Goal: Task Accomplishment & Management: Manage account settings

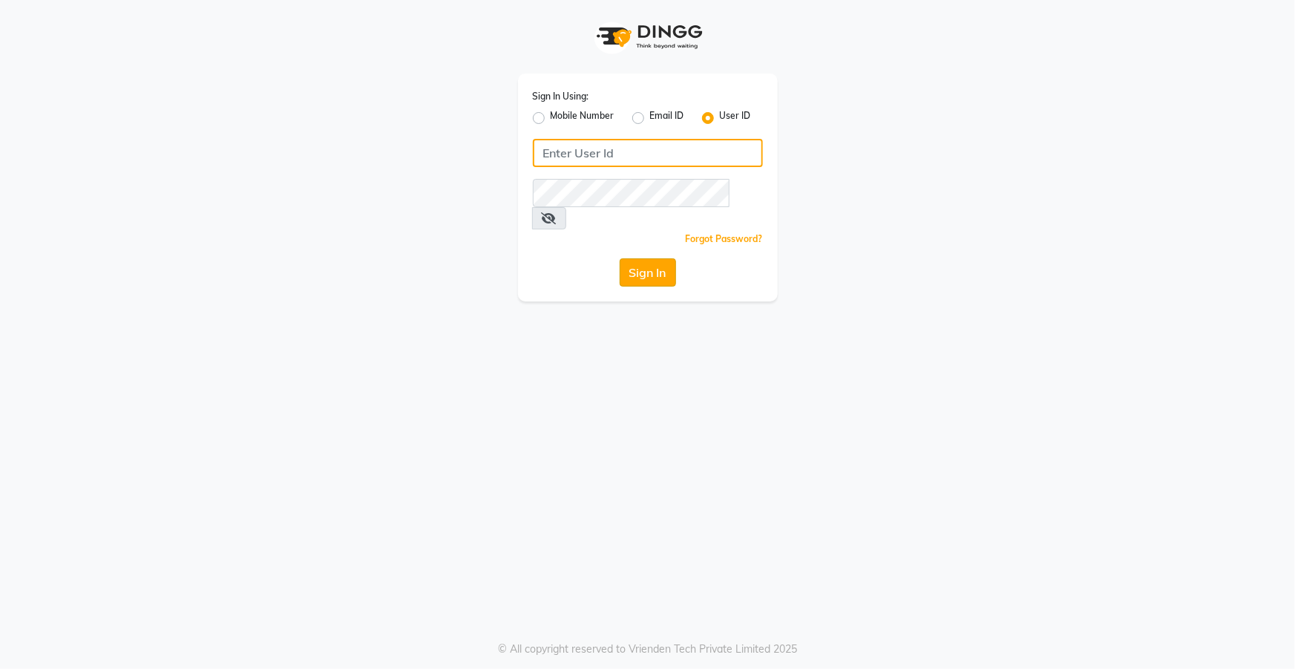
type input "top"
click at [658, 258] on button "Sign In" at bounding box center [648, 272] width 56 height 28
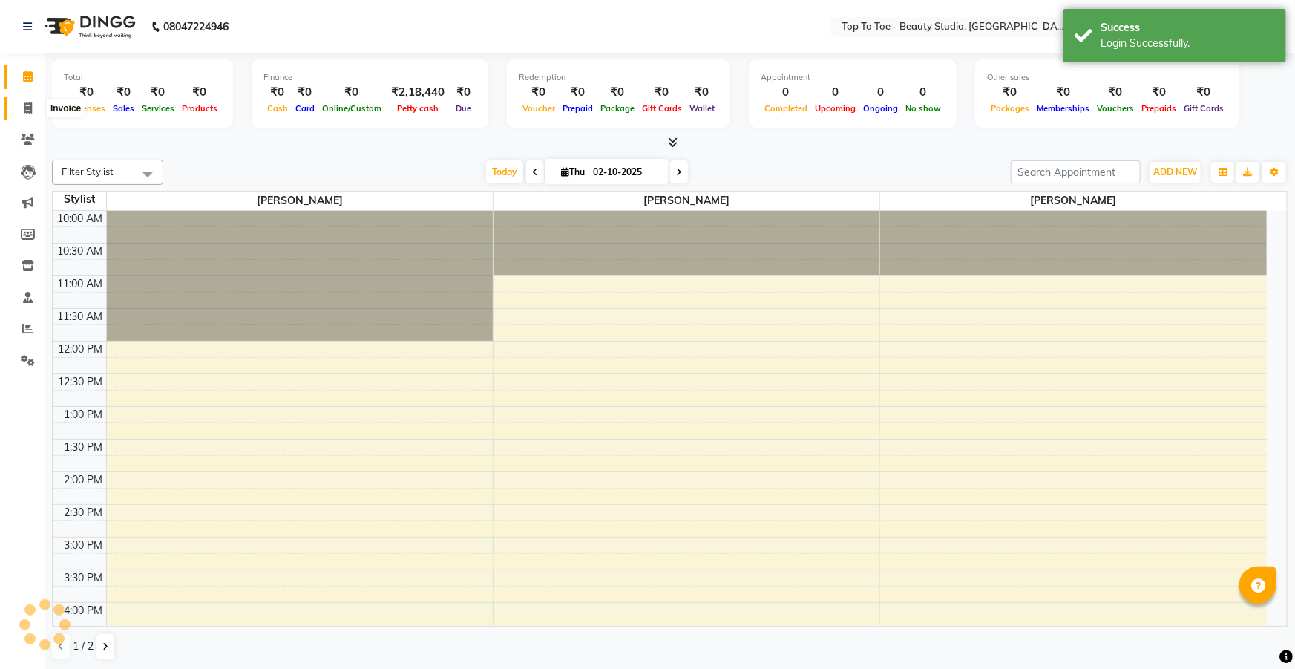
click at [30, 104] on icon at bounding box center [28, 107] width 8 height 11
select select "service"
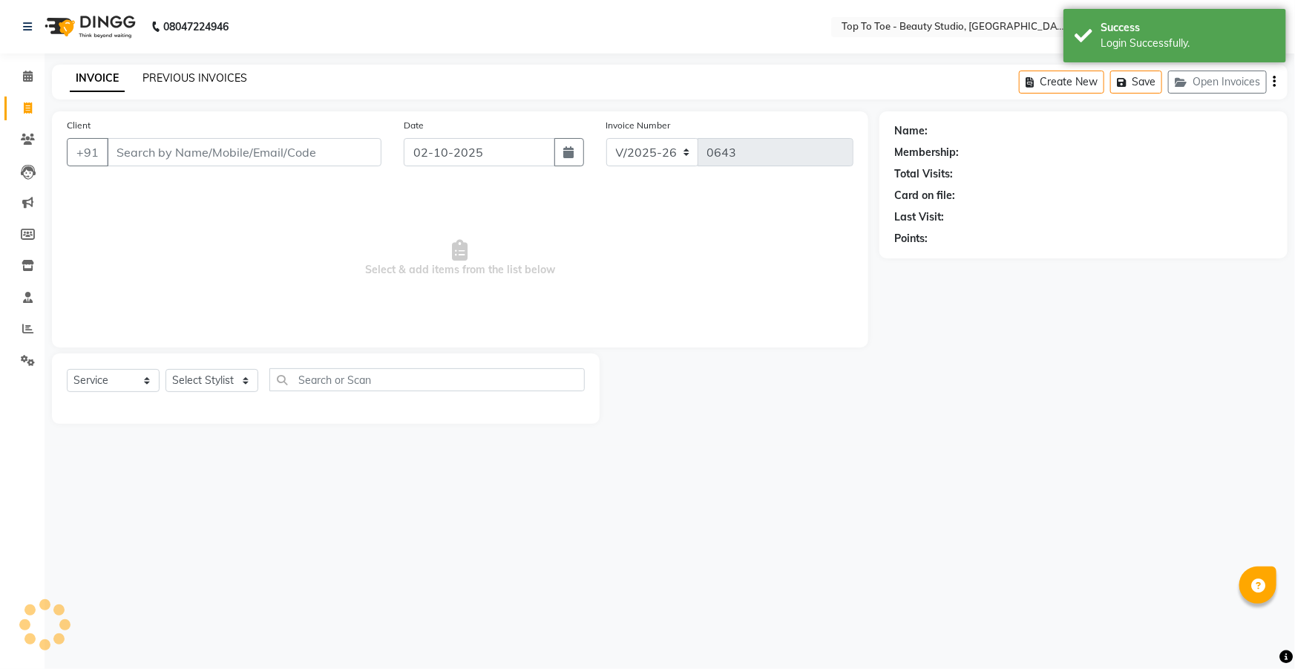
click at [173, 74] on link "PREVIOUS INVOICES" at bounding box center [194, 77] width 105 height 13
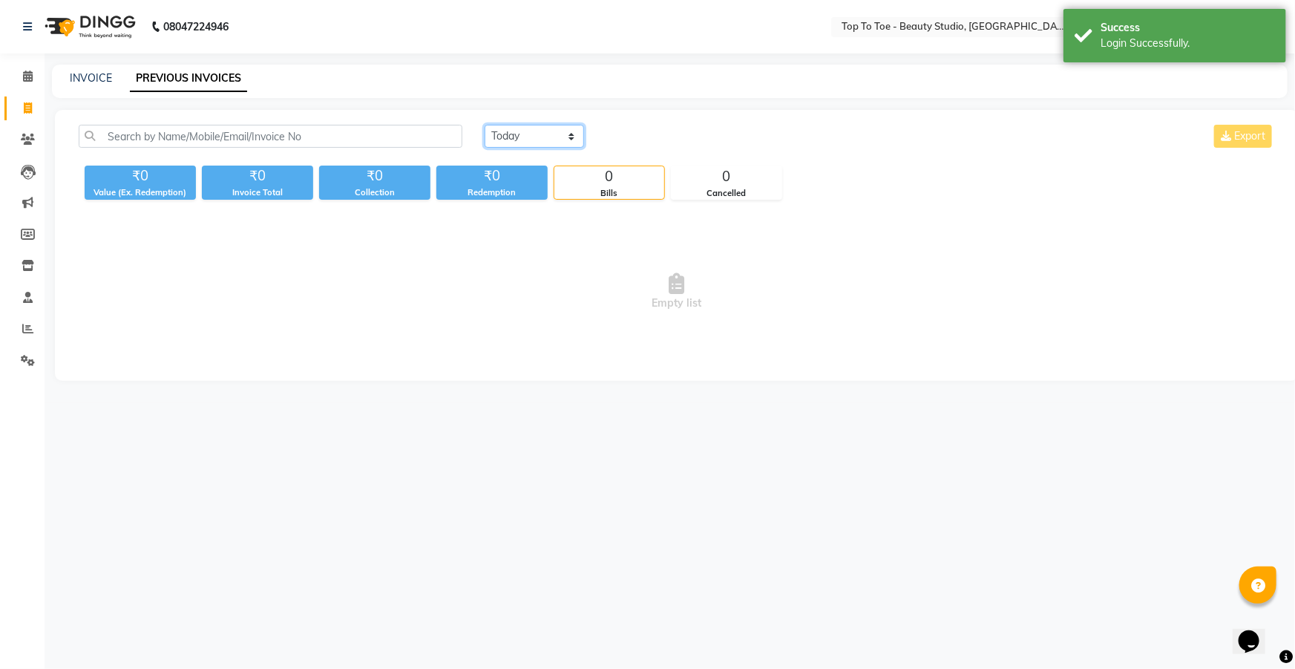
drag, startPoint x: 545, startPoint y: 125, endPoint x: 544, endPoint y: 147, distance: 22.3
click at [545, 125] on select "[DATE] [DATE] Custom Range" at bounding box center [534, 136] width 99 height 23
select select "range"
click at [485, 125] on select "[DATE] [DATE] Custom Range" at bounding box center [534, 136] width 99 height 23
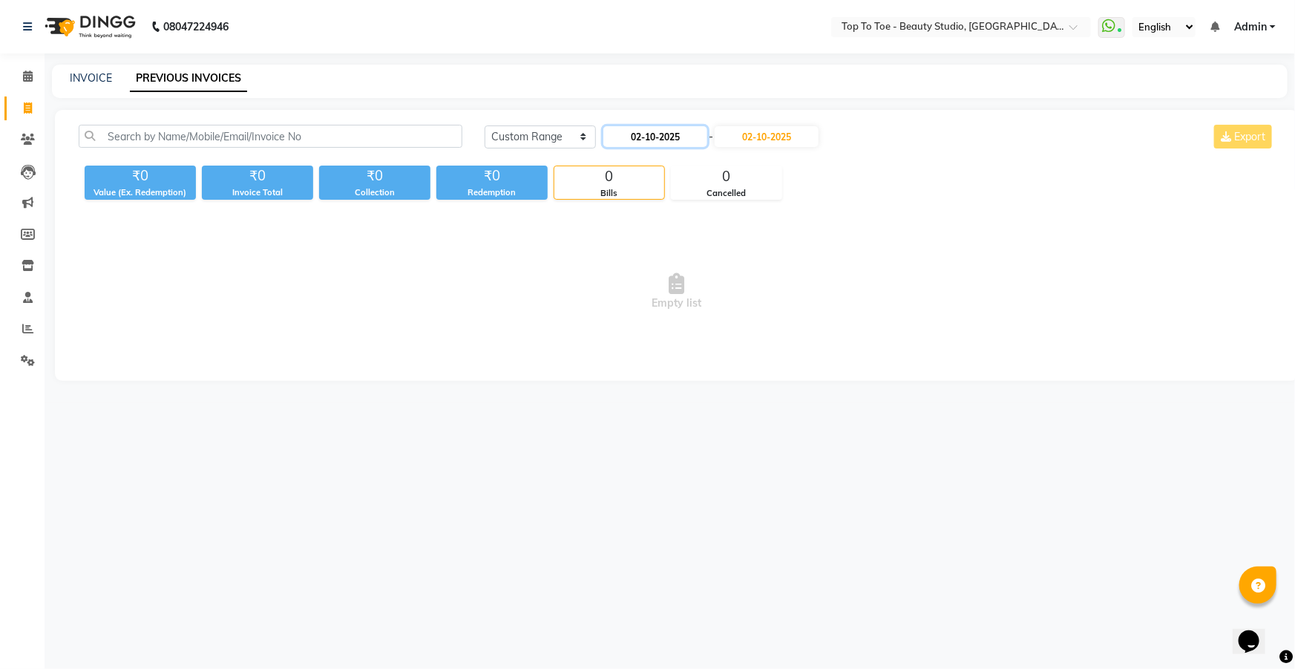
click at [657, 134] on input "02-10-2025" at bounding box center [655, 136] width 104 height 21
select select "10"
select select "2025"
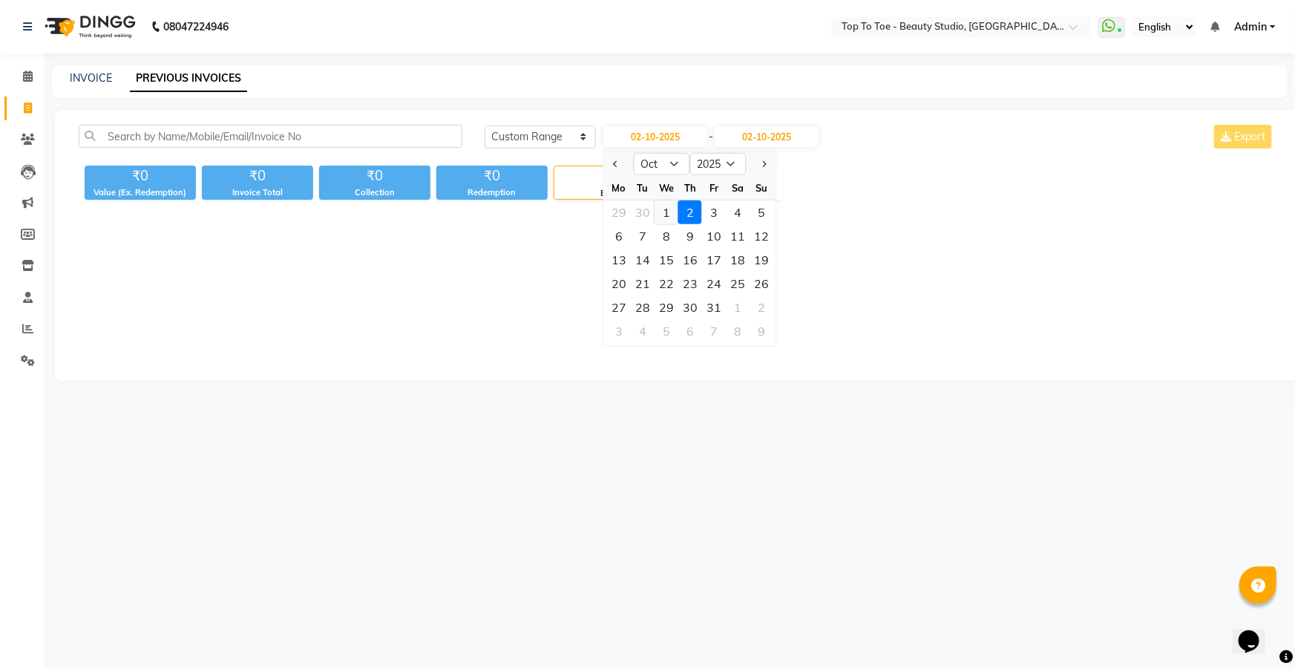
click at [666, 212] on div "1" at bounding box center [667, 212] width 24 height 24
type input "01-10-2025"
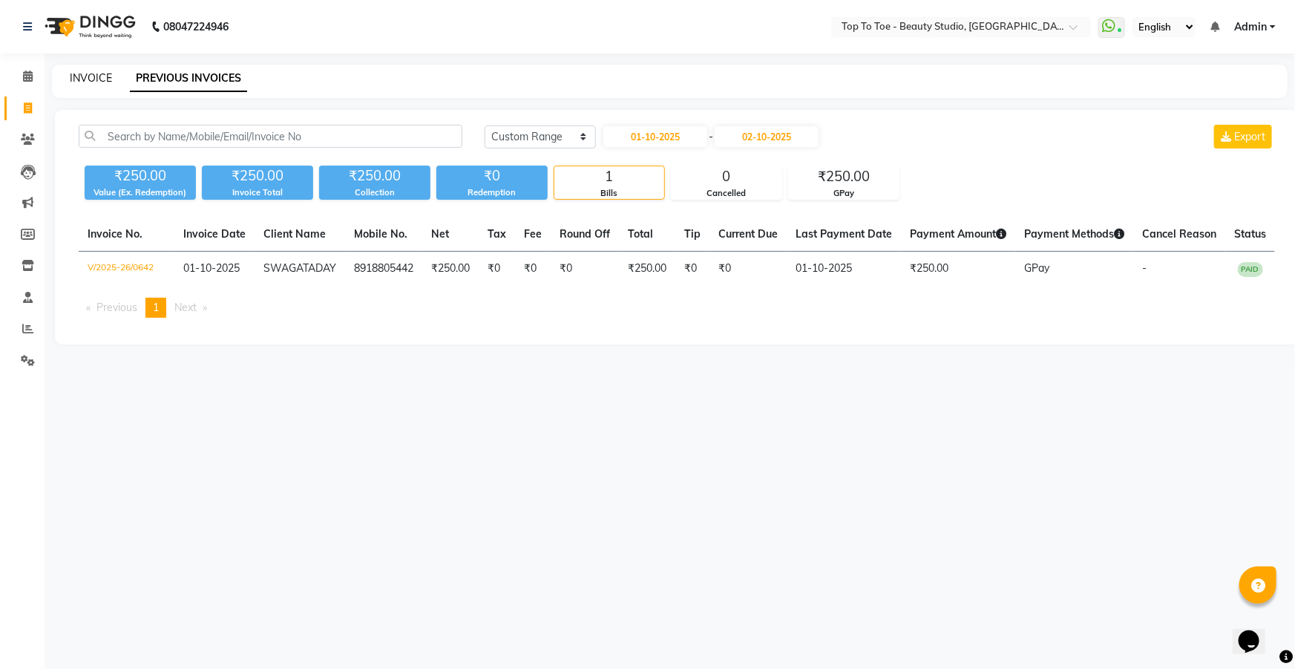
click at [87, 76] on link "INVOICE" at bounding box center [91, 77] width 42 height 13
select select "7233"
select select "service"
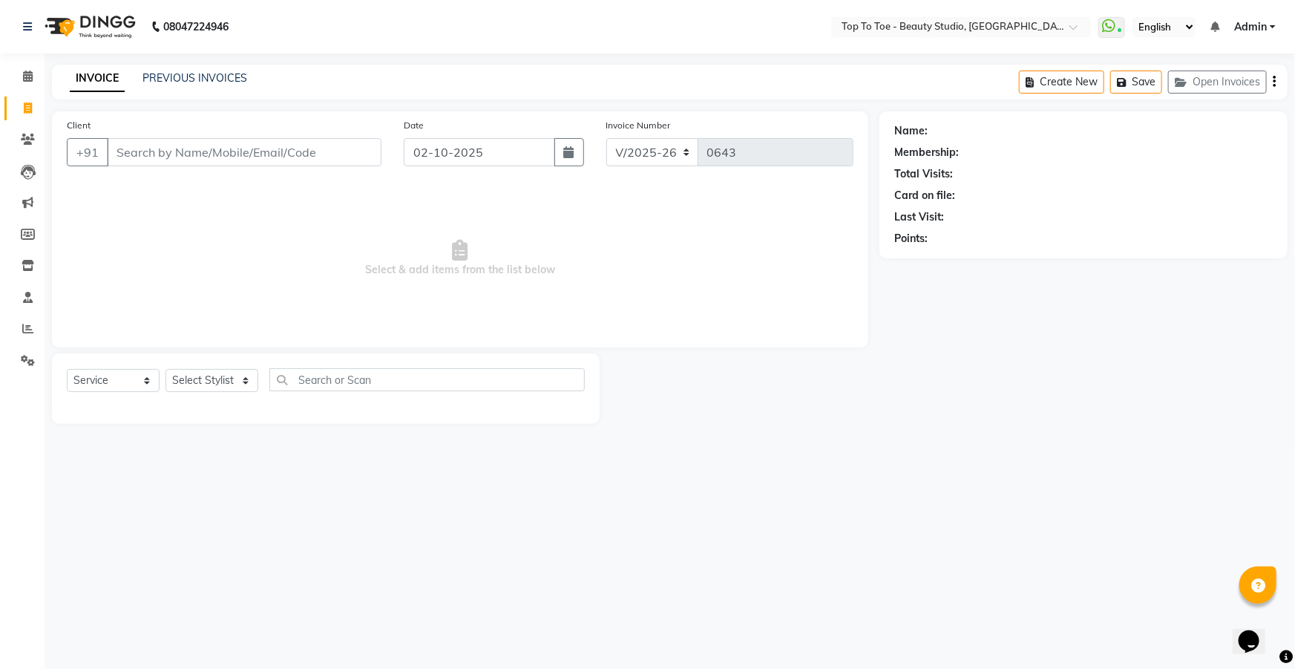
click at [156, 155] on input "Client" at bounding box center [244, 152] width 275 height 28
click at [559, 156] on button "button" at bounding box center [569, 152] width 30 height 28
select select "10"
select select "2025"
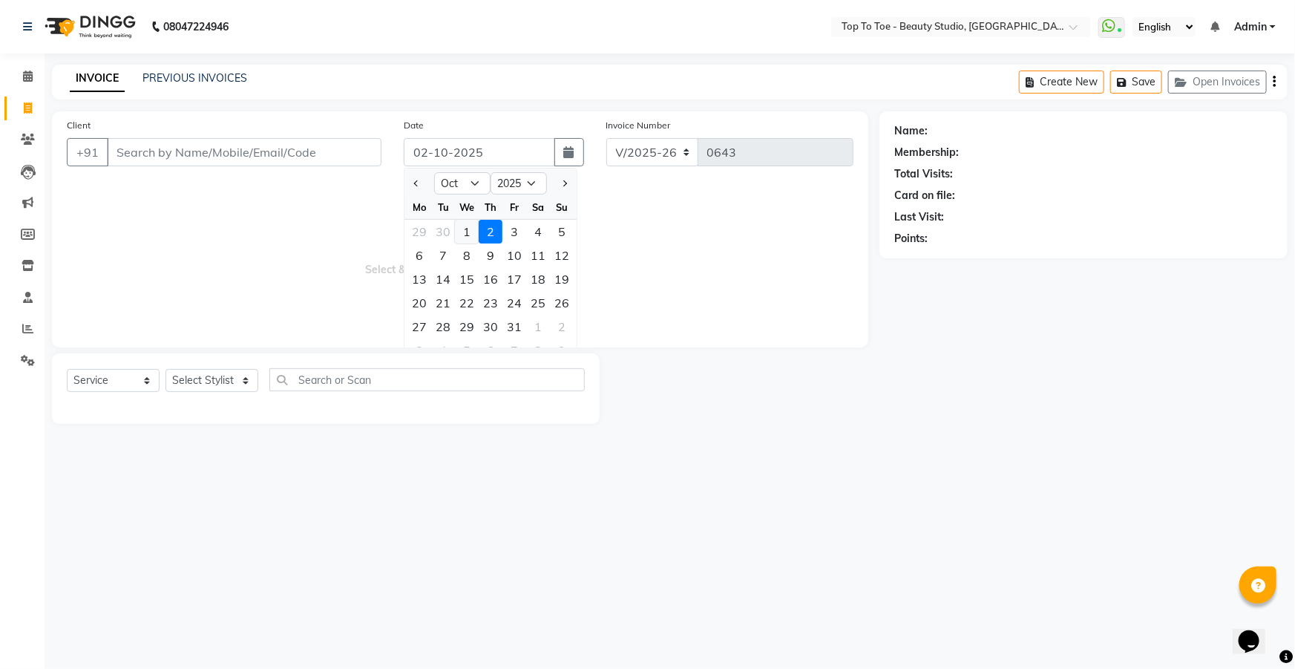
click at [463, 233] on div "1" at bounding box center [467, 232] width 24 height 24
type input "01-10-2025"
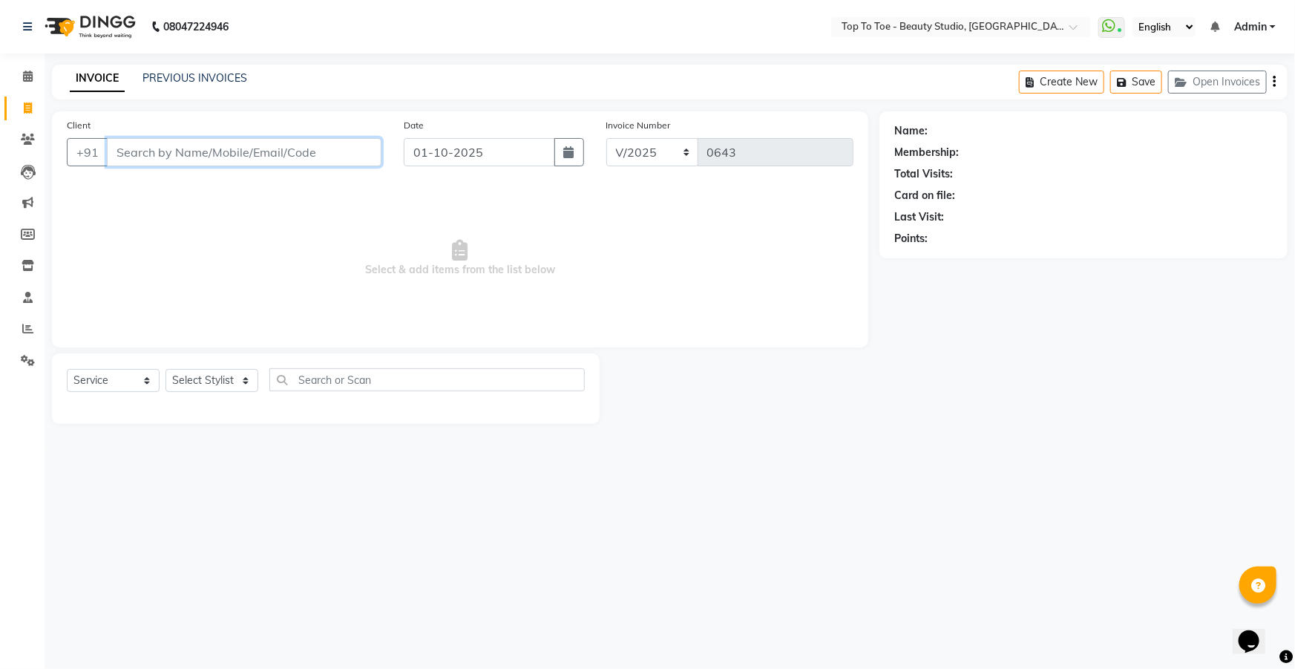
click at [169, 157] on input "Client" at bounding box center [244, 152] width 275 height 28
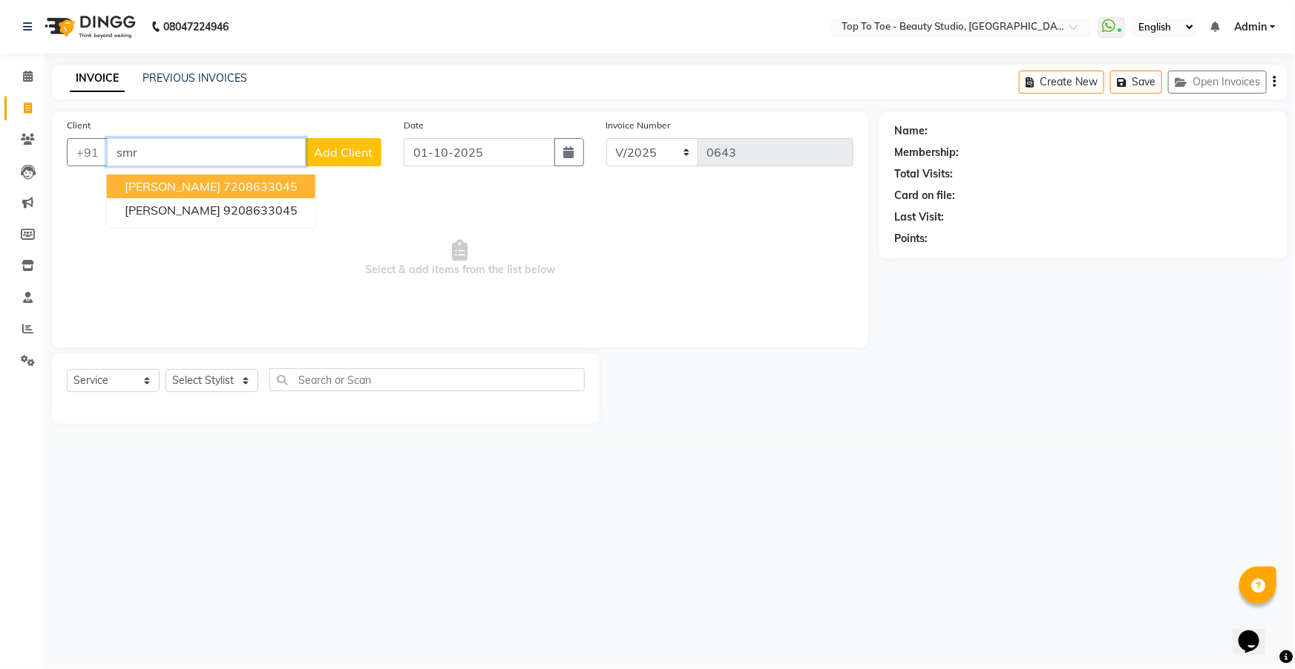
click at [152, 184] on span "[PERSON_NAME]" at bounding box center [173, 186] width 96 height 15
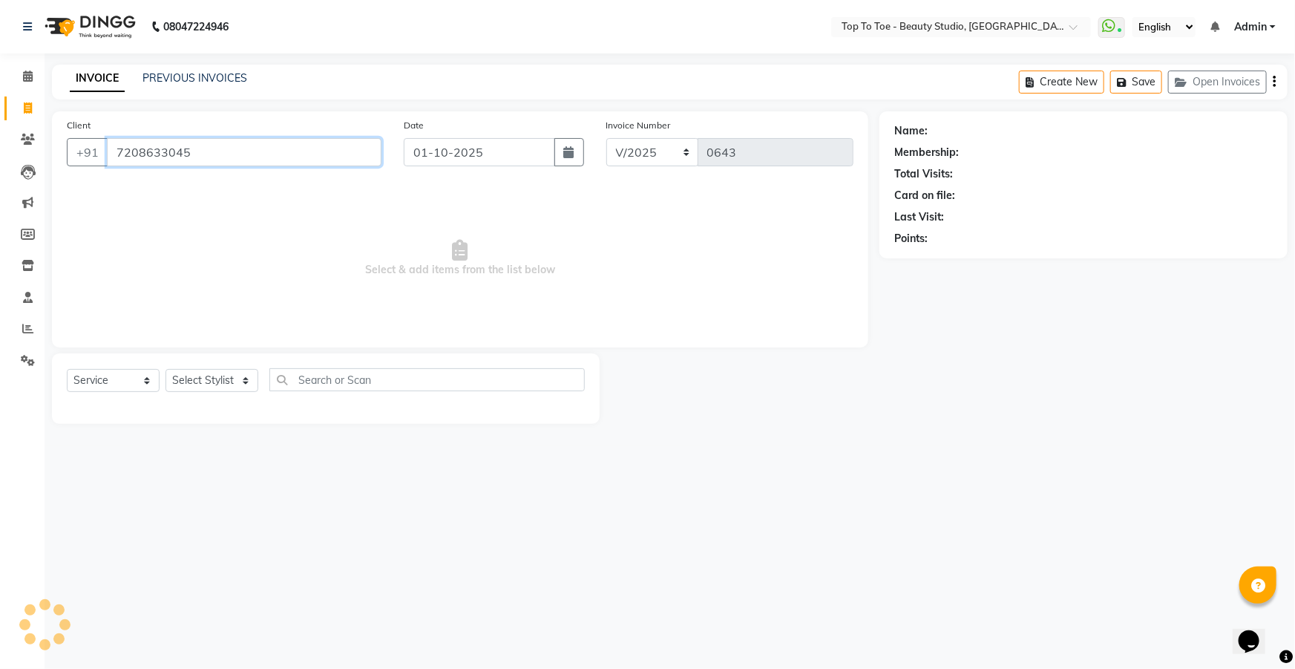
type input "7208633045"
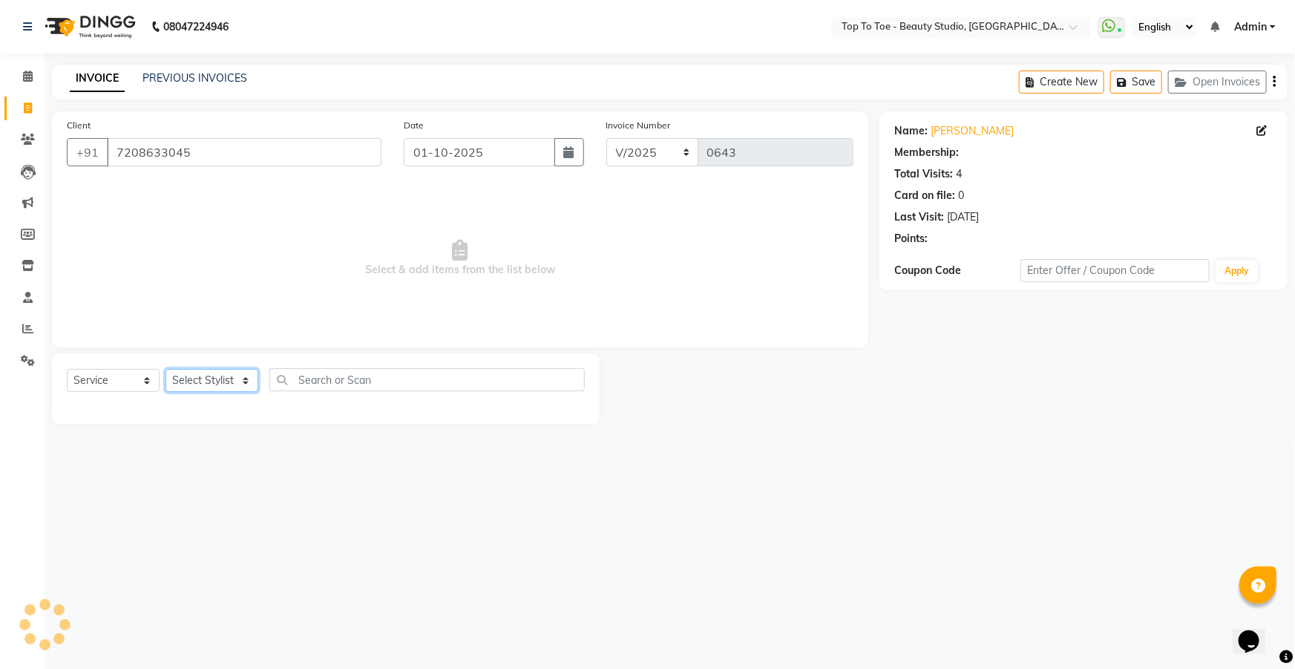
click at [202, 388] on select "Select Stylist [PERSON_NAME] [PERSON_NAME] [PERSON_NAME] [PERSON_NAME]" at bounding box center [211, 380] width 93 height 23
select select "62095"
click at [165, 369] on select "Select Stylist [PERSON_NAME] [PERSON_NAME] [PERSON_NAME] [PERSON_NAME]" at bounding box center [211, 380] width 93 height 23
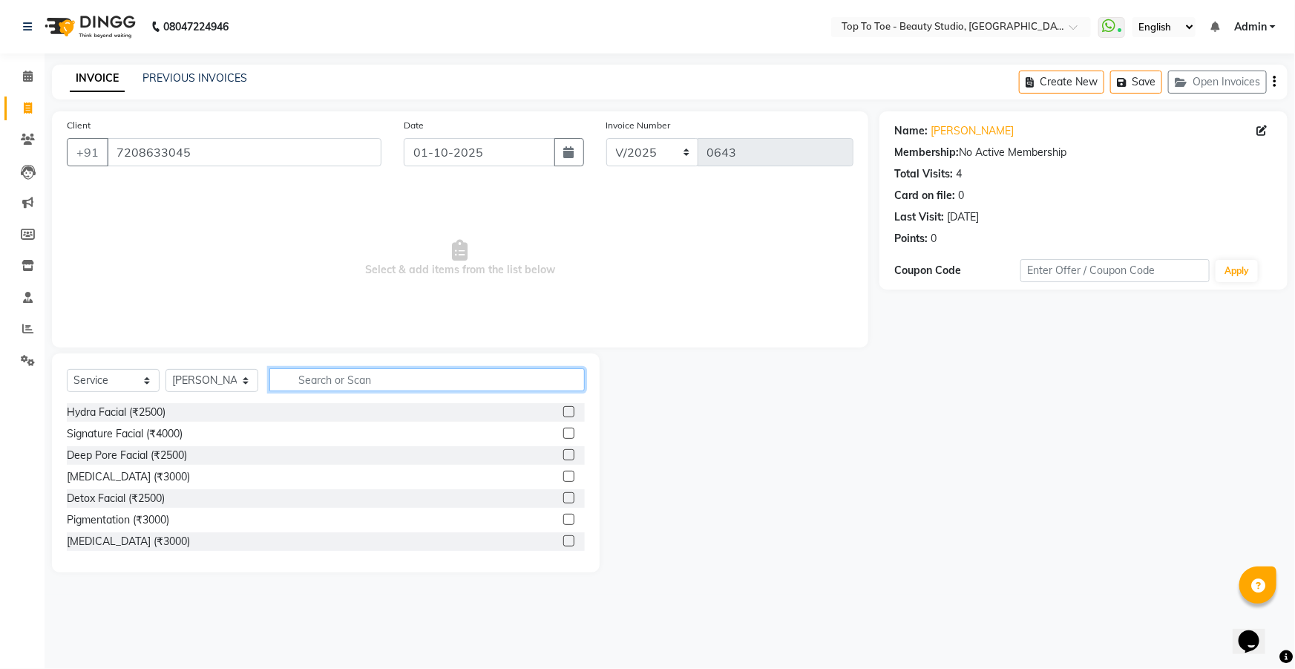
click at [337, 388] on input "text" at bounding box center [426, 379] width 315 height 23
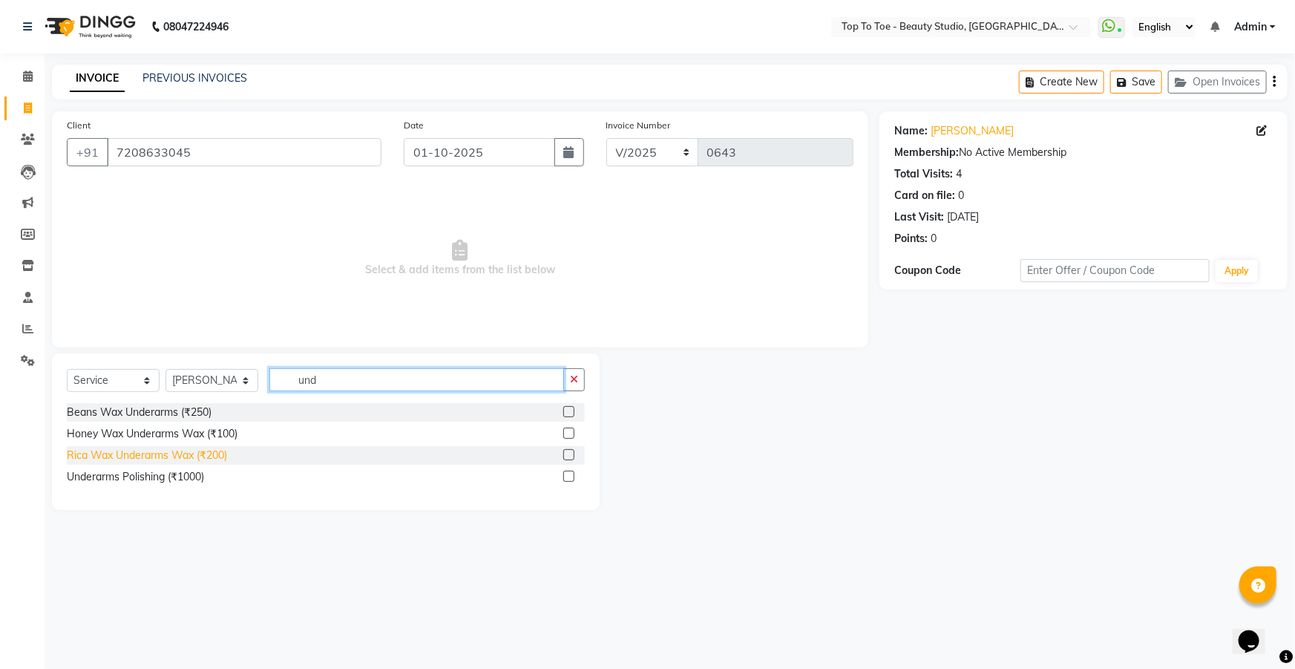
type input "und"
click at [114, 459] on div "Rica Wax Underarms Wax (₹200)" at bounding box center [147, 456] width 160 height 16
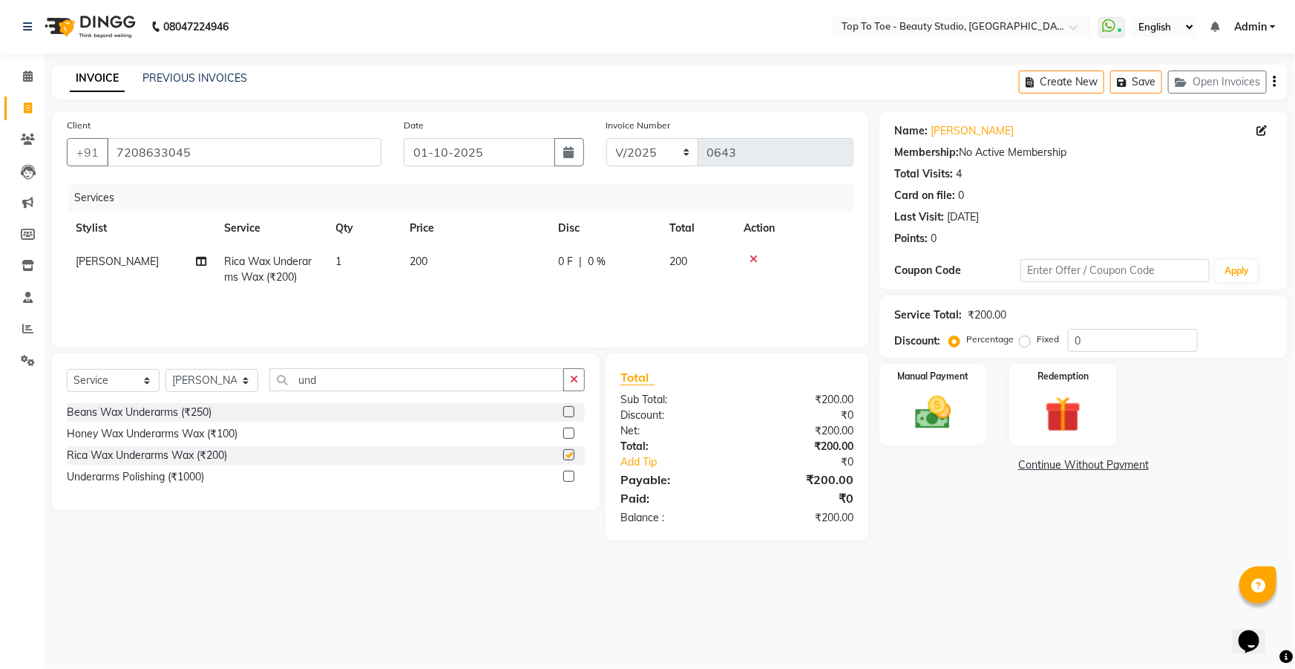
checkbox input "false"
click at [338, 377] on input "und" at bounding box center [416, 379] width 295 height 23
type input "u"
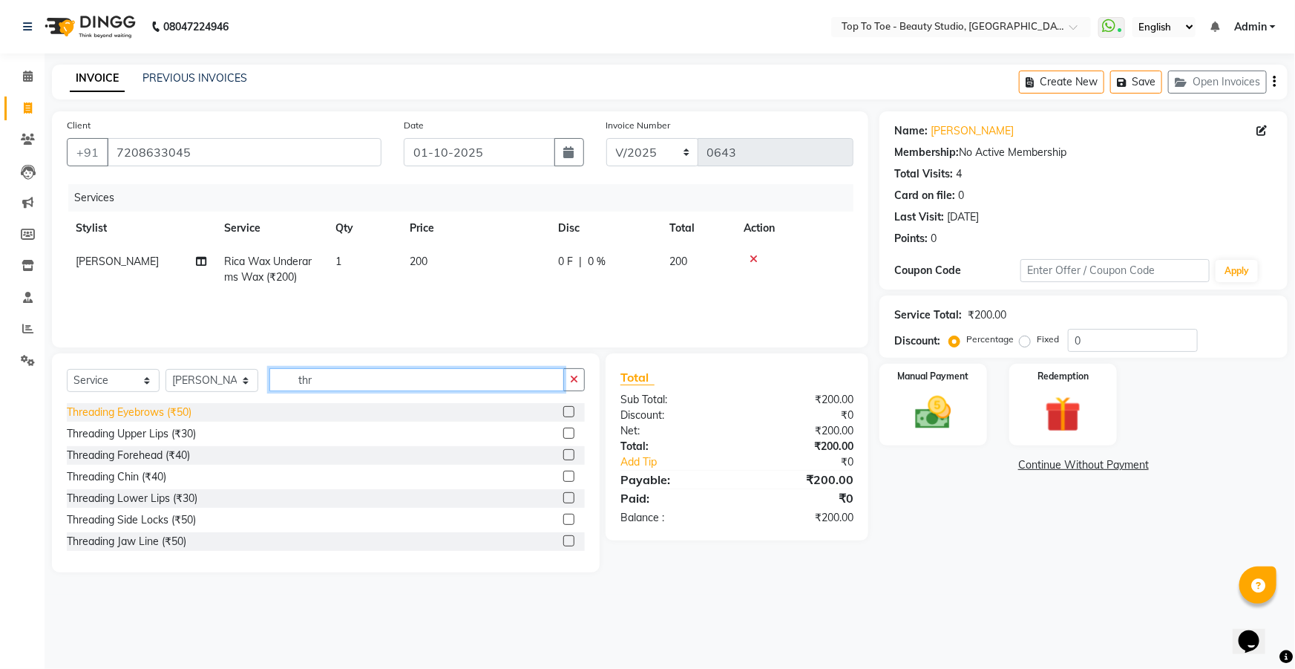
type input "thr"
click at [125, 407] on div "Threading Eyebrows (₹50)" at bounding box center [129, 412] width 125 height 16
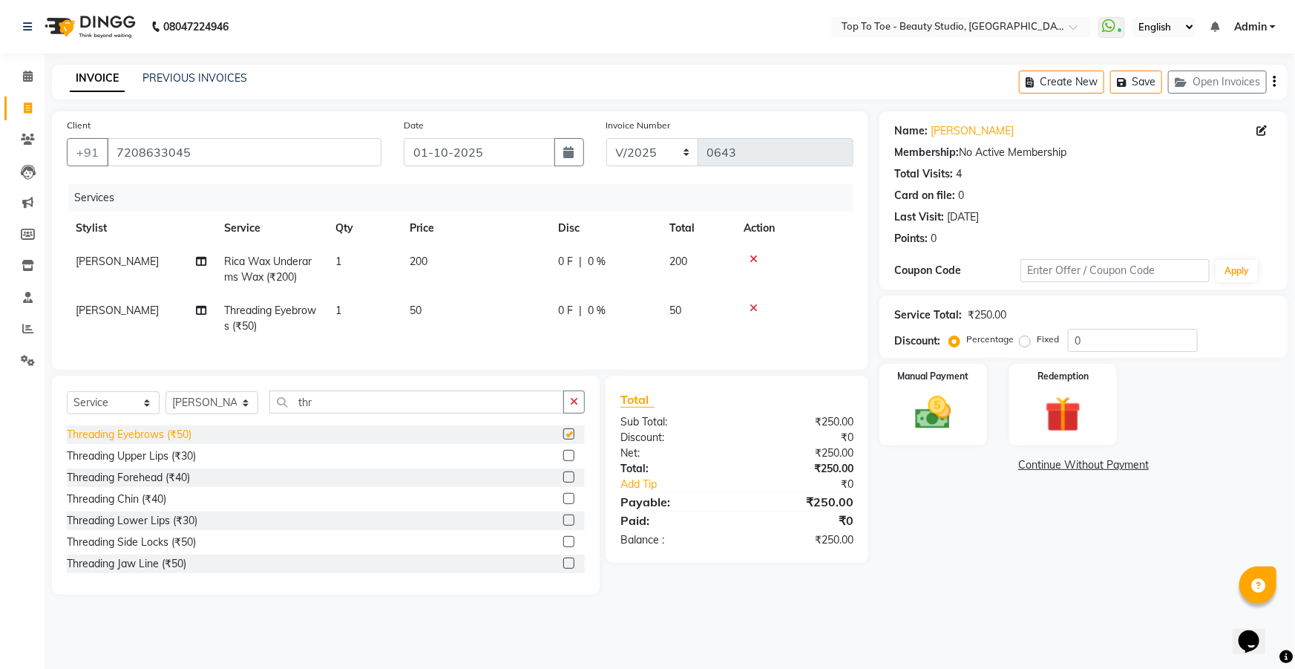
checkbox input "false"
click at [935, 427] on img at bounding box center [933, 412] width 61 height 43
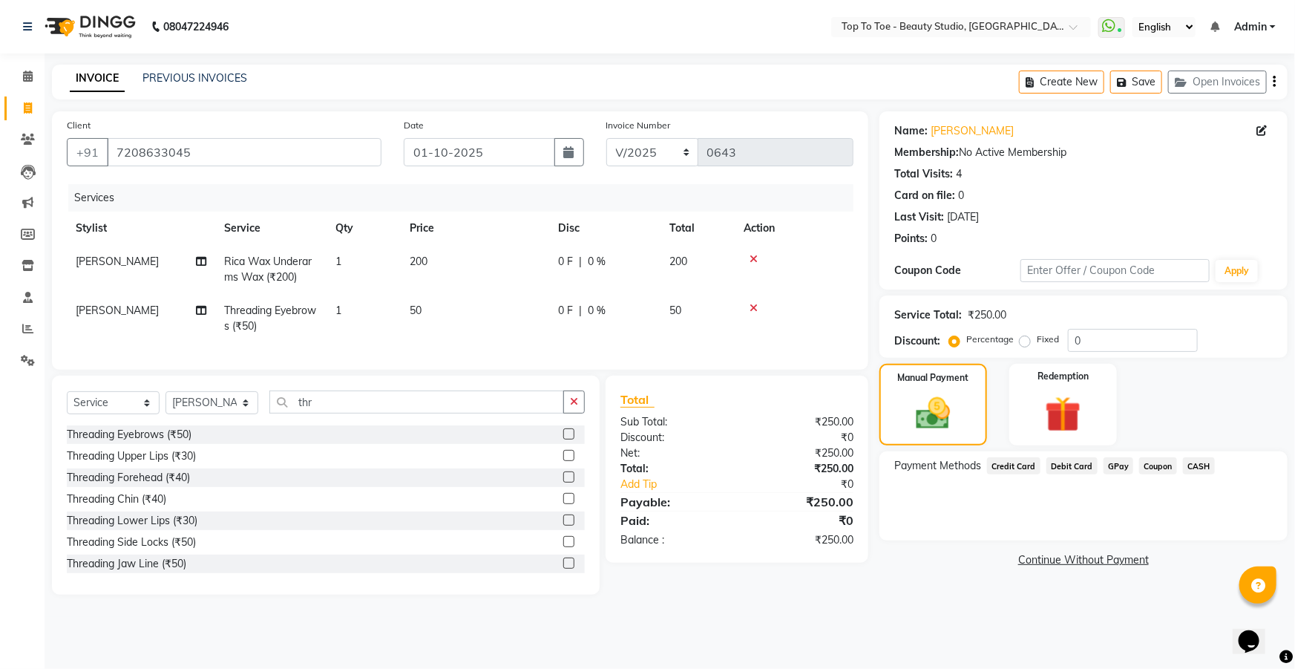
click at [1105, 465] on span "GPay" at bounding box center [1119, 465] width 30 height 17
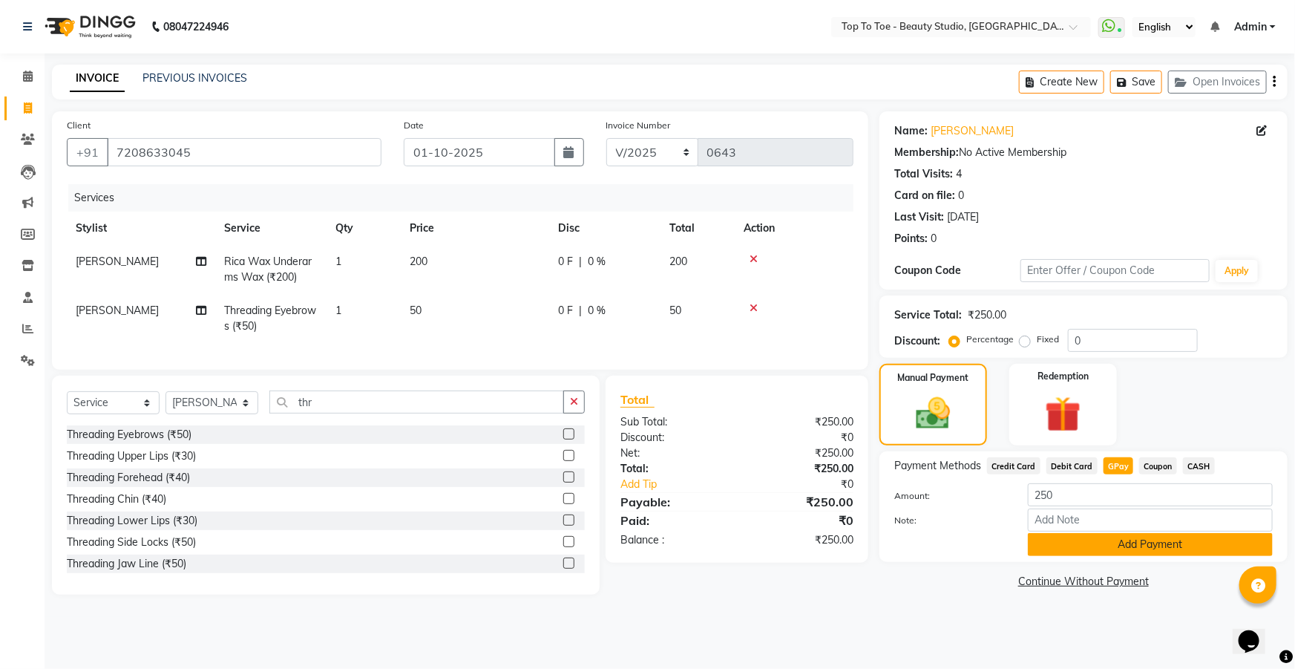
click at [1145, 545] on button "Add Payment" at bounding box center [1150, 544] width 245 height 23
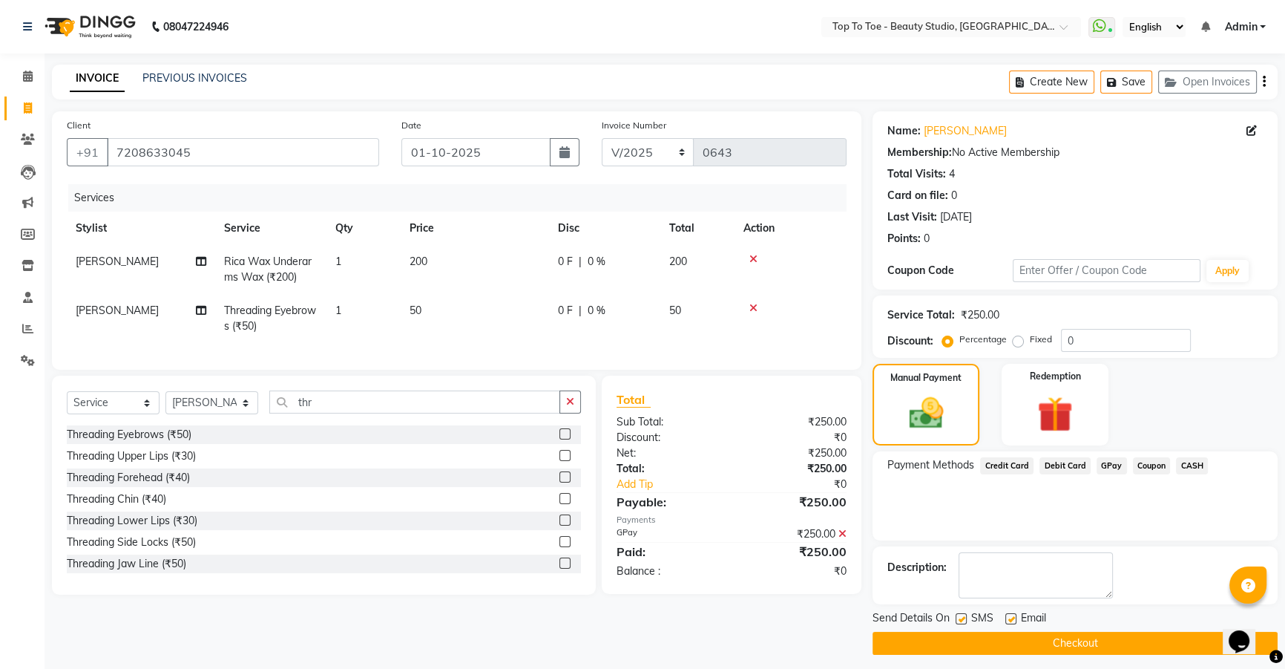
click at [957, 620] on label at bounding box center [961, 618] width 11 height 11
click at [957, 620] on input "checkbox" at bounding box center [961, 619] width 10 height 10
checkbox input "false"
click at [980, 635] on button "Checkout" at bounding box center [1075, 643] width 405 height 23
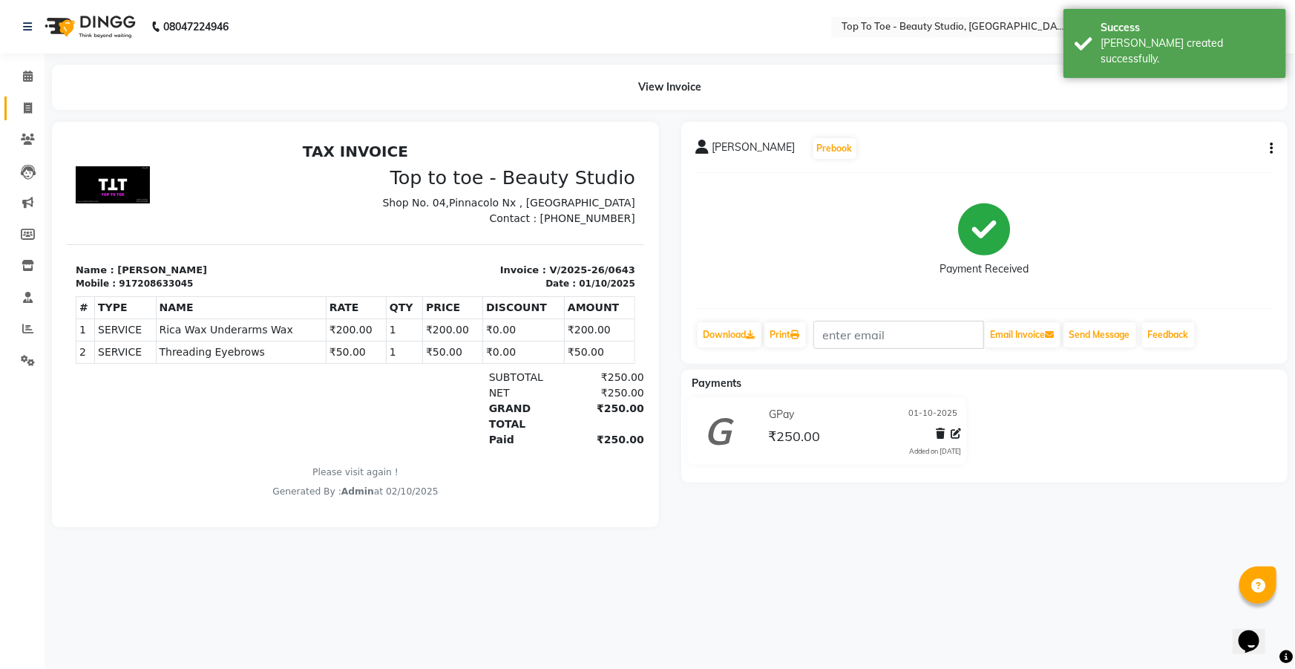
click at [6, 114] on link "Invoice" at bounding box center [22, 108] width 36 height 24
select select "7233"
select select "service"
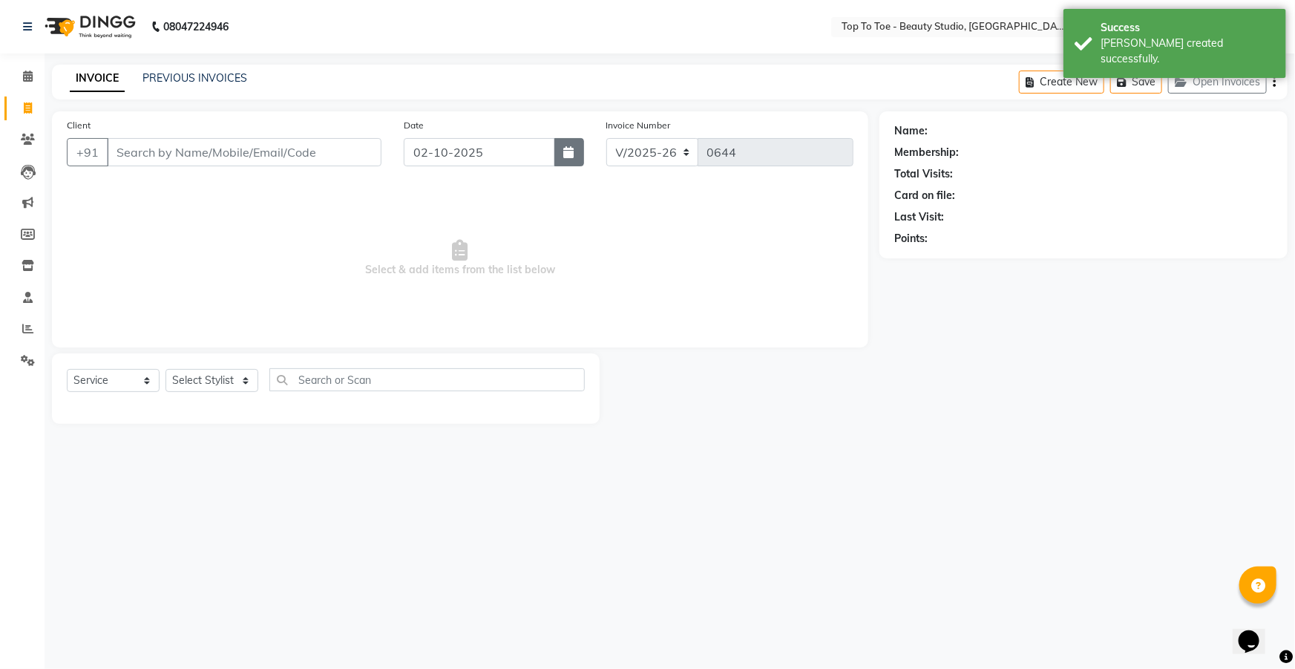
click at [580, 148] on button "button" at bounding box center [569, 152] width 30 height 28
select select "10"
select select "2025"
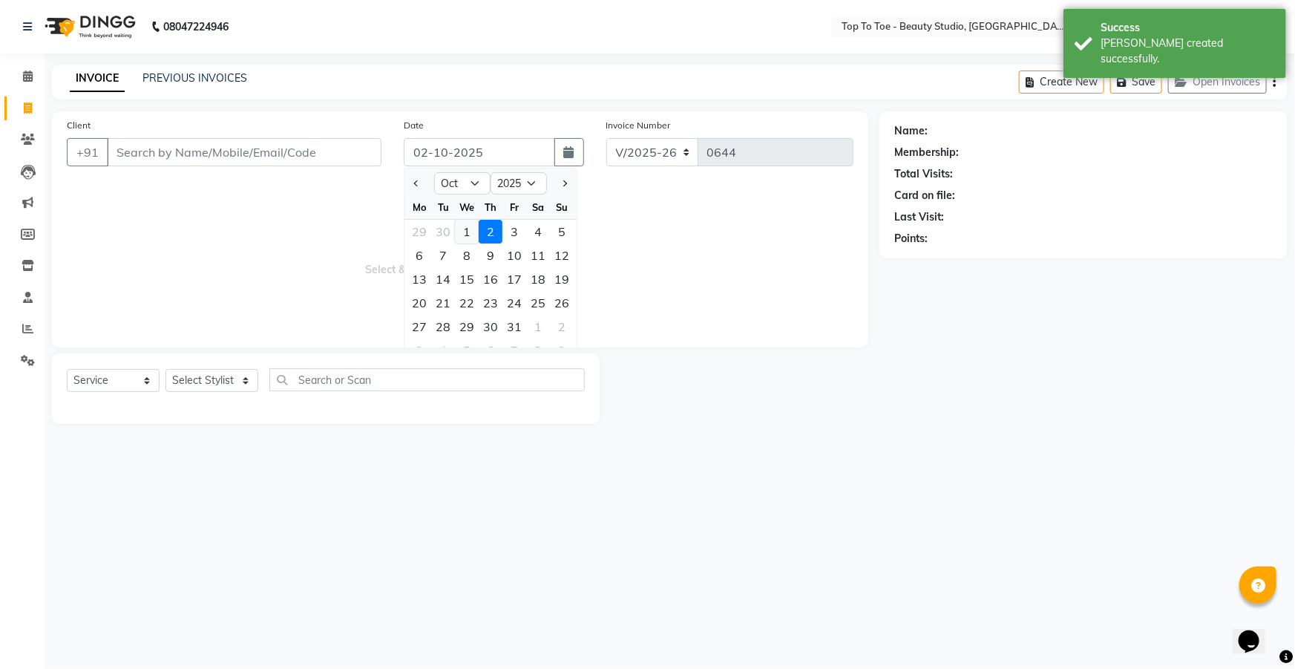
click at [468, 228] on div "1" at bounding box center [467, 232] width 24 height 24
type input "01-10-2025"
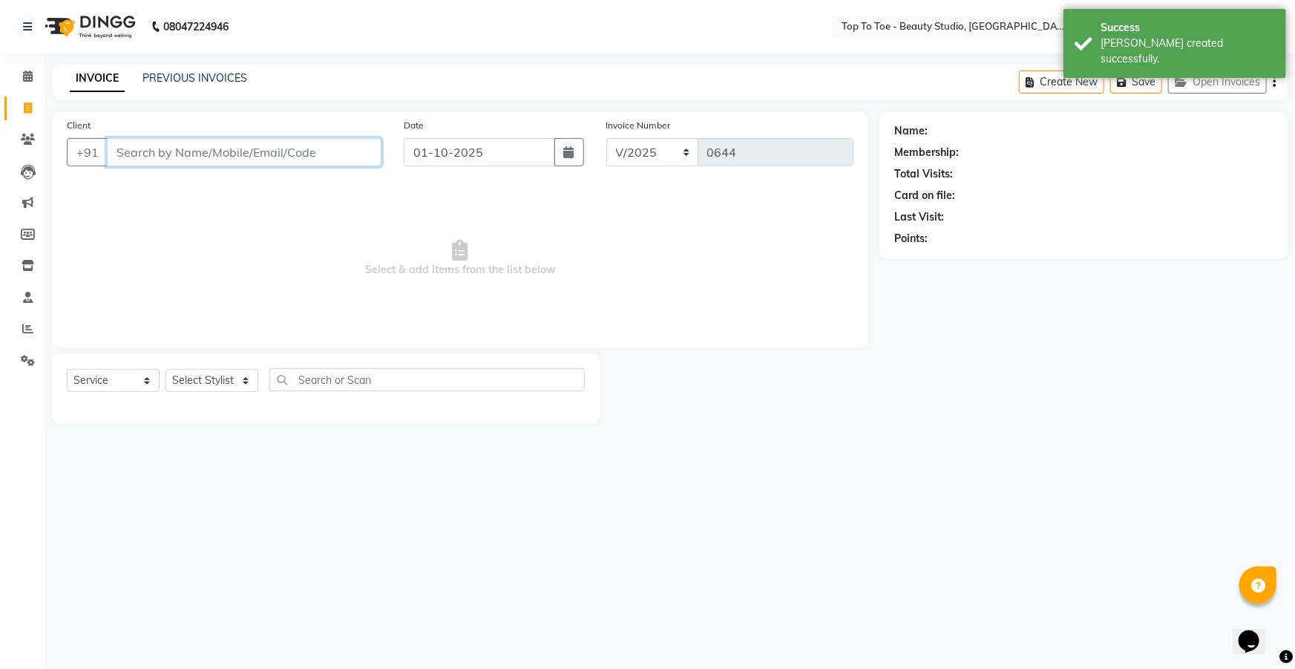
click at [292, 158] on input "Client" at bounding box center [244, 152] width 275 height 28
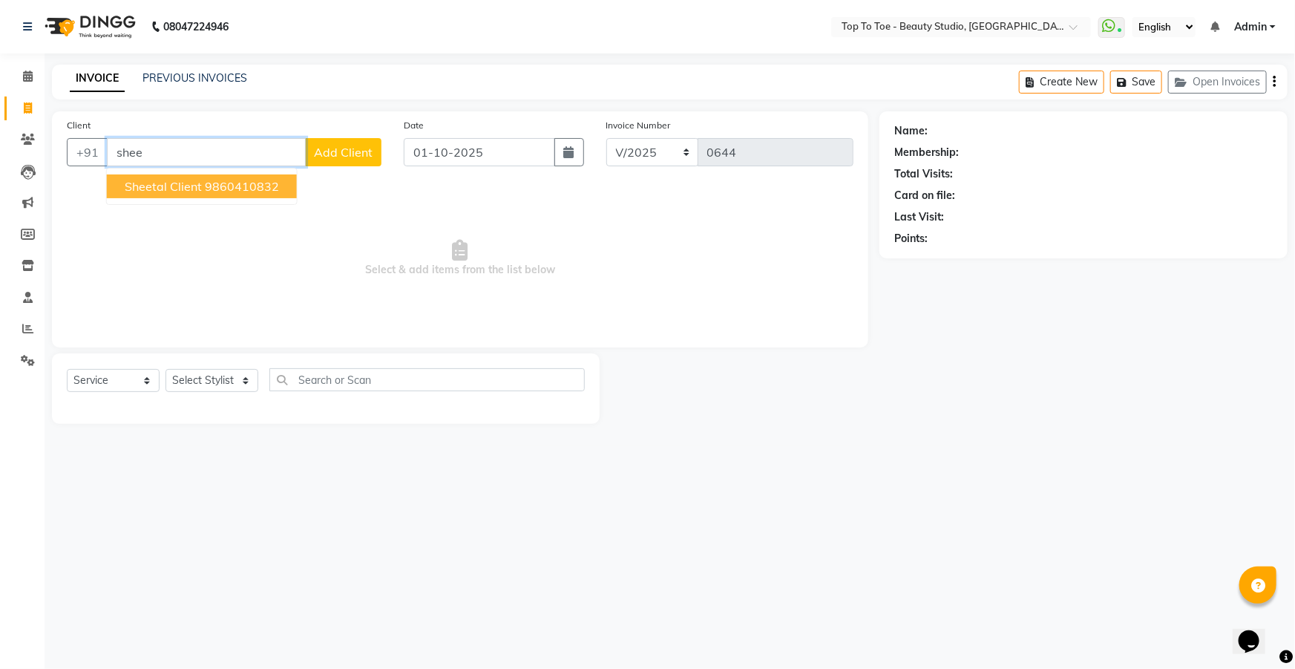
click at [220, 188] on ngb-highlight "9860410832" at bounding box center [242, 186] width 74 height 15
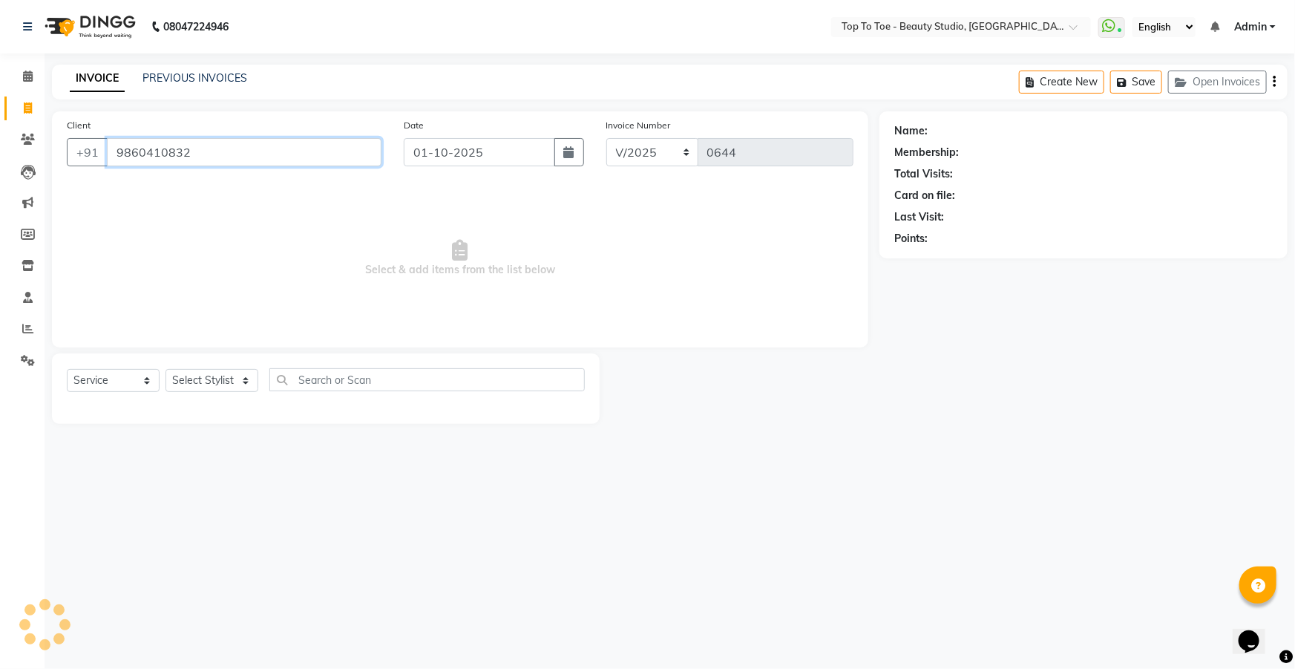
type input "9860410832"
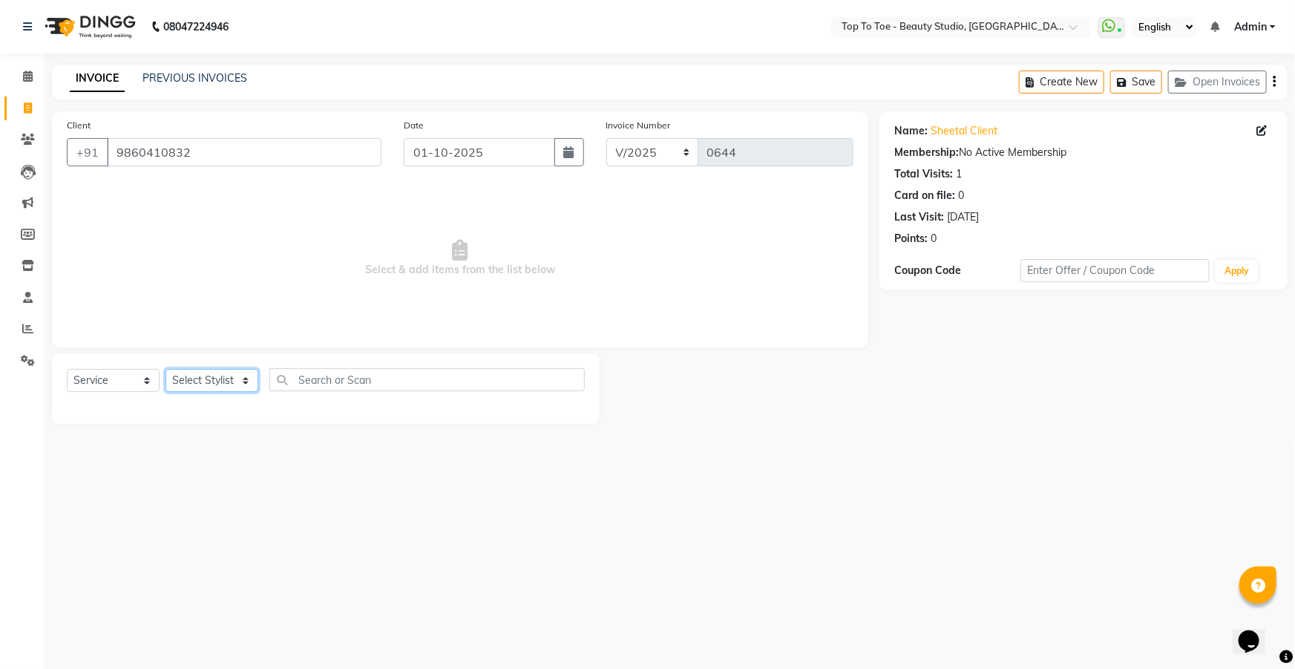
click at [208, 383] on select "Select Stylist [PERSON_NAME] [PERSON_NAME] [PERSON_NAME] [PERSON_NAME]" at bounding box center [211, 380] width 93 height 23
select select "62095"
click at [165, 369] on select "Select Stylist [PERSON_NAME] [PERSON_NAME] [PERSON_NAME] [PERSON_NAME]" at bounding box center [211, 380] width 93 height 23
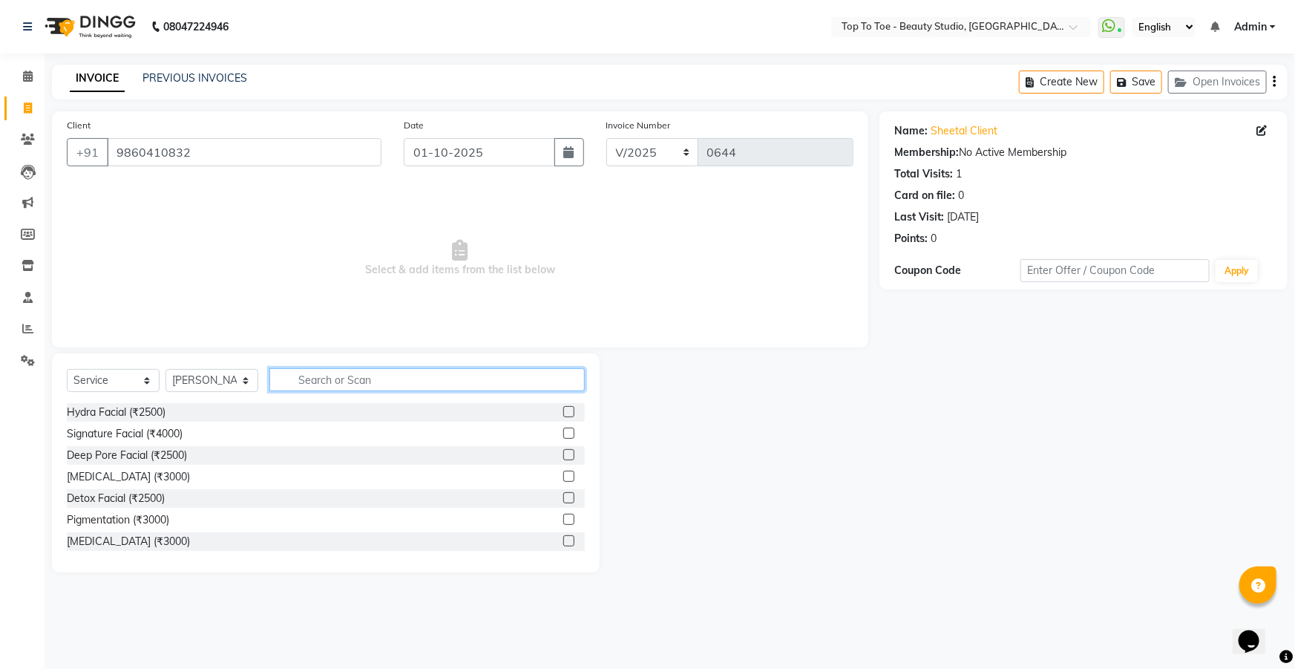
click at [344, 380] on input "text" at bounding box center [426, 379] width 315 height 23
type input "th"
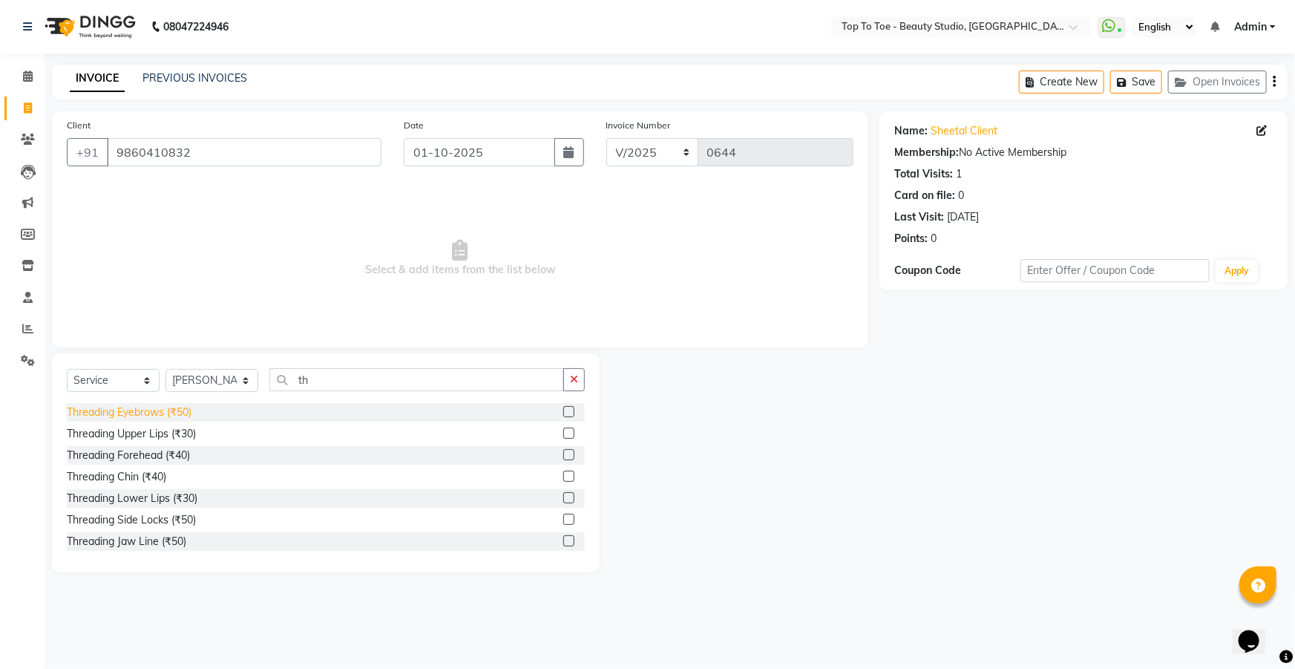
click at [162, 412] on div "Threading Eyebrows (₹50)" at bounding box center [129, 412] width 125 height 16
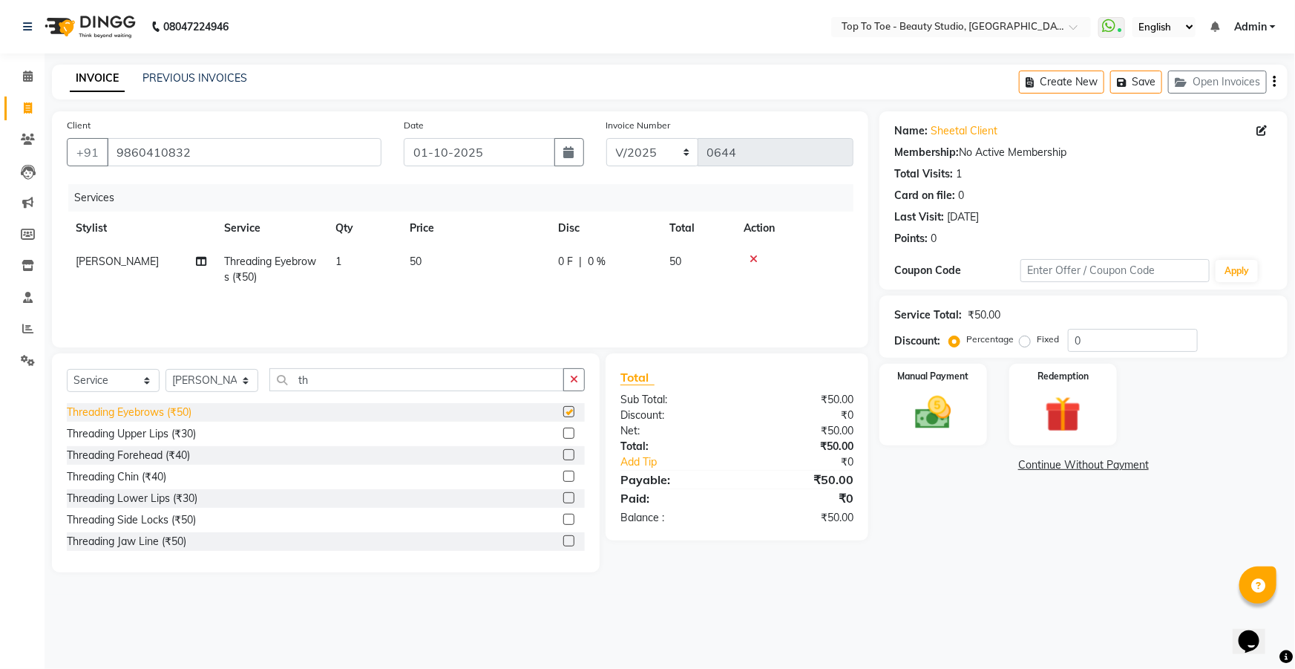
checkbox input "false"
click at [156, 434] on div "Threading Upper Lips (₹30)" at bounding box center [131, 434] width 129 height 16
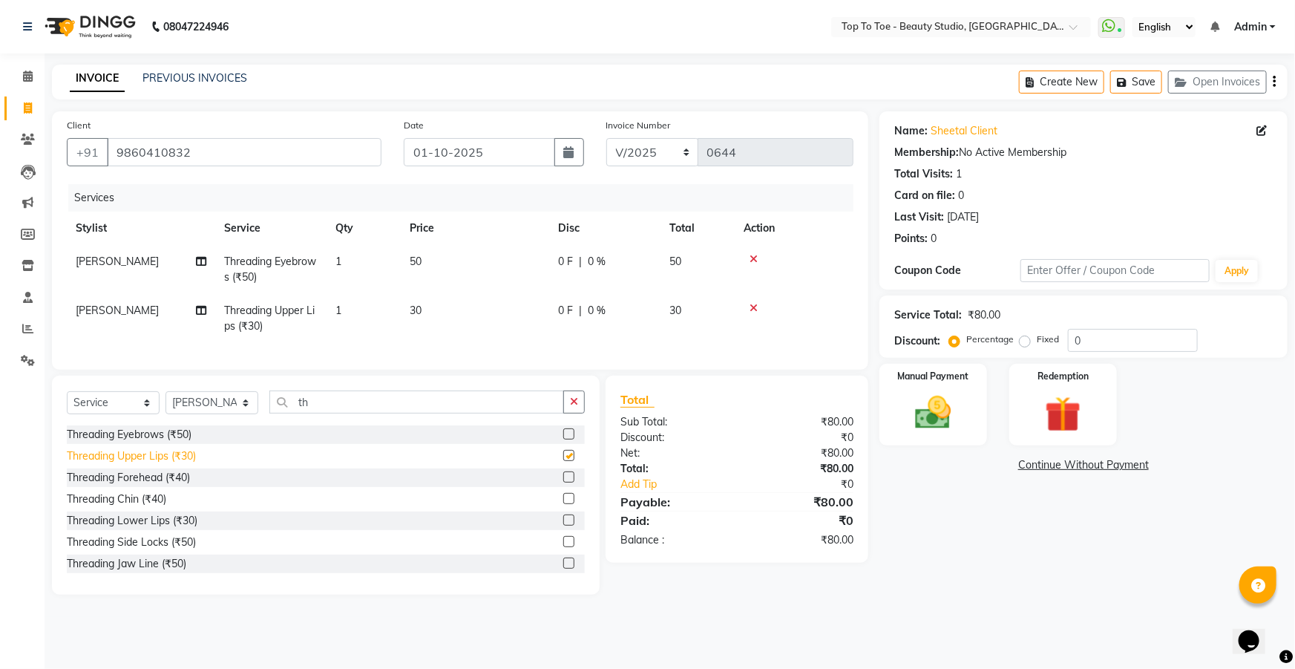
checkbox input "false"
click at [914, 420] on img at bounding box center [933, 412] width 61 height 43
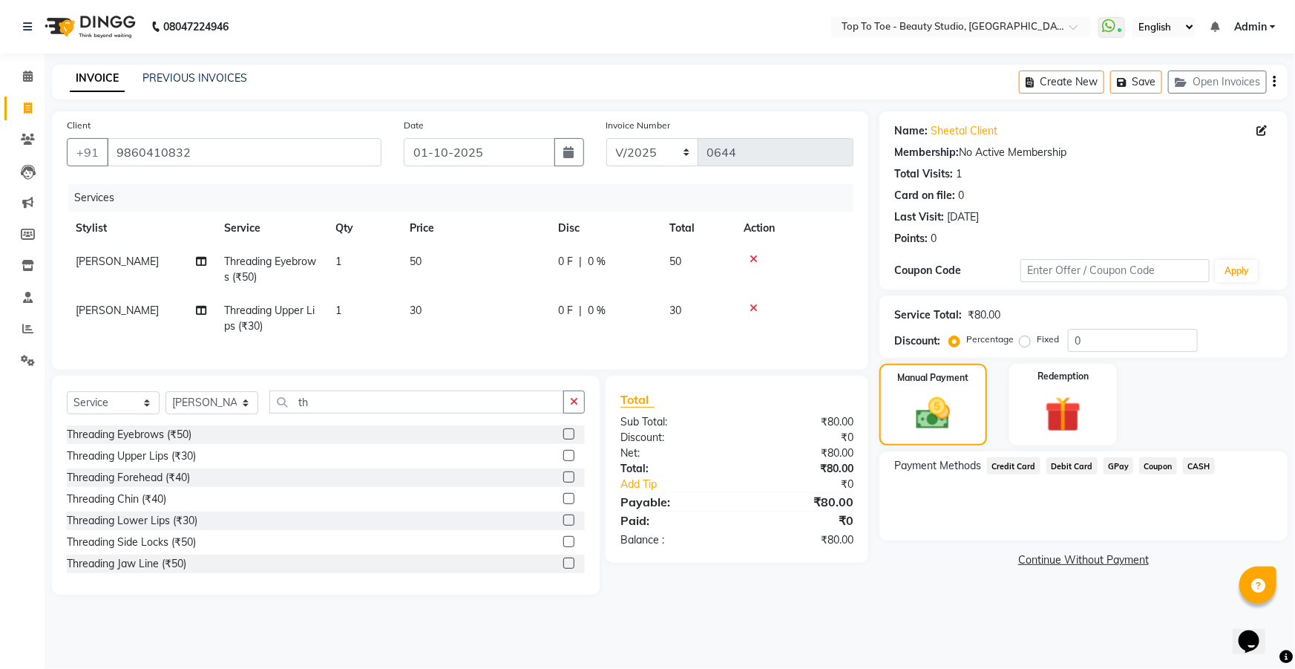
click at [1115, 463] on span "GPay" at bounding box center [1119, 465] width 30 height 17
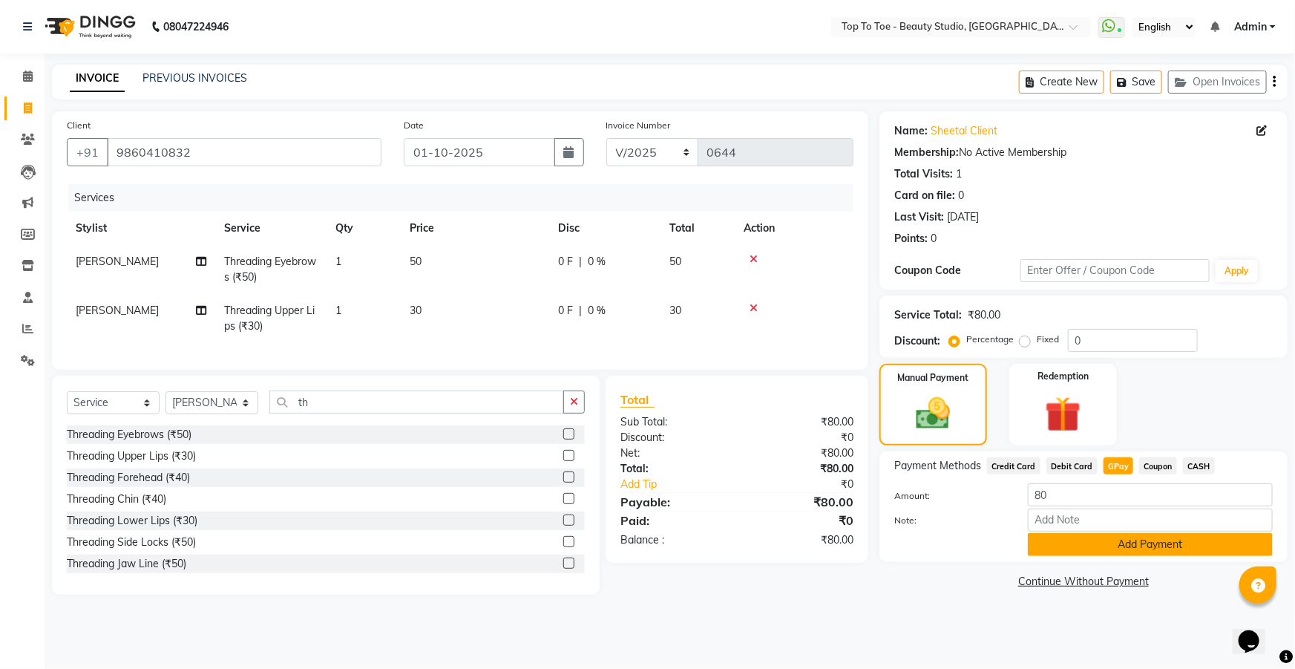
click at [1077, 543] on button "Add Payment" at bounding box center [1150, 544] width 245 height 23
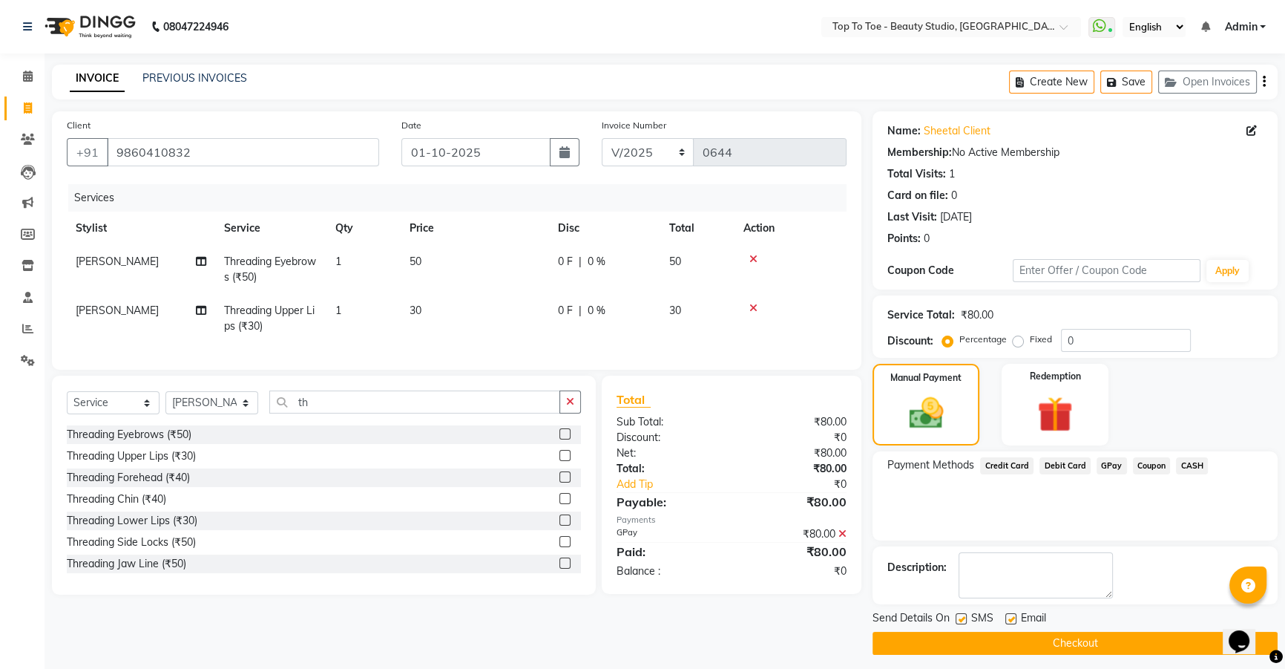
click at [958, 614] on label at bounding box center [961, 618] width 11 height 11
click at [958, 614] on input "checkbox" at bounding box center [961, 619] width 10 height 10
checkbox input "false"
click at [970, 639] on button "Checkout" at bounding box center [1075, 643] width 405 height 23
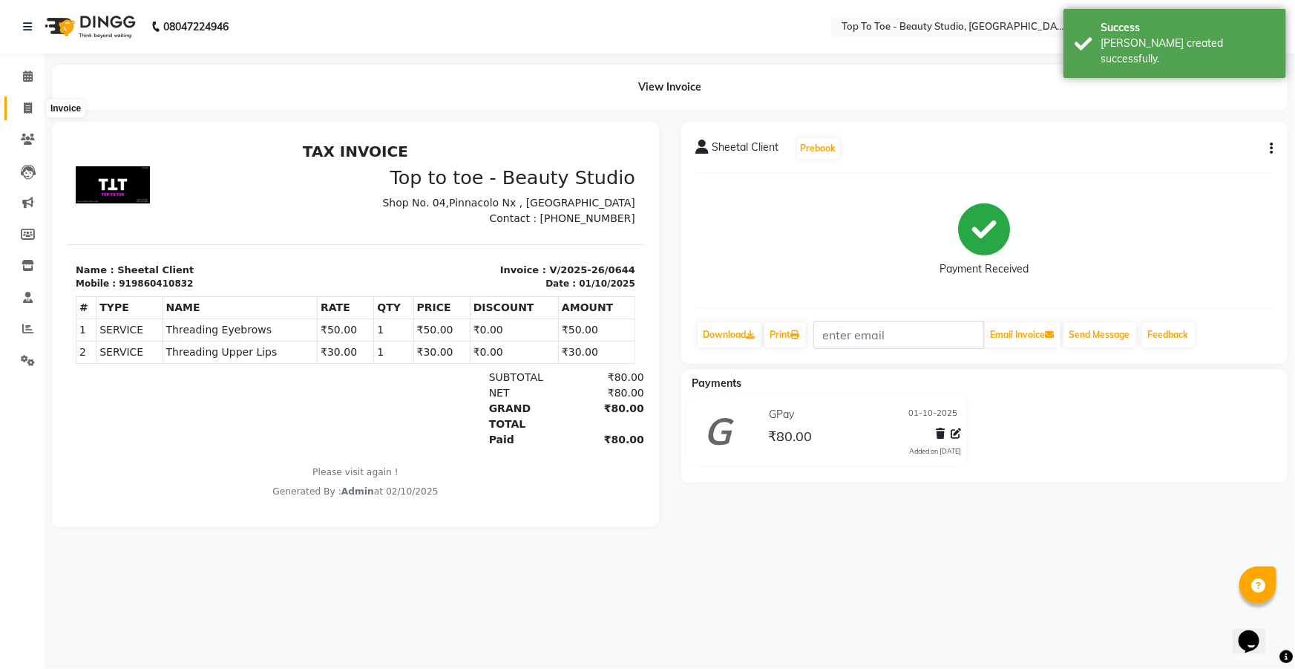
click at [26, 111] on icon at bounding box center [28, 107] width 8 height 11
select select "7233"
select select "service"
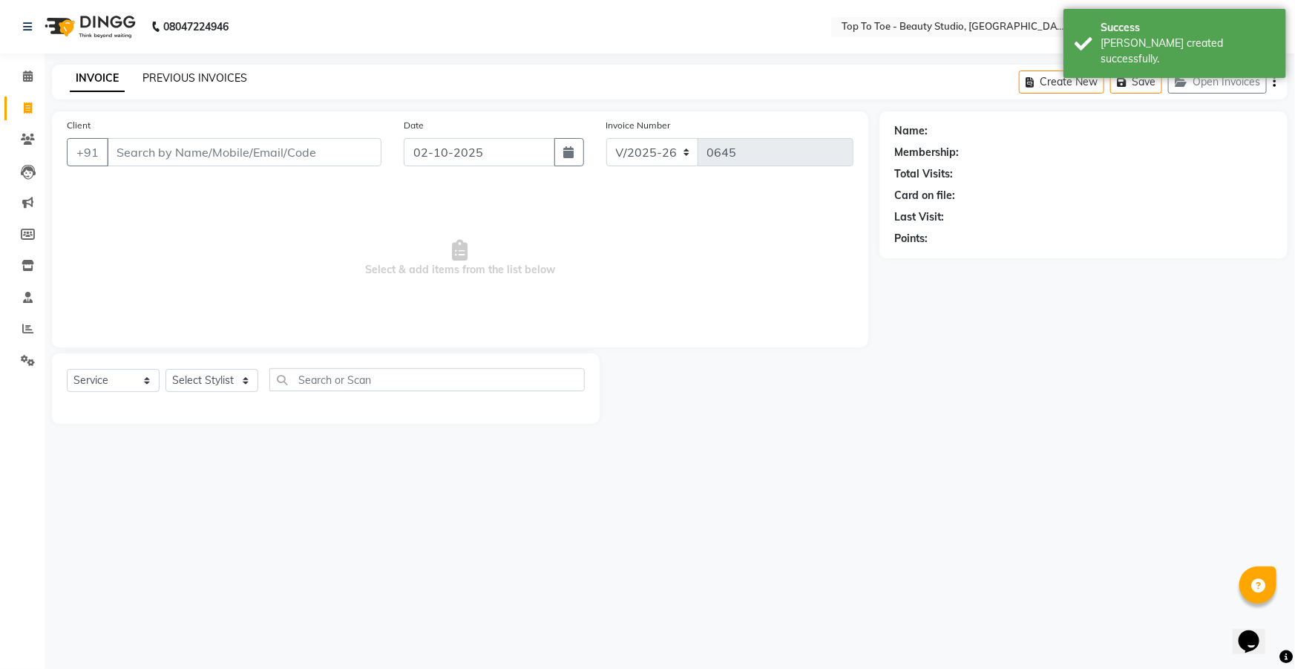
click at [202, 81] on link "PREVIOUS INVOICES" at bounding box center [194, 77] width 105 height 13
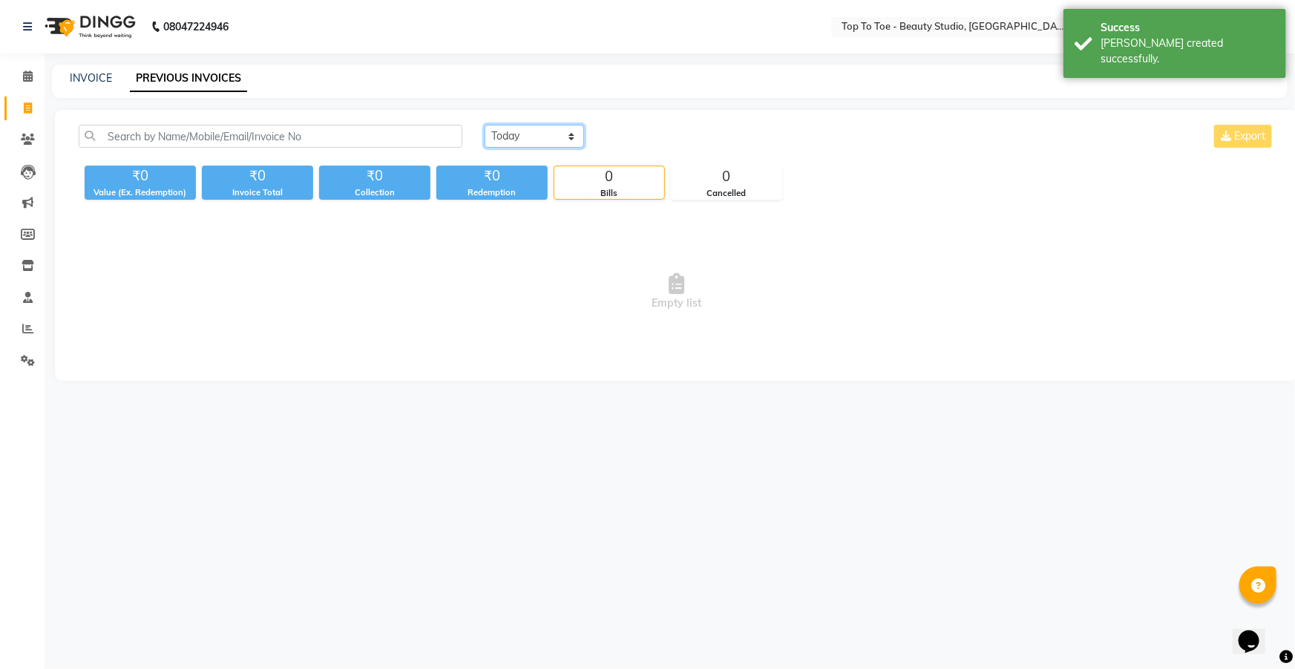
click at [569, 128] on select "[DATE] [DATE] Custom Range" at bounding box center [534, 136] width 99 height 23
click at [76, 76] on link "INVOICE" at bounding box center [91, 77] width 42 height 13
select select "7233"
select select "service"
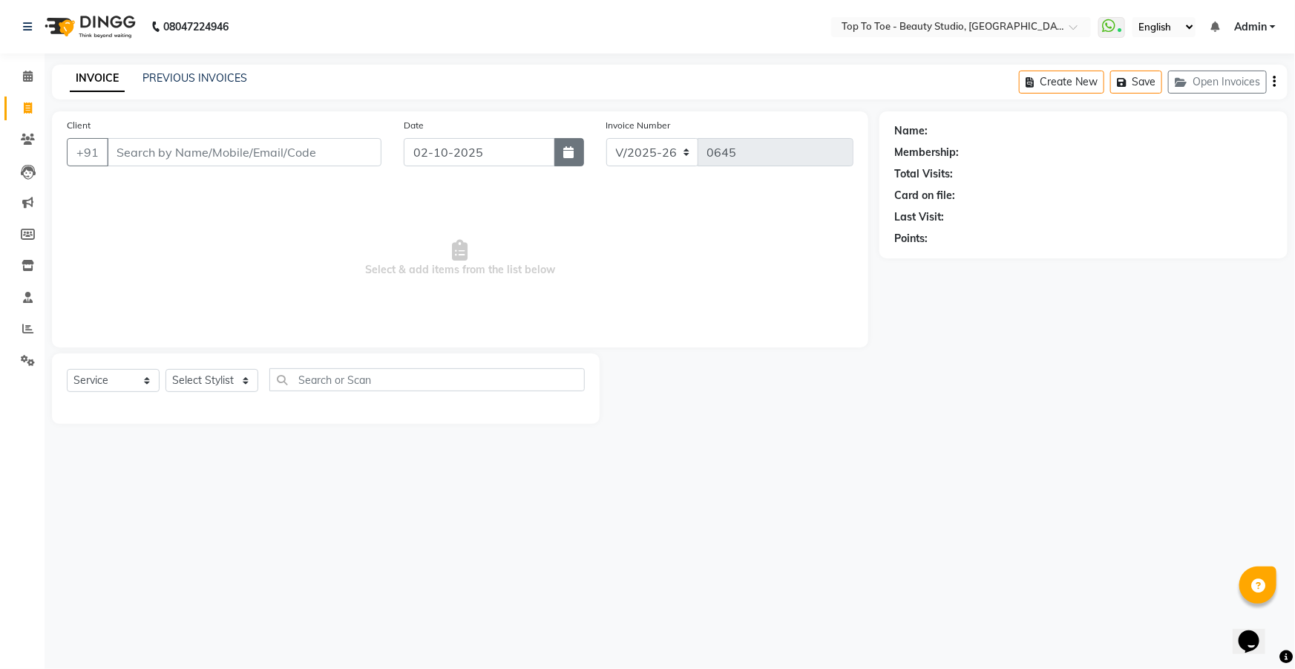
click at [554, 163] on button "button" at bounding box center [569, 152] width 30 height 28
select select "10"
select select "2025"
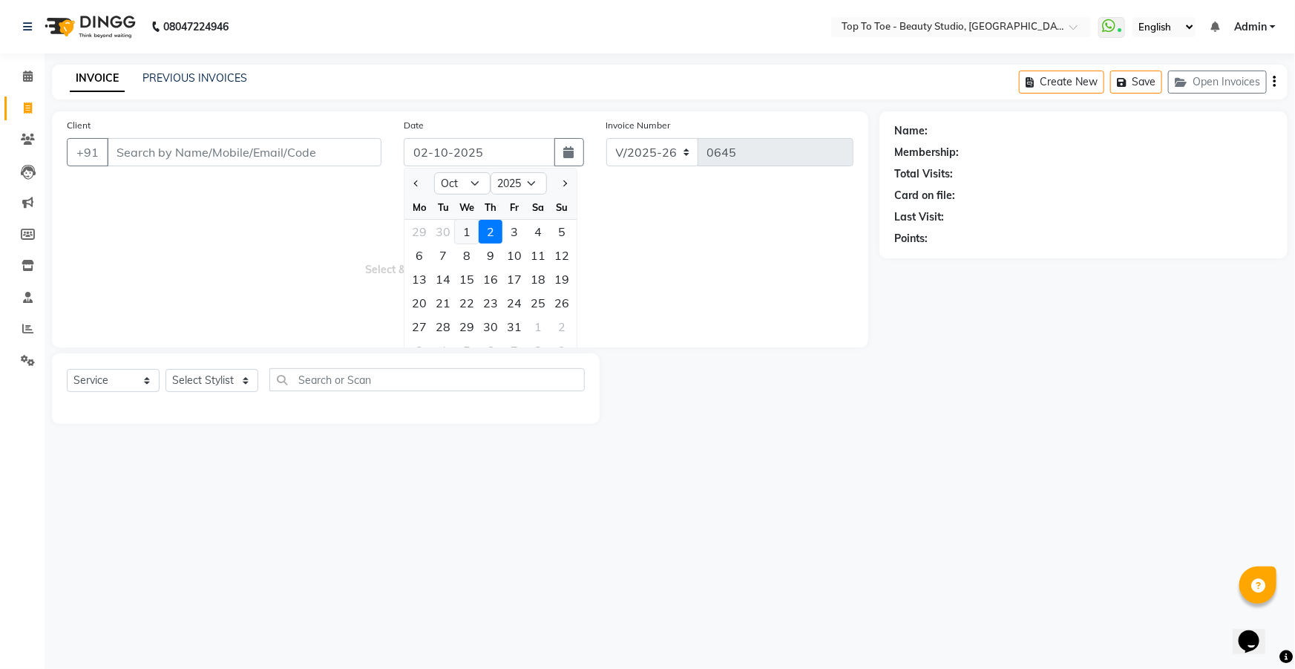
click at [468, 230] on div "1" at bounding box center [467, 232] width 24 height 24
type input "01-10-2025"
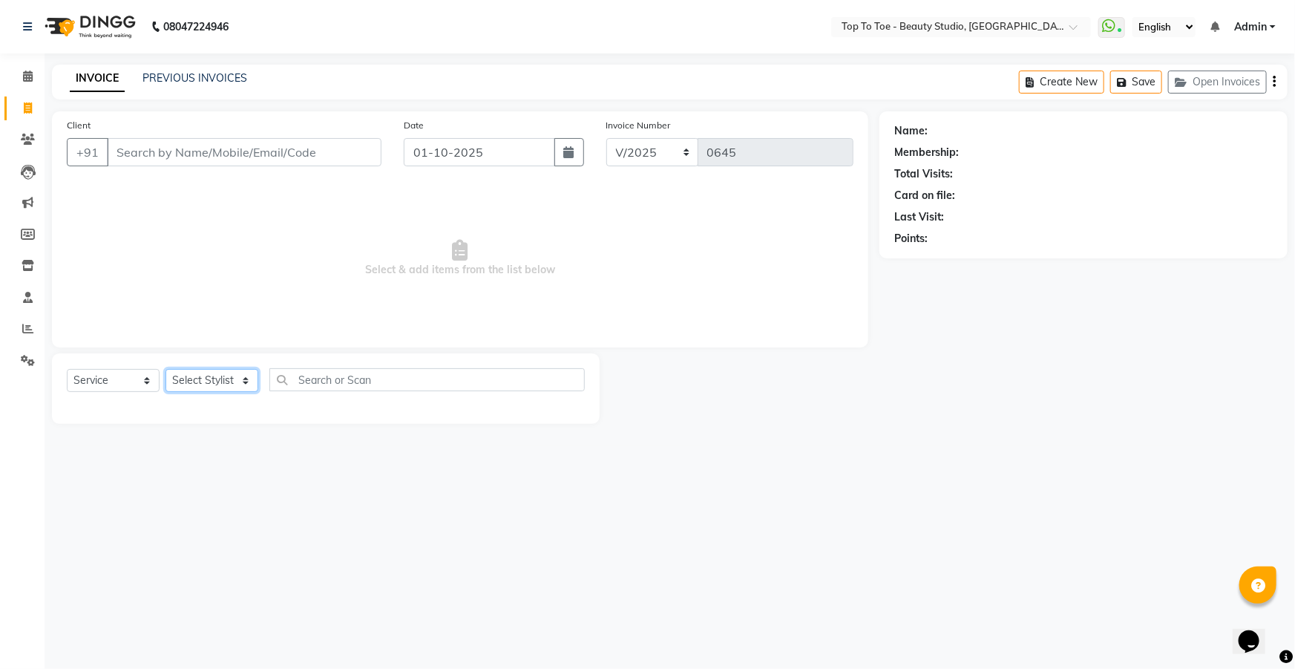
click at [212, 370] on select "Select Stylist [PERSON_NAME] [PERSON_NAME] [PERSON_NAME] [PERSON_NAME]" at bounding box center [211, 380] width 93 height 23
select select "62095"
click at [165, 369] on select "Select Stylist [PERSON_NAME] [PERSON_NAME] [PERSON_NAME] [PERSON_NAME]" at bounding box center [211, 380] width 93 height 23
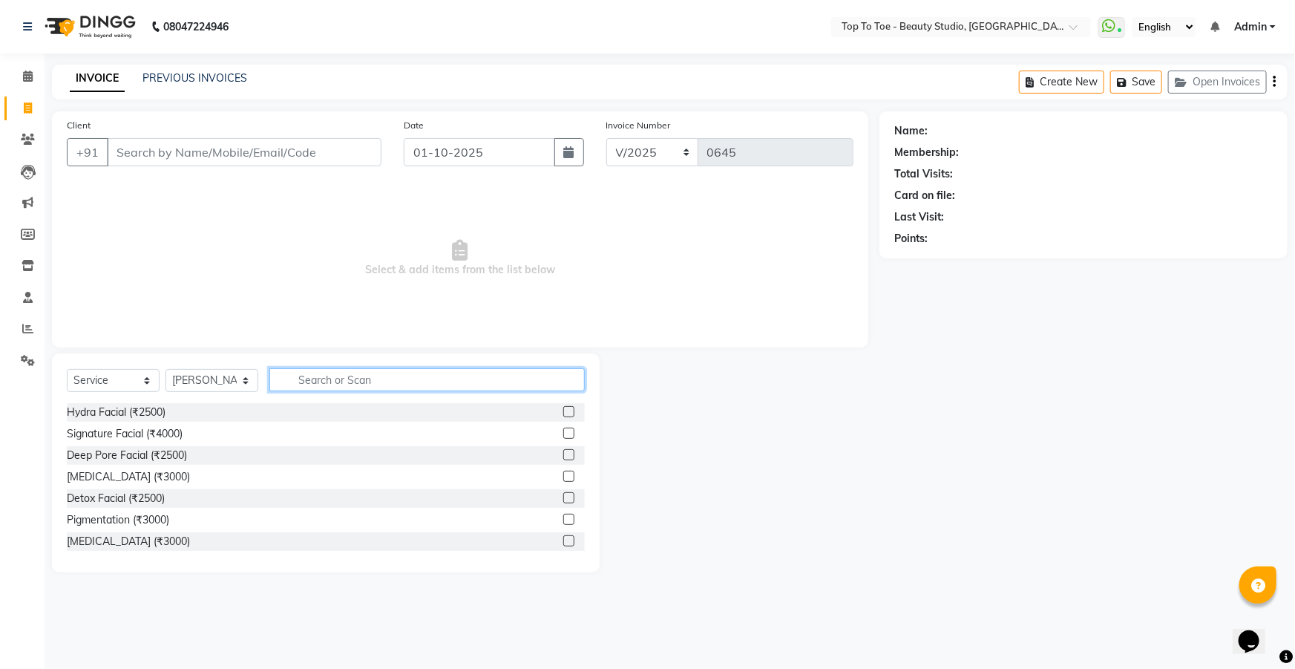
click at [388, 373] on input "text" at bounding box center [426, 379] width 315 height 23
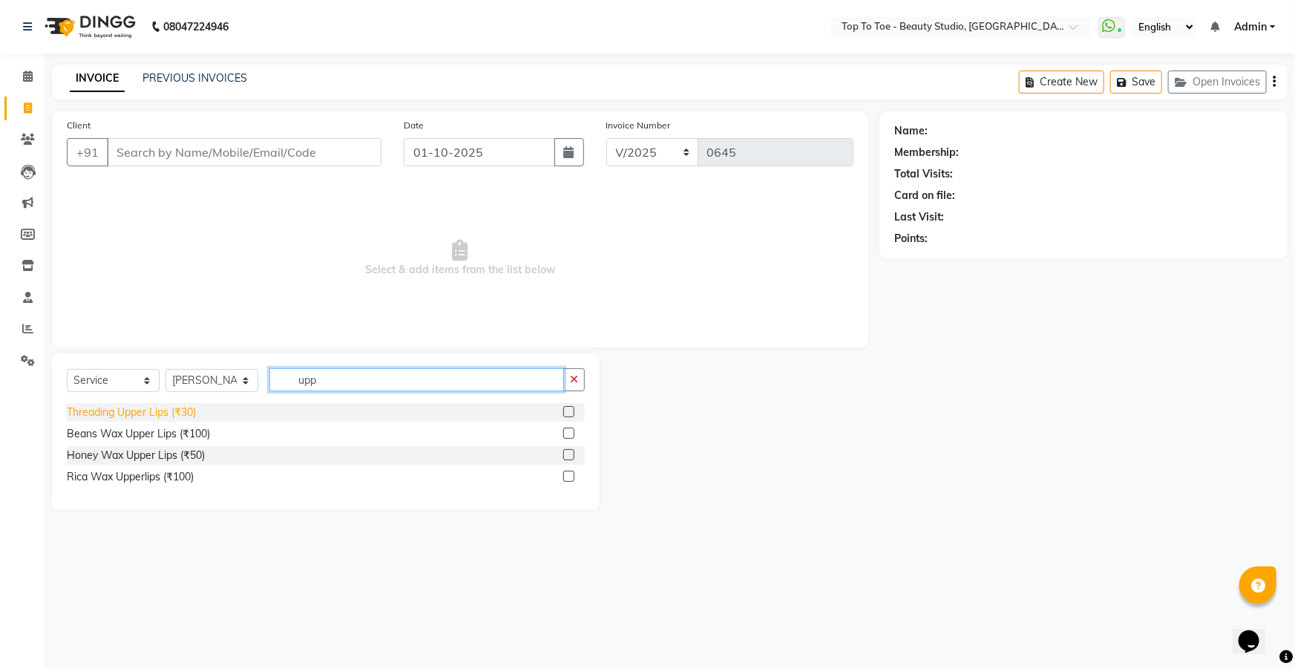
type input "upp"
click at [115, 415] on div "Threading Upper Lips (₹30)" at bounding box center [131, 412] width 129 height 16
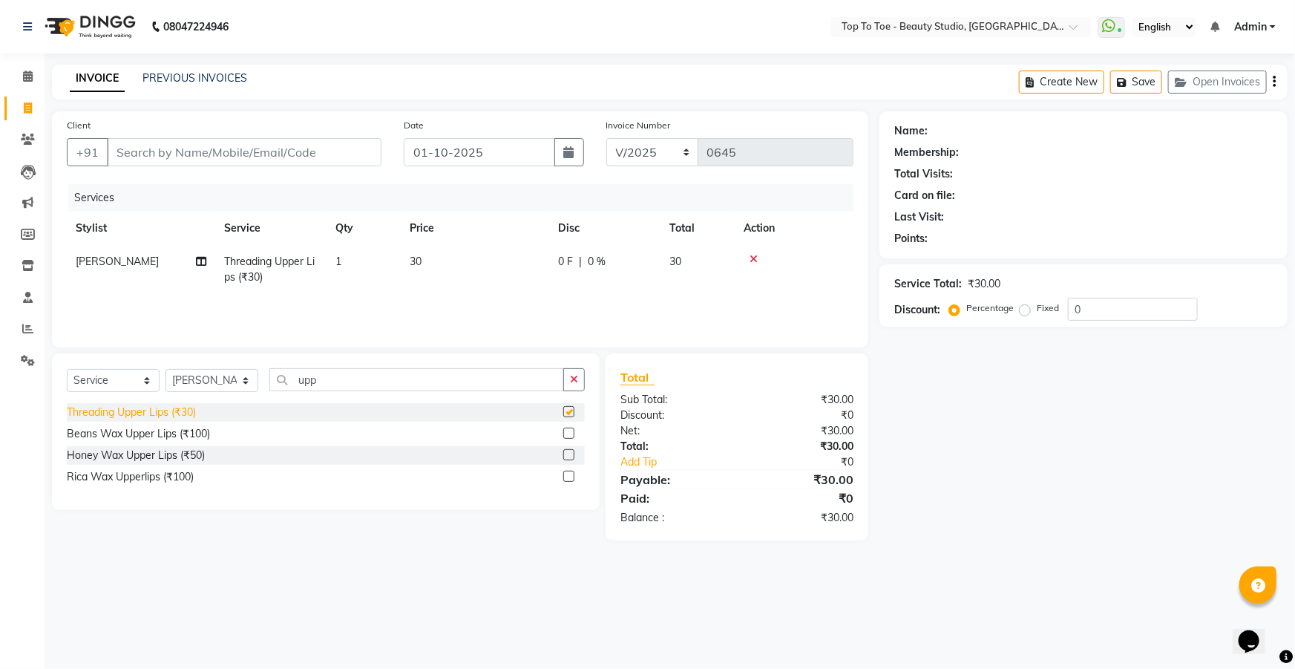
checkbox input "false"
click at [344, 386] on input "upp" at bounding box center [416, 379] width 295 height 23
type input "u"
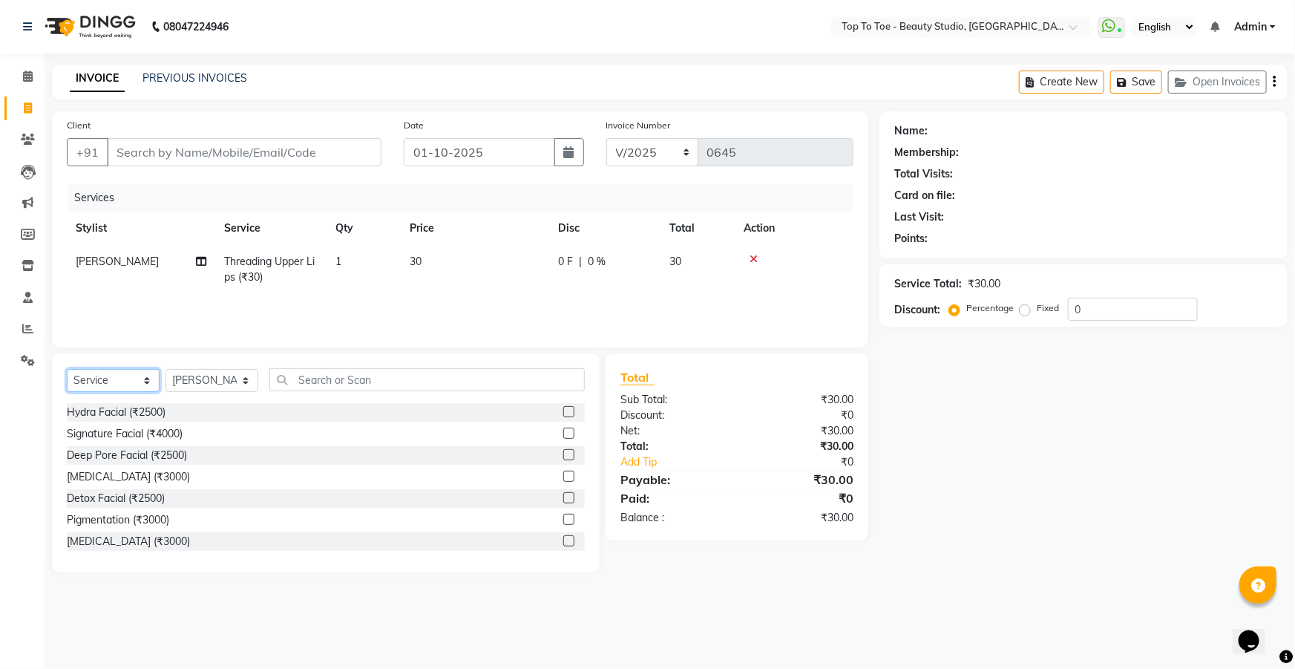
click at [133, 387] on select "Select Service Product Membership Package Voucher Prepaid Gift Card" at bounding box center [113, 380] width 93 height 23
select select "product"
click at [67, 369] on select "Select Service Product Membership Package Voucher Prepaid Gift Card" at bounding box center [113, 380] width 93 height 23
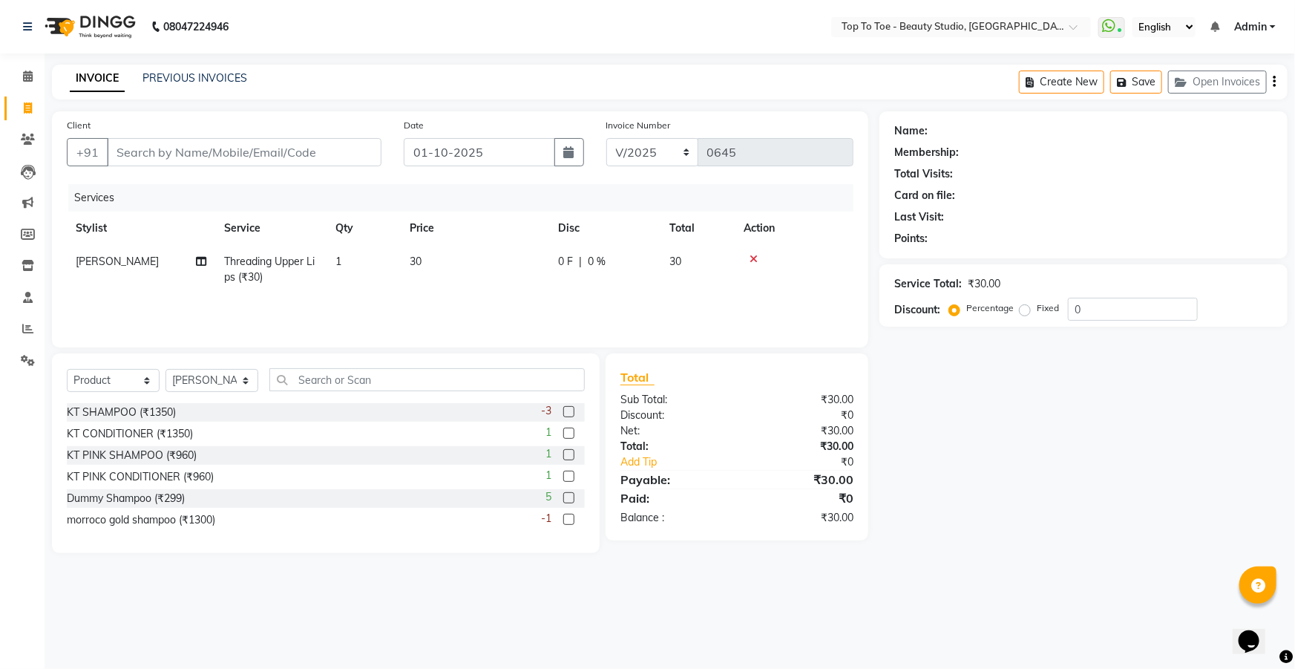
click at [568, 473] on label at bounding box center [568, 476] width 11 height 11
click at [568, 473] on input "checkbox" at bounding box center [568, 477] width 10 height 10
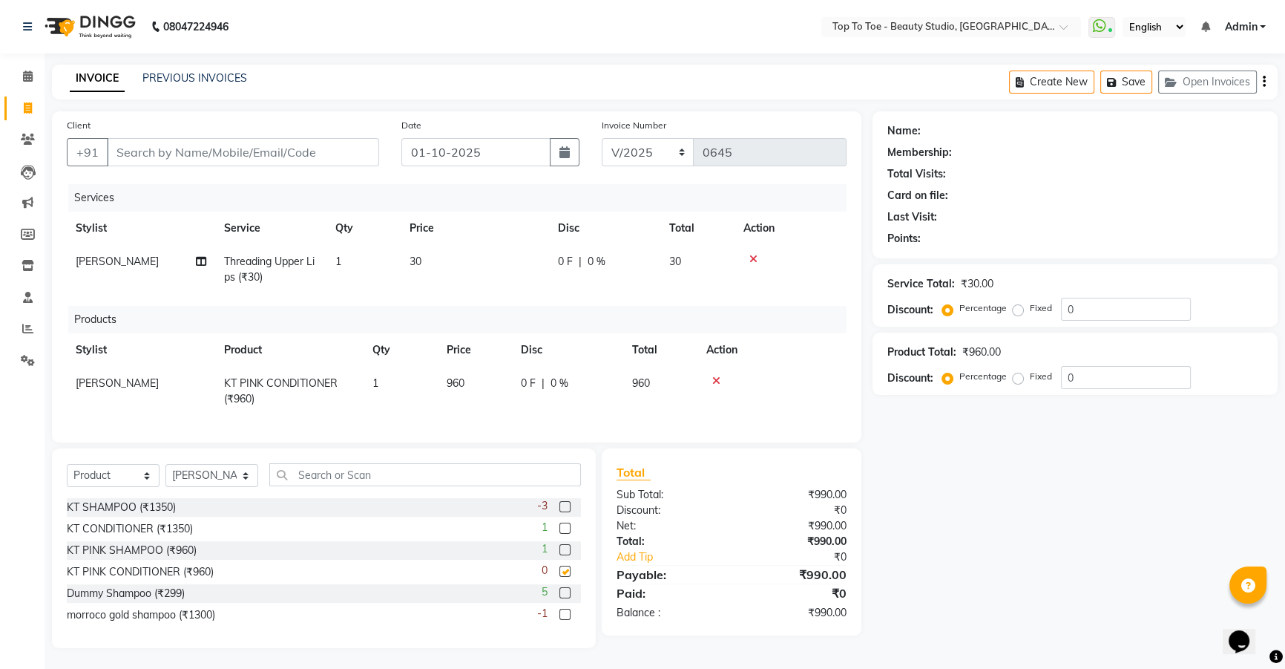
checkbox input "false"
click at [557, 370] on td "0 F | 0 %" at bounding box center [567, 391] width 111 height 49
select select "62095"
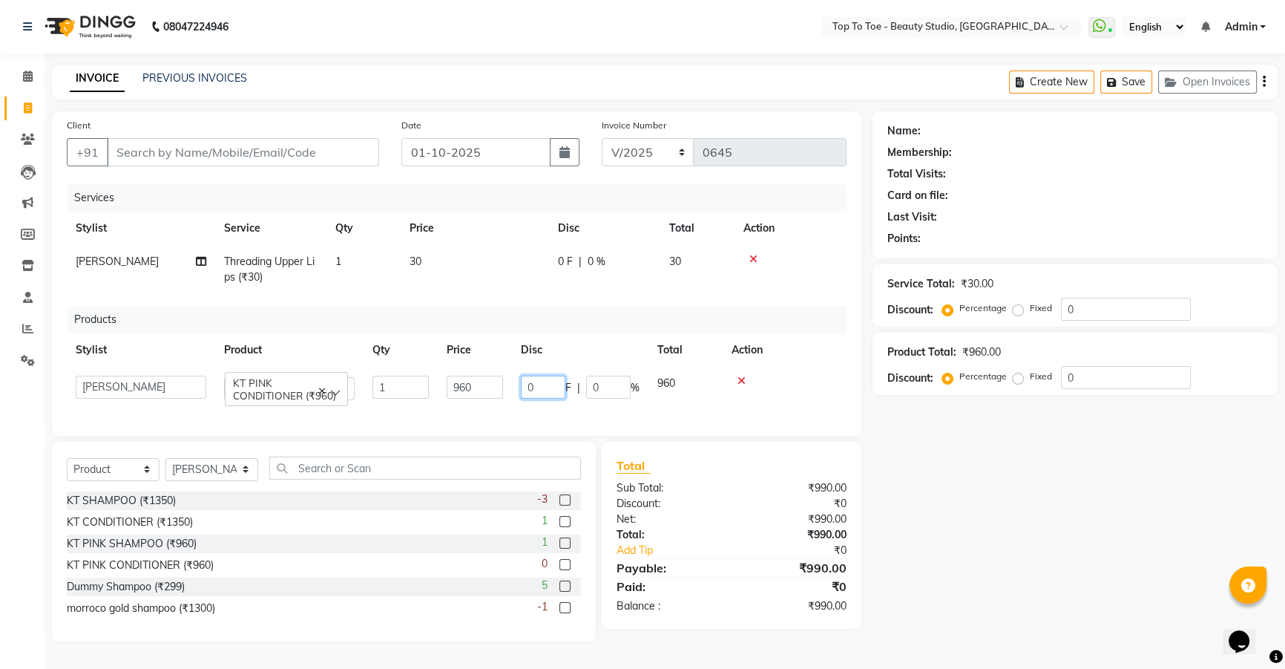
click at [549, 386] on input "0" at bounding box center [543, 387] width 45 height 23
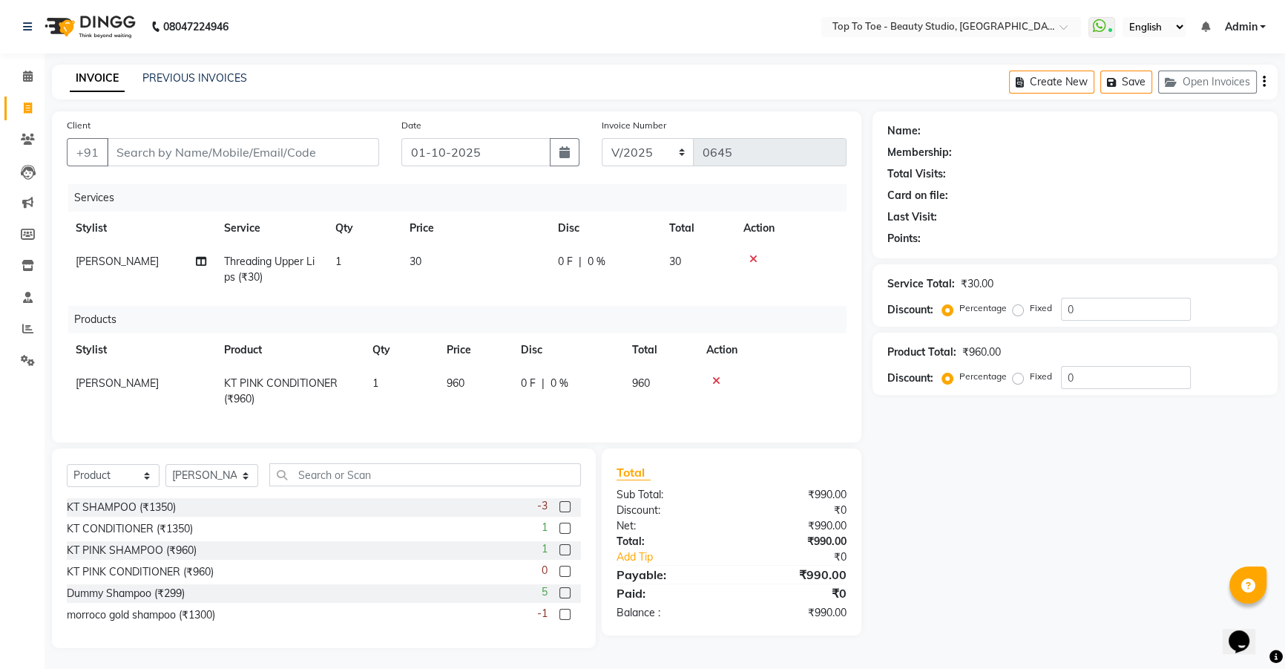
click at [476, 386] on td "960" at bounding box center [475, 391] width 74 height 49
select select "62095"
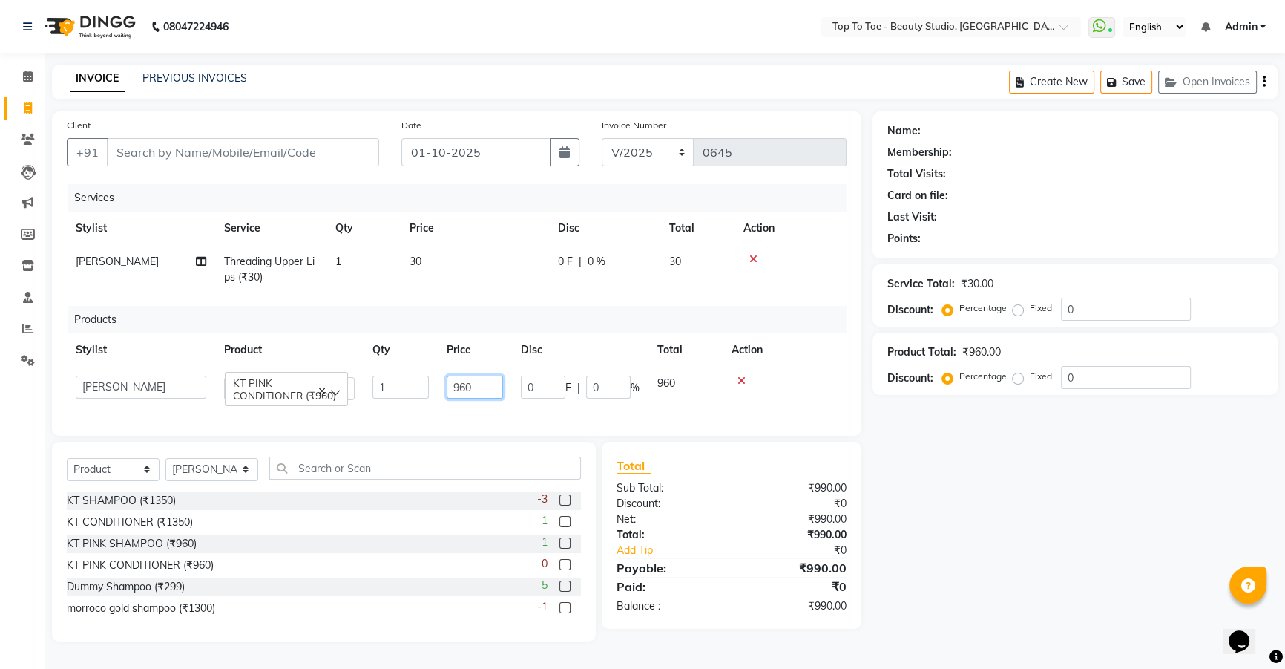
click at [476, 386] on input "960" at bounding box center [475, 387] width 56 height 23
type input "400"
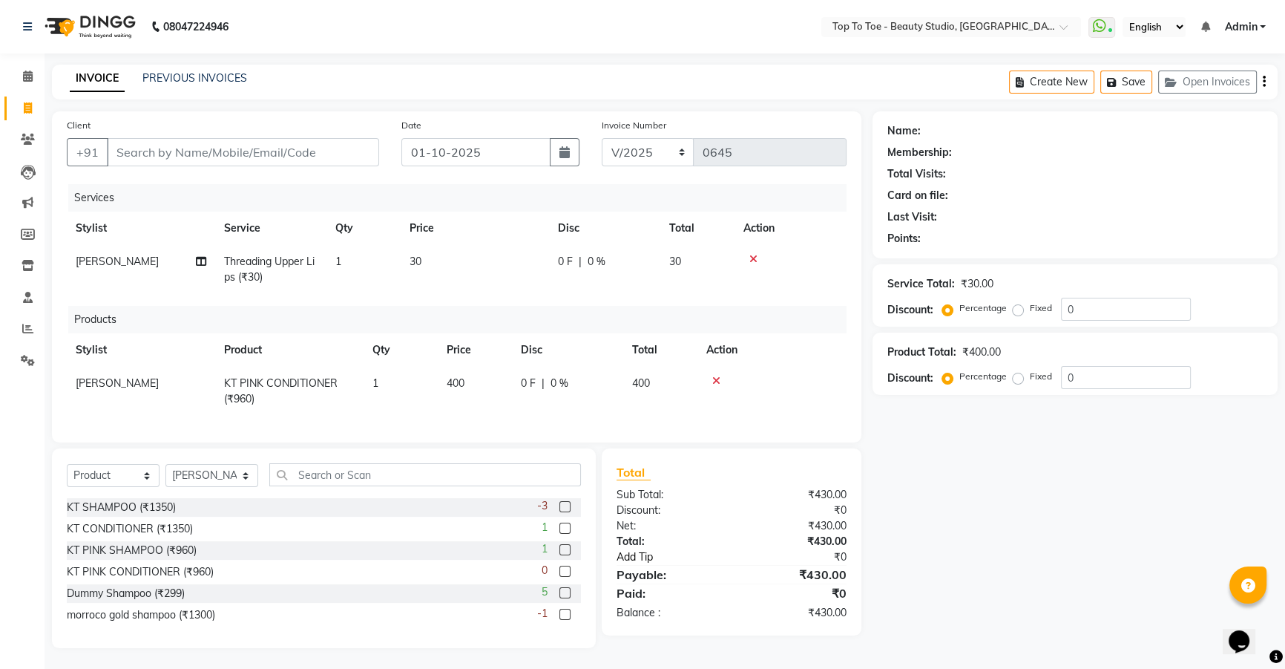
click at [716, 563] on link "Add Tip" at bounding box center [680, 557] width 148 height 16
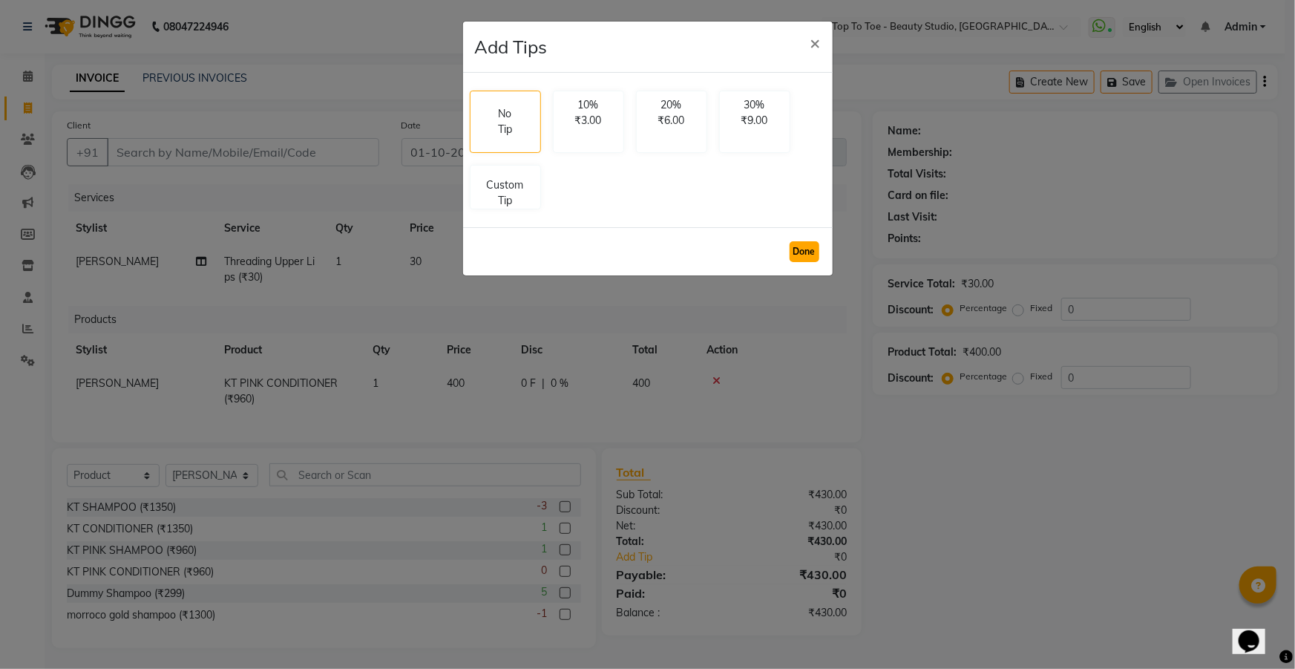
click at [807, 247] on button "Done" at bounding box center [805, 251] width 30 height 21
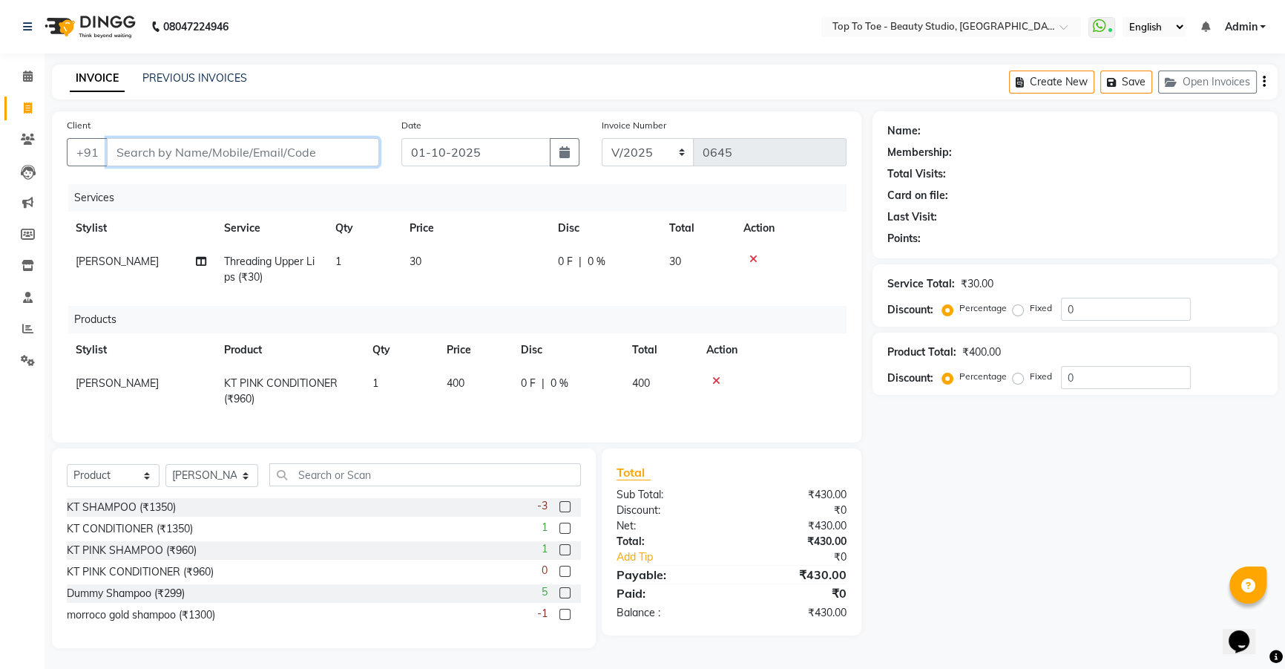
click at [268, 156] on input "Client" at bounding box center [243, 152] width 272 height 28
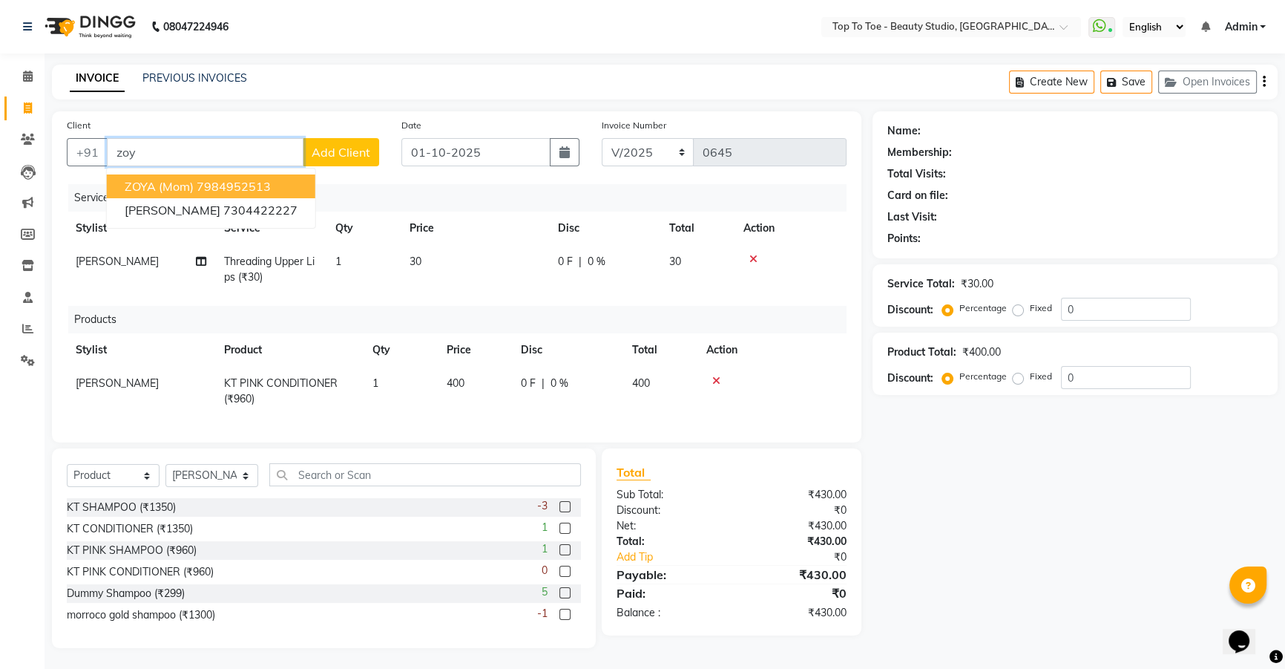
click at [170, 188] on span "ZOYA (mom)" at bounding box center [159, 186] width 69 height 15
type input "7984952513"
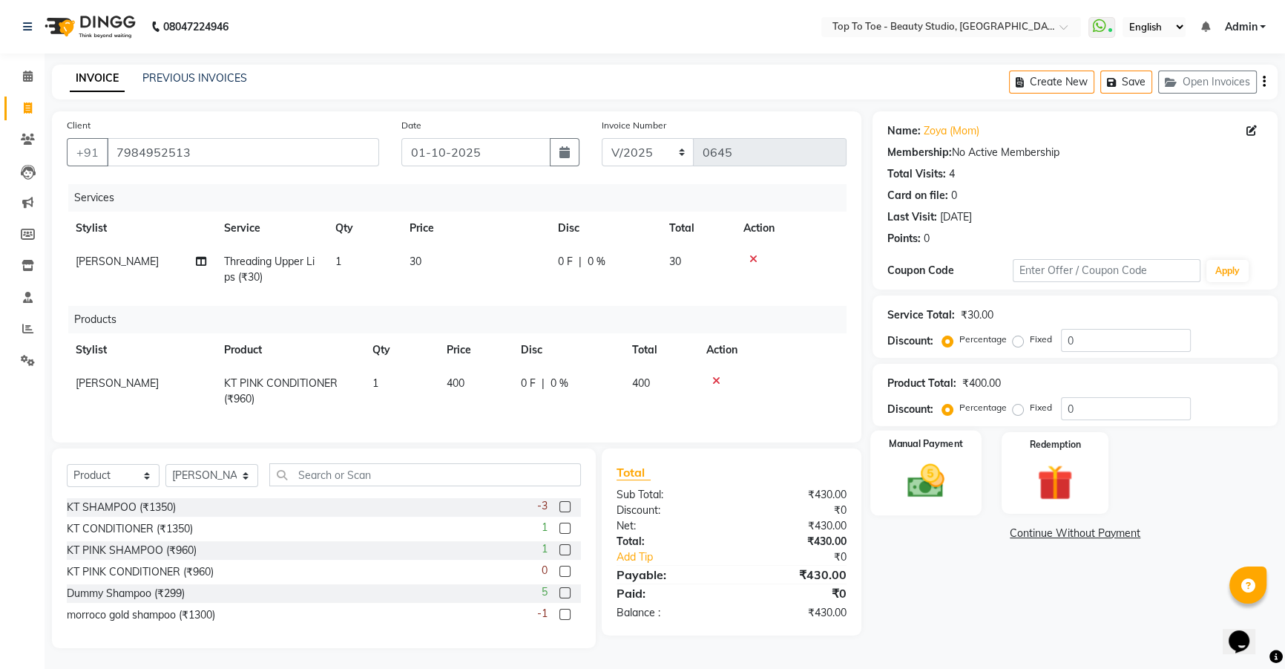
click at [934, 491] on img at bounding box center [927, 480] width 60 height 42
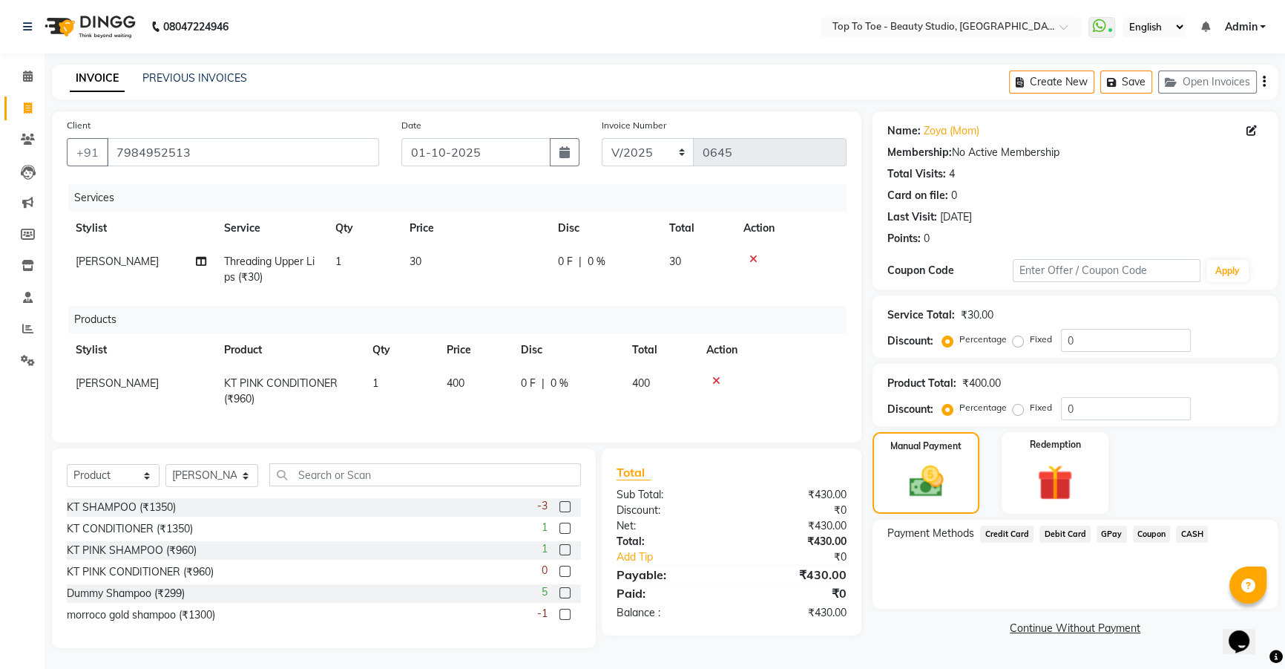
click at [1176, 530] on span "CASH" at bounding box center [1192, 533] width 32 height 17
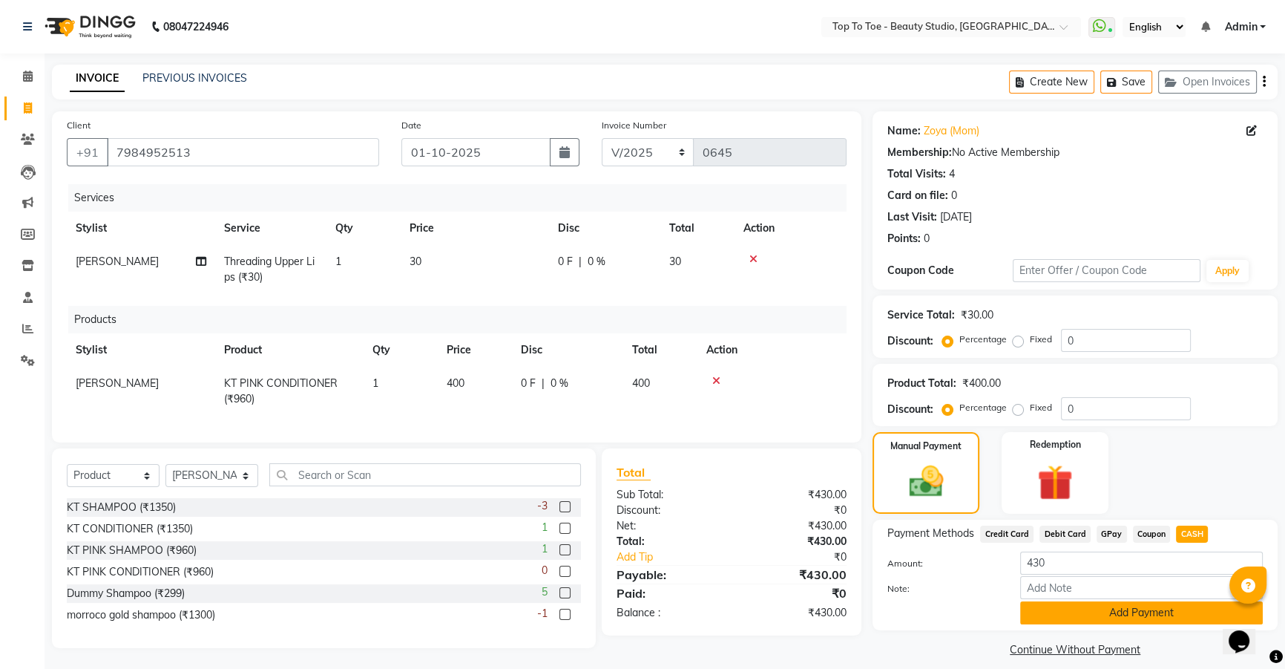
click at [1158, 605] on button "Add Payment" at bounding box center [1141, 612] width 243 height 23
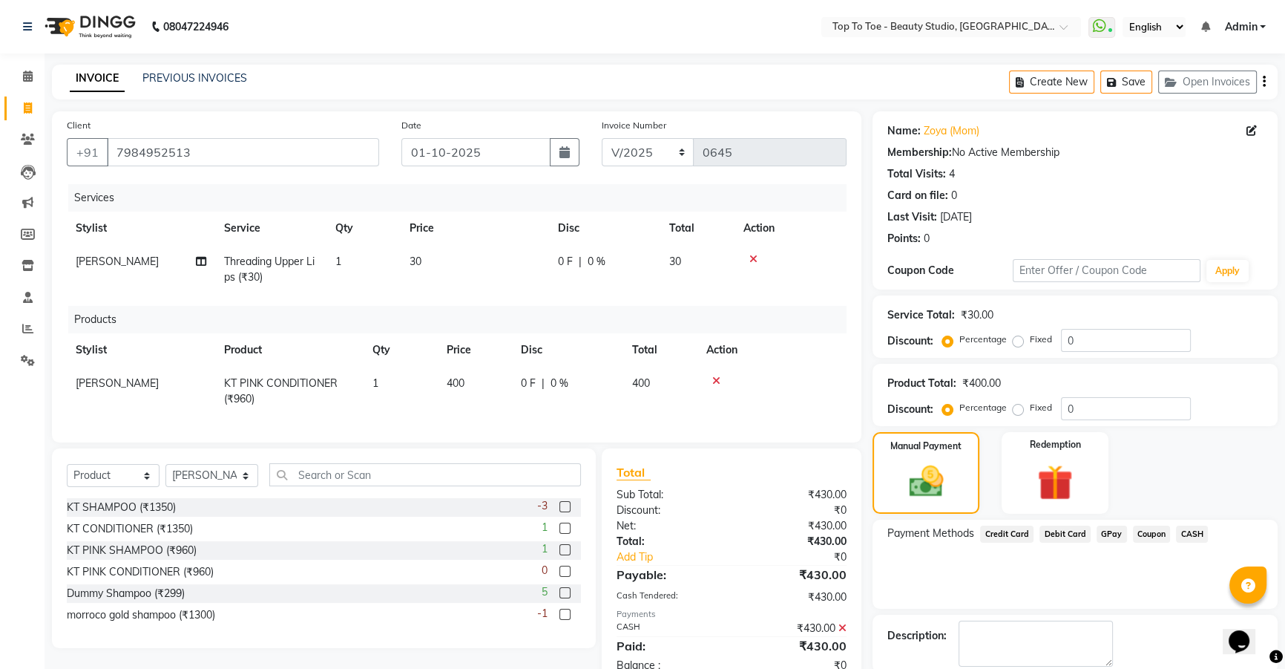
scroll to position [75, 0]
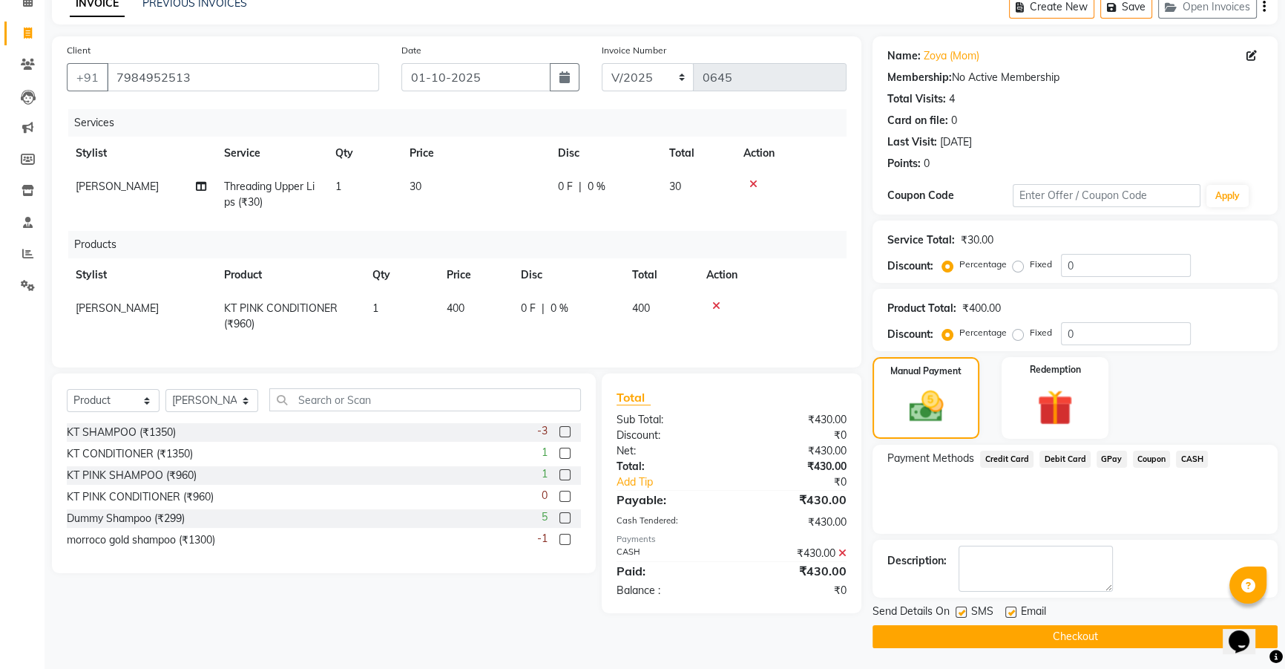
click at [960, 609] on label at bounding box center [961, 611] width 11 height 11
click at [960, 609] on input "checkbox" at bounding box center [961, 613] width 10 height 10
checkbox input "false"
click at [957, 631] on button "Checkout" at bounding box center [1075, 636] width 405 height 23
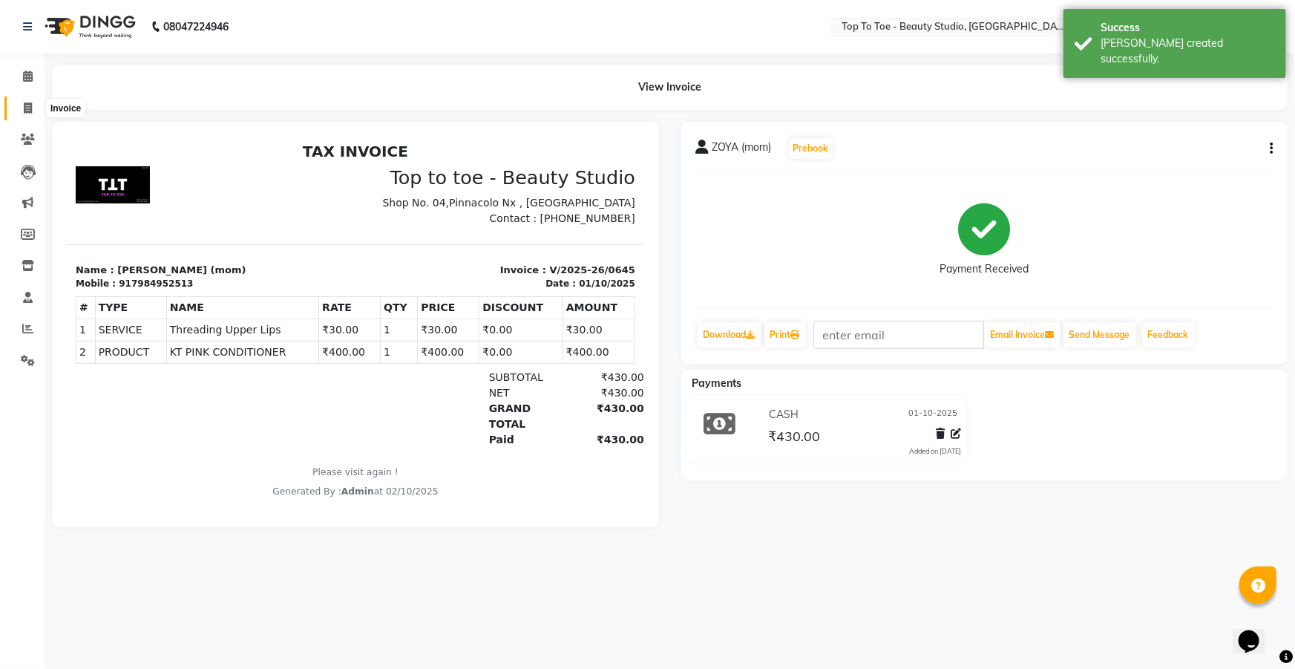
click at [22, 104] on span at bounding box center [28, 108] width 26 height 17
select select "service"
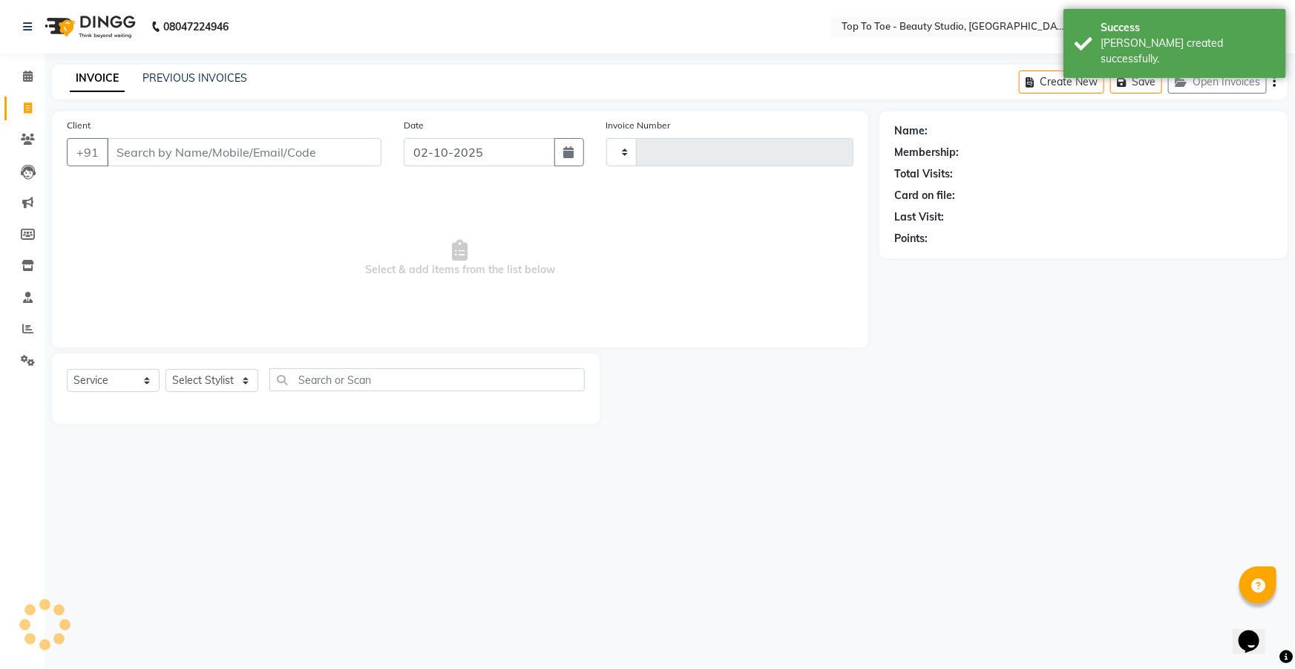
type input "0646"
select select "7233"
click at [197, 79] on link "PREVIOUS INVOICES" at bounding box center [194, 77] width 105 height 13
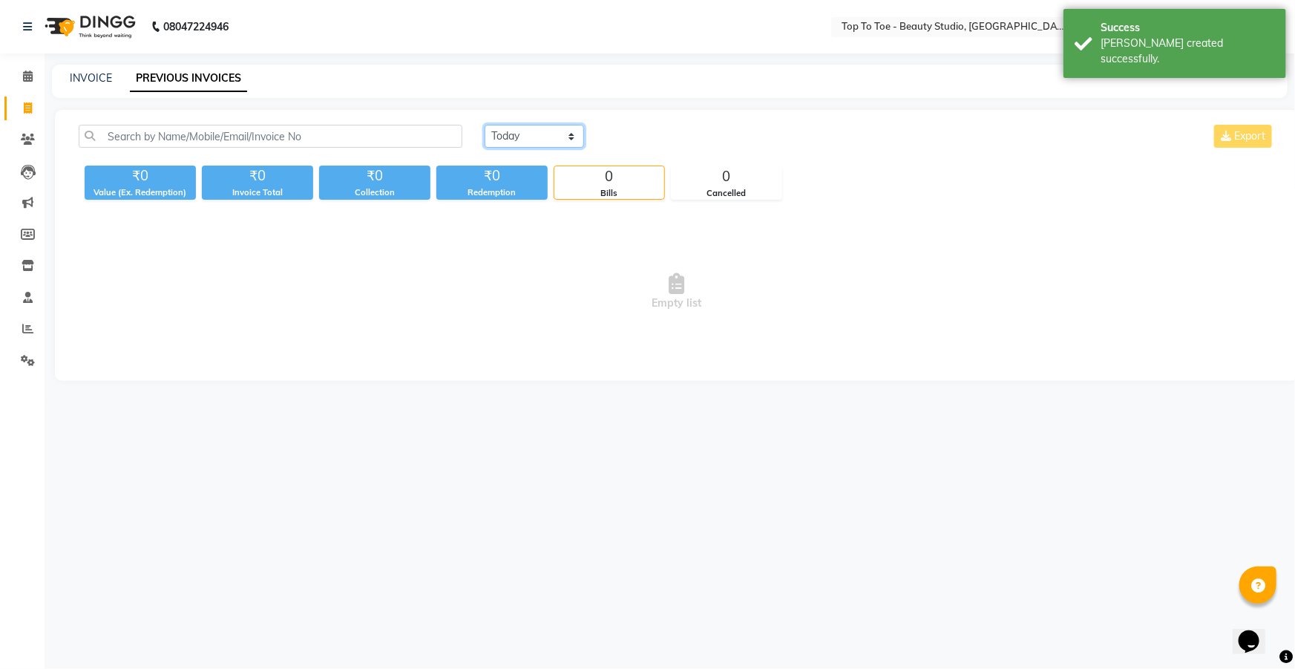
click at [574, 137] on select "[DATE] [DATE] Custom Range" at bounding box center [534, 136] width 99 height 23
select select "[DATE]"
click at [485, 125] on select "[DATE] [DATE] Custom Range" at bounding box center [534, 136] width 99 height 23
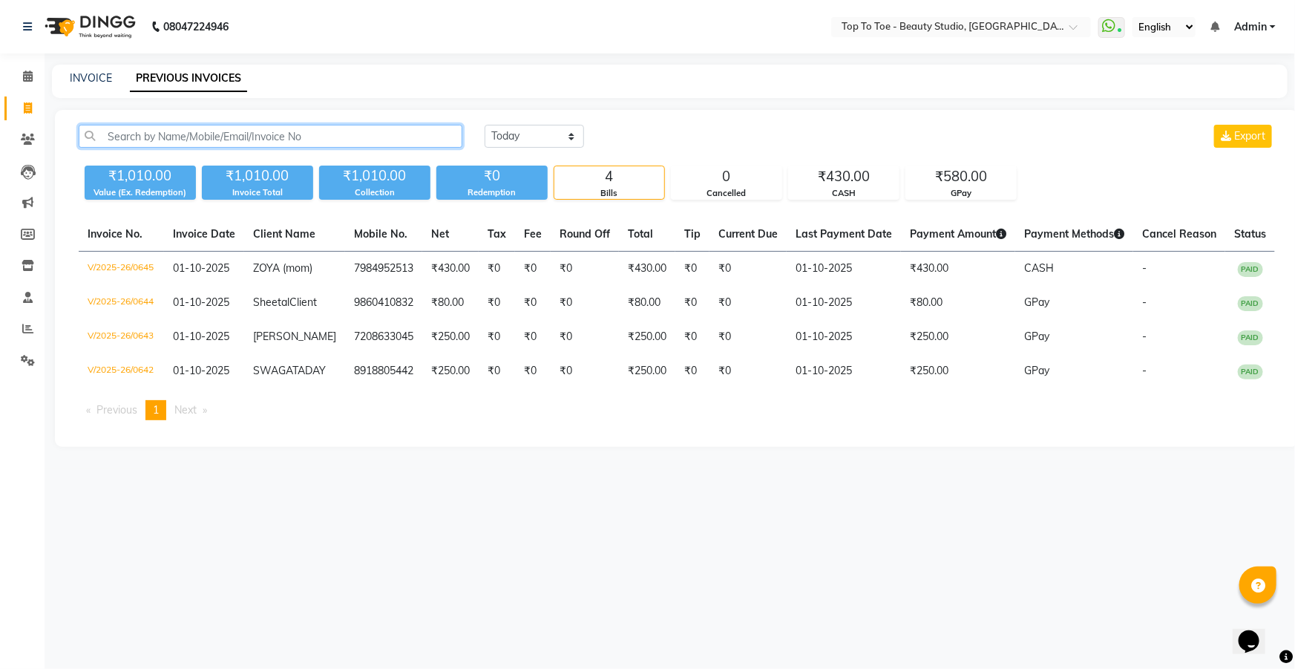
click at [123, 144] on input "text" at bounding box center [271, 136] width 384 height 23
click at [91, 77] on link "INVOICE" at bounding box center [91, 77] width 42 height 13
select select "7233"
select select "service"
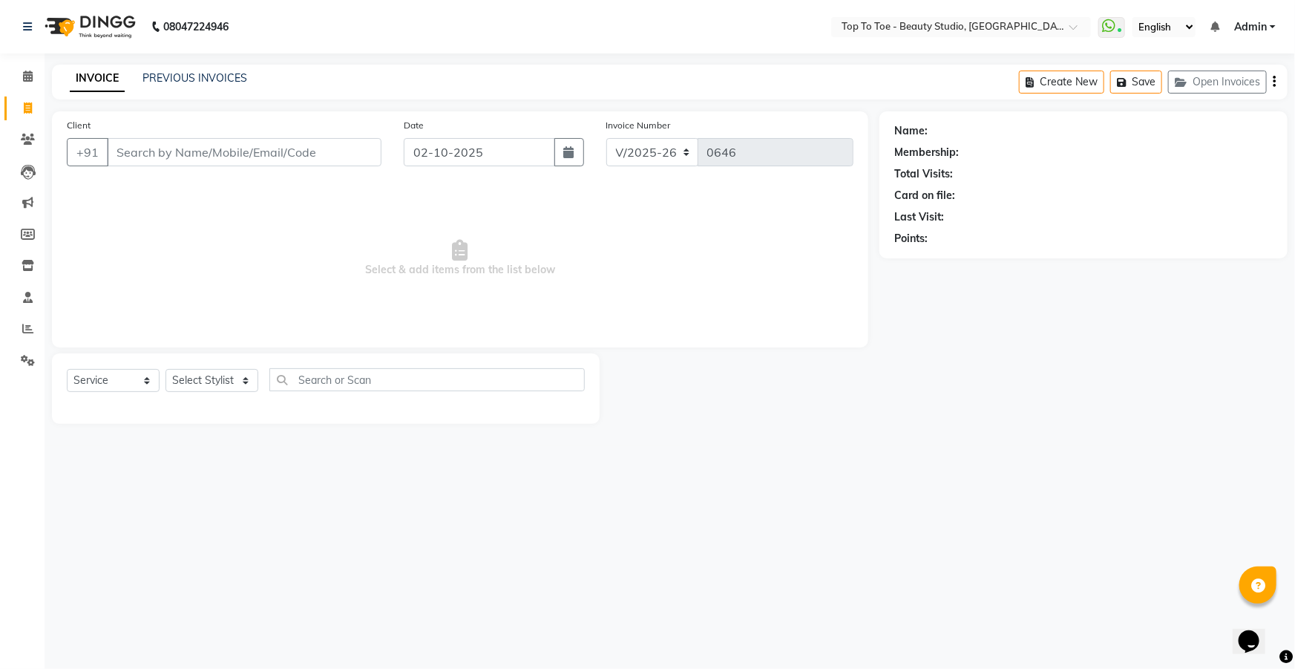
click at [141, 137] on div "Client +91" at bounding box center [224, 147] width 337 height 61
click at [145, 155] on input "Client" at bounding box center [244, 152] width 275 height 28
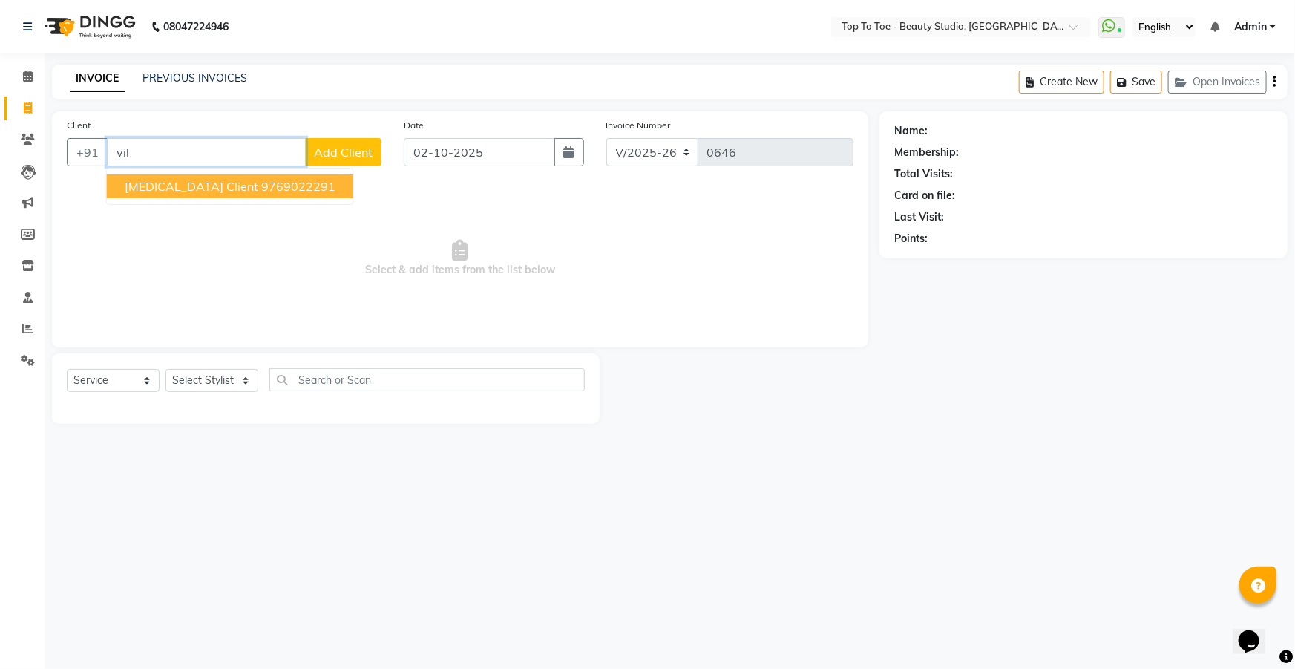
click at [138, 184] on span "[MEDICAL_DATA] Client" at bounding box center [192, 186] width 134 height 15
type input "9769022291"
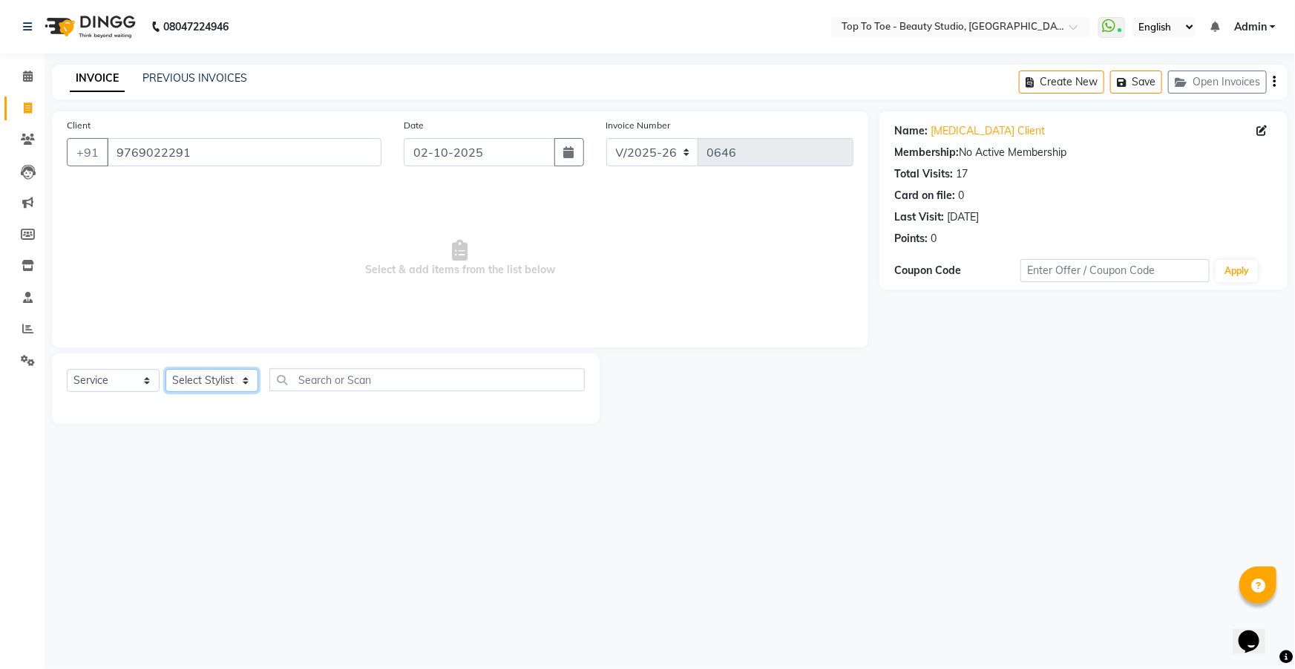
click at [194, 381] on select "Select Stylist [PERSON_NAME] [PERSON_NAME] [PERSON_NAME] [PERSON_NAME]" at bounding box center [211, 380] width 93 height 23
select select "62094"
click at [165, 369] on select "Select Stylist [PERSON_NAME] [PERSON_NAME] [PERSON_NAME] [PERSON_NAME]" at bounding box center [211, 380] width 93 height 23
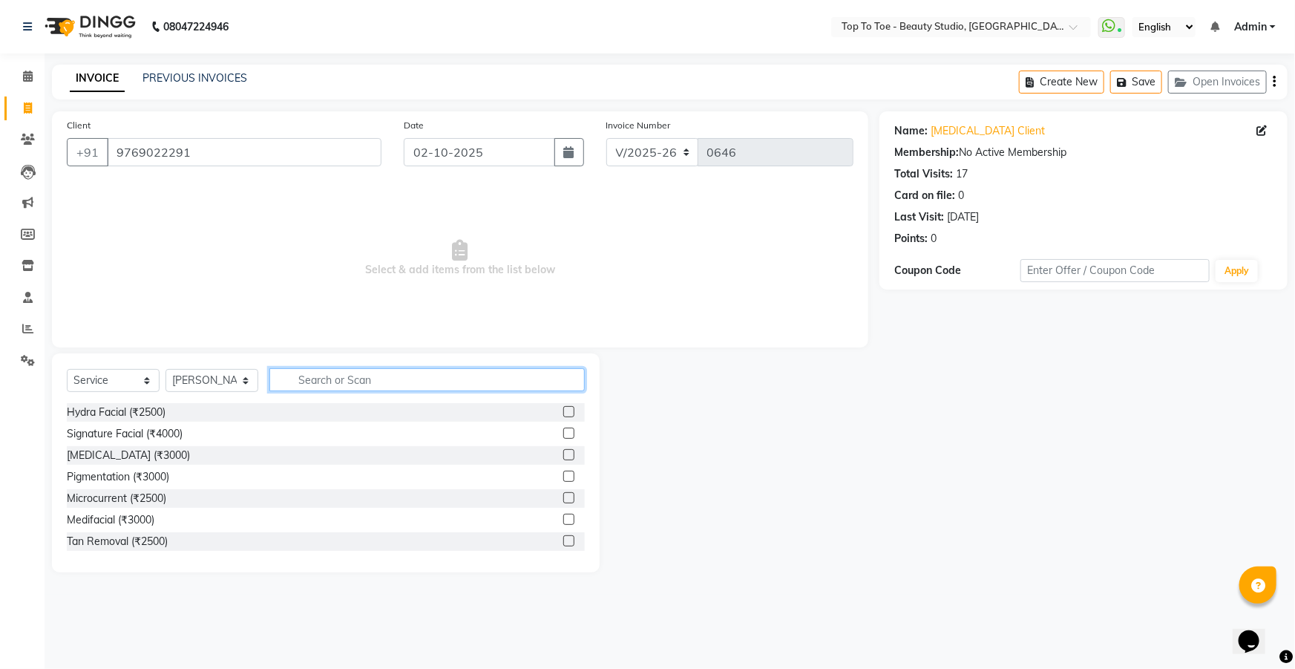
click at [345, 373] on input "text" at bounding box center [426, 379] width 315 height 23
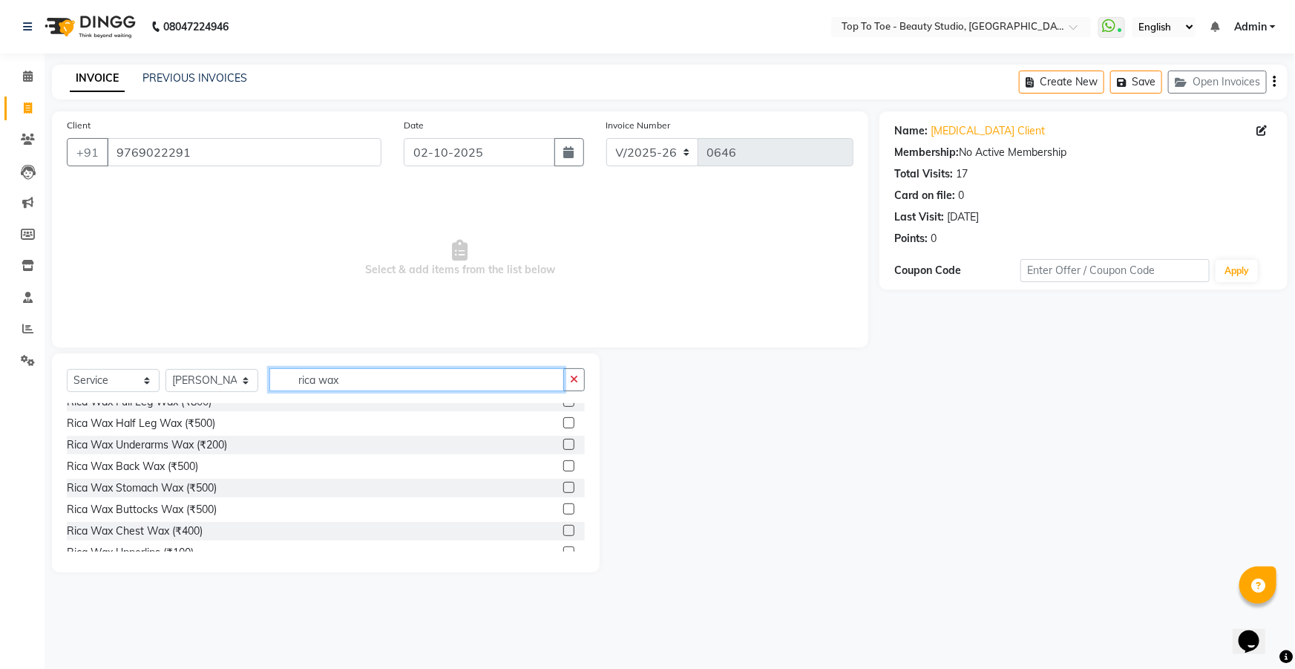
scroll to position [174, 0]
type input "rica wax"
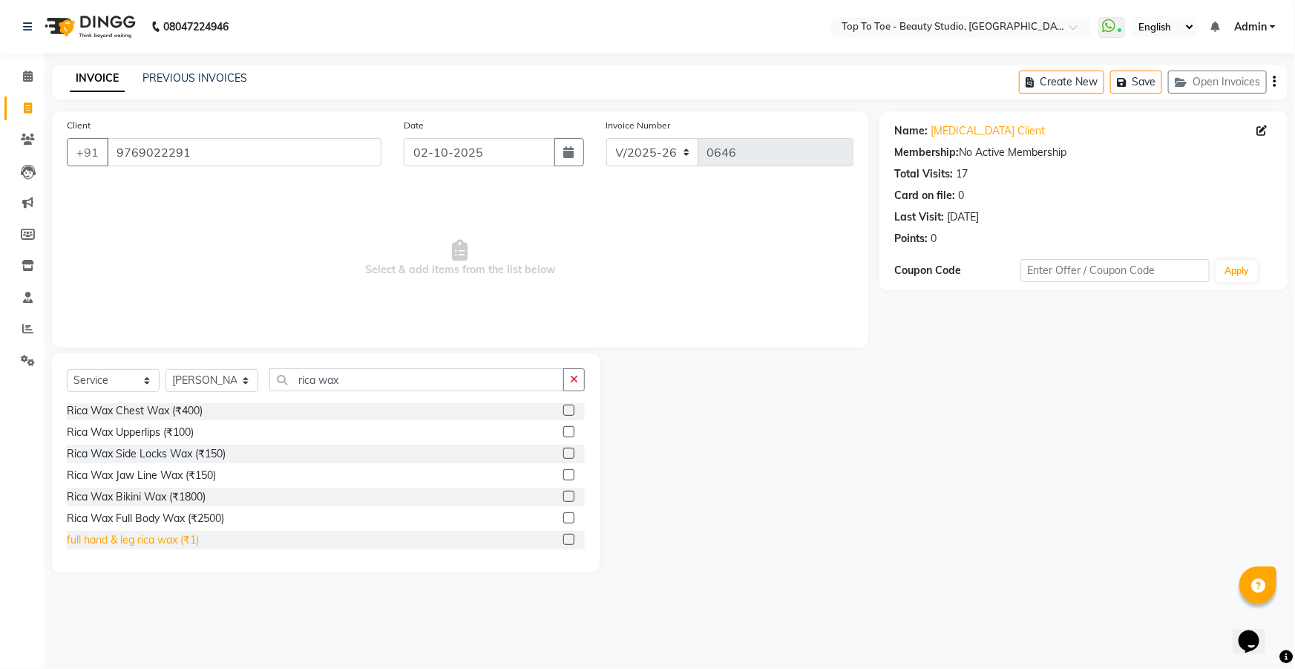
click at [98, 542] on div "full hand & leg rica wax (₹1)" at bounding box center [133, 540] width 132 height 16
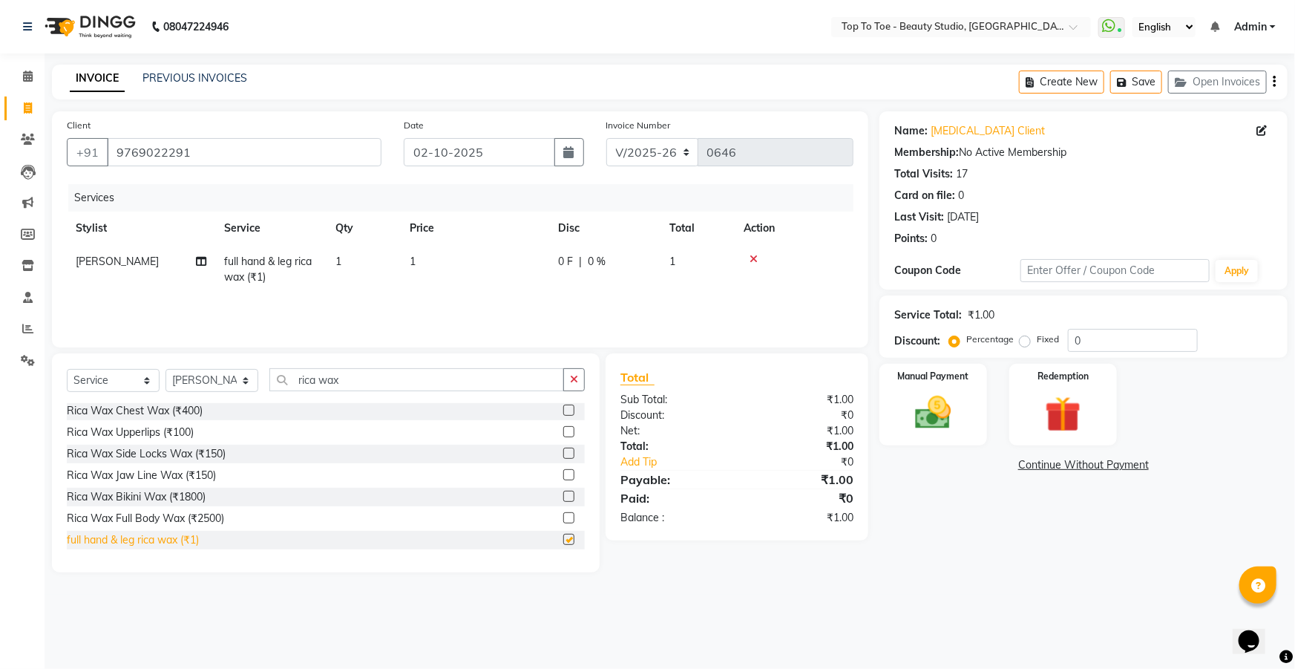
checkbox input "false"
click at [588, 254] on span "0 %" at bounding box center [597, 262] width 18 height 16
select select "62094"
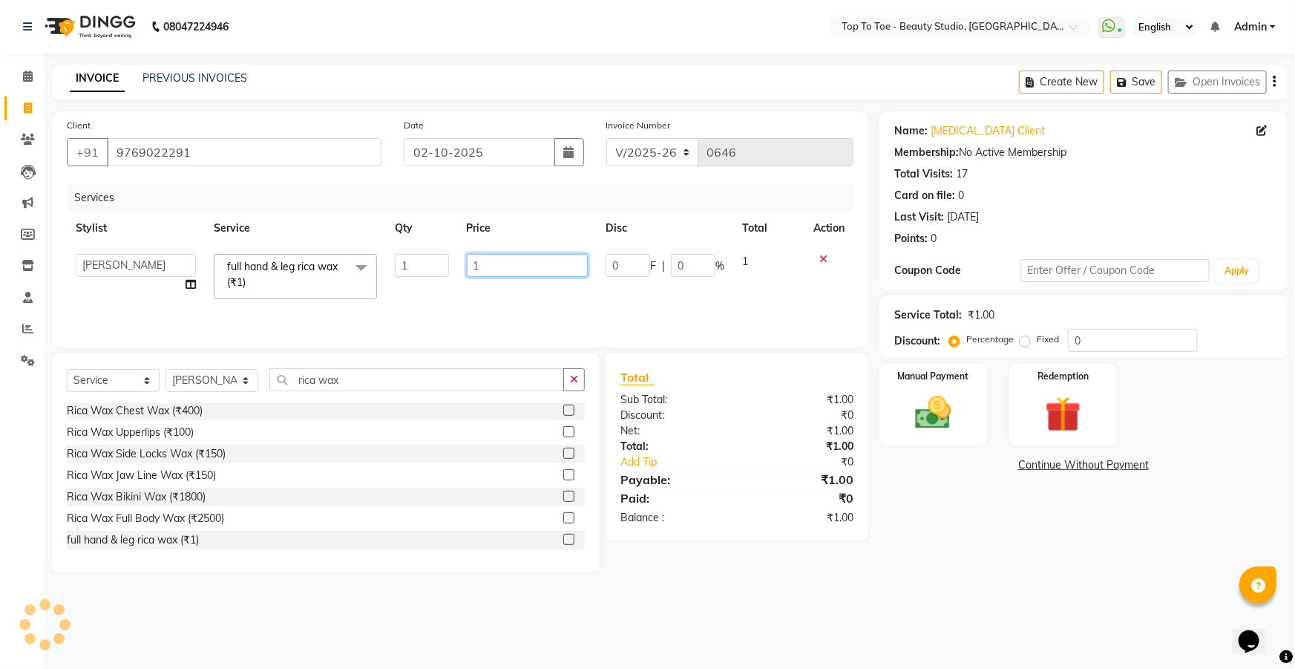
click at [534, 266] on input "1" at bounding box center [528, 265] width 122 height 23
type input "1000"
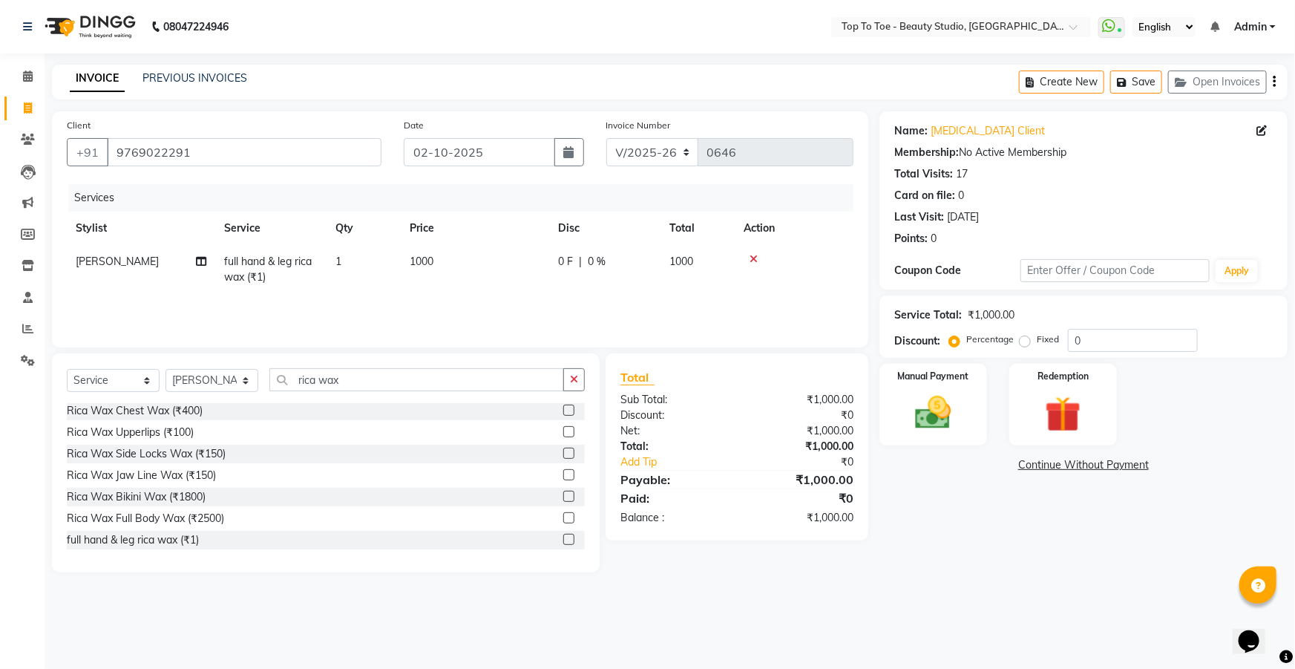
click at [738, 495] on div "₹0" at bounding box center [801, 498] width 128 height 18
click at [936, 427] on img at bounding box center [933, 412] width 61 height 43
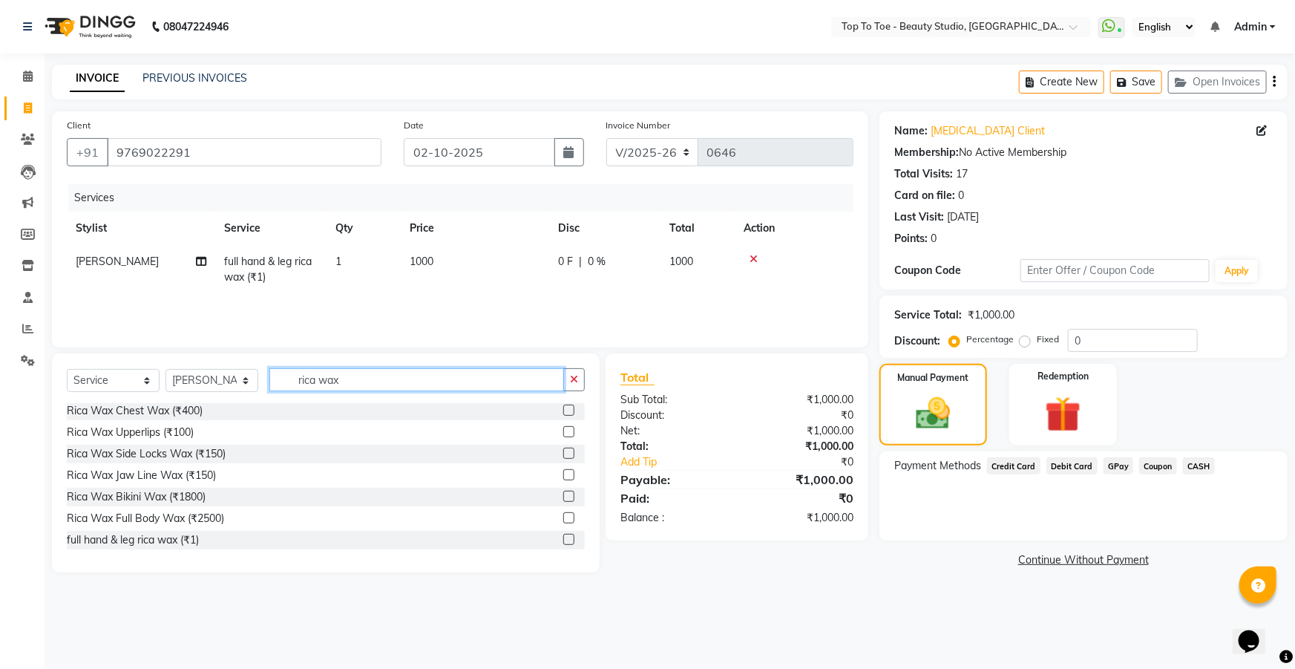
click at [352, 376] on input "rica wax" at bounding box center [416, 379] width 295 height 23
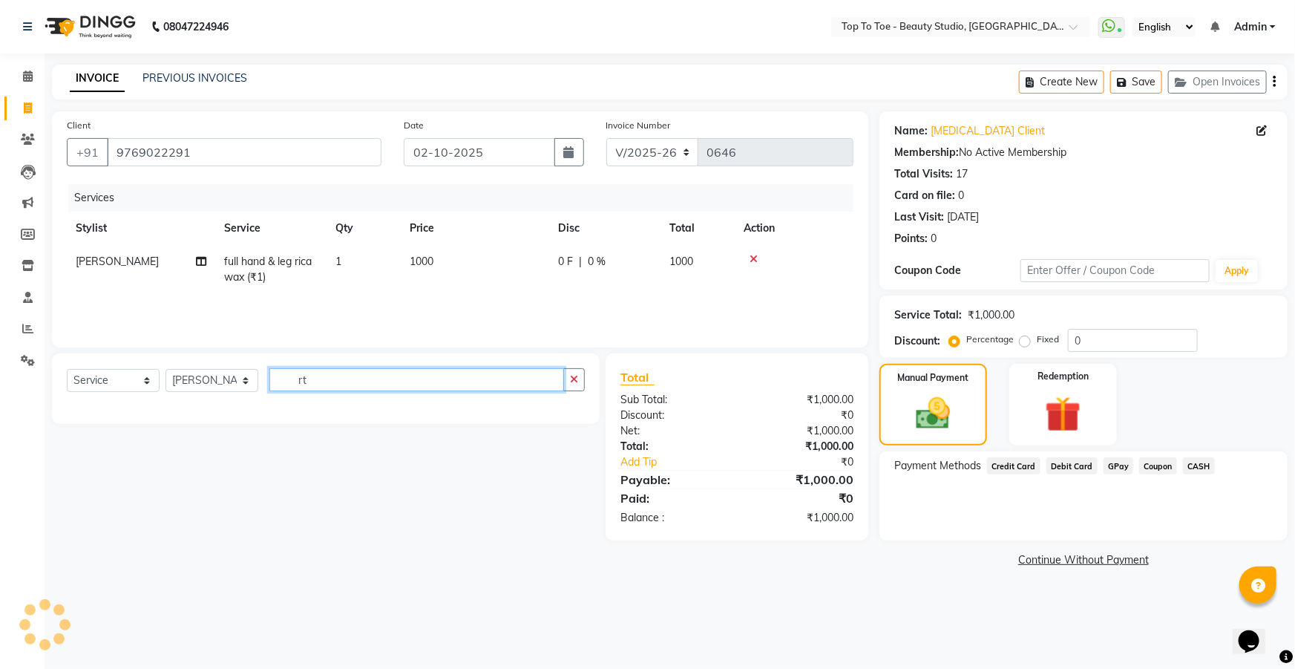
type input "r"
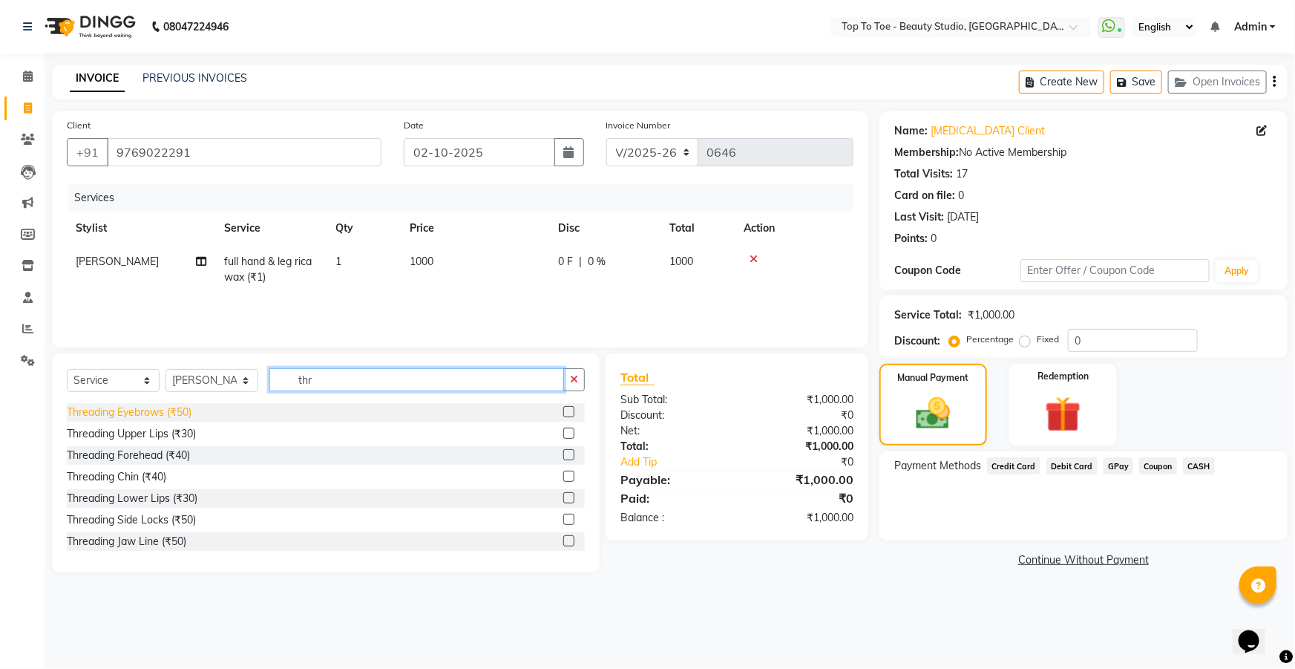
type input "thr"
click at [147, 413] on div "Threading Eyebrows (₹50)" at bounding box center [129, 412] width 125 height 16
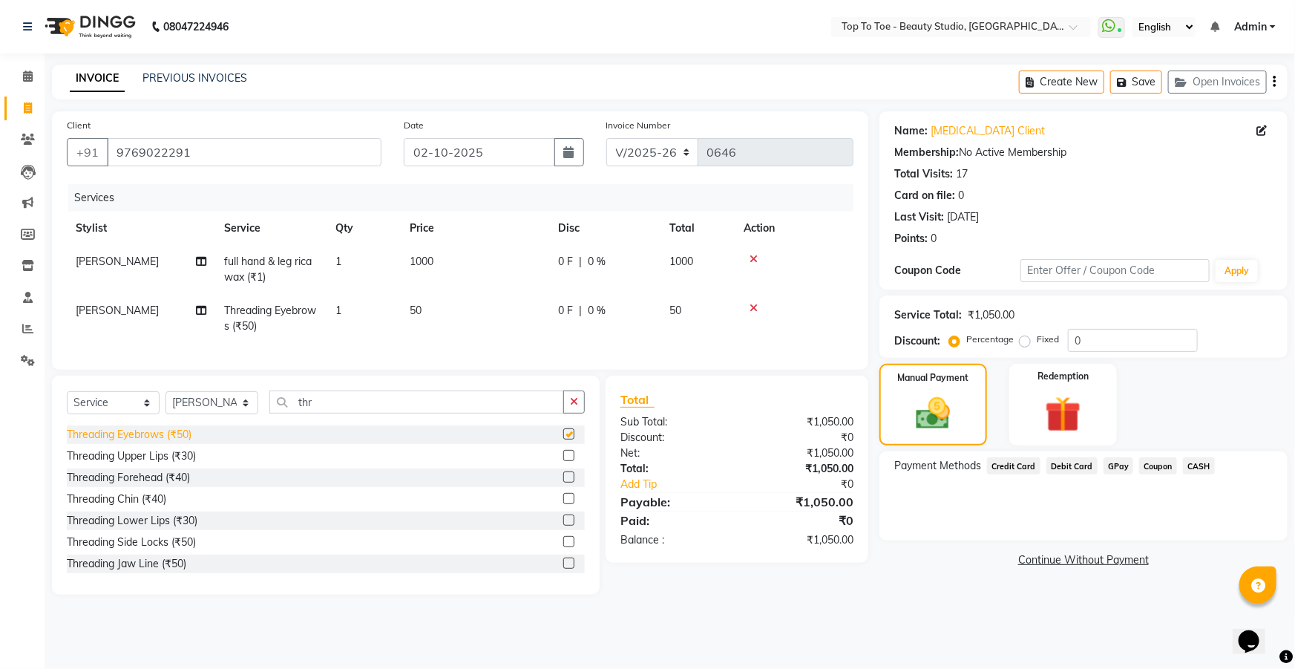
checkbox input "false"
click at [134, 464] on div "Threading Upper Lips (₹30)" at bounding box center [131, 456] width 129 height 16
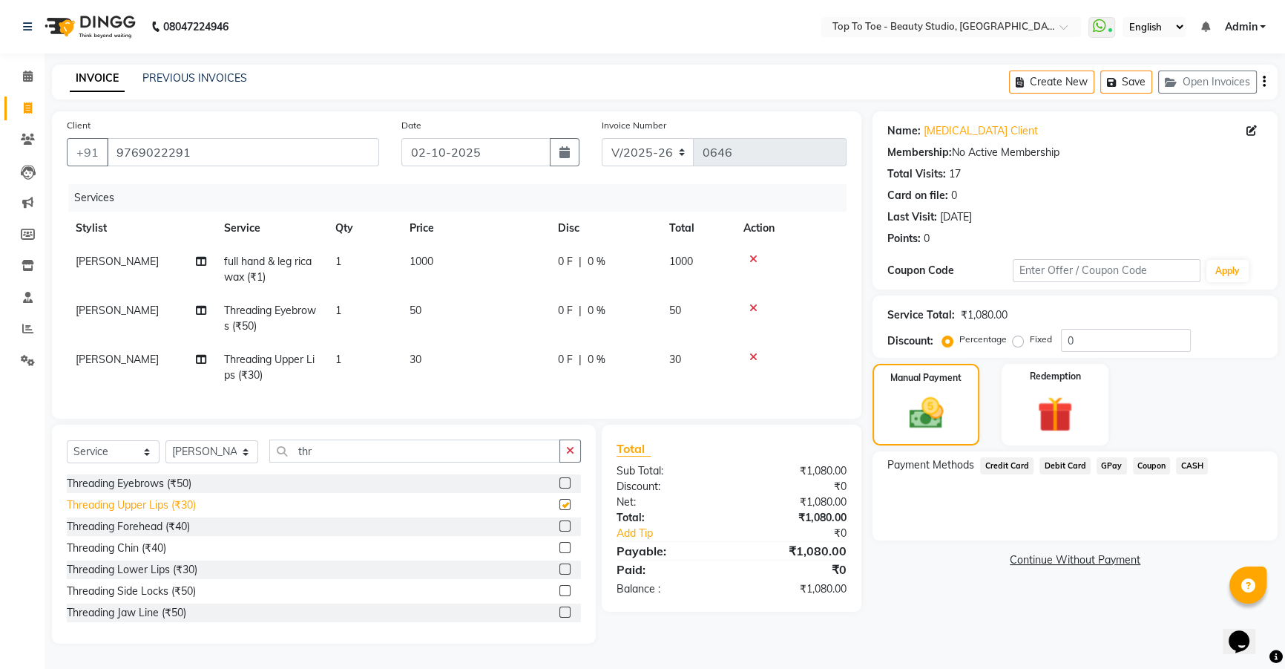
checkbox input "false"
click at [137, 620] on div "Threading Jaw Line (₹50)" at bounding box center [126, 613] width 119 height 16
checkbox input "false"
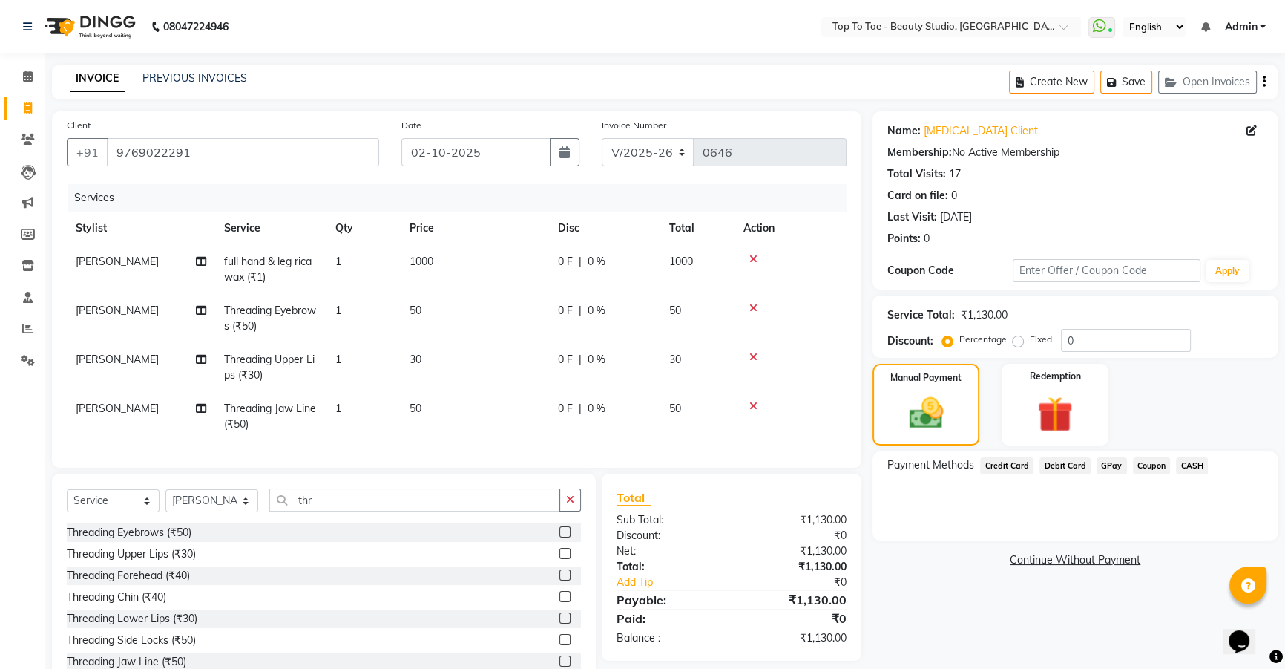
click at [566, 429] on td "0 F | 0 %" at bounding box center [604, 416] width 111 height 49
select select "62094"
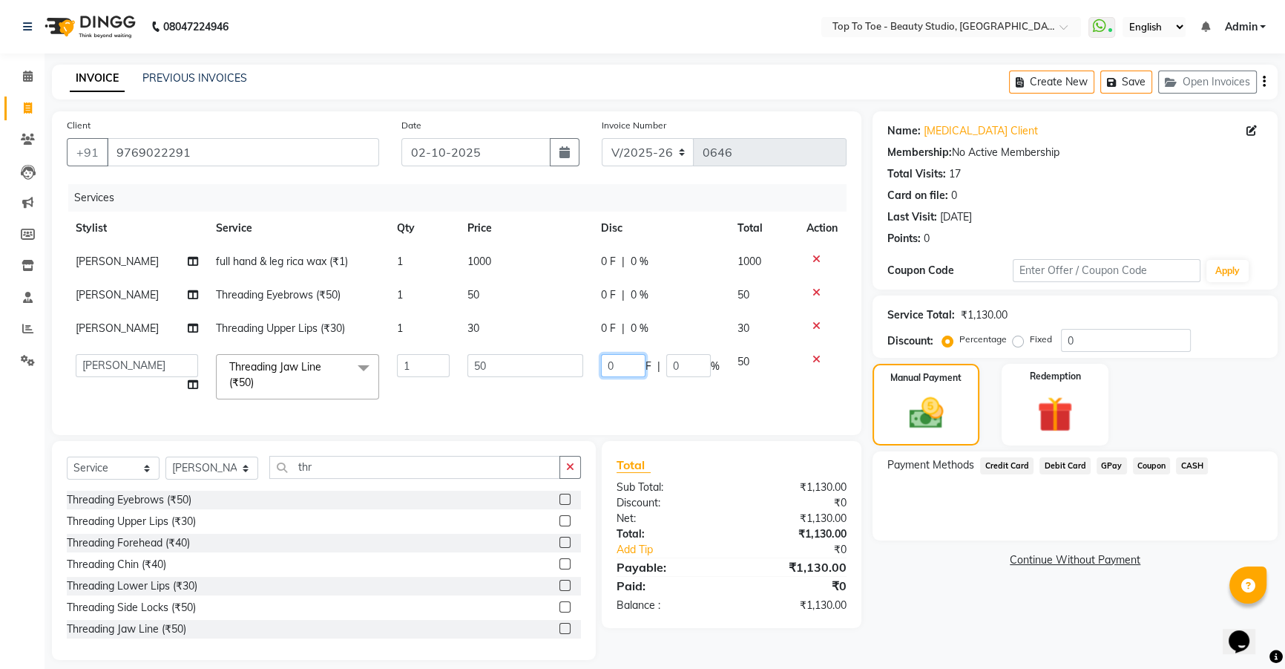
click at [626, 362] on input "0" at bounding box center [623, 365] width 45 height 23
type input "20"
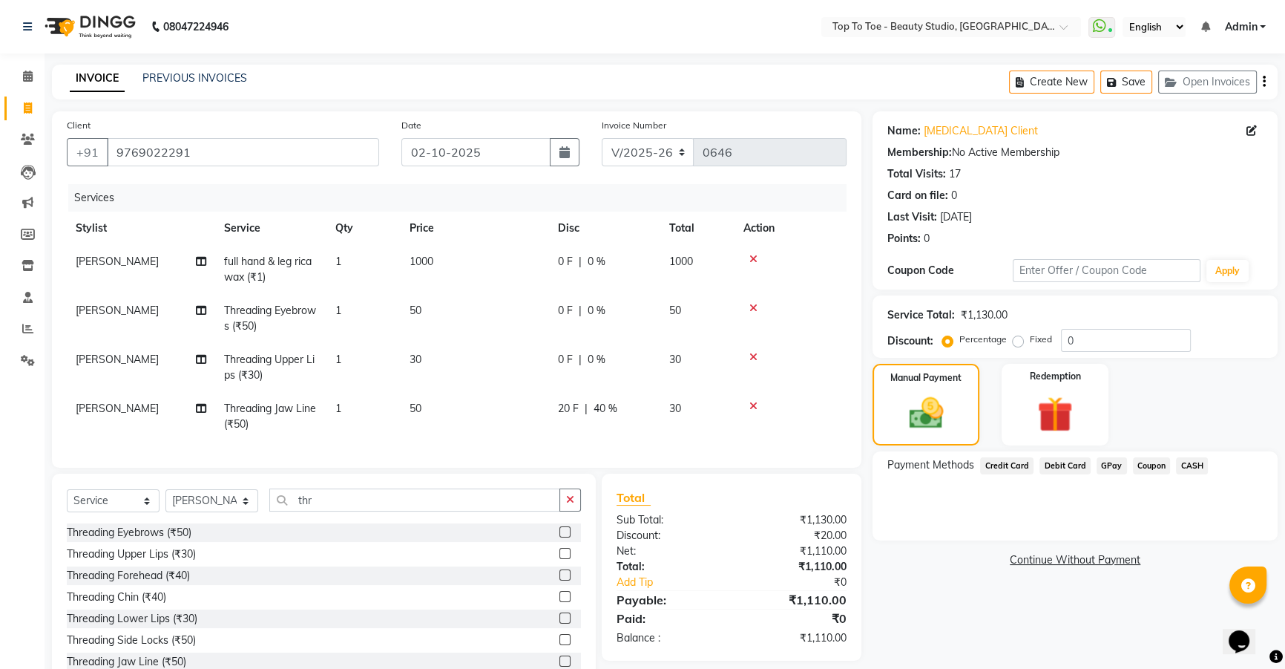
click at [711, 530] on div "Total Sub Total: ₹1,130.00 Discount: ₹20.00 Net: ₹1,110.00 Total: ₹1,110.00 Add…" at bounding box center [732, 566] width 231 height 157
click at [387, 511] on input "thr" at bounding box center [414, 499] width 291 height 23
type input "t"
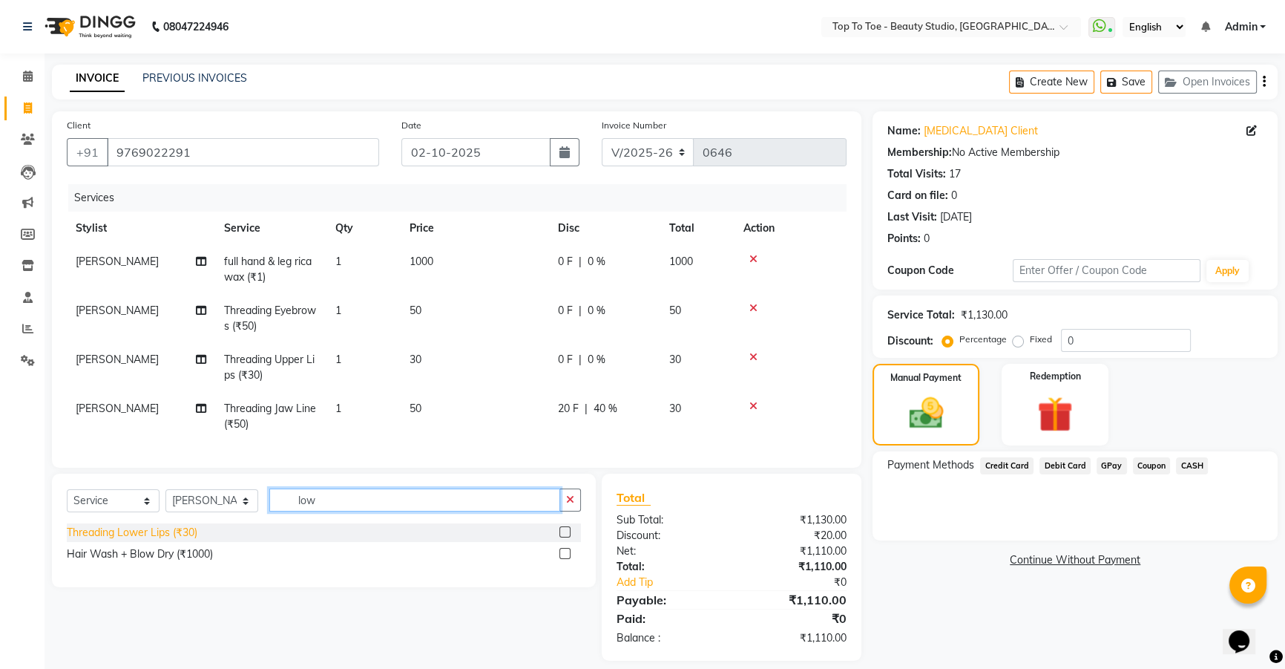
type input "low"
click at [116, 540] on div "Threading Lower Lips (₹30)" at bounding box center [132, 533] width 131 height 16
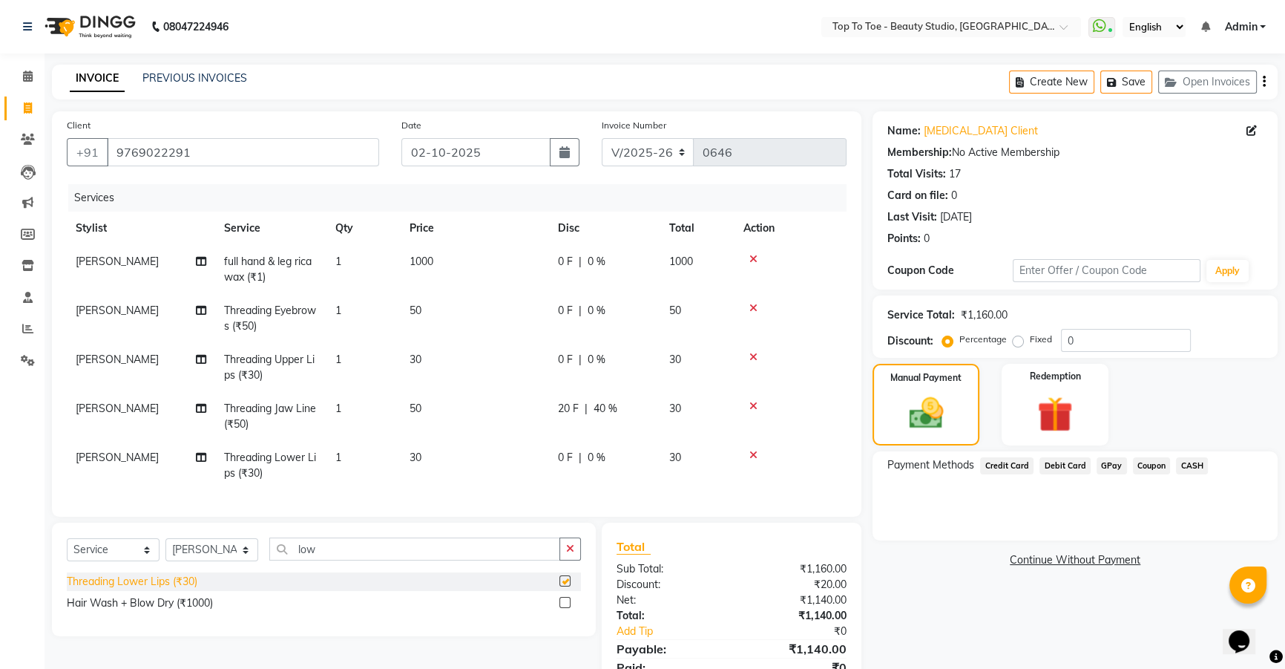
checkbox input "false"
click at [754, 408] on icon at bounding box center [754, 406] width 8 height 10
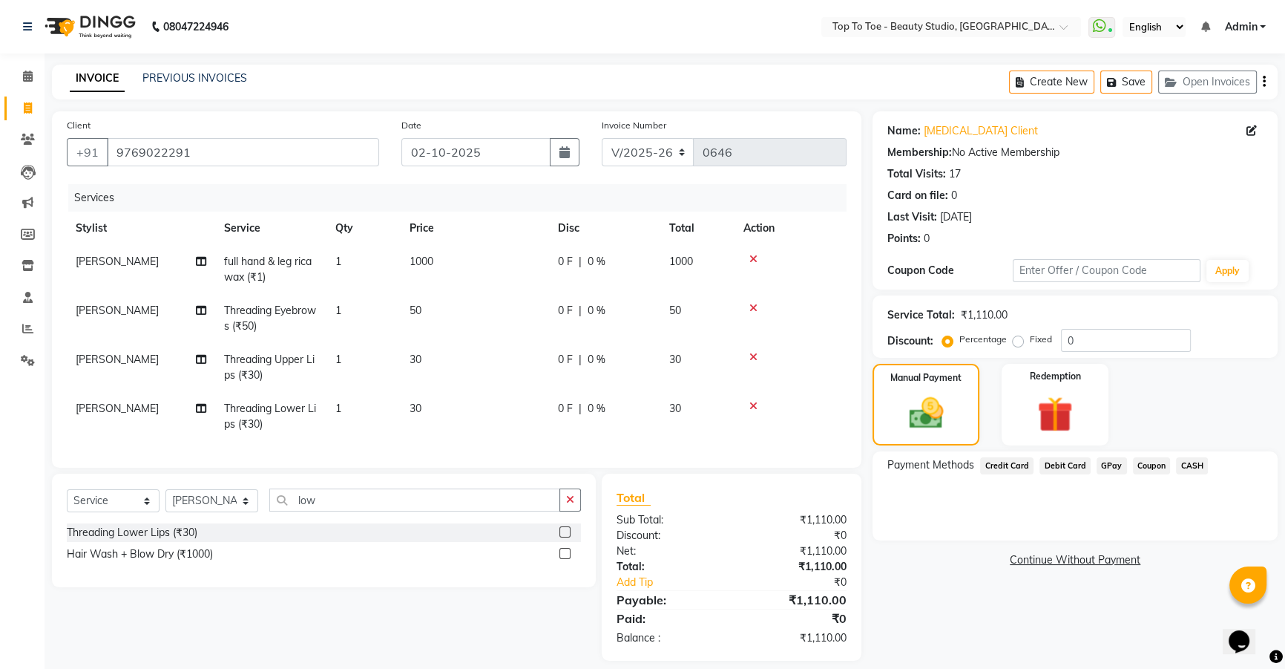
click at [1098, 462] on span "GPay" at bounding box center [1112, 465] width 30 height 17
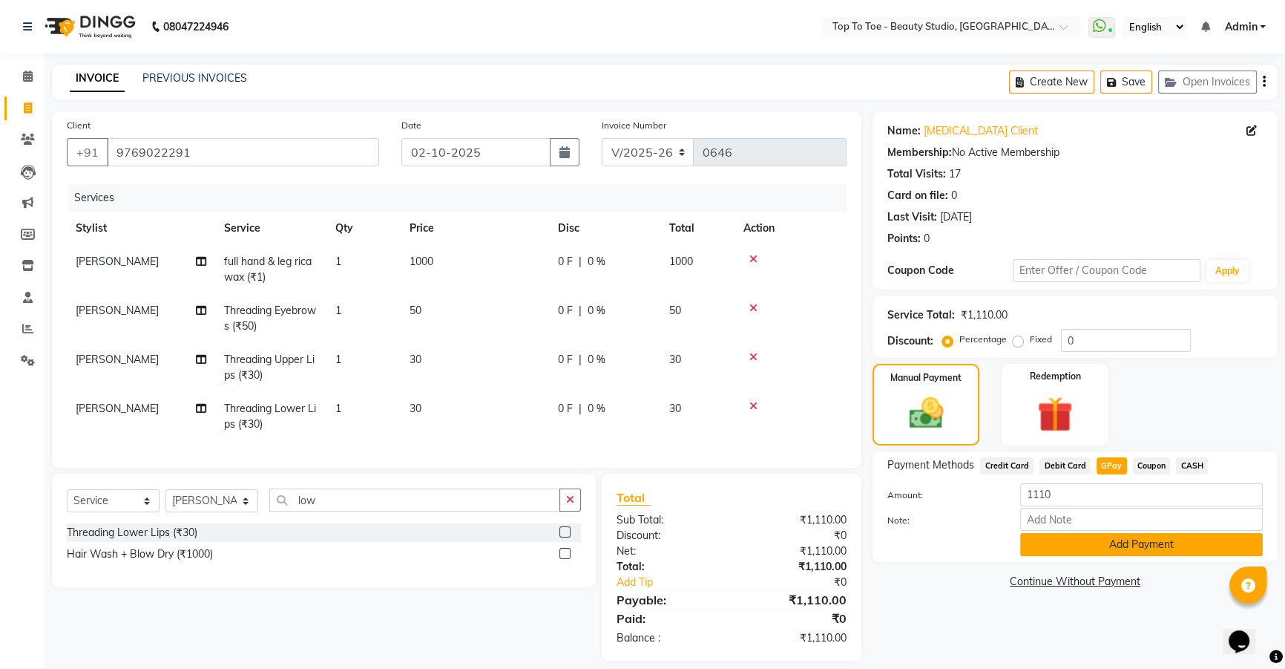
click at [1099, 548] on button "Add Payment" at bounding box center [1141, 544] width 243 height 23
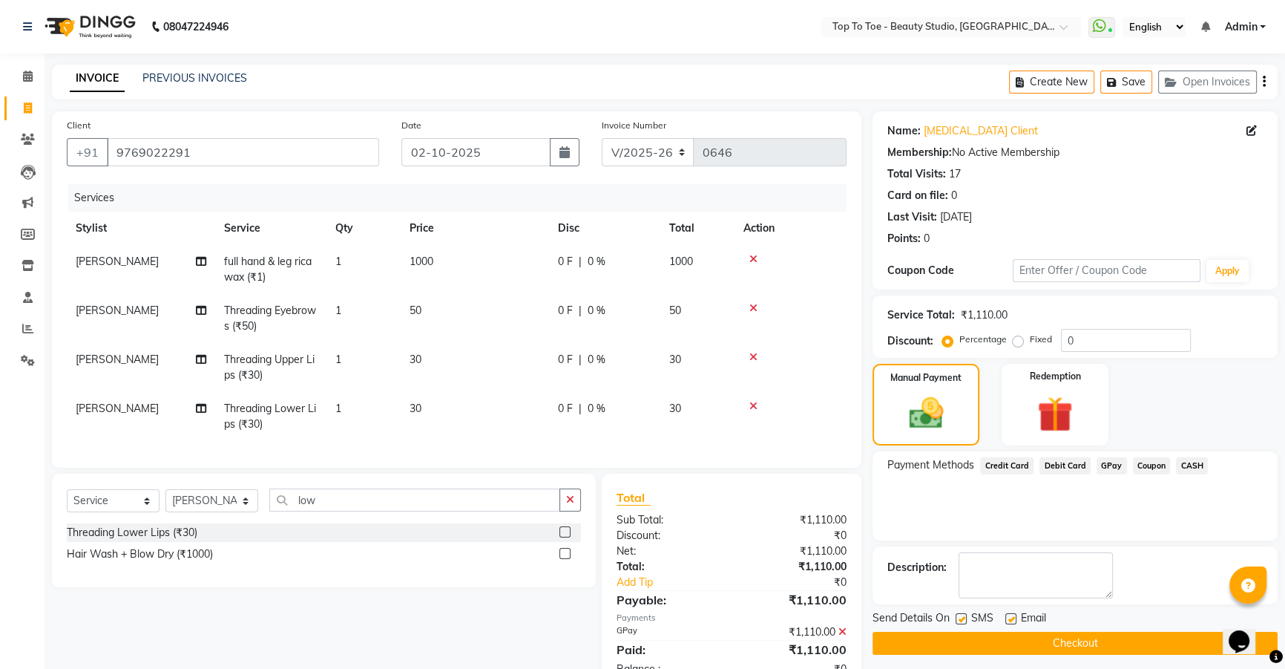
click at [959, 617] on label at bounding box center [961, 618] width 11 height 11
click at [959, 617] on input "checkbox" at bounding box center [961, 619] width 10 height 10
checkbox input "false"
click at [966, 645] on button "Checkout" at bounding box center [1075, 643] width 405 height 23
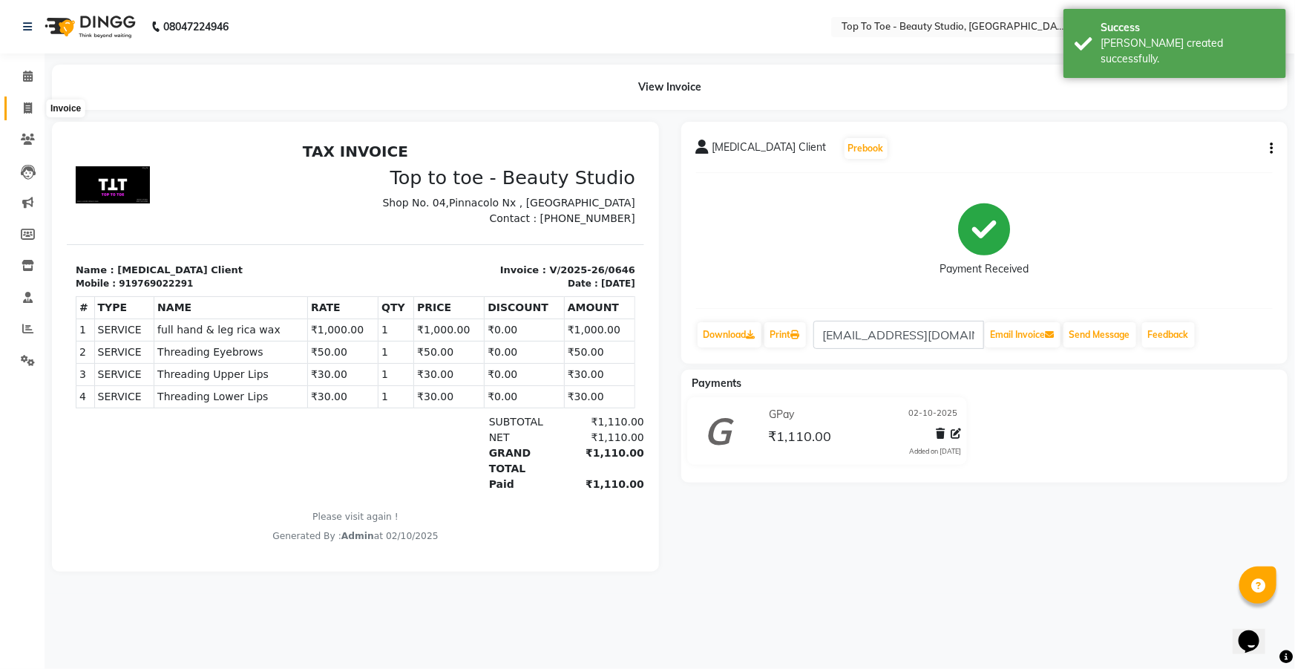
click at [29, 101] on span at bounding box center [28, 108] width 26 height 17
select select "service"
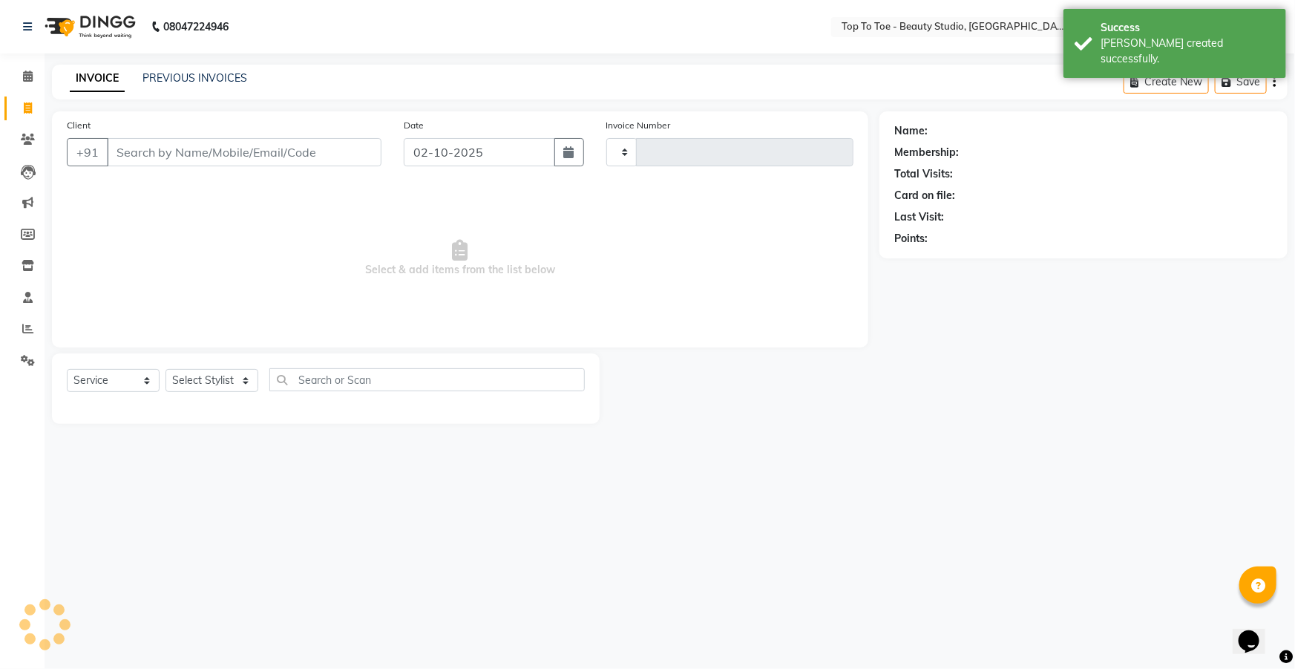
type input "0647"
select select "7233"
click at [165, 151] on input "Client" at bounding box center [244, 152] width 275 height 28
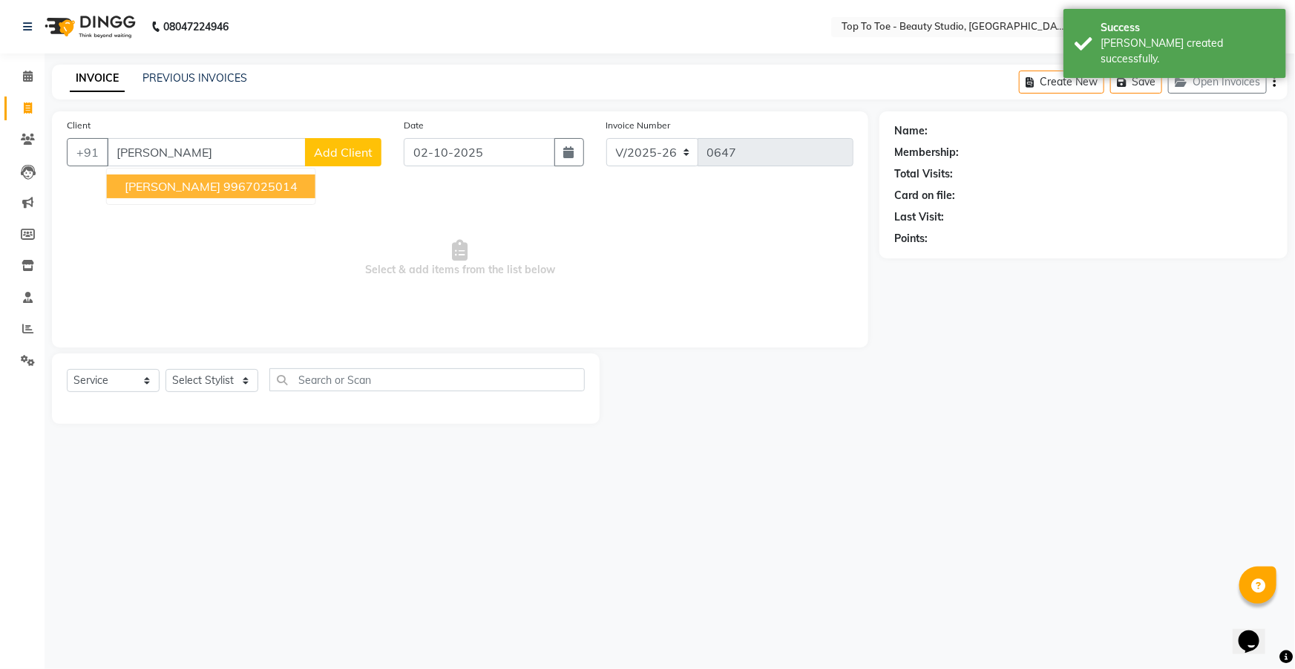
click at [185, 186] on span "[PERSON_NAME]" at bounding box center [173, 186] width 96 height 15
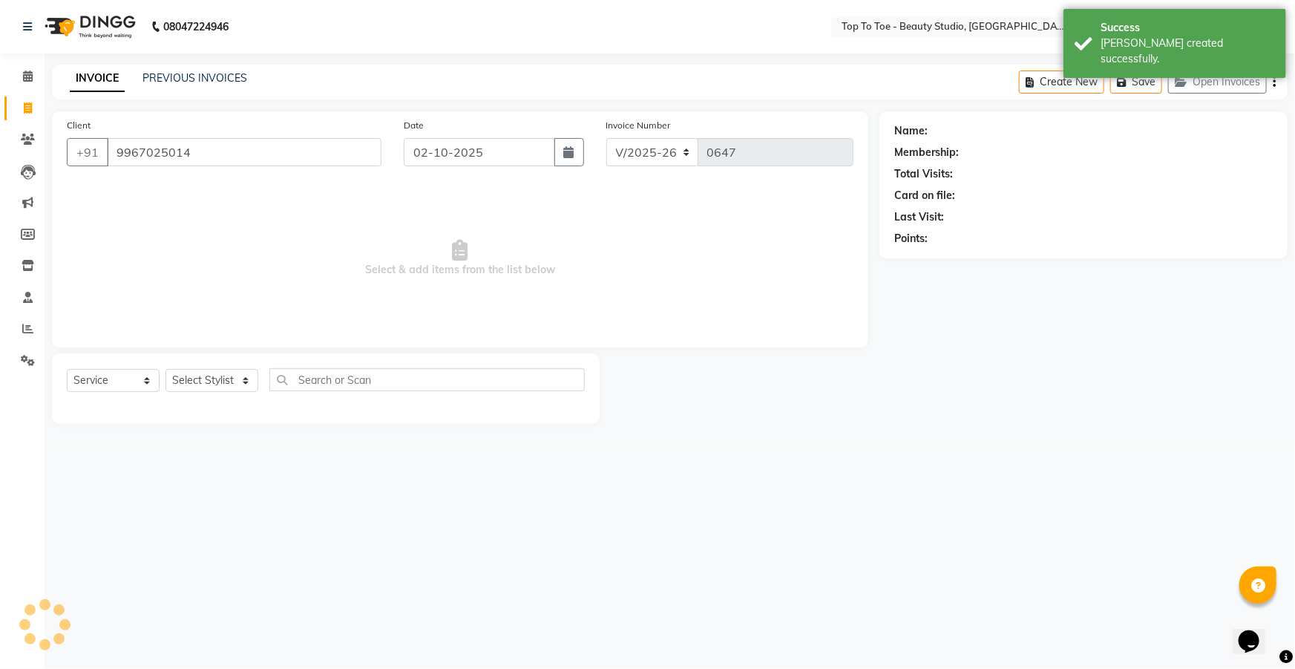
type input "9967025014"
click at [218, 368] on div "Select Service Product Membership Package Voucher Prepaid Gift Card Select Styl…" at bounding box center [326, 385] width 518 height 35
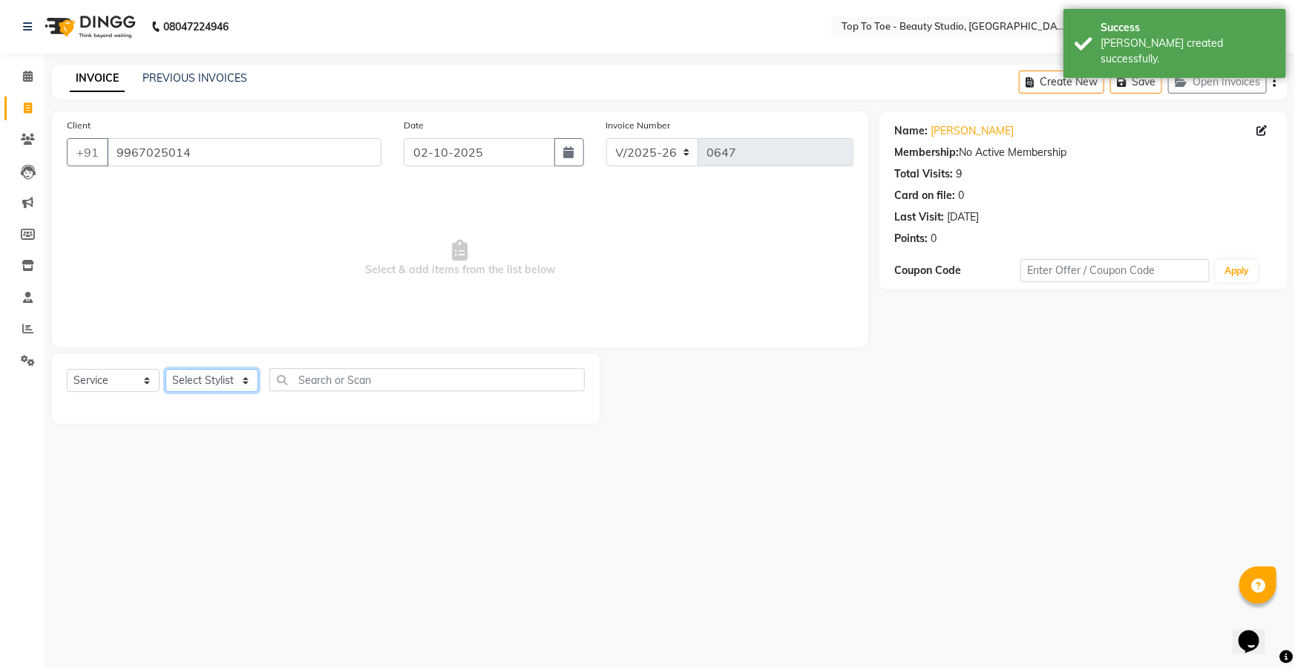
click at [217, 373] on select "Select Stylist [PERSON_NAME] [PERSON_NAME] [PERSON_NAME] [PERSON_NAME]" at bounding box center [211, 380] width 93 height 23
select select "62965"
click at [165, 369] on select "Select Stylist [PERSON_NAME] [PERSON_NAME] [PERSON_NAME] [PERSON_NAME]" at bounding box center [211, 380] width 93 height 23
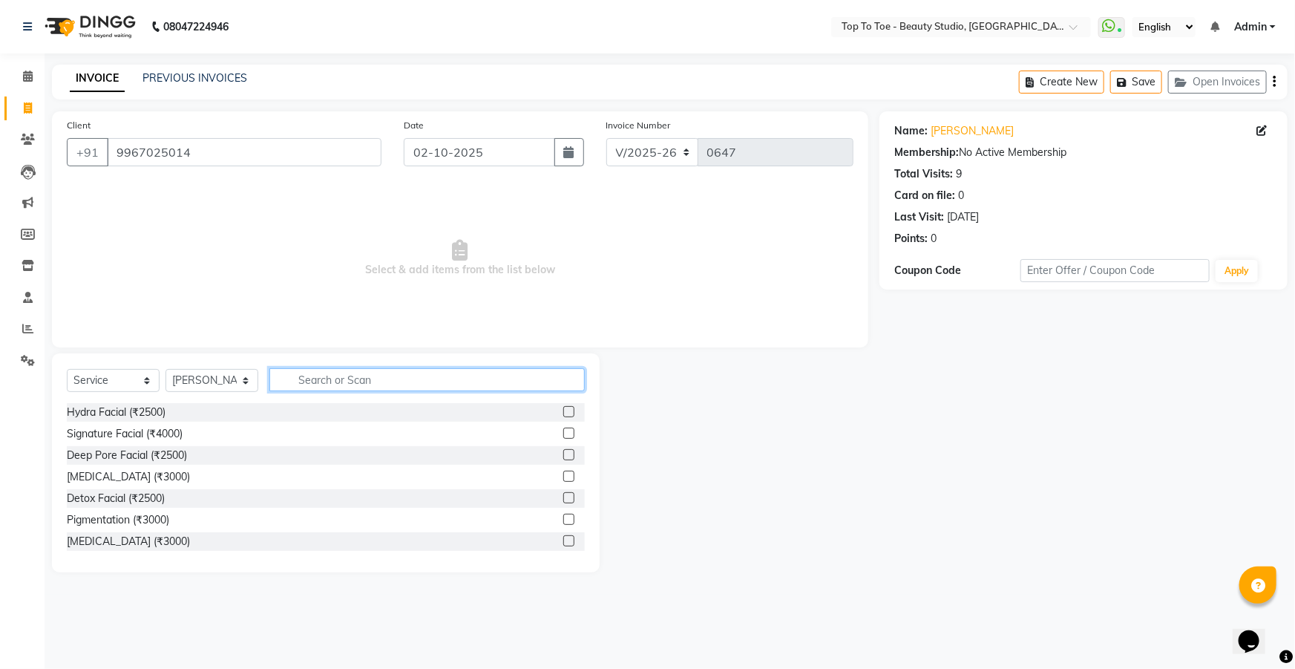
click at [298, 373] on input "text" at bounding box center [426, 379] width 315 height 23
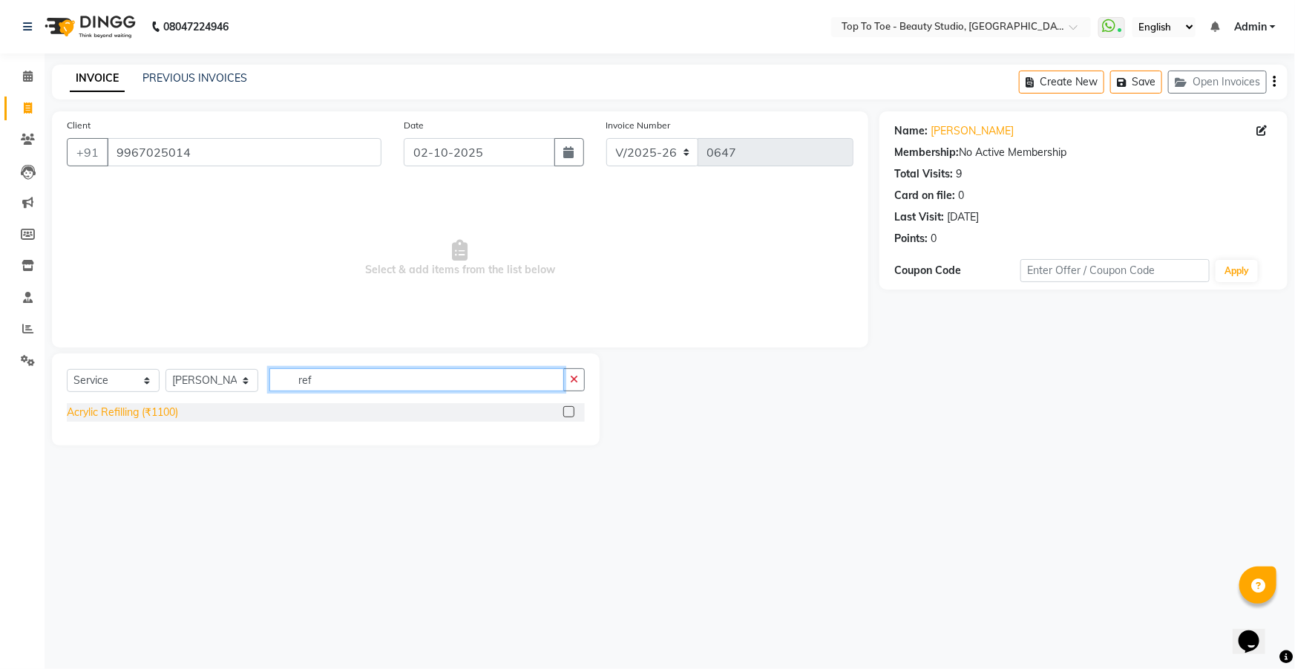
type input "ref"
click at [144, 416] on div "Acrylic Refilling (₹1100)" at bounding box center [122, 412] width 111 height 16
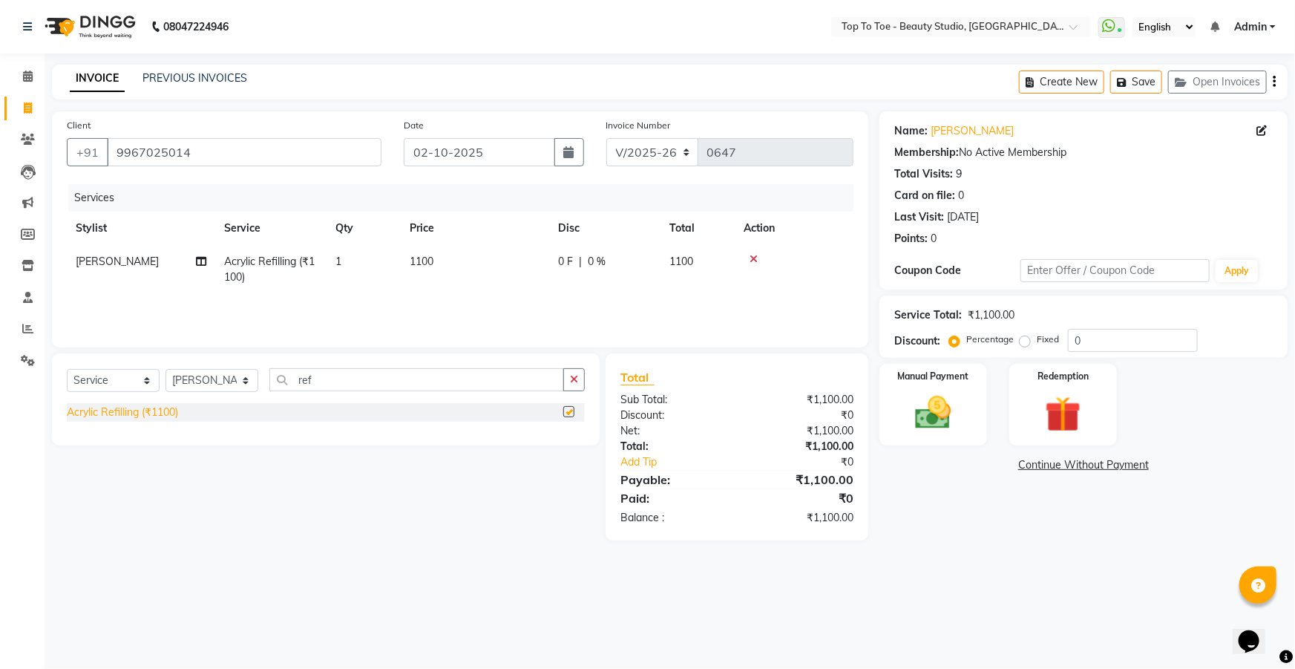
checkbox input "false"
click at [326, 386] on input "ref" at bounding box center [416, 379] width 295 height 23
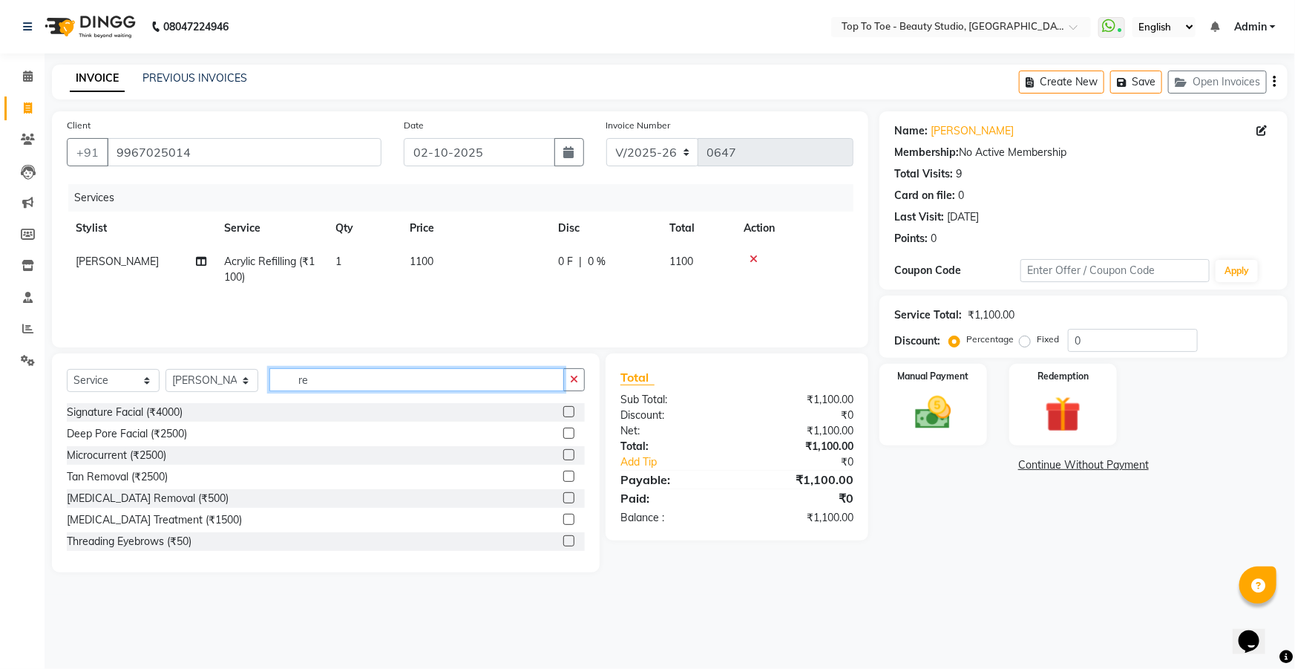
type input "r"
type input "w"
type input "hair"
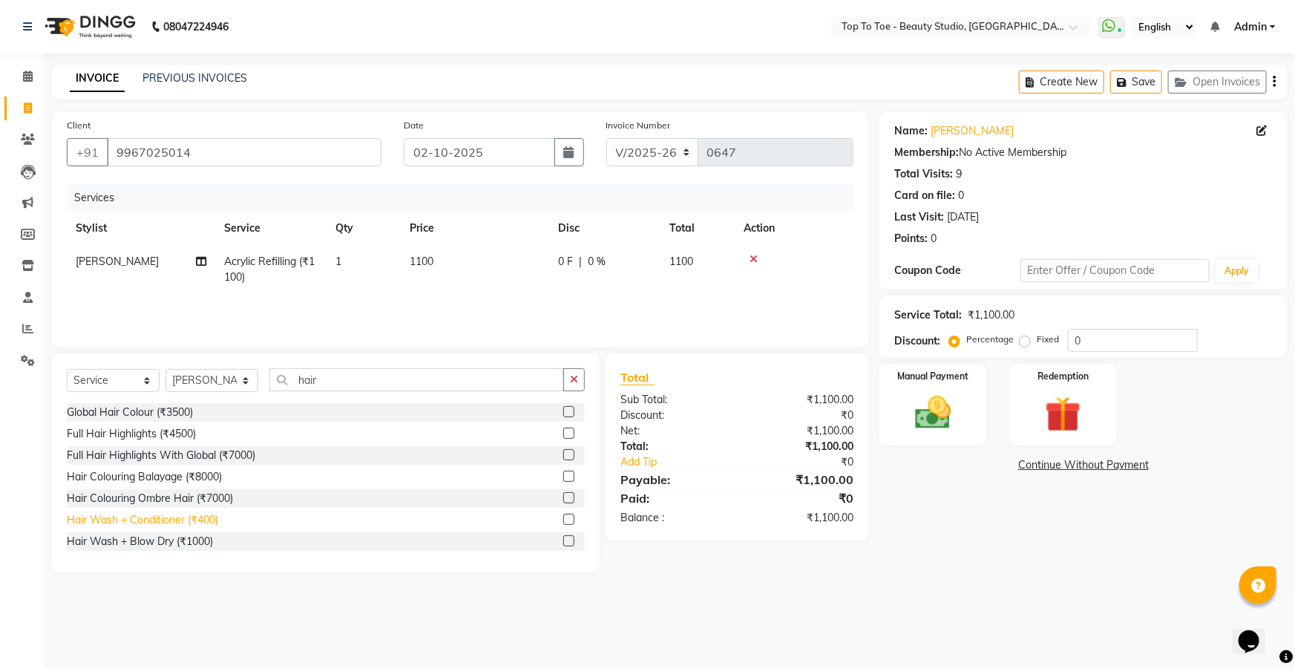
click at [119, 518] on div "Hair Wash + Conditioner (₹400)" at bounding box center [142, 520] width 151 height 16
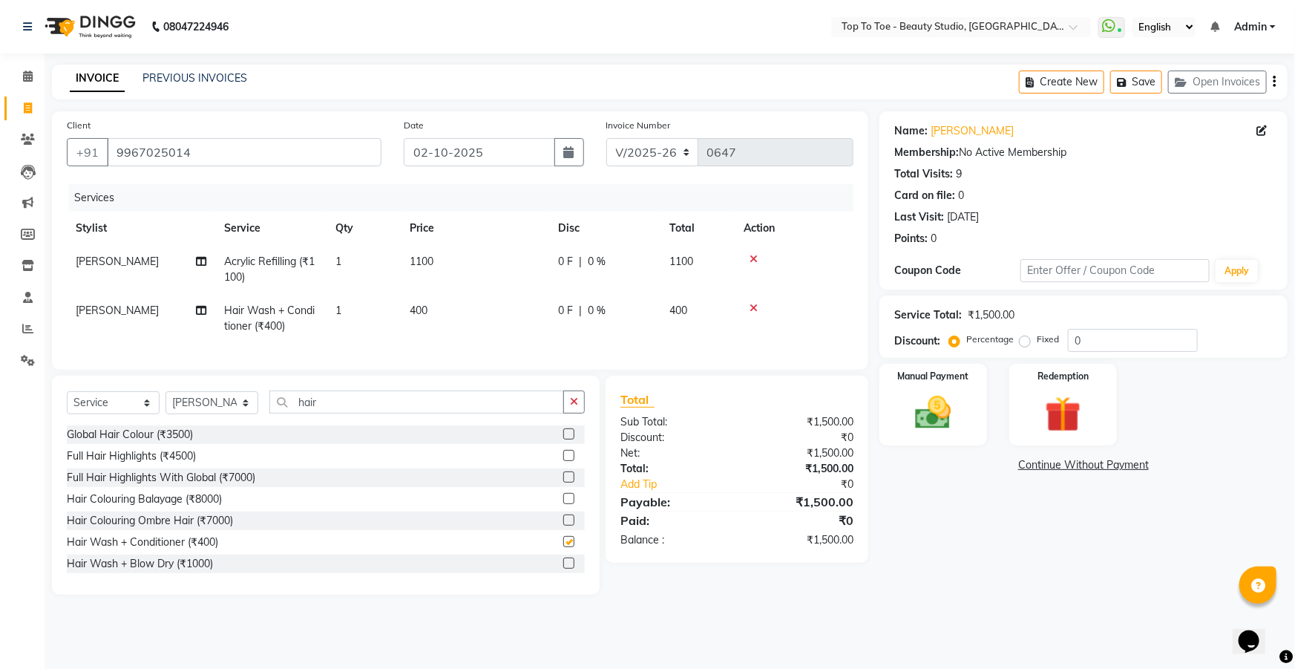
checkbox input "false"
click at [333, 410] on input "hair" at bounding box center [416, 401] width 295 height 23
type input "h"
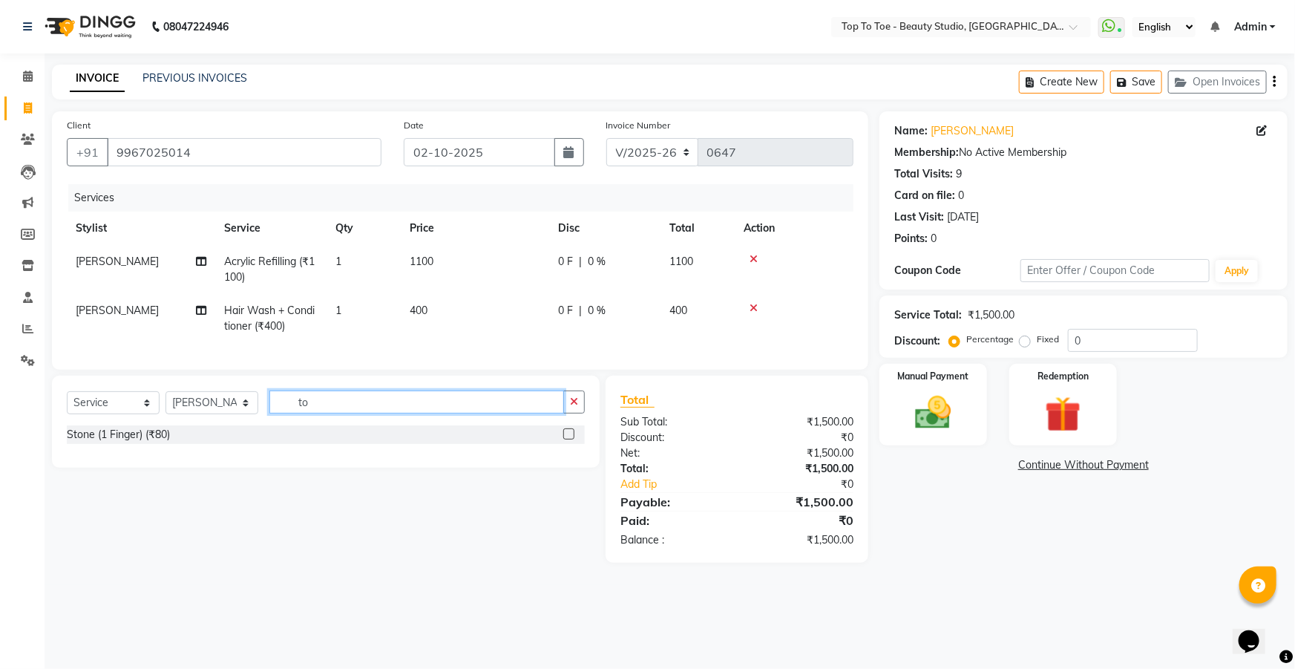
type input "t"
type input "hair st"
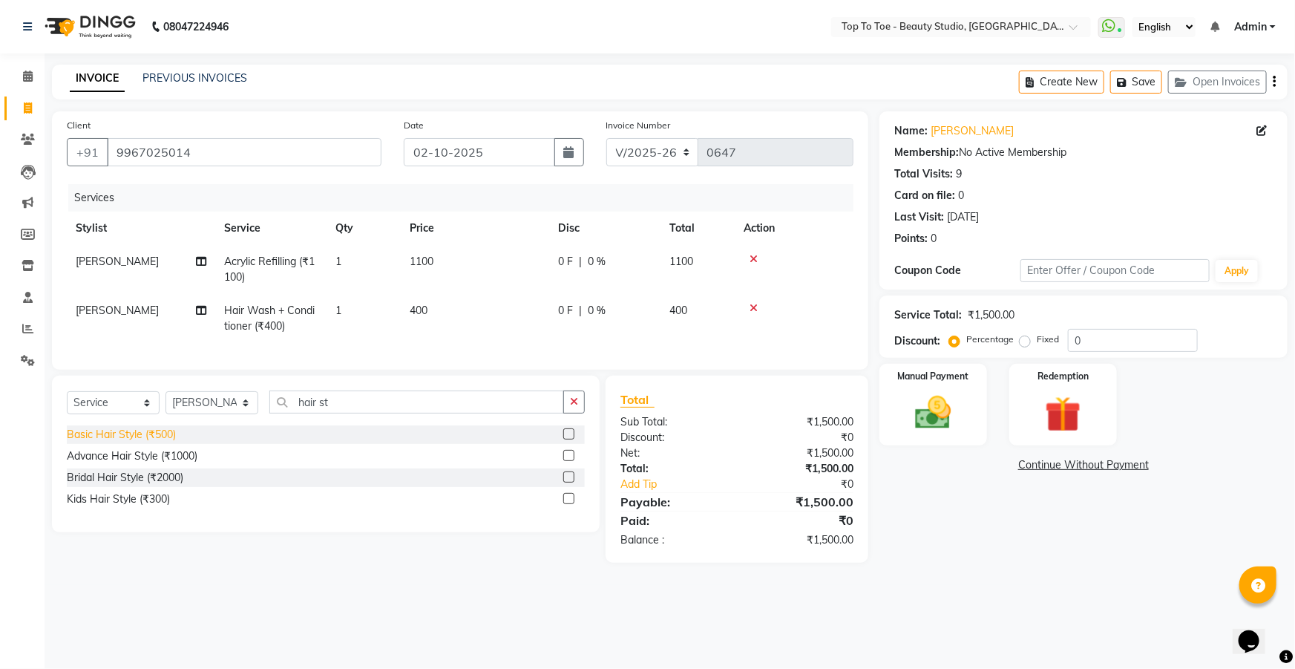
click at [120, 442] on div "Basic Hair Style (₹500)" at bounding box center [121, 435] width 109 height 16
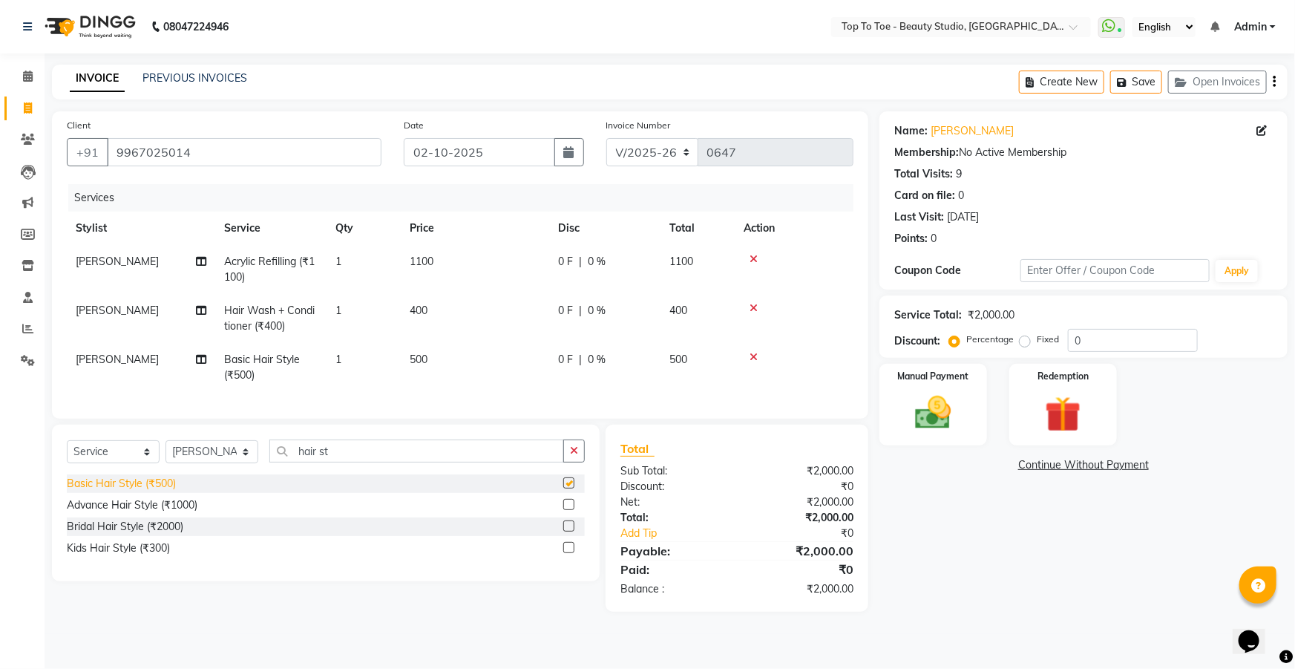
checkbox input "false"
click at [934, 422] on img at bounding box center [933, 412] width 61 height 43
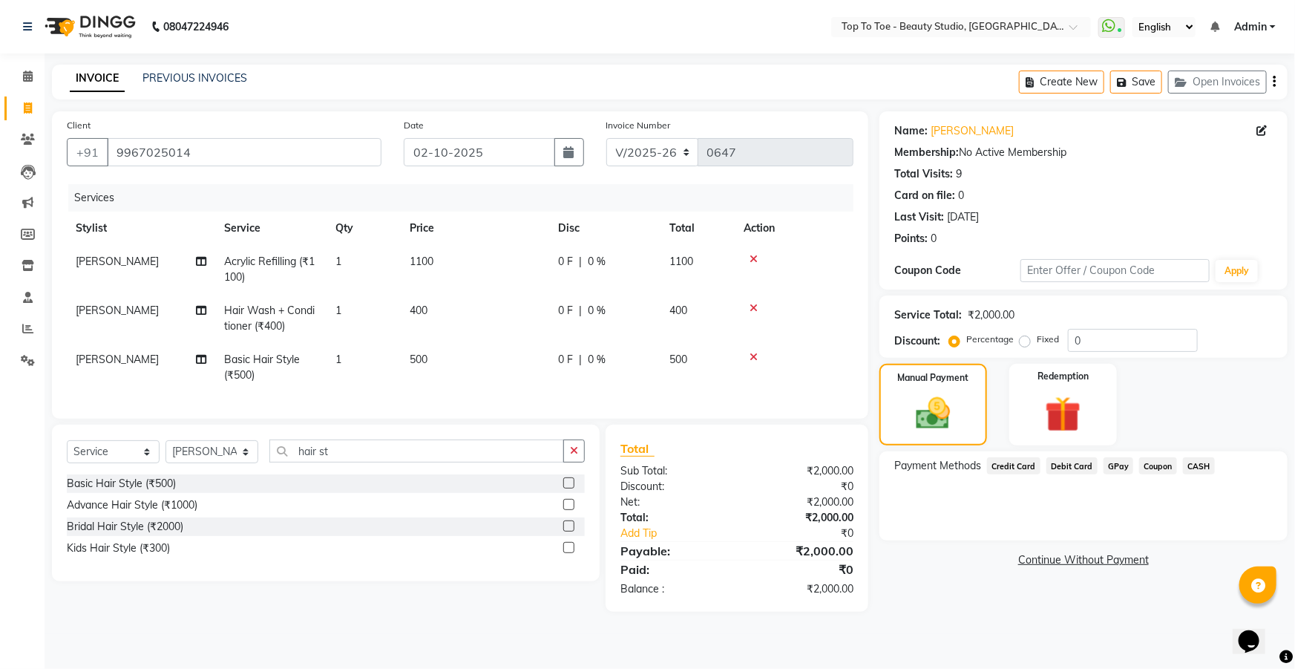
click at [1194, 462] on span "CASH" at bounding box center [1199, 465] width 32 height 17
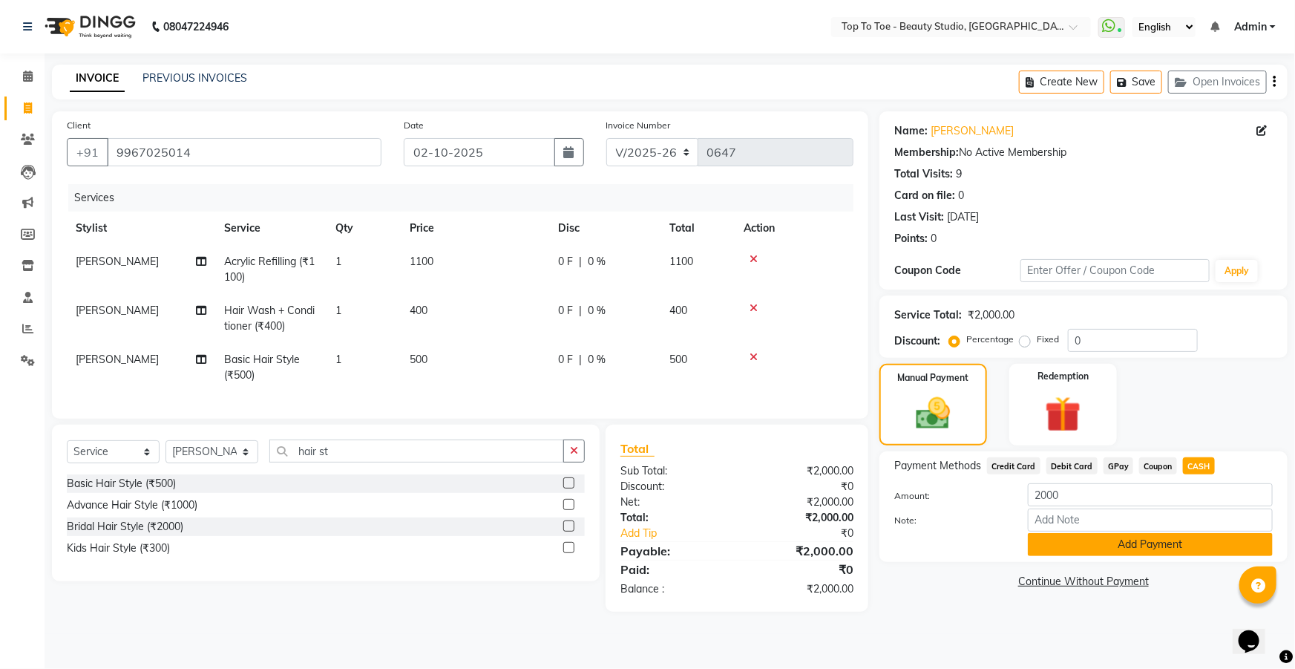
click at [1194, 548] on button "Add Payment" at bounding box center [1150, 544] width 245 height 23
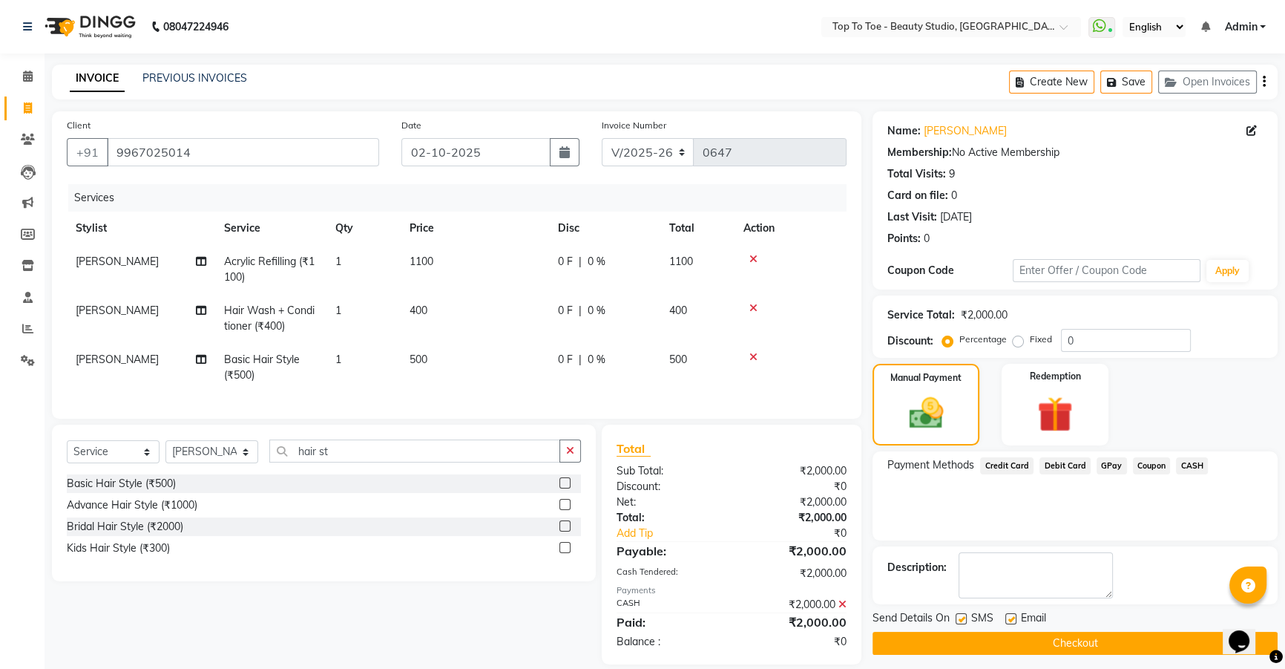
click at [960, 615] on label at bounding box center [961, 618] width 11 height 11
click at [960, 615] on input "checkbox" at bounding box center [961, 619] width 10 height 10
checkbox input "false"
click at [938, 632] on button "Checkout" at bounding box center [1075, 643] width 405 height 23
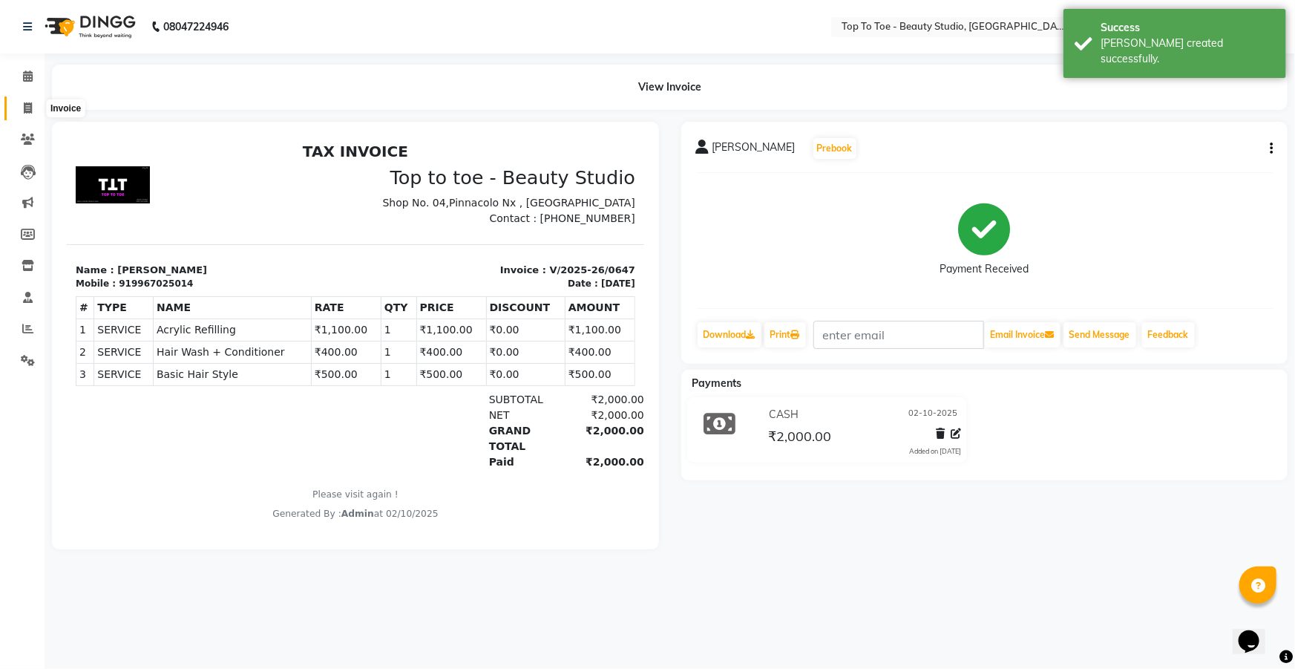
click at [24, 100] on span at bounding box center [28, 108] width 26 height 17
select select "7233"
select select "service"
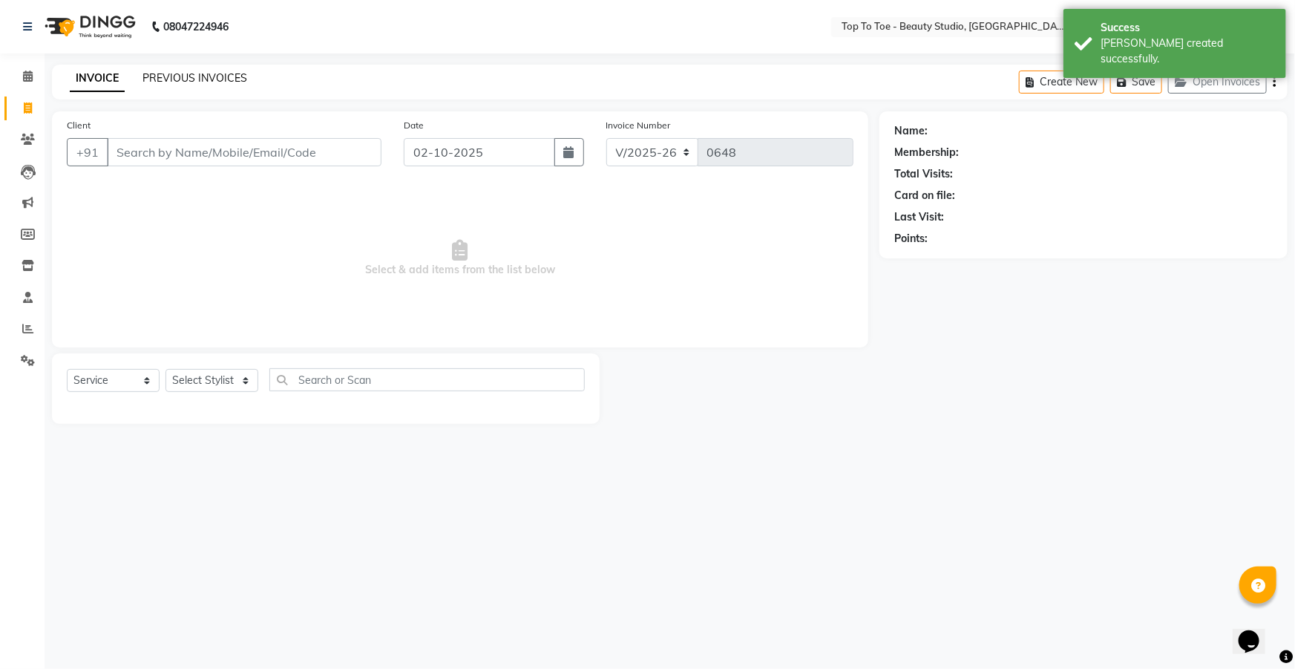
click at [179, 79] on link "PREVIOUS INVOICES" at bounding box center [194, 77] width 105 height 13
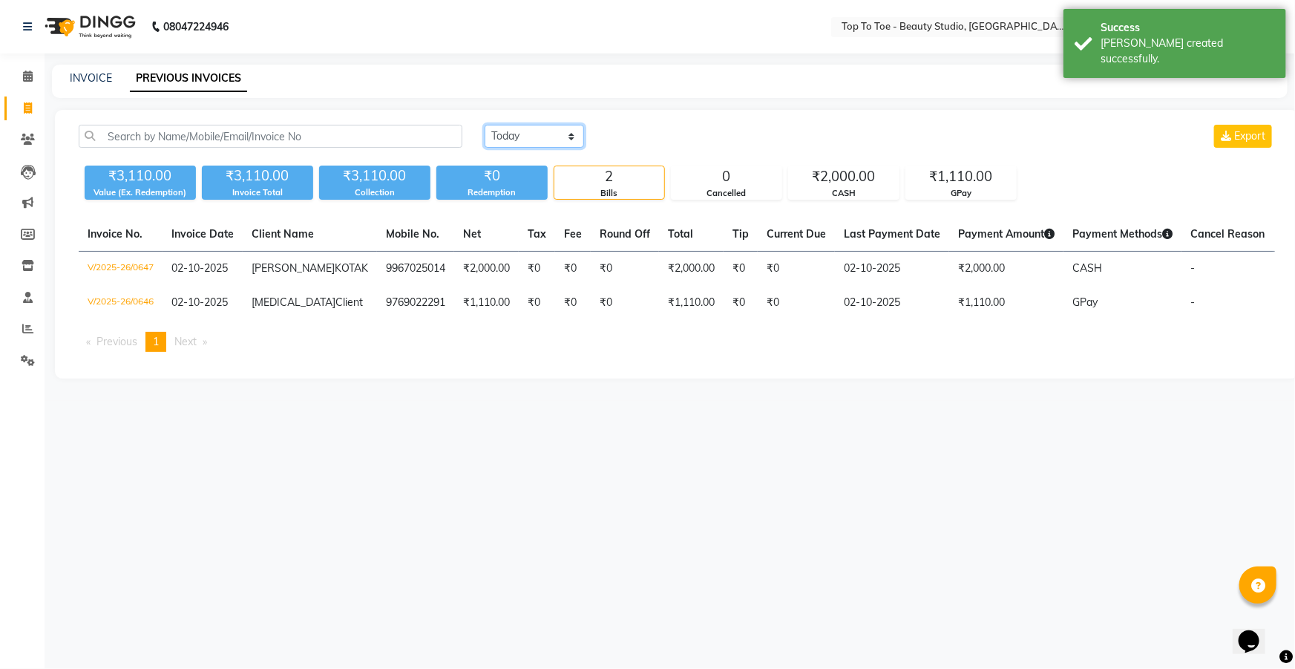
click at [522, 139] on select "[DATE] [DATE] Custom Range" at bounding box center [534, 136] width 99 height 23
select select "range"
click at [485, 125] on select "[DATE] [DATE] Custom Range" at bounding box center [534, 136] width 99 height 23
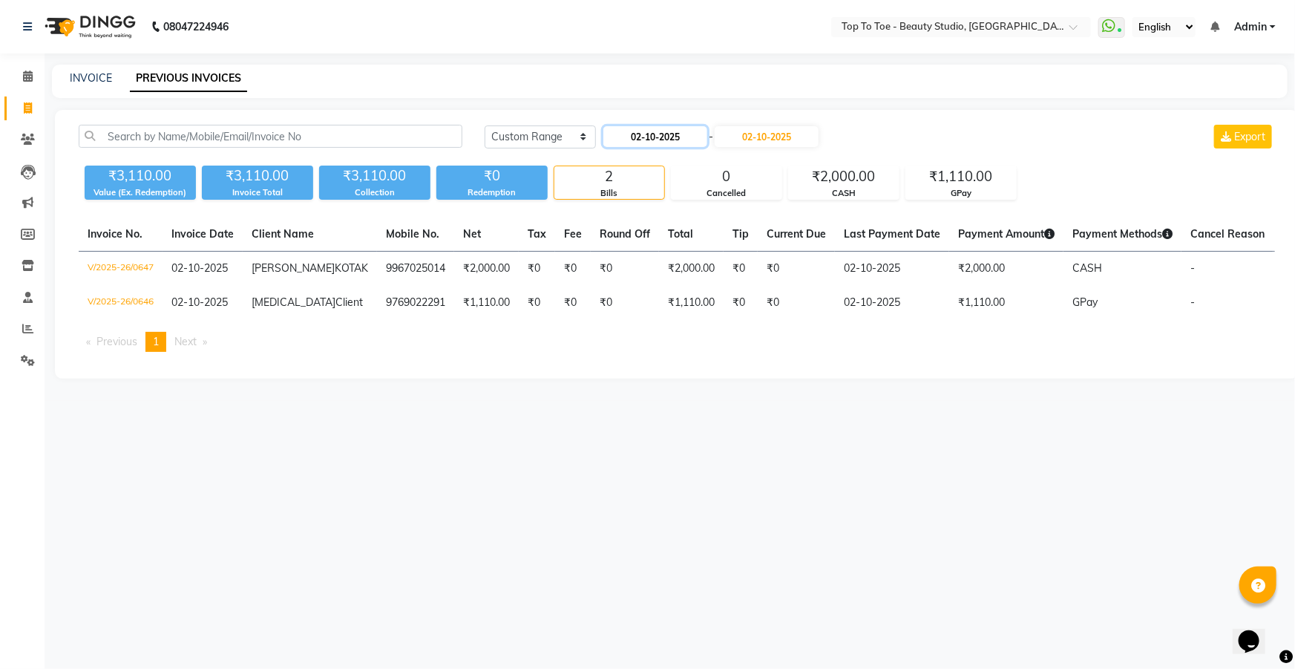
click at [660, 142] on input "02-10-2025" at bounding box center [655, 136] width 104 height 21
select select "10"
select select "2025"
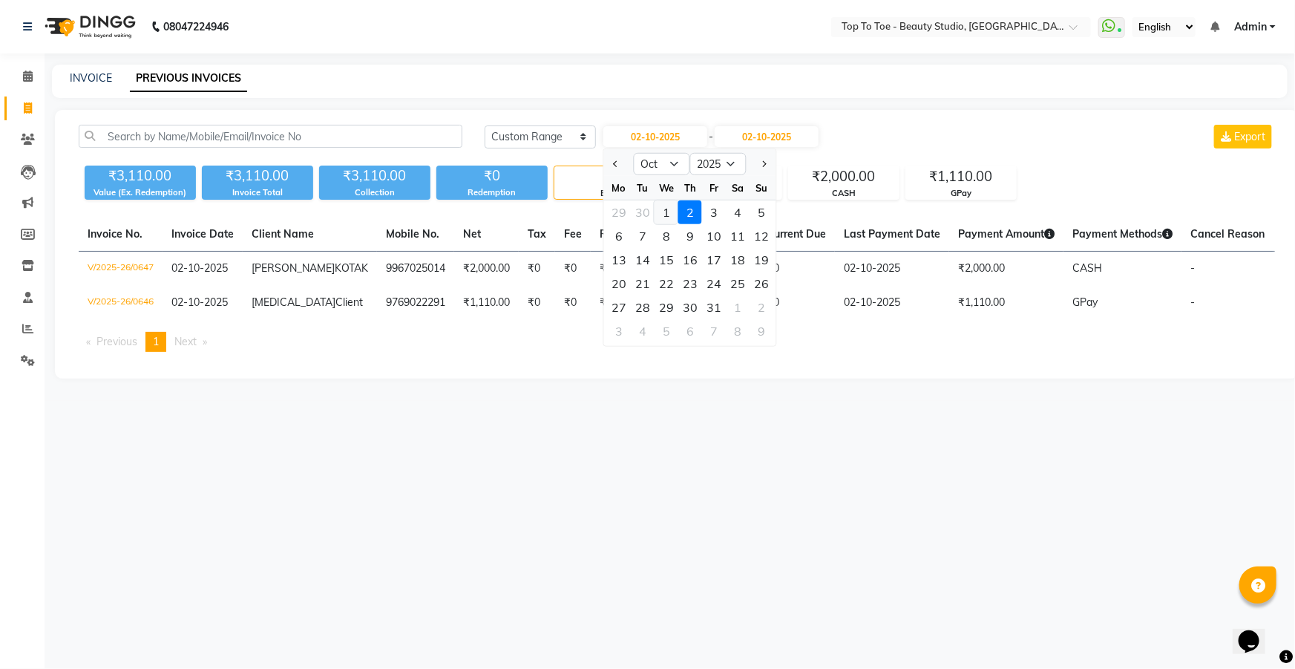
click at [663, 209] on div "1" at bounding box center [667, 212] width 24 height 24
type input "01-10-2025"
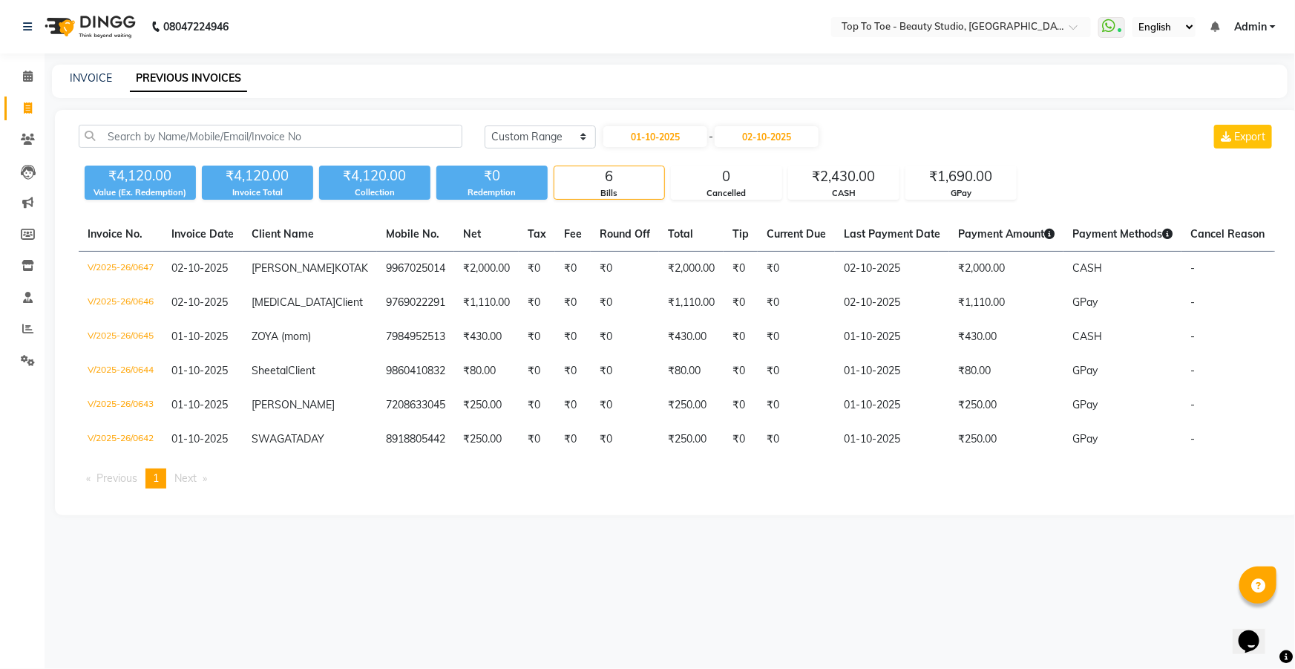
select select "7233"
select select "service"
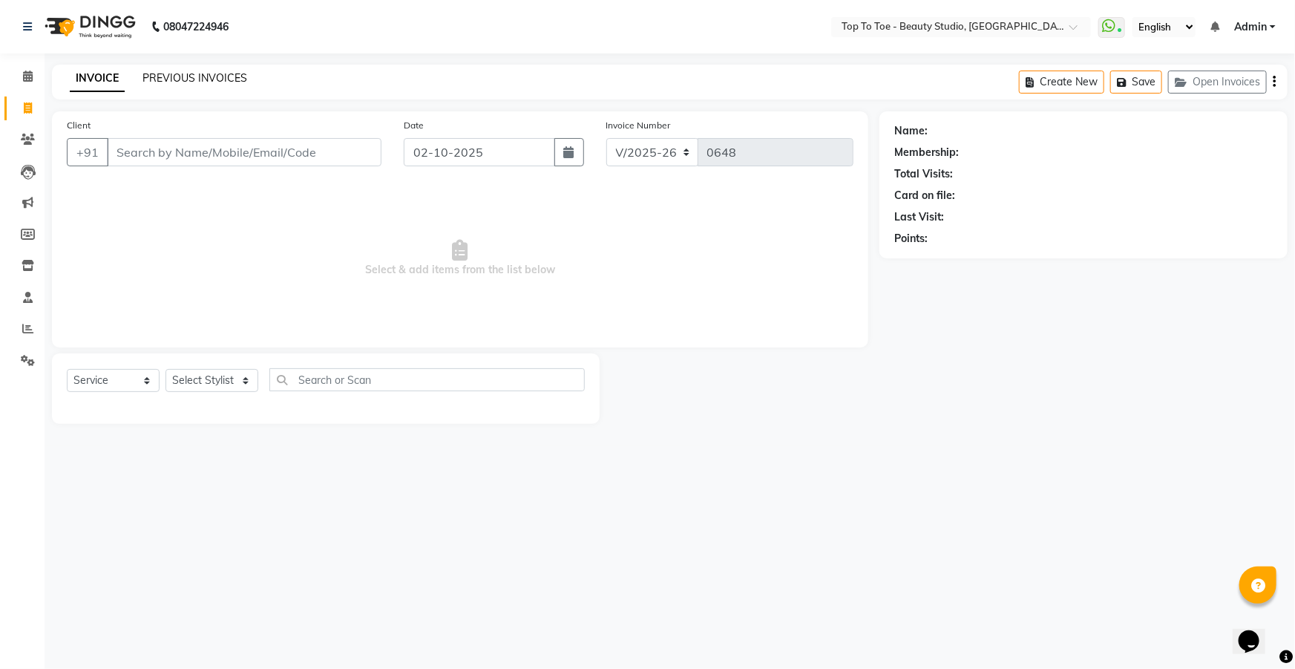
click at [180, 71] on link "PREVIOUS INVOICES" at bounding box center [194, 77] width 105 height 13
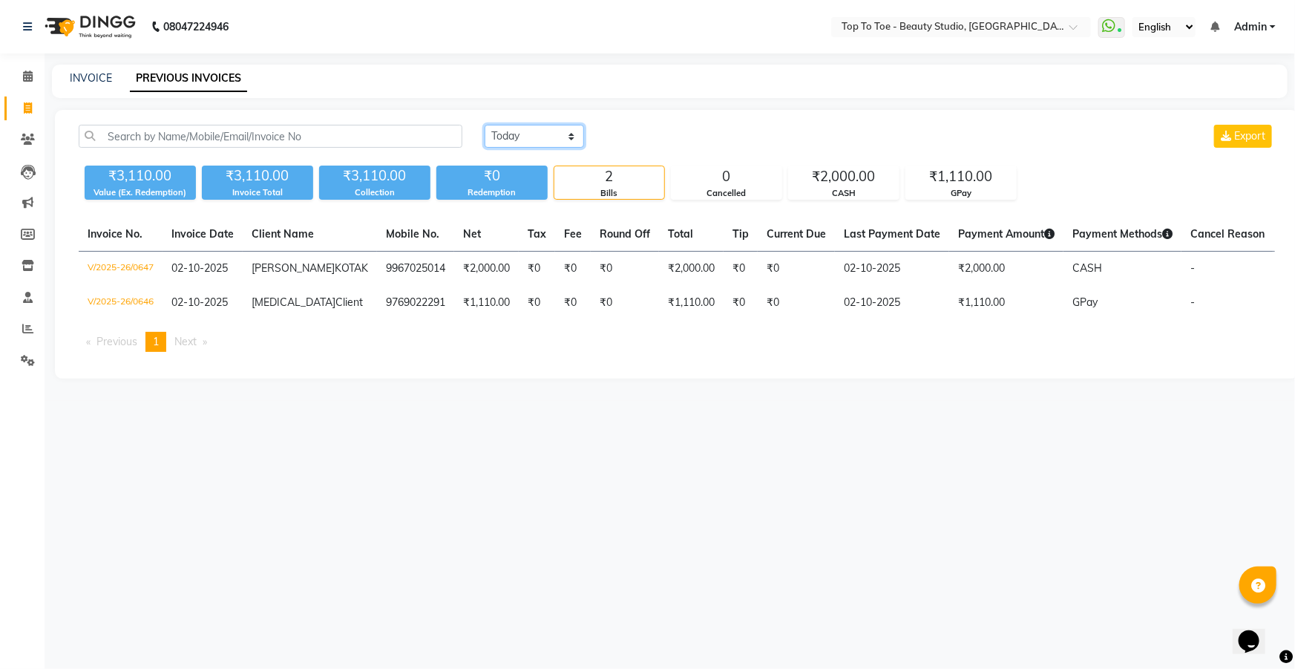
click at [547, 145] on select "[DATE] [DATE] Custom Range" at bounding box center [534, 136] width 99 height 23
select select "range"
click at [485, 125] on select "[DATE] [DATE] Custom Range" at bounding box center [534, 136] width 99 height 23
click at [643, 128] on input "02-10-2025" at bounding box center [655, 136] width 104 height 21
select select "10"
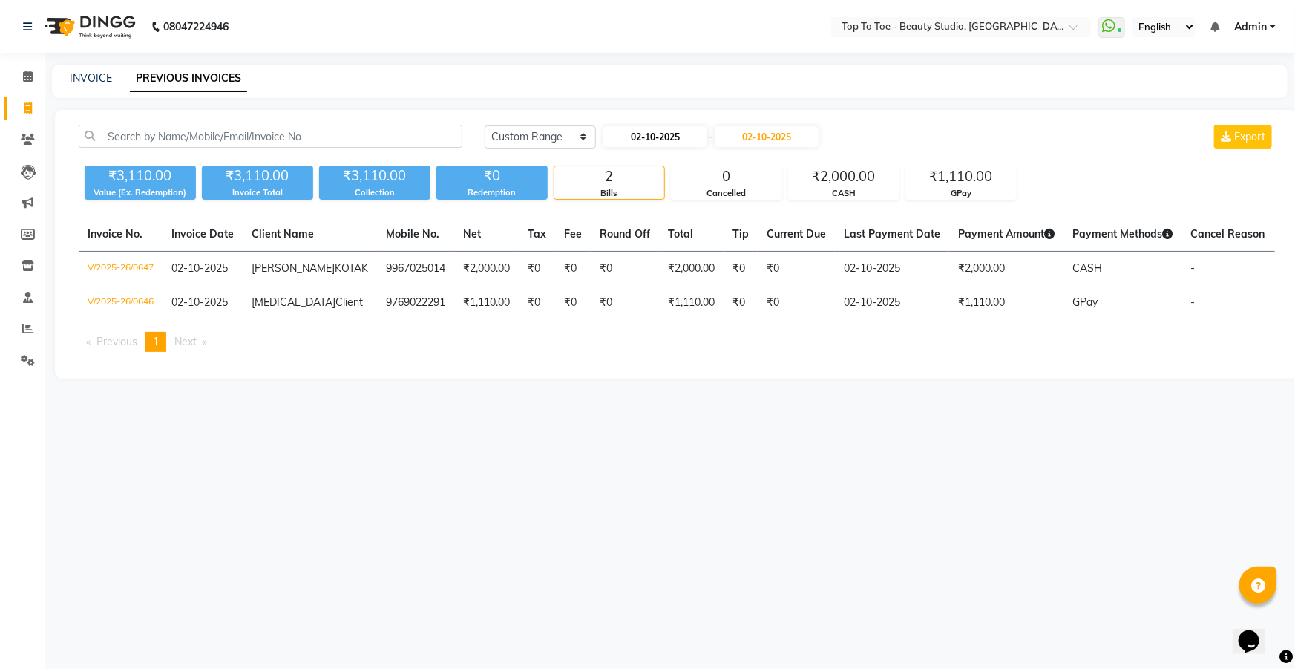
select select "2025"
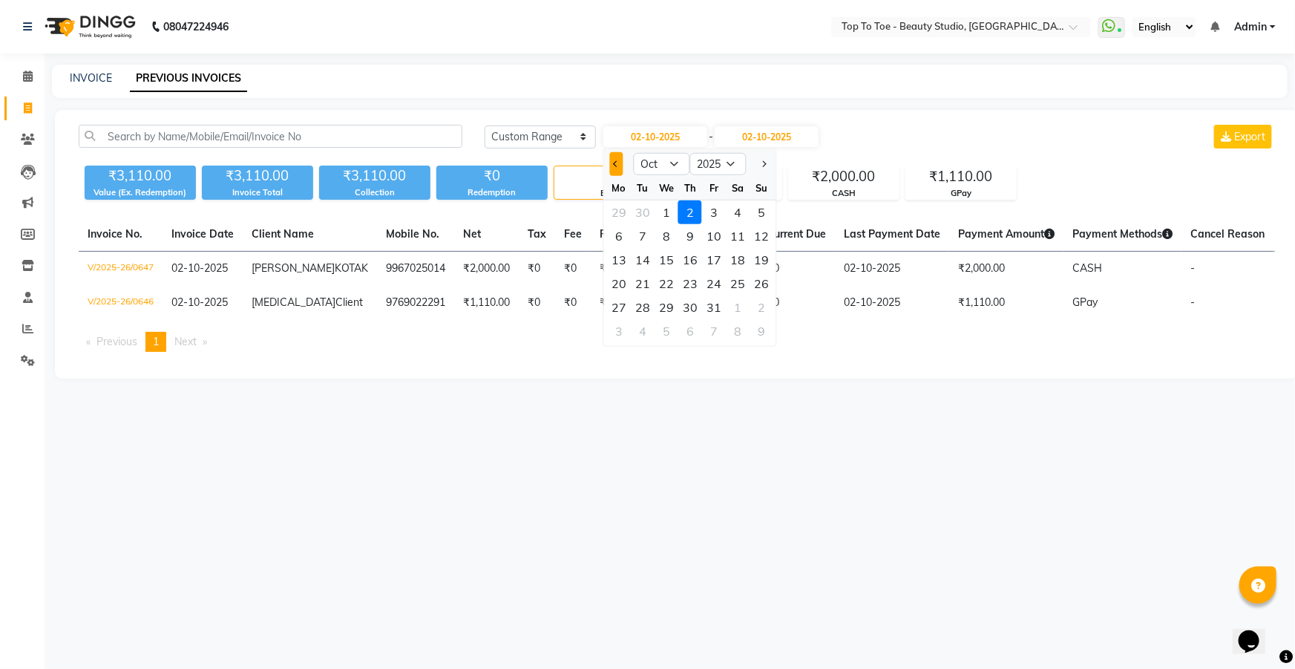
click at [619, 168] on button "Previous month" at bounding box center [616, 164] width 13 height 24
select select "9"
click at [617, 209] on div "1" at bounding box center [619, 212] width 24 height 24
type input "01-09-2025"
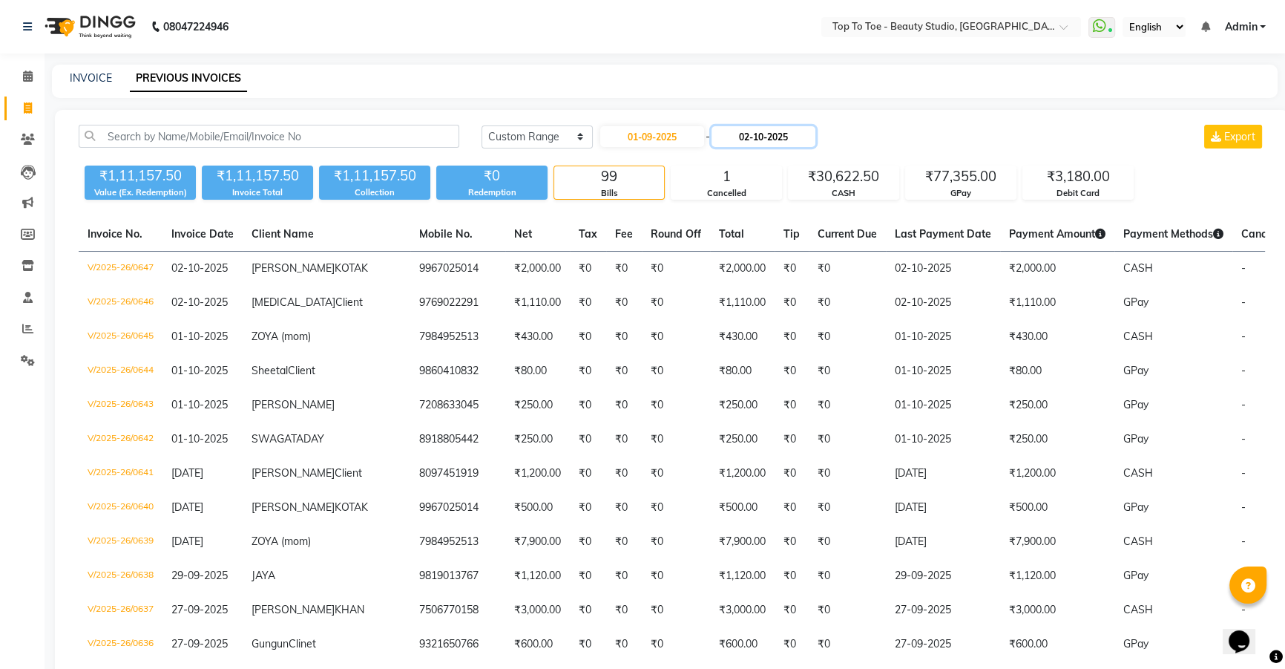
click at [751, 131] on input "02-10-2025" at bounding box center [764, 136] width 104 height 21
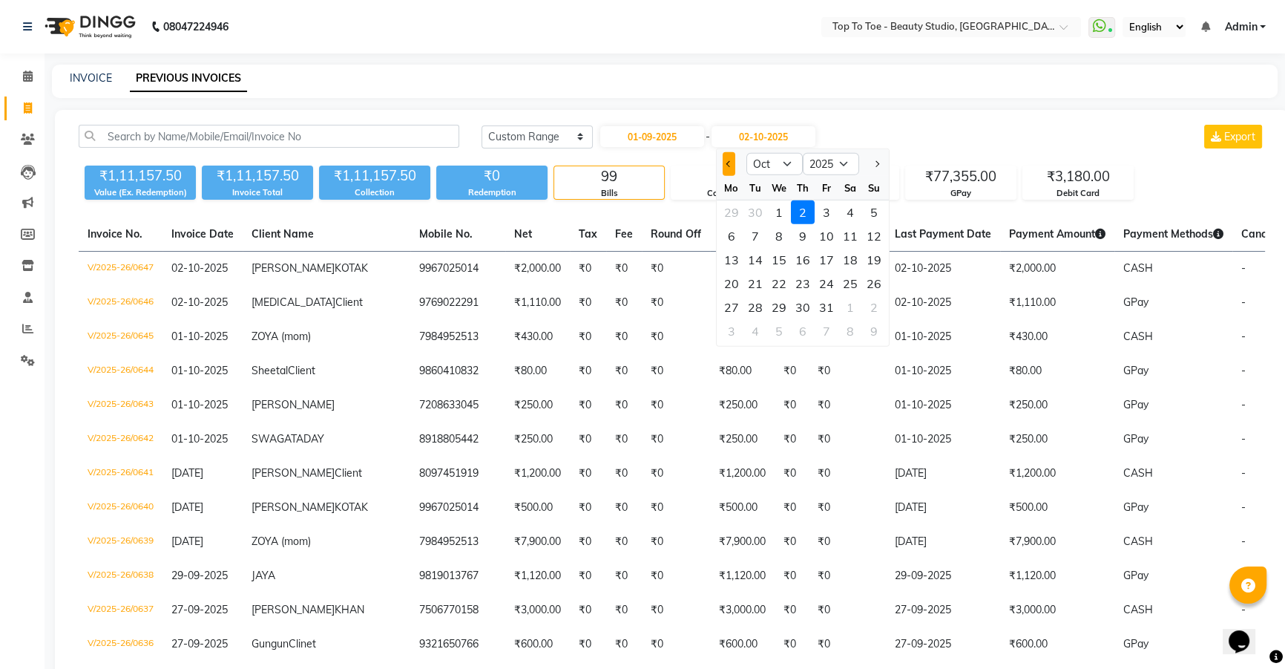
click at [730, 158] on button "Previous month" at bounding box center [729, 164] width 13 height 24
select select "9"
click at [761, 304] on div "30" at bounding box center [756, 307] width 24 height 24
type input "[DATE]"
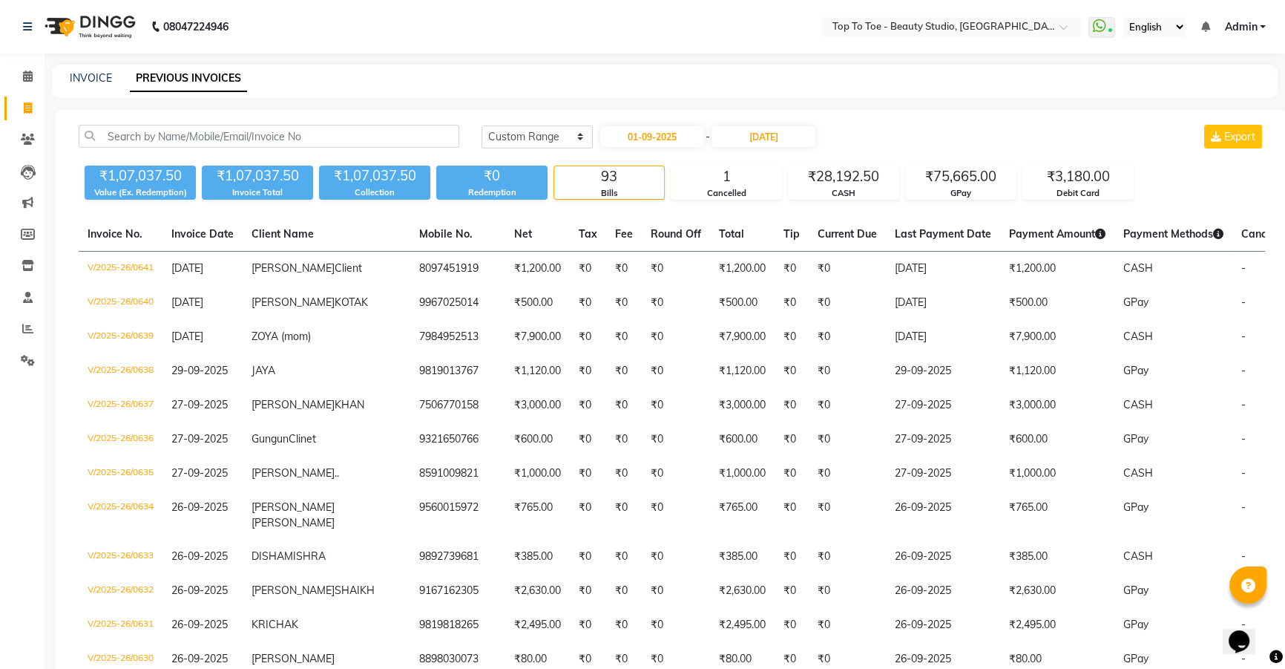
select select "service"
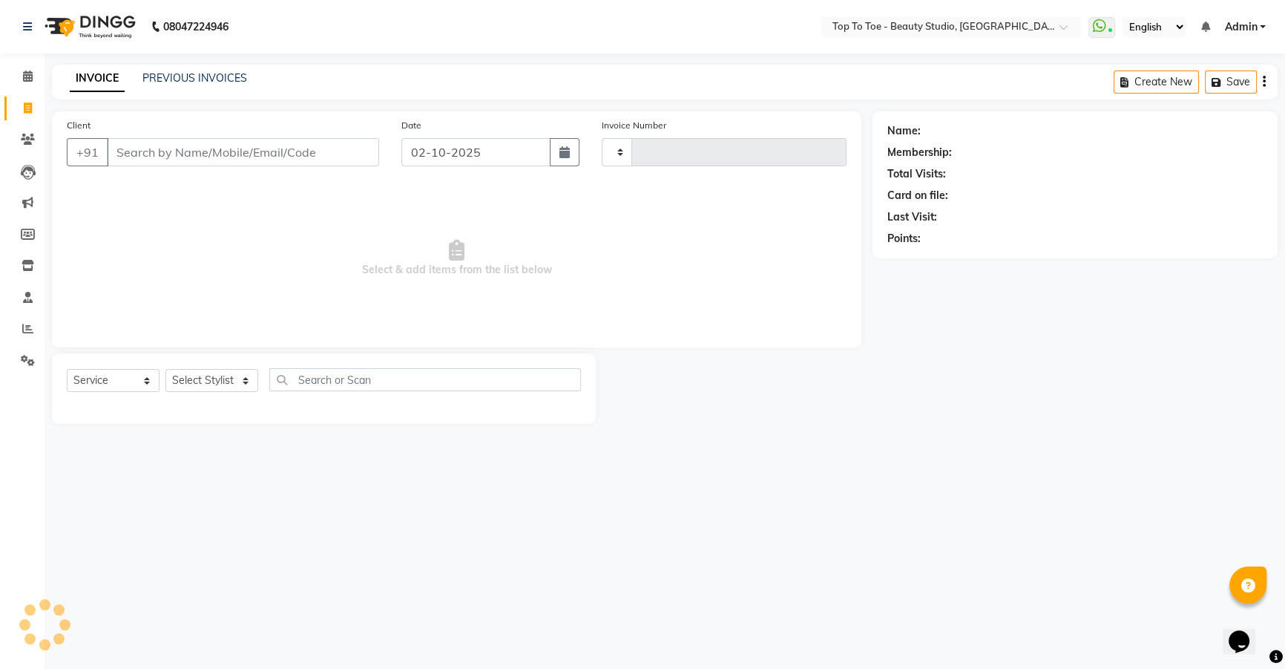
type input "0648"
select select "7233"
click at [164, 73] on link "PREVIOUS INVOICES" at bounding box center [194, 77] width 105 height 13
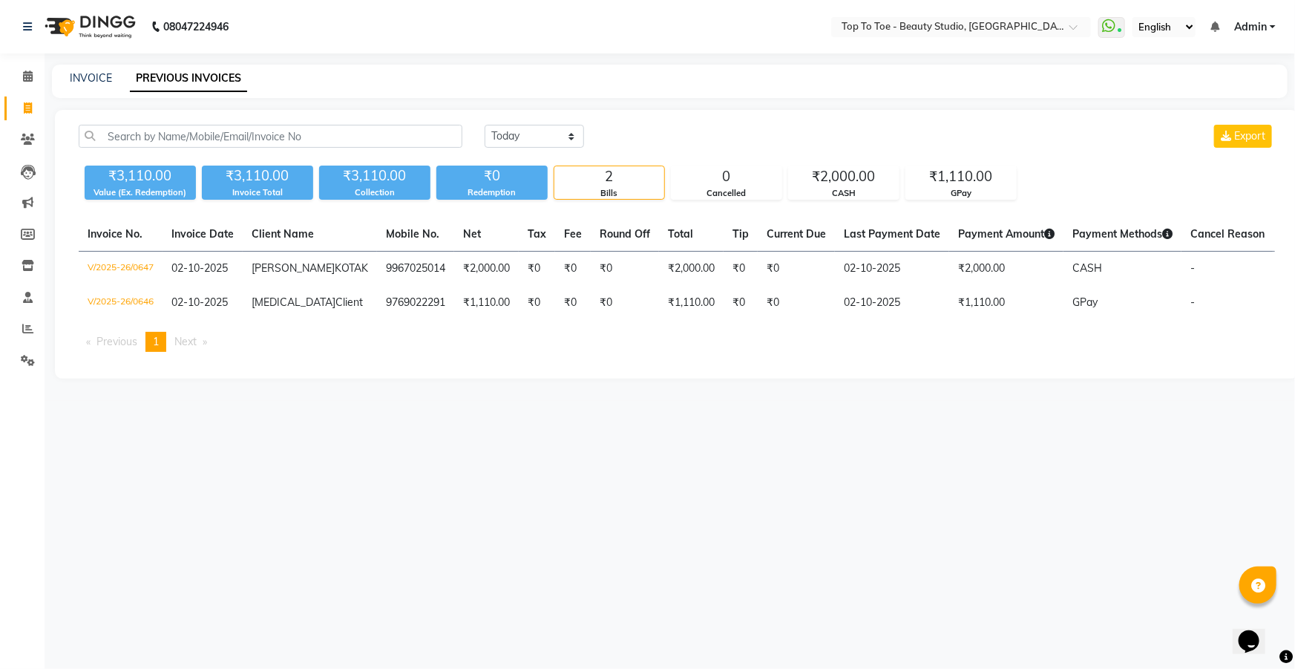
click at [91, 71] on div "INVOICE" at bounding box center [91, 79] width 42 height 16
click at [82, 81] on link "INVOICE" at bounding box center [91, 77] width 42 height 13
select select "7233"
select select "service"
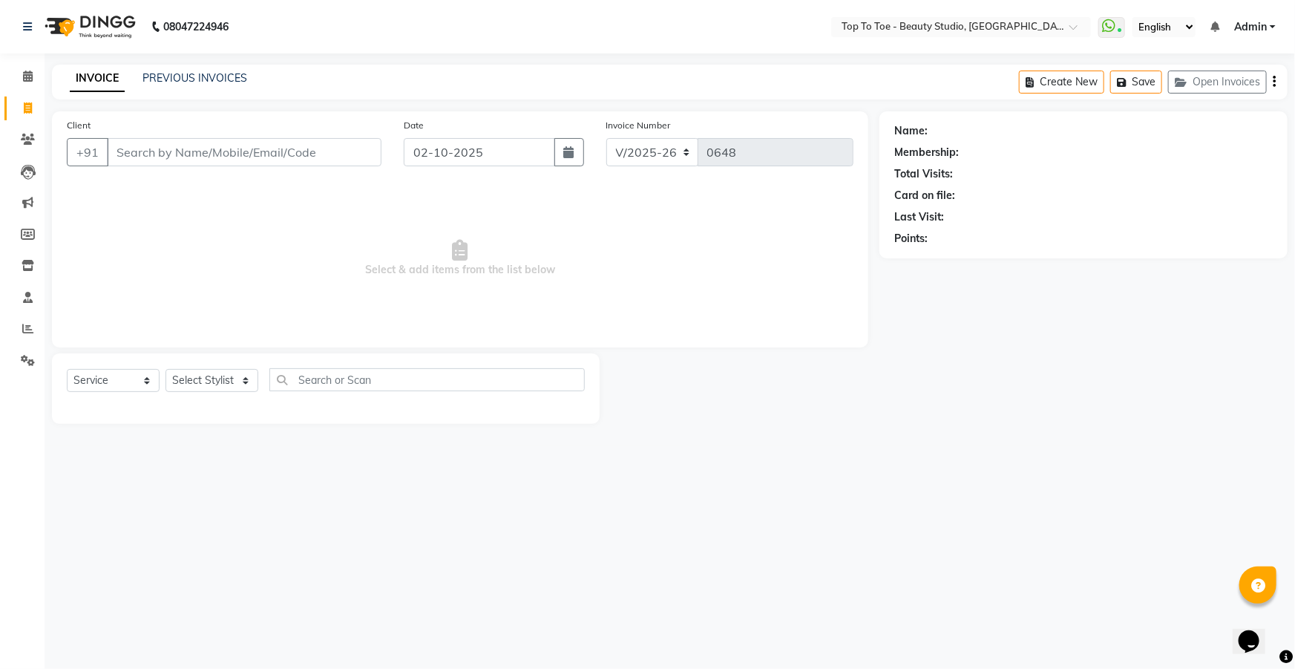
click at [149, 153] on input "Client" at bounding box center [244, 152] width 275 height 28
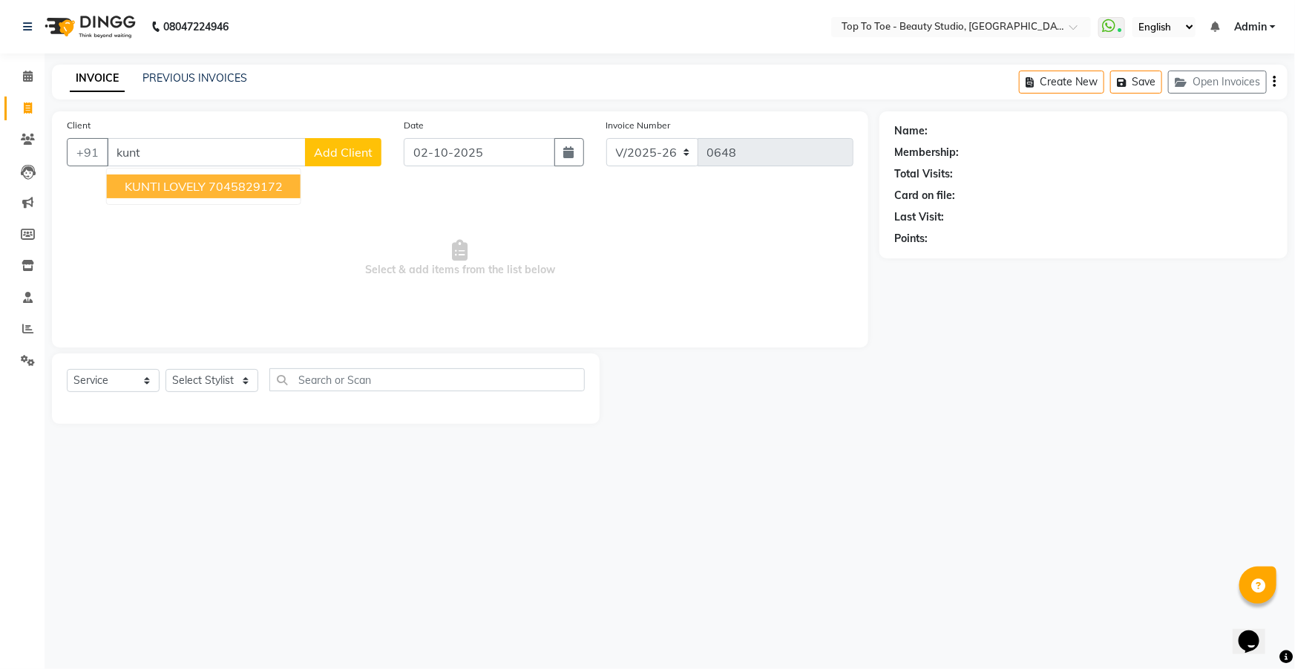
click at [165, 183] on span "KUNTI LOVELY" at bounding box center [165, 186] width 81 height 15
type input "7045829172"
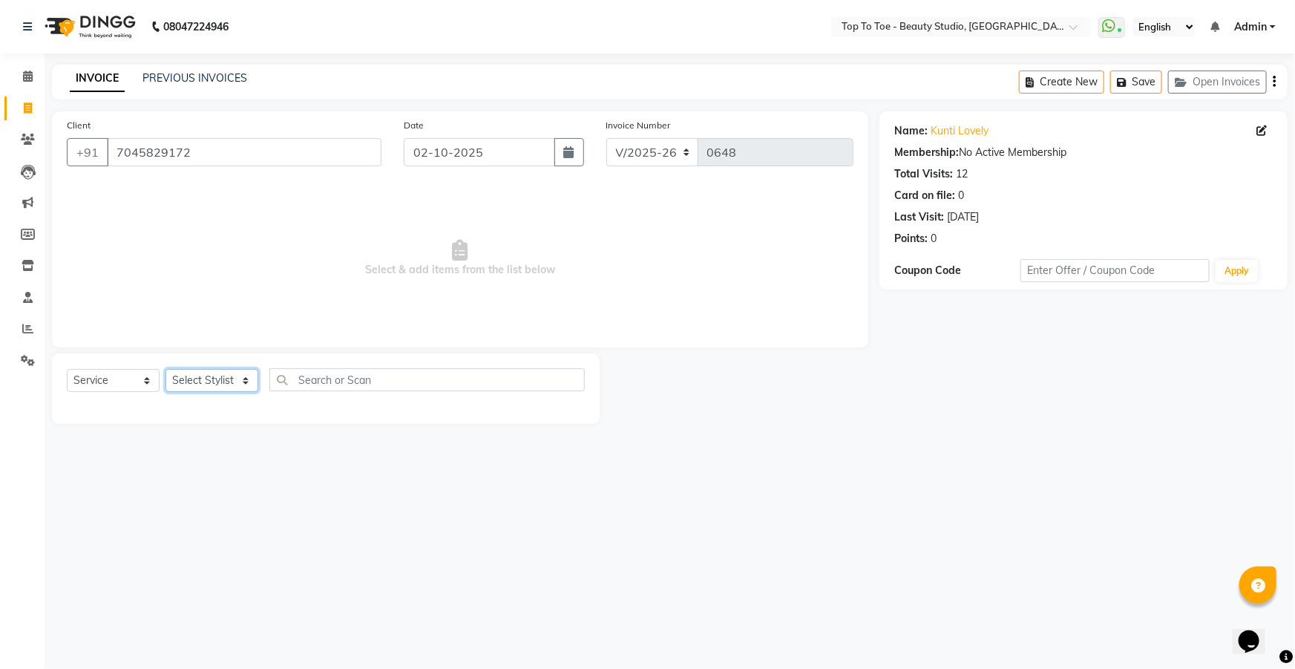
click at [210, 387] on select "Select Stylist [PERSON_NAME] [PERSON_NAME] [PERSON_NAME] [PERSON_NAME]" at bounding box center [211, 380] width 93 height 23
select select "62095"
click at [165, 369] on select "Select Stylist [PERSON_NAME] [PERSON_NAME] [PERSON_NAME] [PERSON_NAME]" at bounding box center [211, 380] width 93 height 23
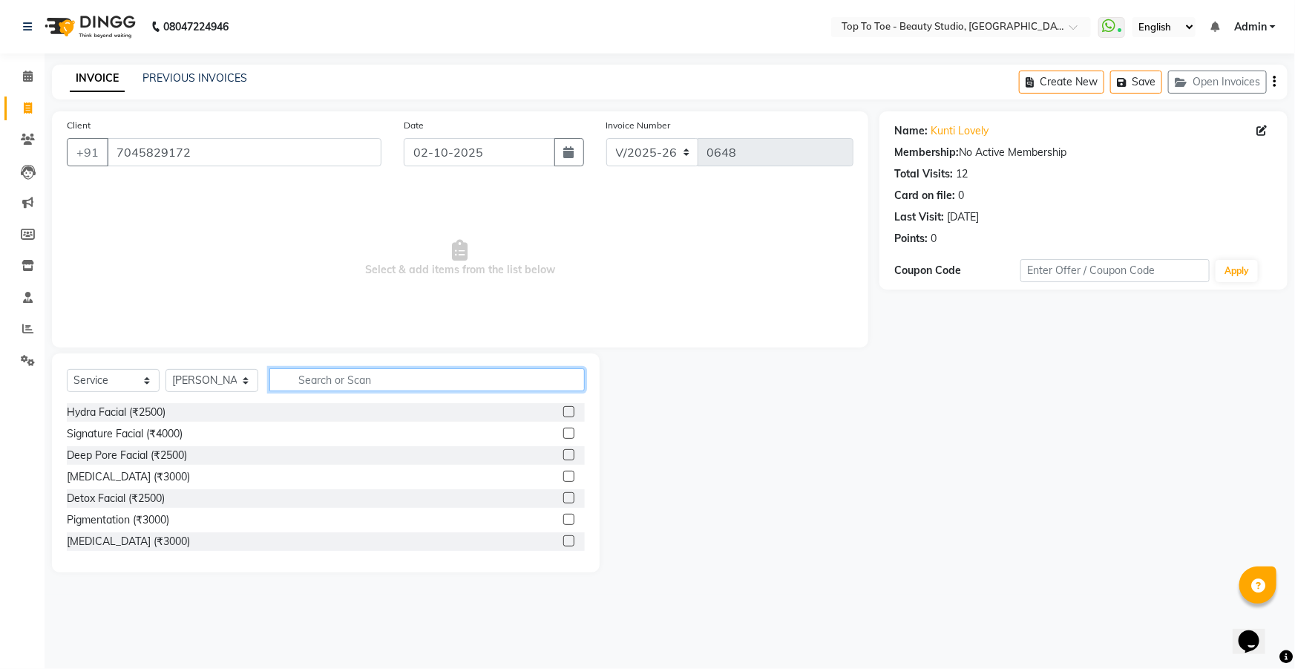
click at [309, 378] on input "text" at bounding box center [426, 379] width 315 height 23
type input "rica"
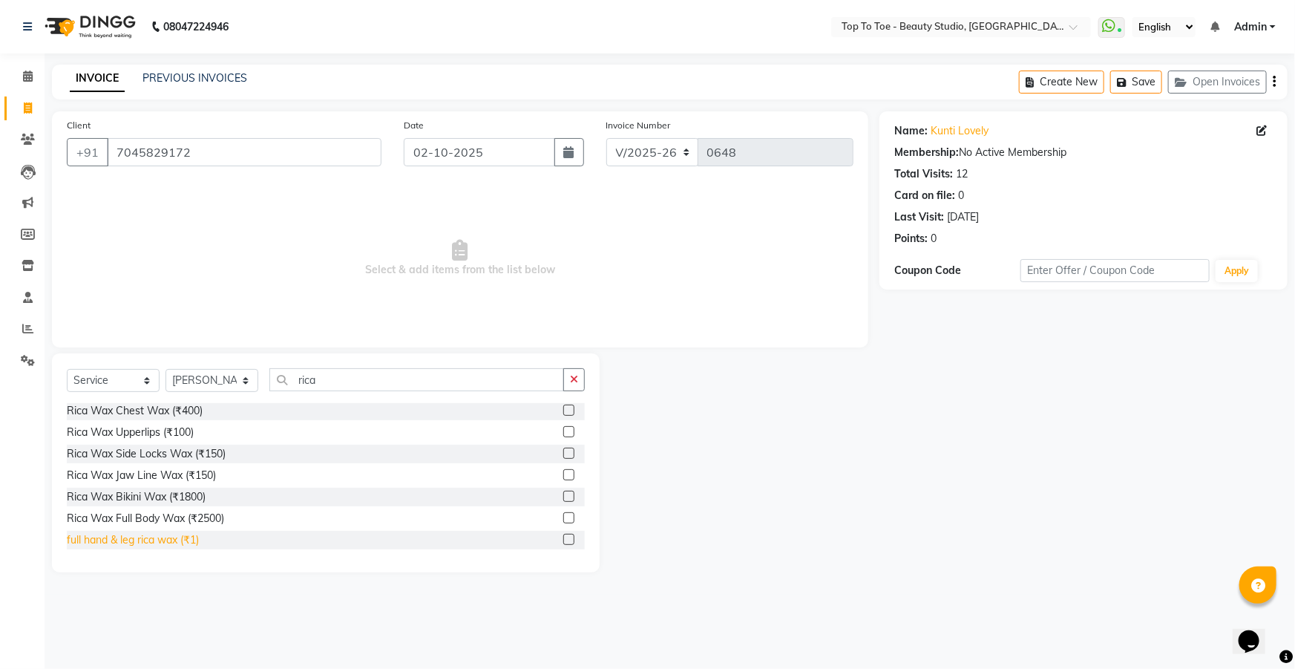
click at [95, 540] on div "full hand & leg rica wax (₹1)" at bounding box center [133, 540] width 132 height 16
checkbox input "false"
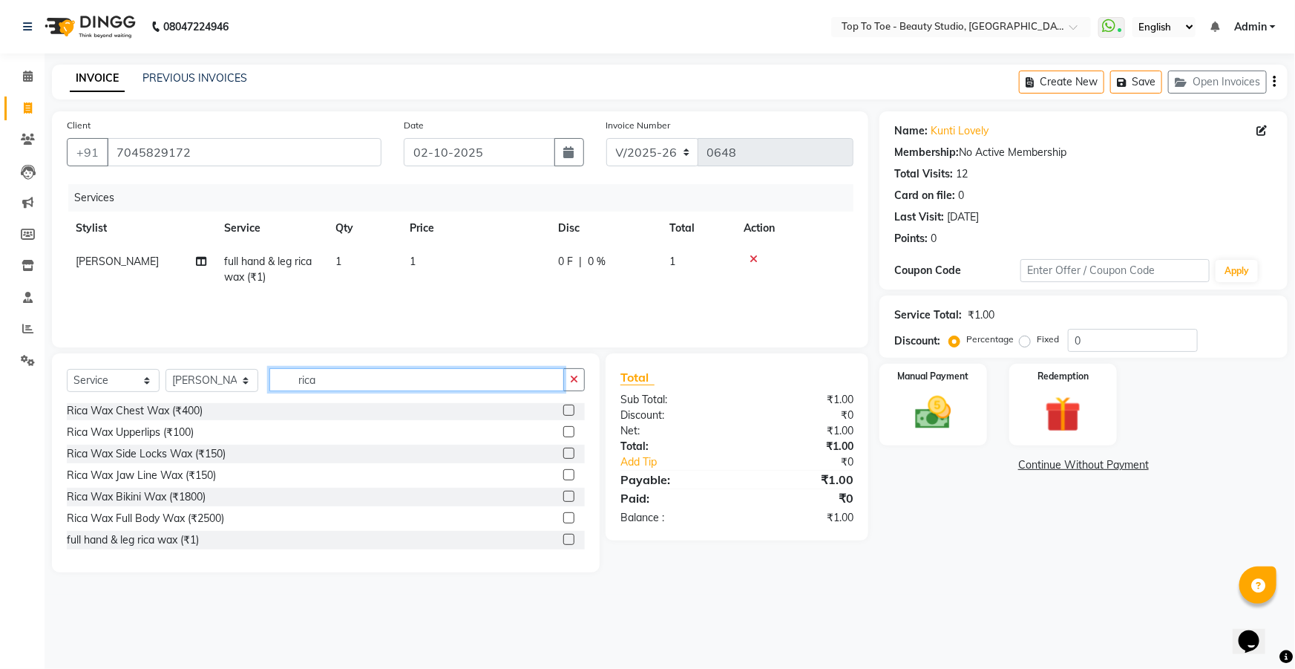
click at [376, 381] on input "rica" at bounding box center [416, 379] width 295 height 23
type input "r"
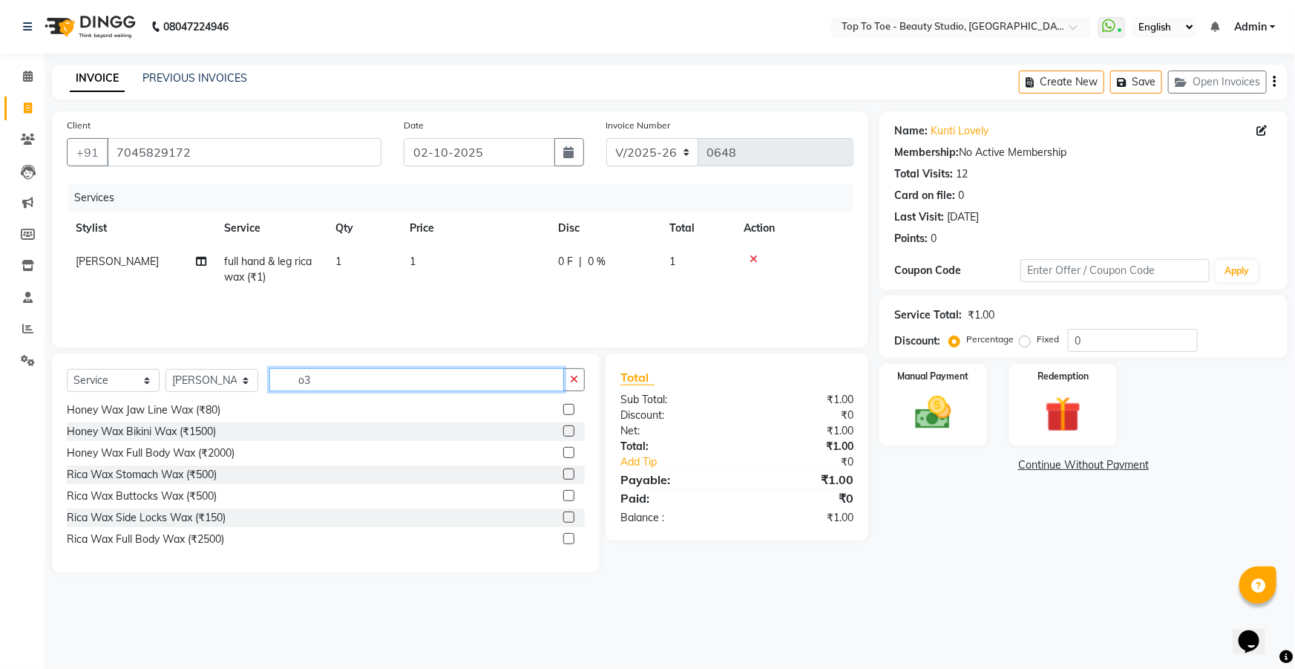
scroll to position [0, 0]
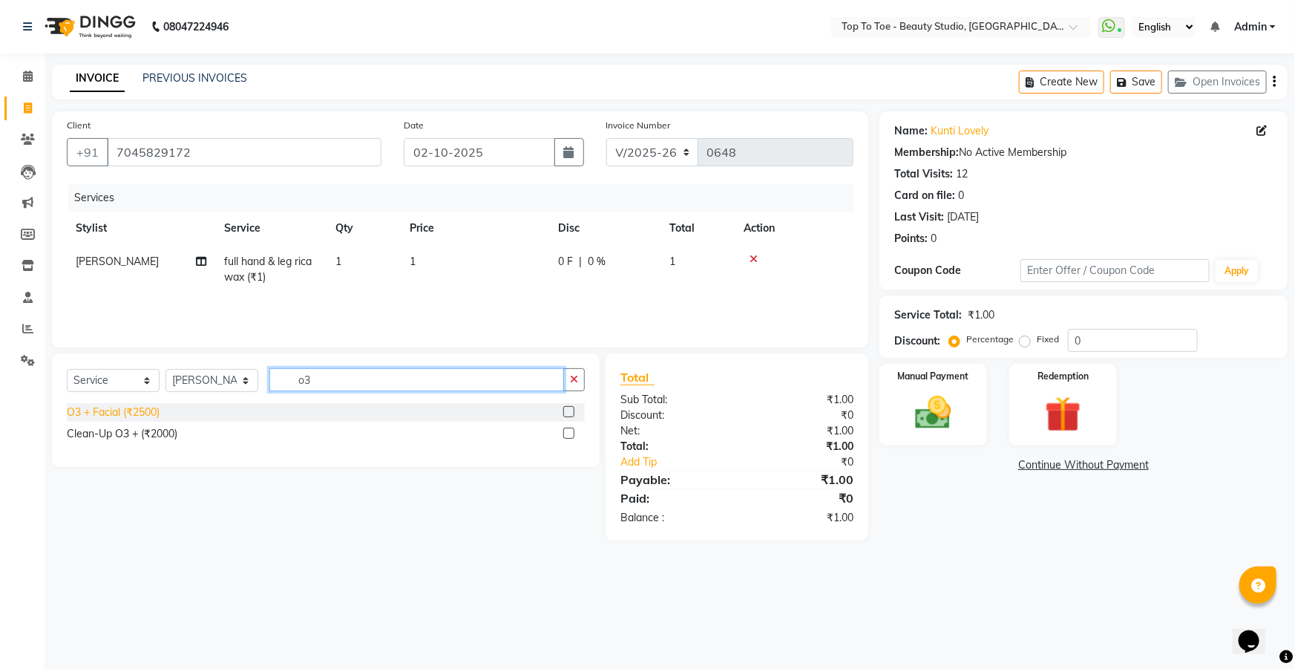
type input "o3"
click at [105, 416] on div "O3 + Facial (₹2500)" at bounding box center [113, 412] width 93 height 16
checkbox input "false"
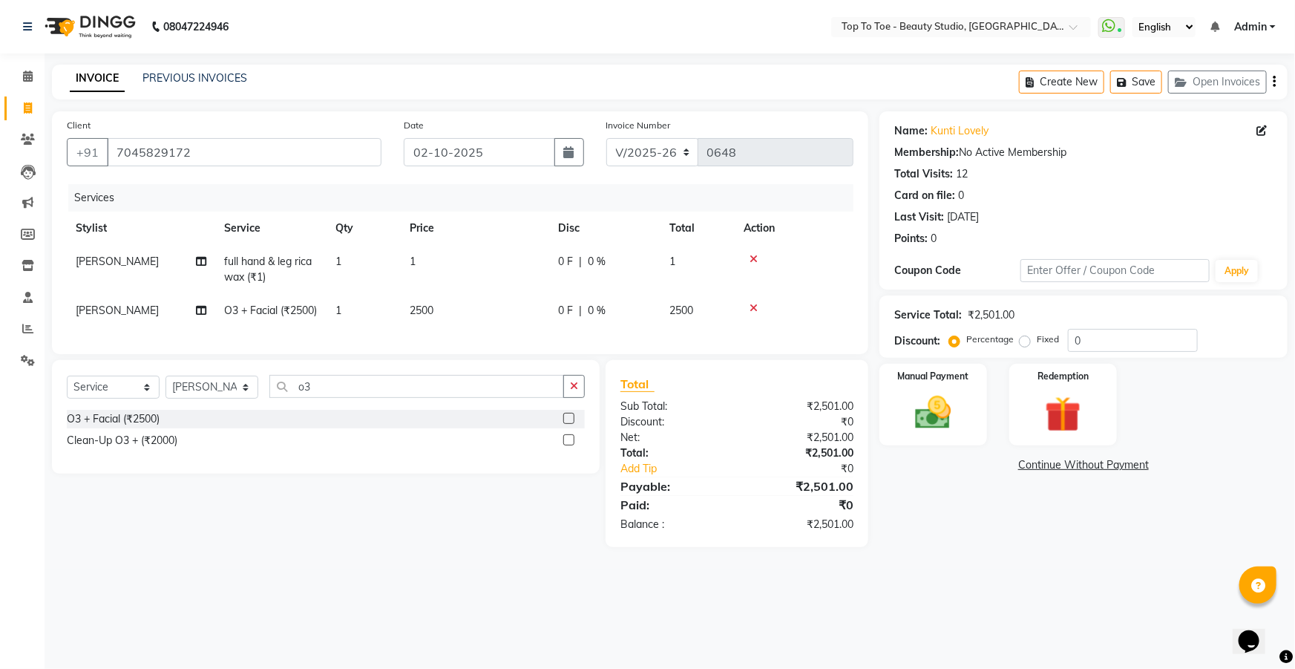
click at [623, 307] on div "0 F | 0 %" at bounding box center [605, 311] width 94 height 16
select select "62095"
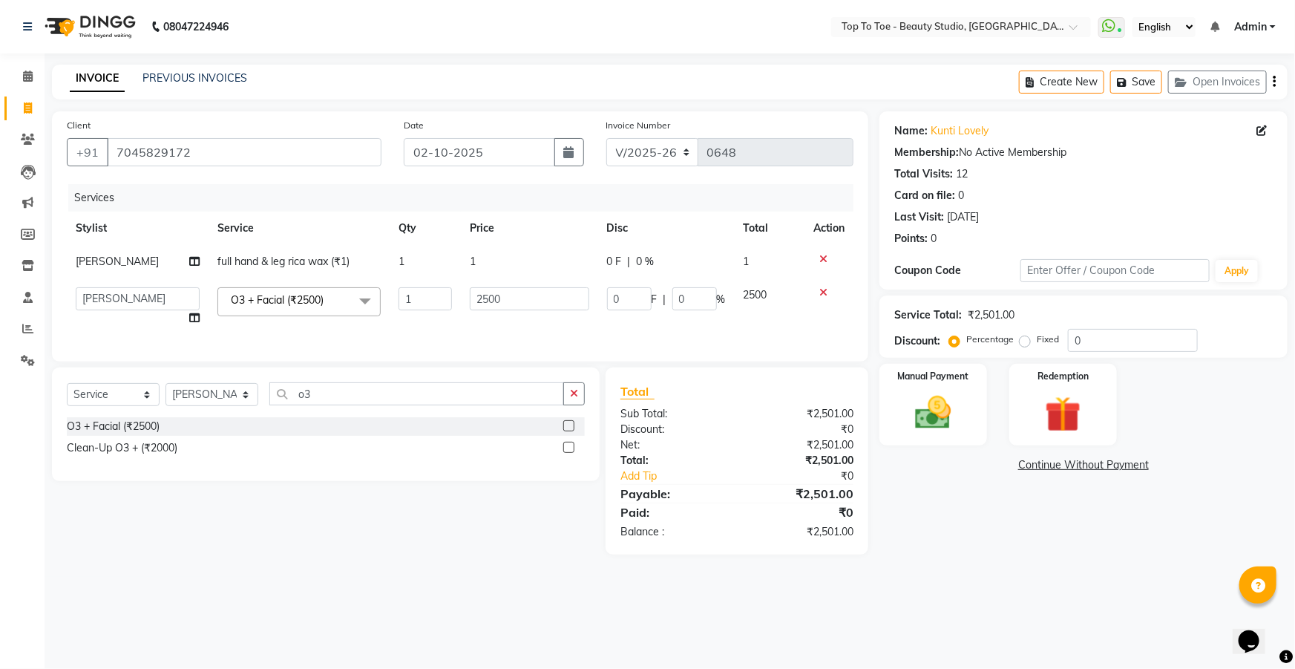
click at [546, 268] on td "1" at bounding box center [529, 261] width 137 height 33
select select "62095"
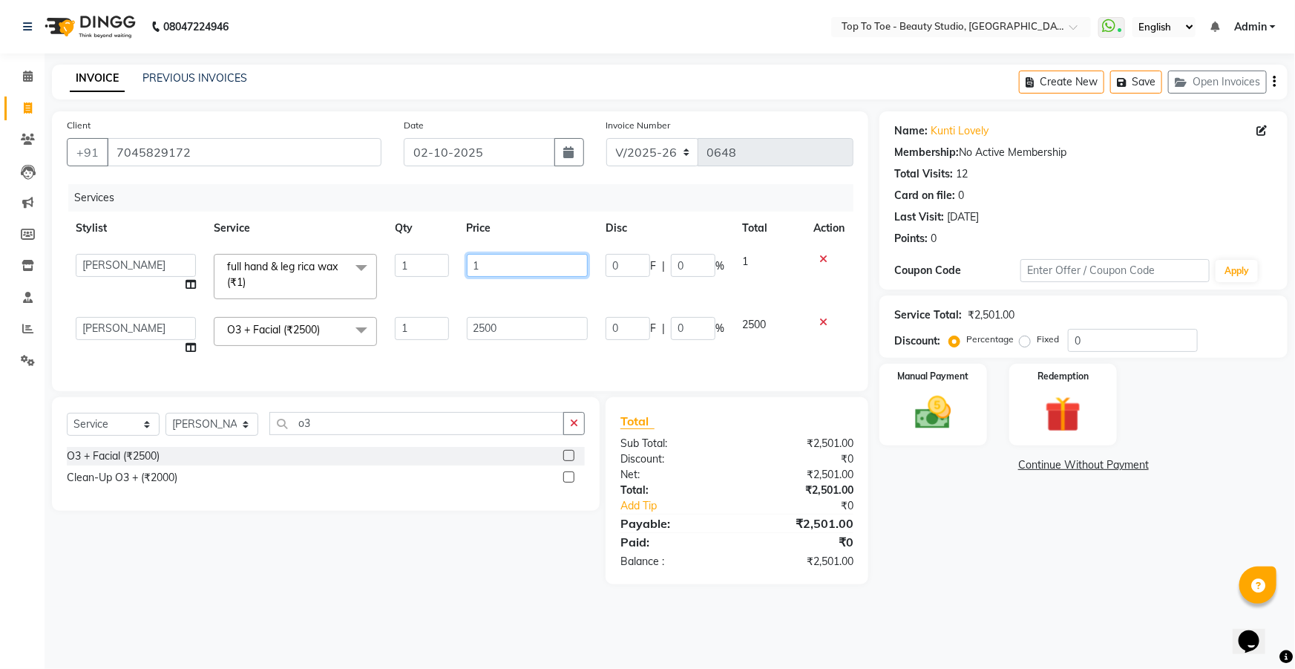
click at [546, 268] on input "1" at bounding box center [528, 265] width 122 height 23
type input "1000"
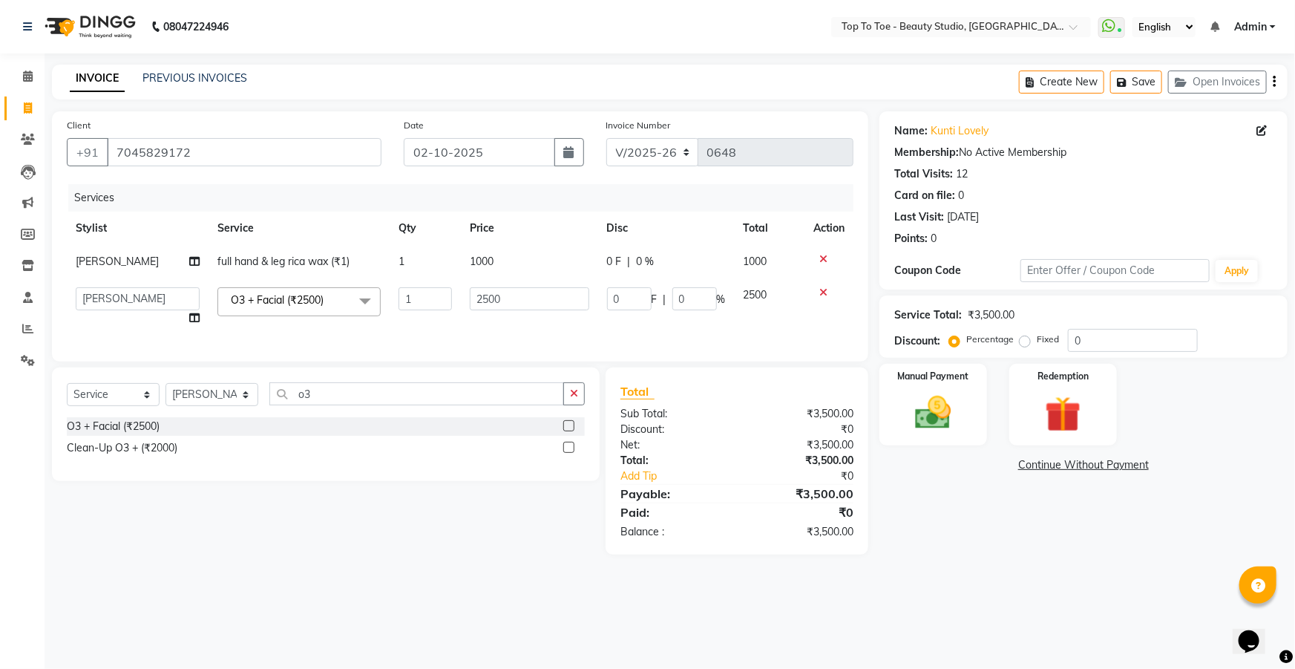
click at [696, 468] on div "Total Sub Total: ₹3,500.00 Discount: ₹0 Net: ₹3,500.00 Total: ₹3,500.00 Add Tip…" at bounding box center [736, 460] width 233 height 157
click at [647, 302] on input "0" at bounding box center [629, 298] width 45 height 23
type input "500"
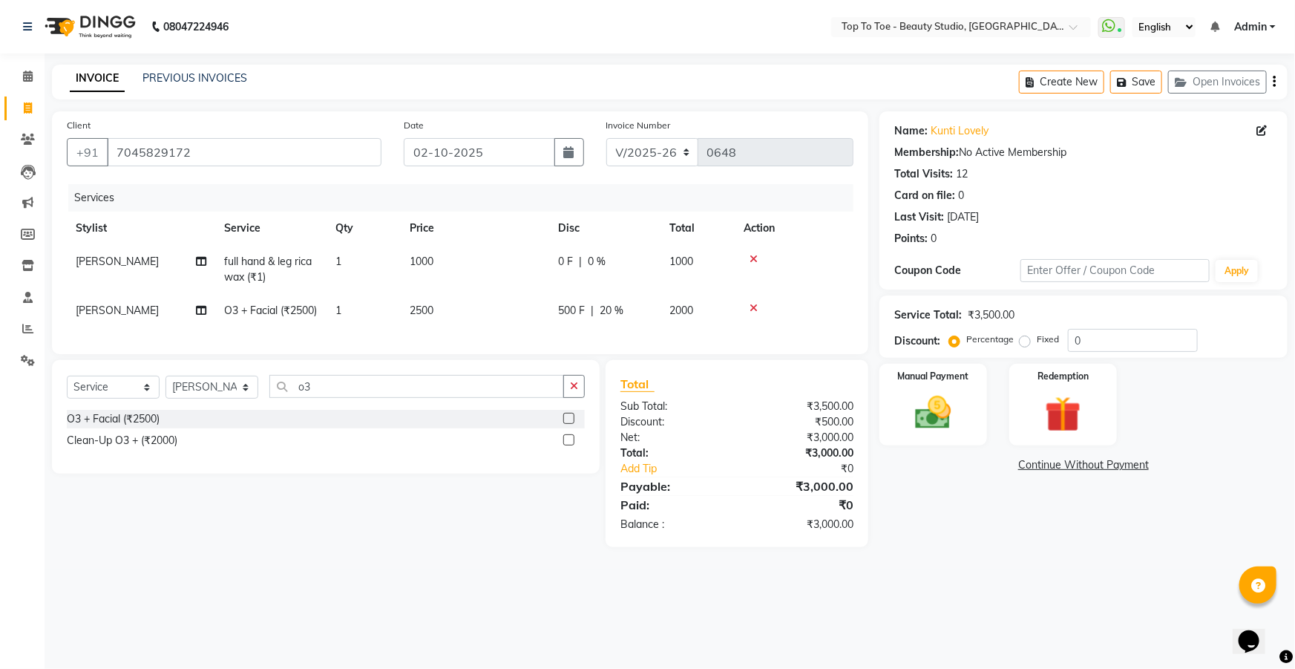
click at [756, 445] on div "₹3,000.00" at bounding box center [801, 438] width 128 height 16
click at [338, 398] on input "o3" at bounding box center [416, 386] width 295 height 23
type input "o"
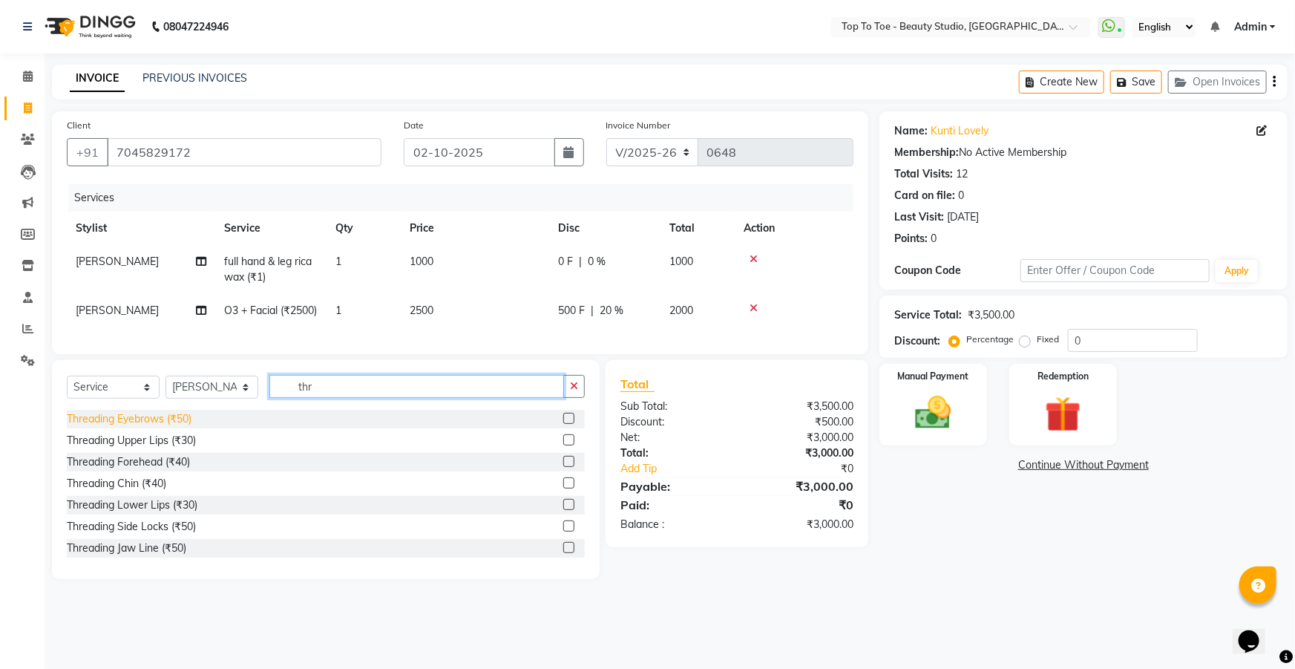
type input "thr"
click at [122, 427] on div "Threading Eyebrows (₹50)" at bounding box center [129, 419] width 125 height 16
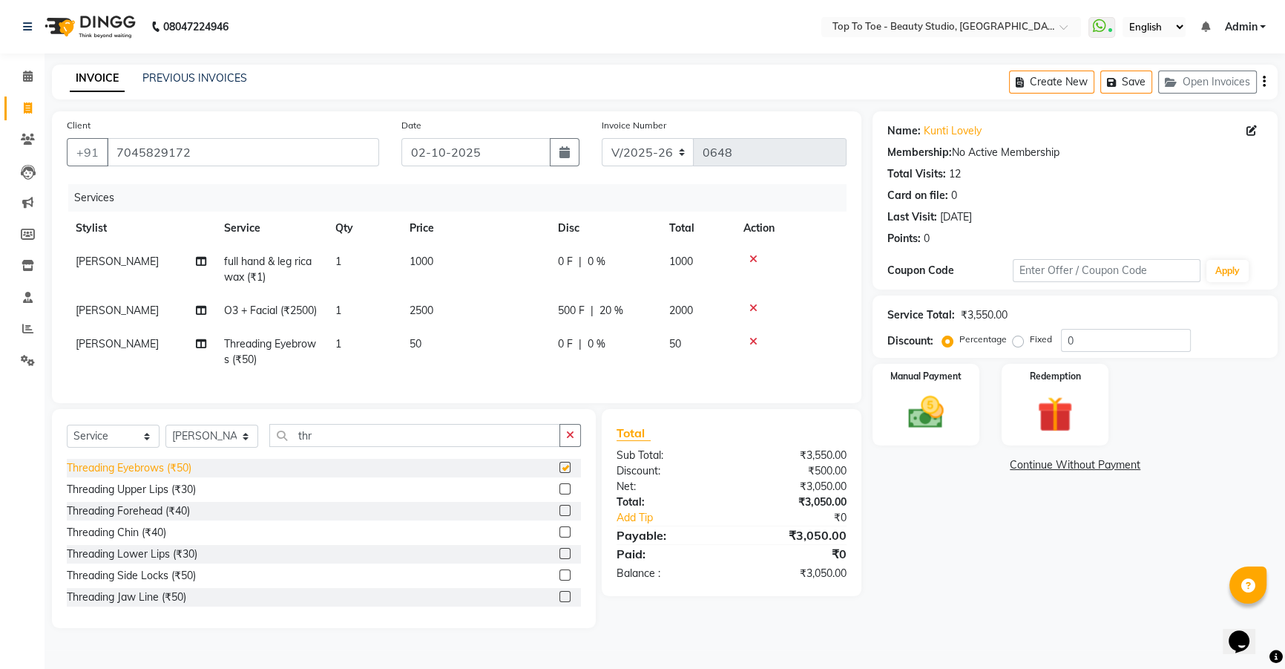
checkbox input "false"
click at [125, 497] on div "Threading Upper Lips (₹30)" at bounding box center [131, 490] width 129 height 16
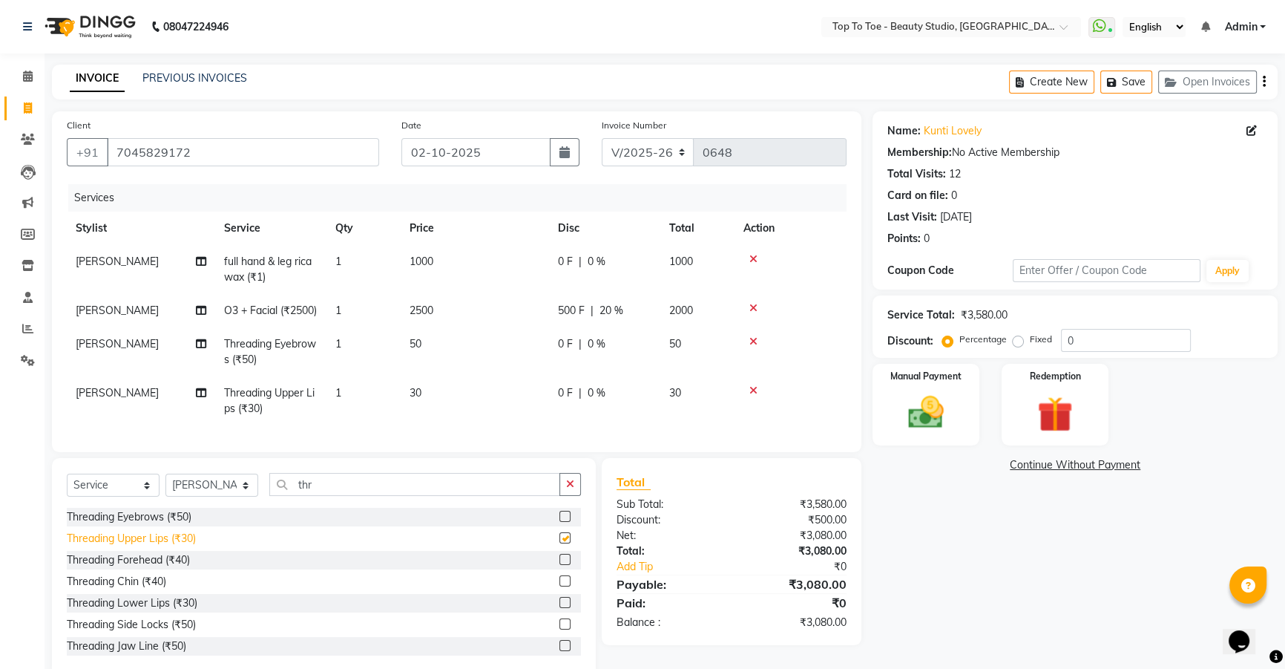
checkbox input "false"
click at [920, 409] on img at bounding box center [927, 412] width 60 height 42
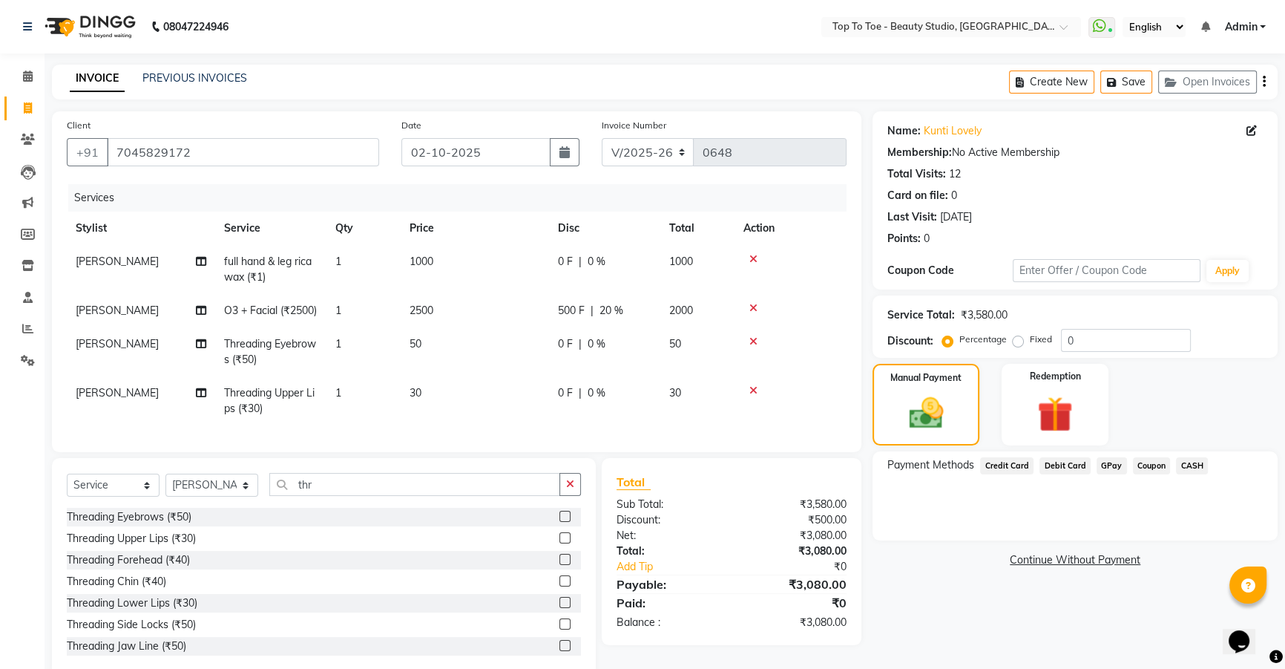
click at [1104, 461] on span "GPay" at bounding box center [1112, 465] width 30 height 17
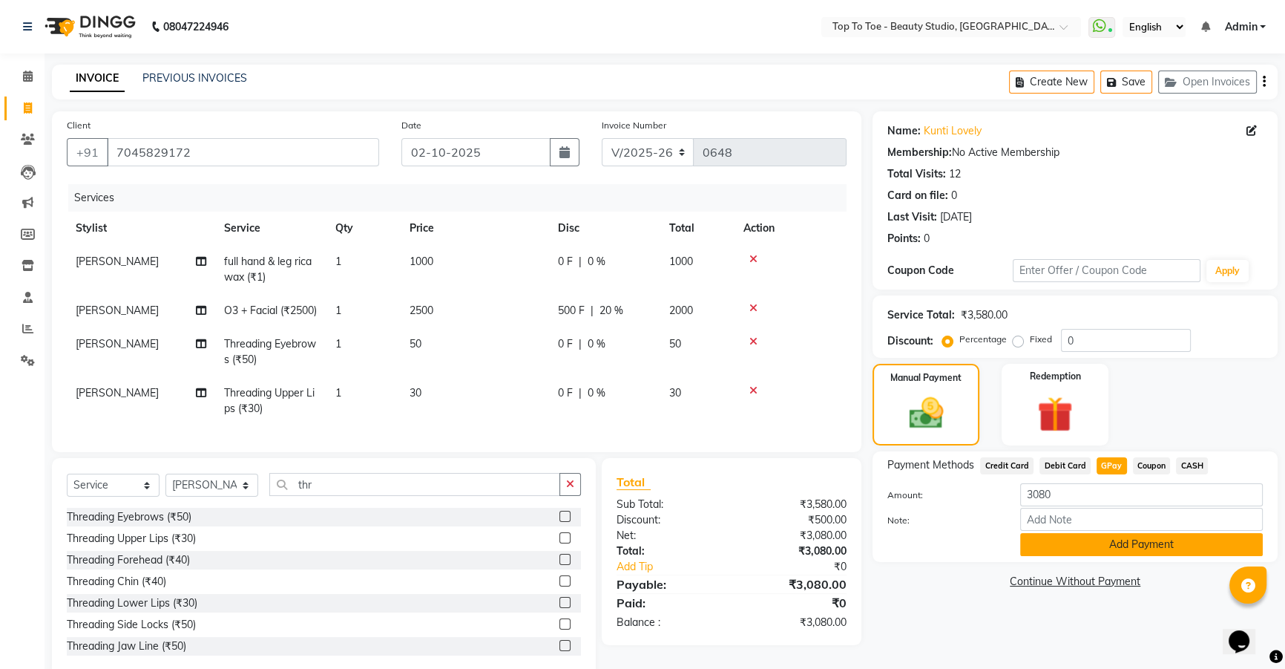
click at [1092, 543] on button "Add Payment" at bounding box center [1141, 544] width 243 height 23
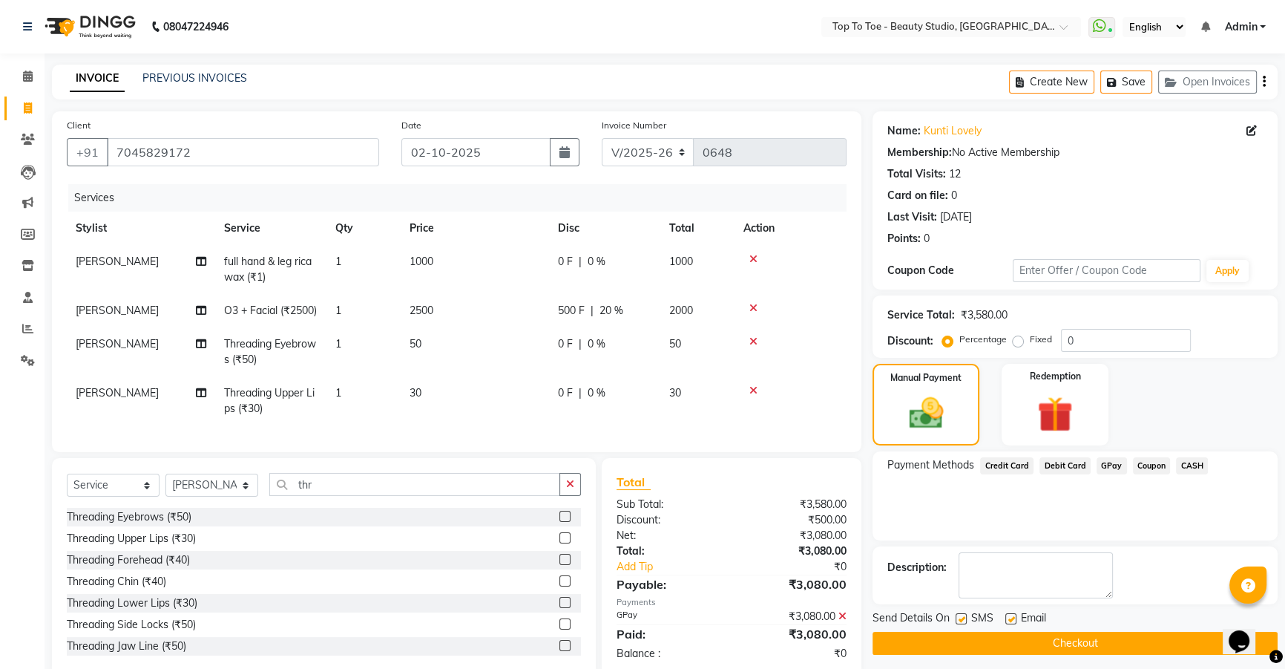
click at [961, 617] on label at bounding box center [961, 618] width 11 height 11
click at [961, 617] on input "checkbox" at bounding box center [961, 619] width 10 height 10
checkbox input "false"
click at [969, 646] on button "Checkout" at bounding box center [1075, 643] width 405 height 23
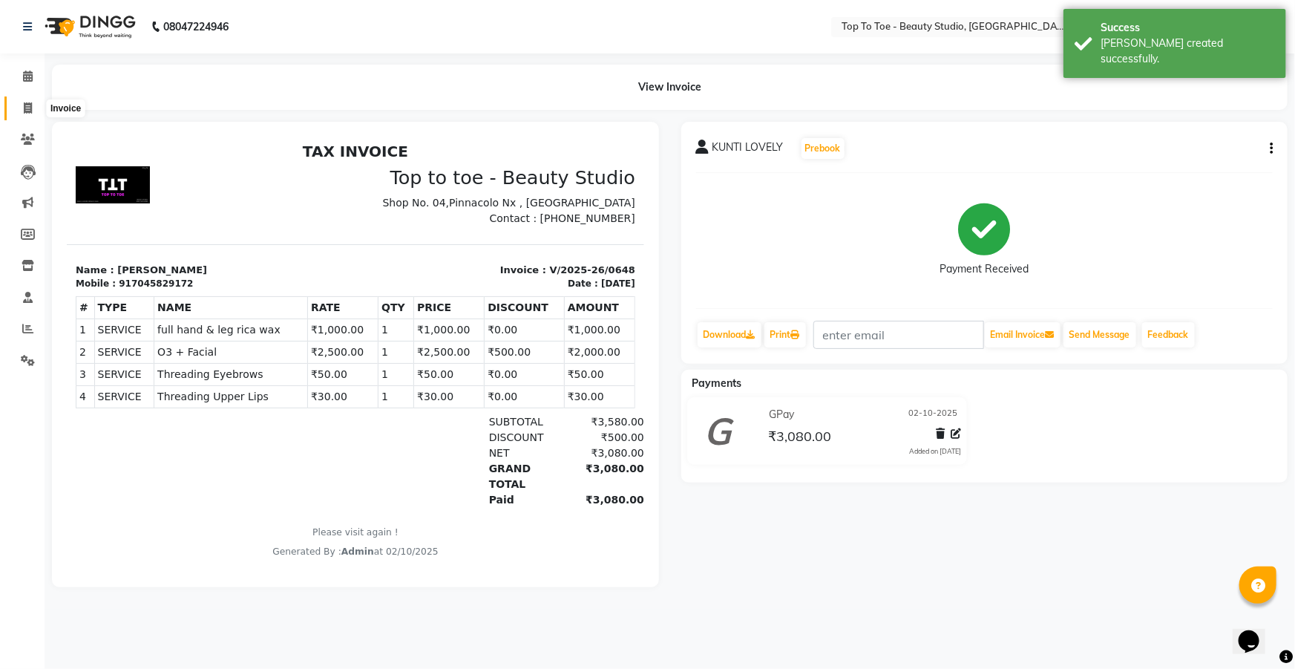
click at [24, 108] on icon at bounding box center [28, 107] width 8 height 11
select select "7233"
select select "service"
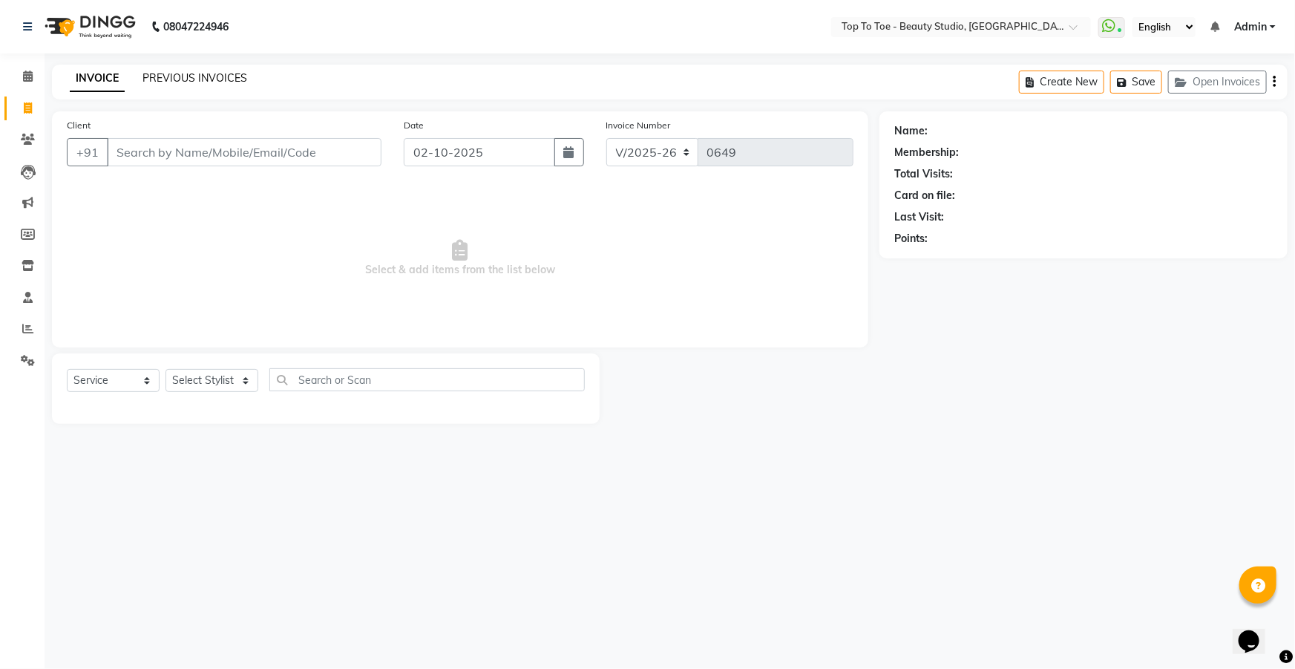
click at [168, 80] on link "PREVIOUS INVOICES" at bounding box center [194, 77] width 105 height 13
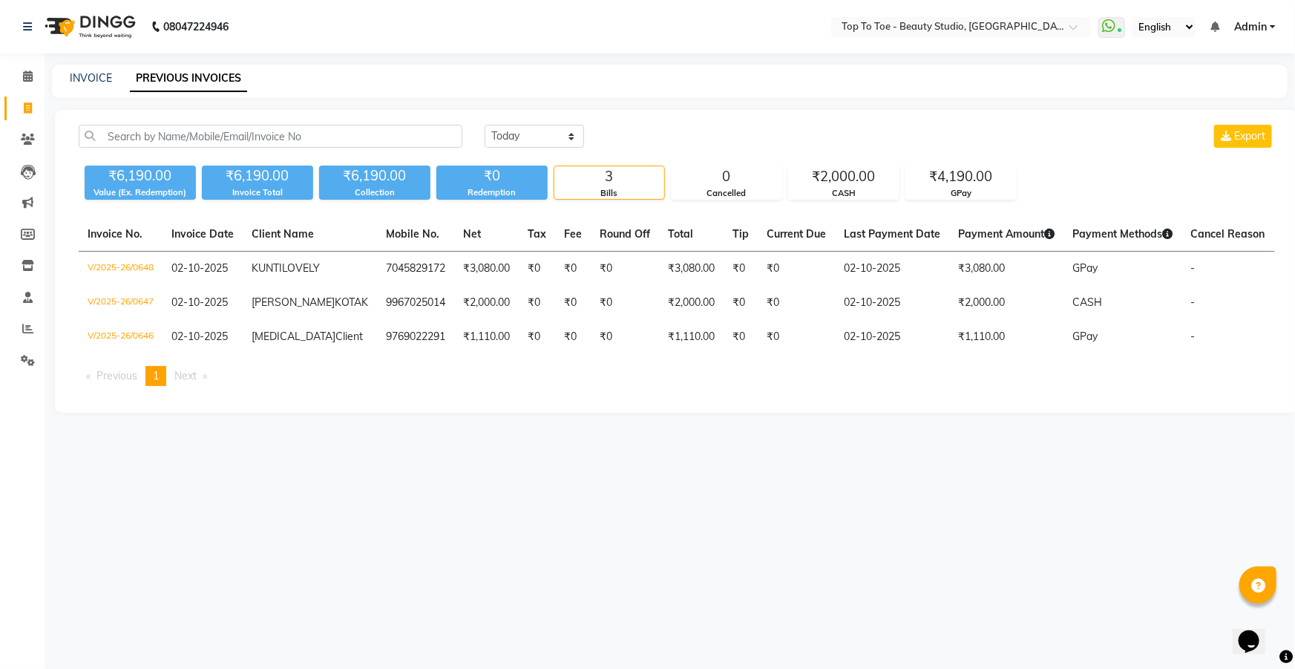
select select "7233"
select select "service"
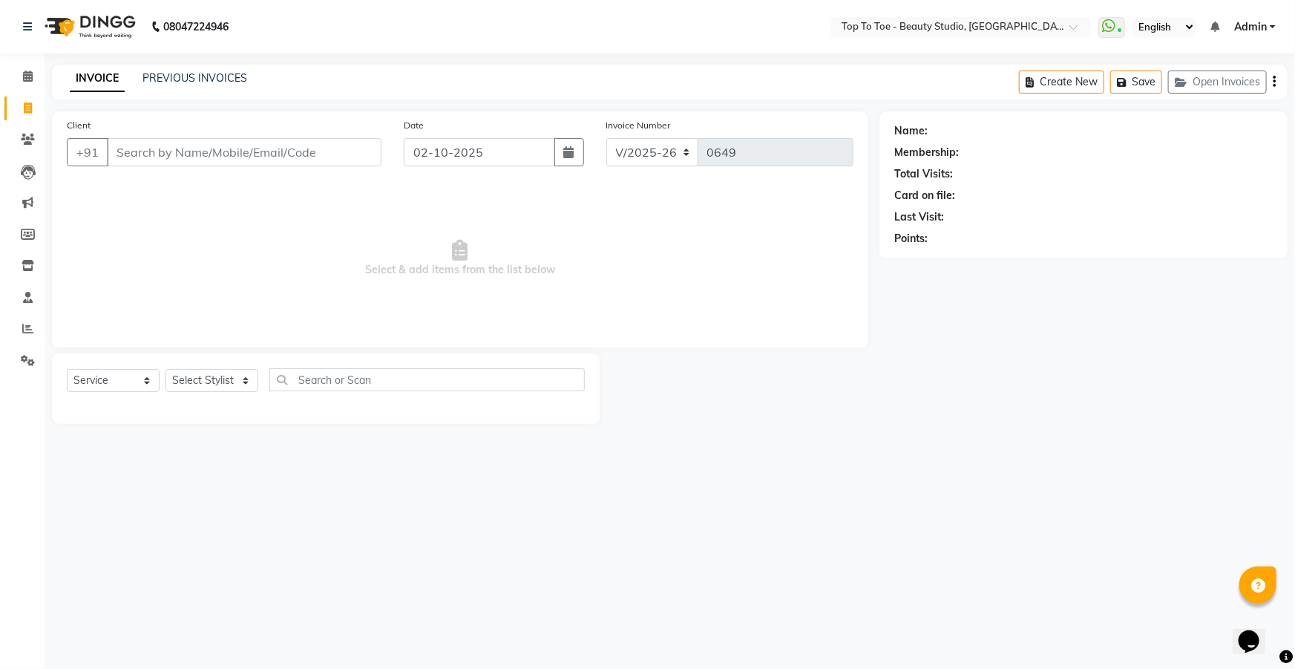
click at [150, 161] on input "Client" at bounding box center [244, 152] width 275 height 28
click at [144, 146] on input "Client" at bounding box center [244, 152] width 275 height 28
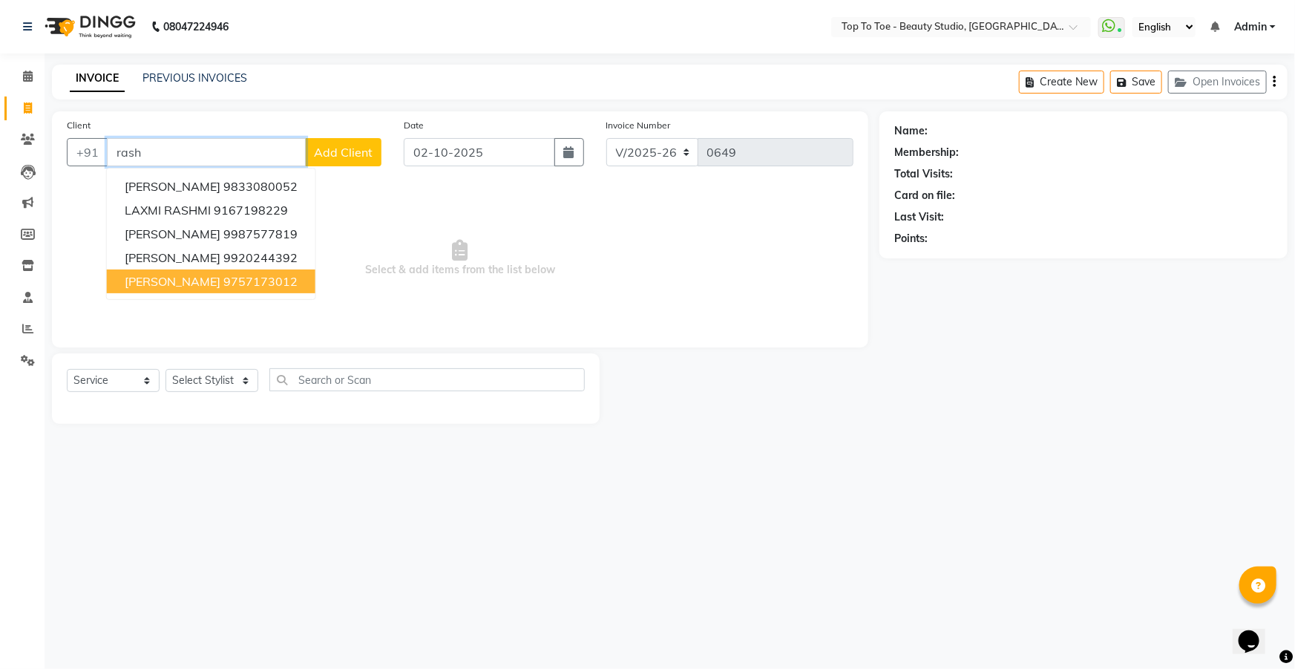
click at [184, 281] on span "[PERSON_NAME]" at bounding box center [173, 281] width 96 height 15
type input "9757173012"
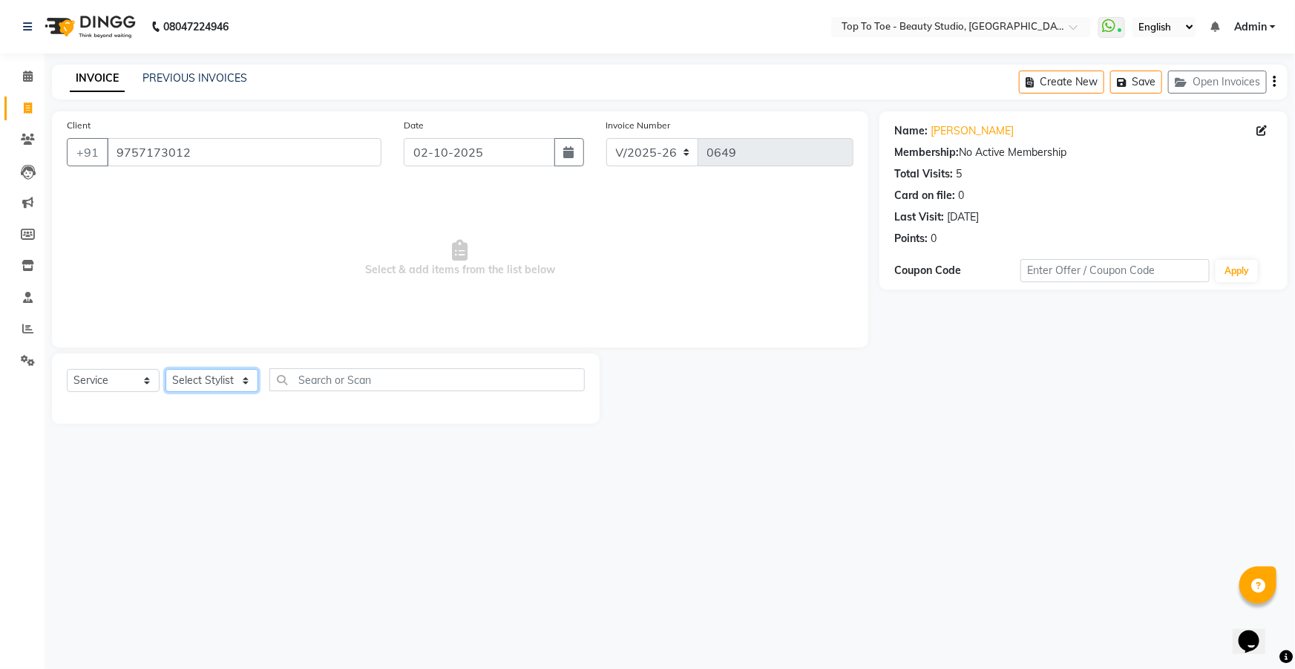
click at [207, 383] on select "Select Stylist [PERSON_NAME] [PERSON_NAME] [PERSON_NAME] [PERSON_NAME]" at bounding box center [211, 380] width 93 height 23
click at [165, 369] on select "Select Stylist [PERSON_NAME] [PERSON_NAME] [PERSON_NAME] [PERSON_NAME]" at bounding box center [211, 380] width 93 height 23
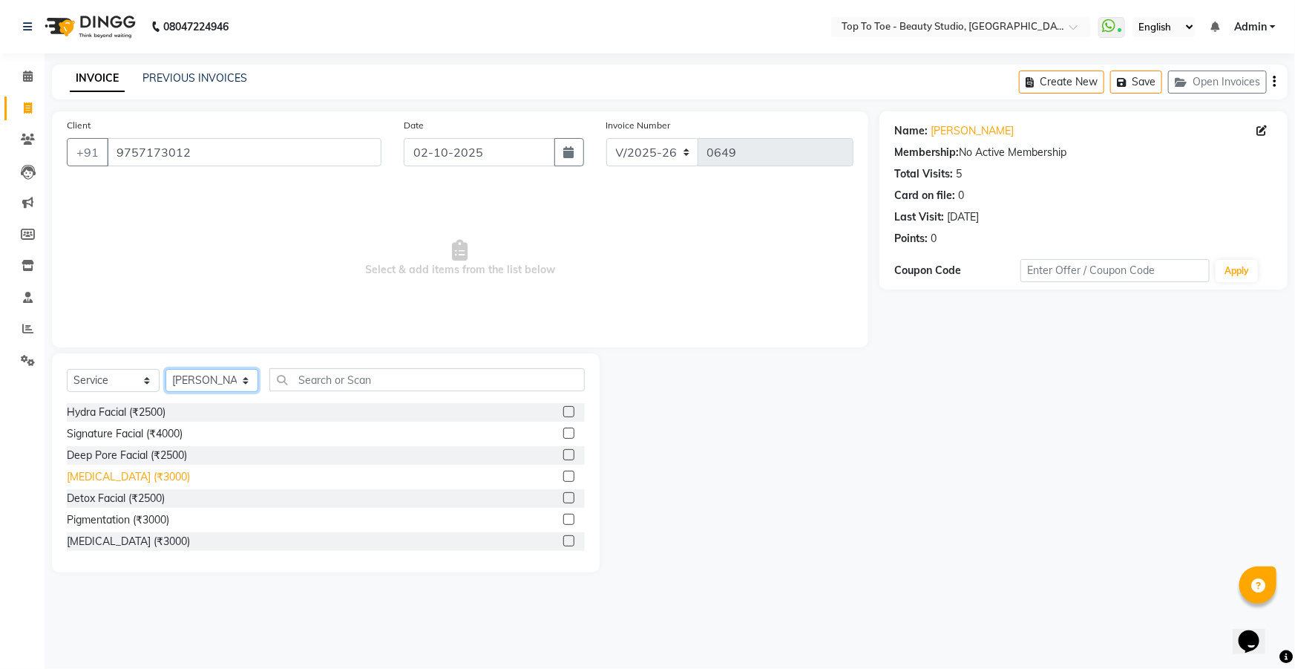
drag, startPoint x: 200, startPoint y: 375, endPoint x: 196, endPoint y: 479, distance: 104.7
click at [196, 479] on div "Select Service Product Membership Package Voucher Prepaid Gift Card Select Styl…" at bounding box center [326, 462] width 548 height 219
select select "62094"
click at [165, 369] on select "Select Stylist [PERSON_NAME] [PERSON_NAME] [PERSON_NAME] [PERSON_NAME]" at bounding box center [211, 380] width 93 height 23
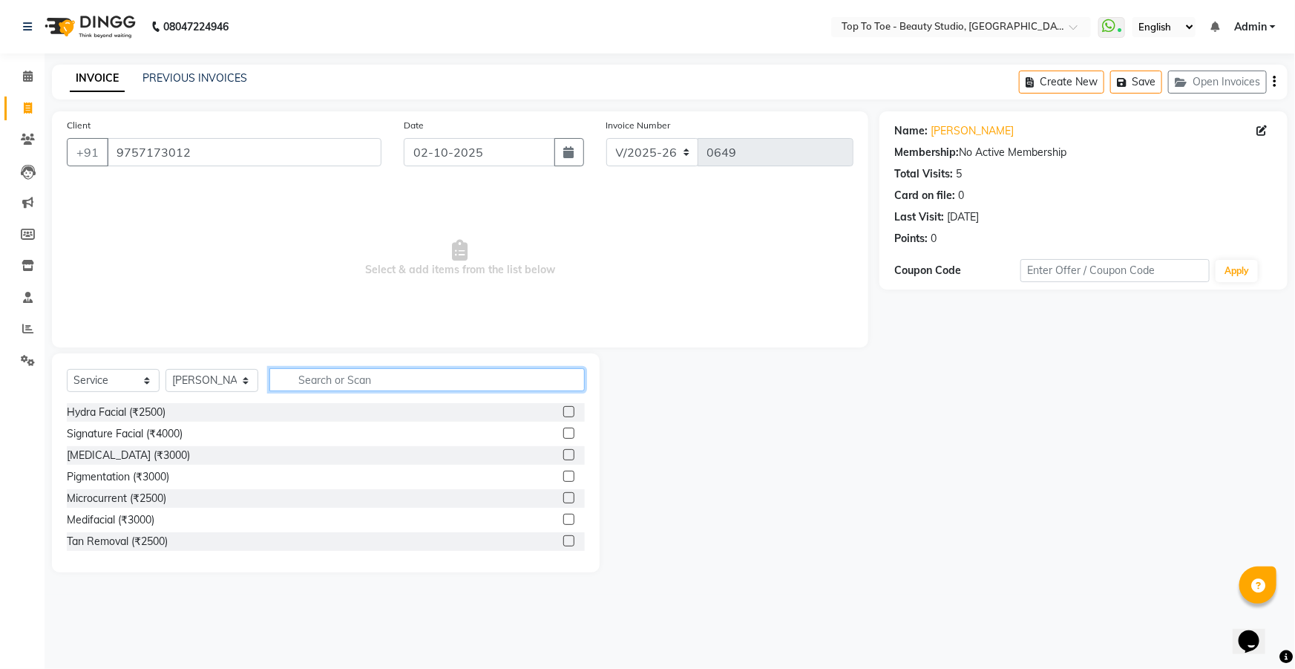
click at [315, 385] on input "text" at bounding box center [426, 379] width 315 height 23
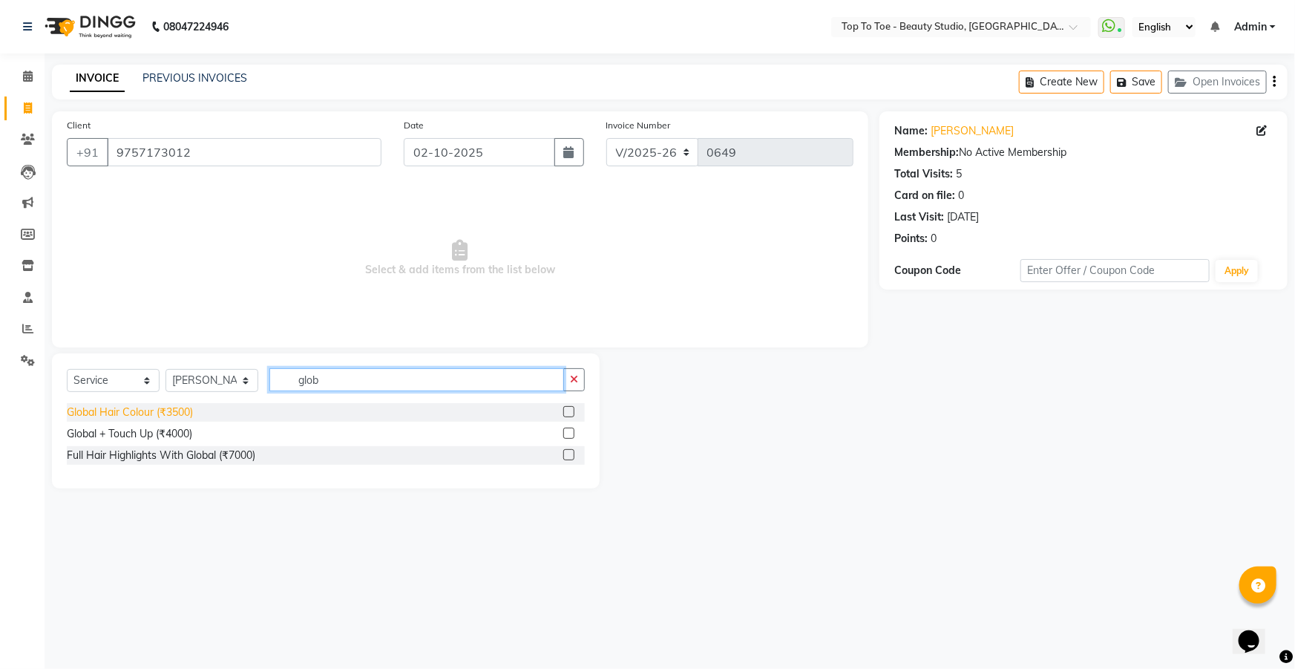
type input "glob"
click at [142, 408] on div "Global Hair Colour (₹3500)" at bounding box center [130, 412] width 126 height 16
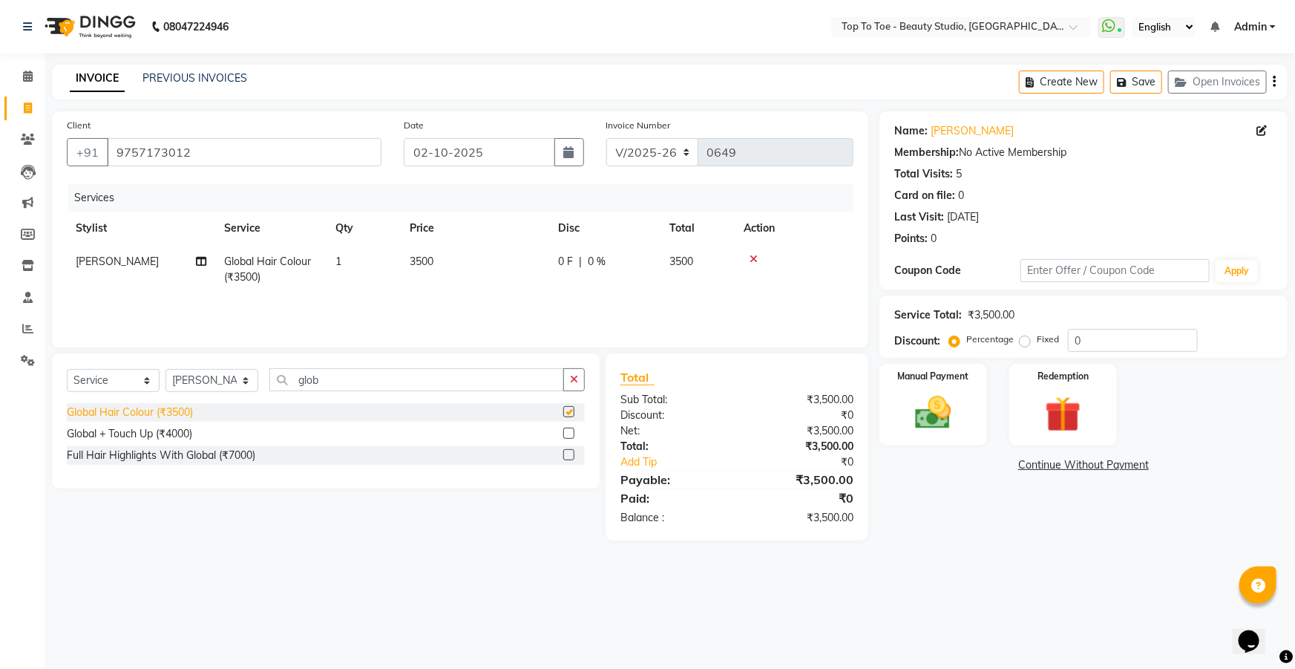
checkbox input "false"
click at [326, 370] on input "glob" at bounding box center [416, 379] width 295 height 23
type input "g"
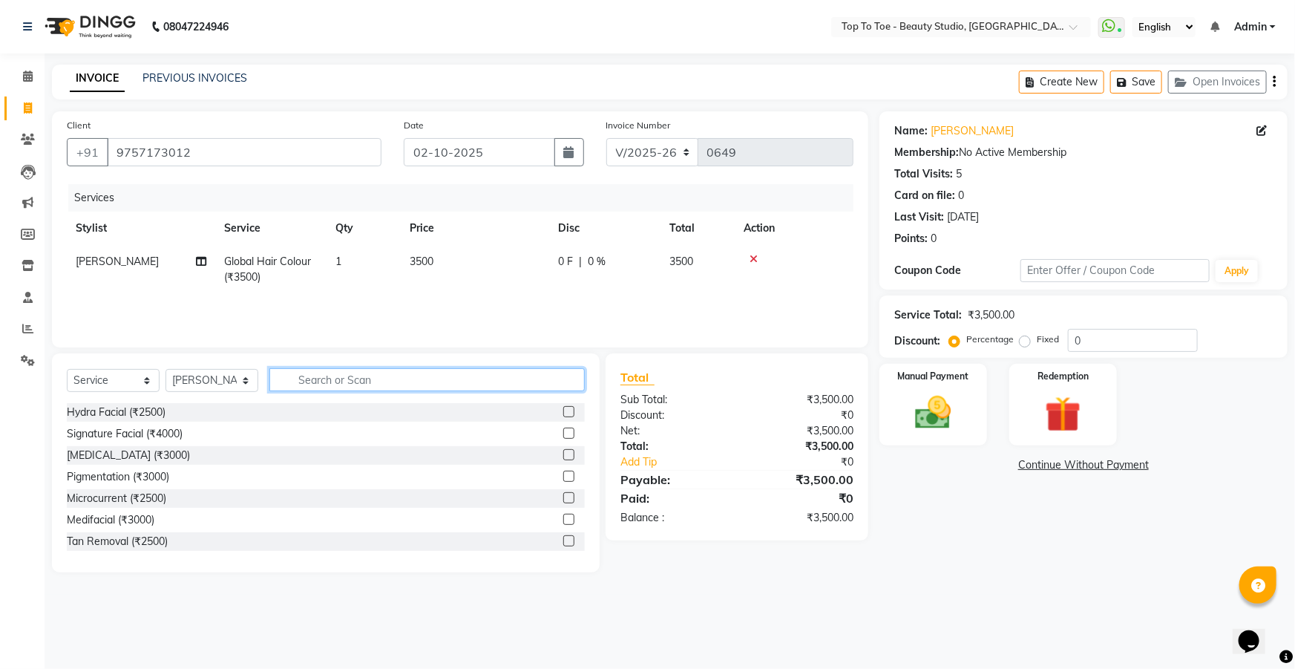
type input "h"
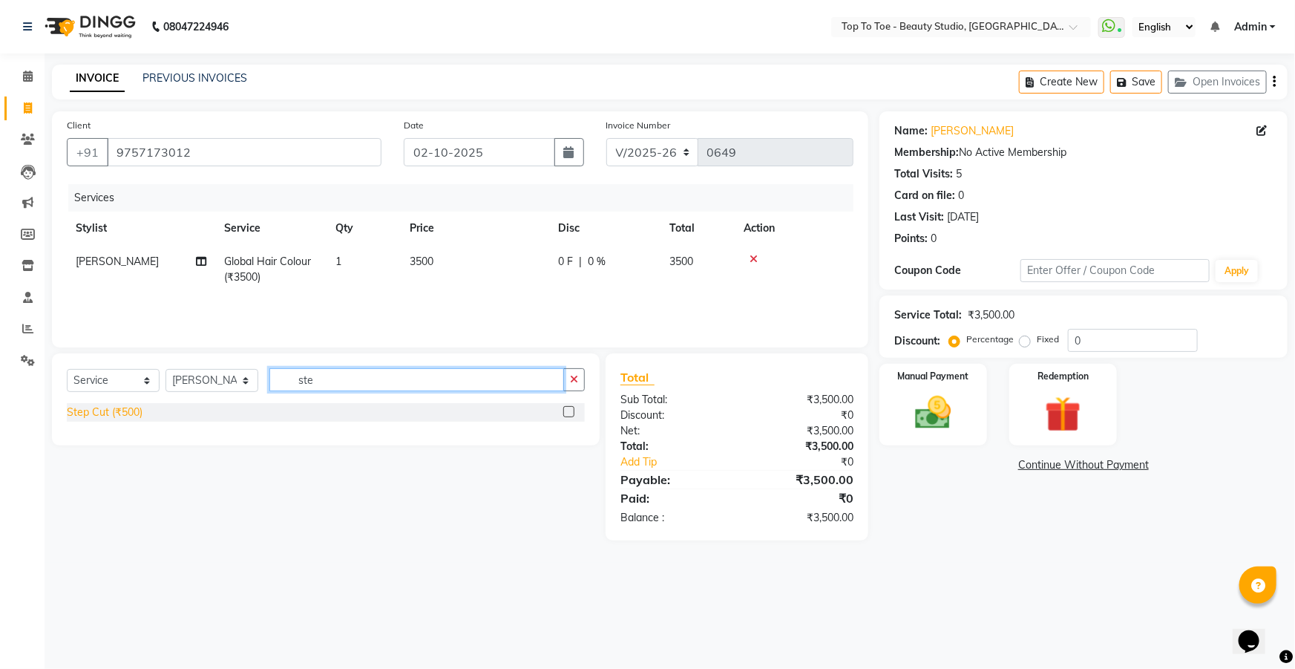
type input "ste"
click at [111, 412] on div "Step Cut (₹500)" at bounding box center [105, 412] width 76 height 16
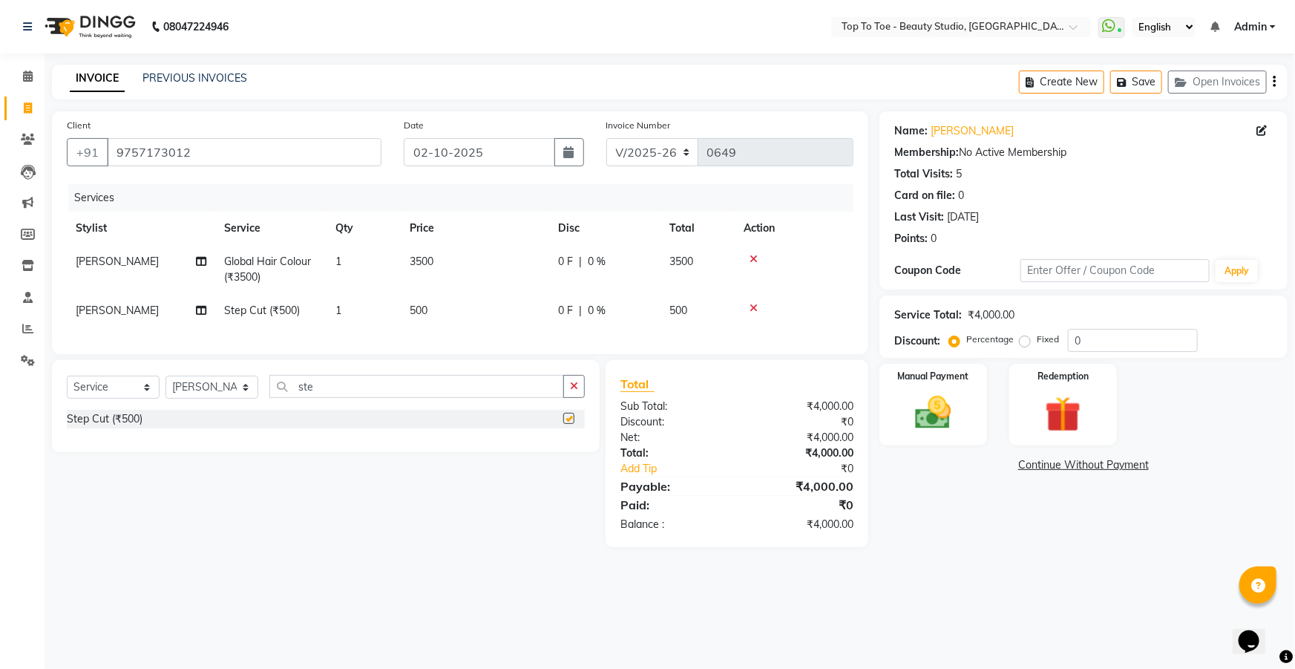
checkbox input "false"
click at [329, 398] on input "ste" at bounding box center [416, 386] width 295 height 23
type input "s"
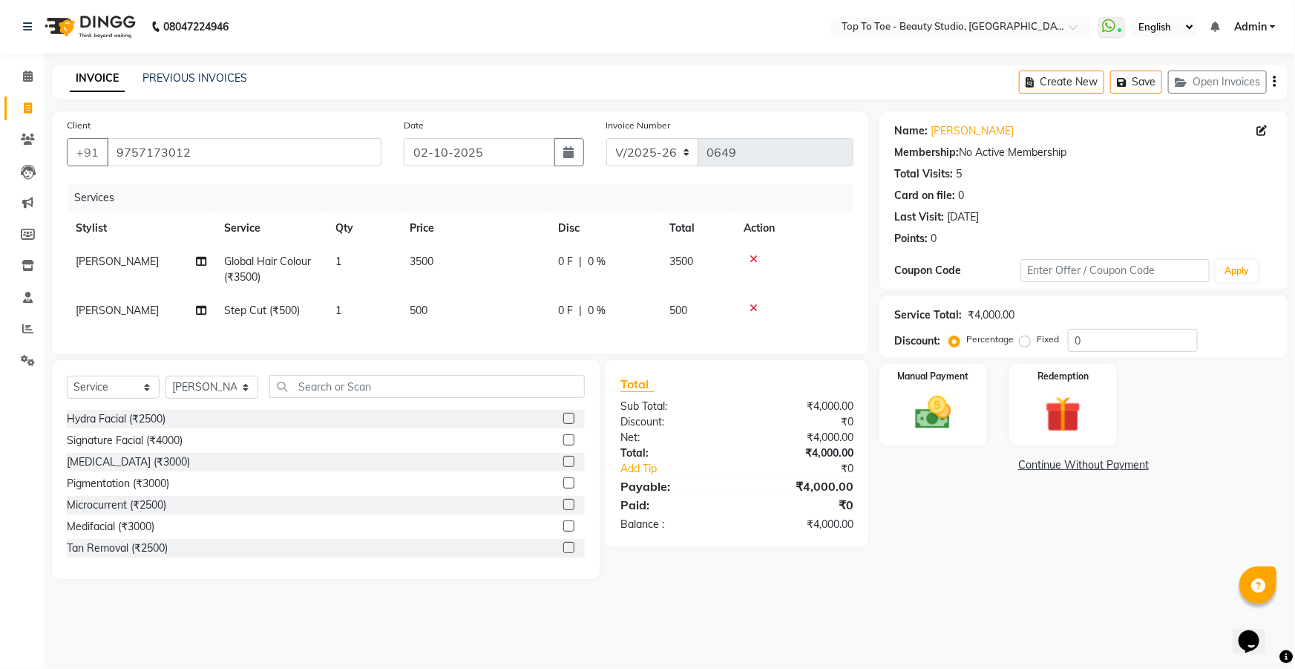
click at [579, 296] on td "0 F | 0 %" at bounding box center [604, 310] width 111 height 33
select select "62094"
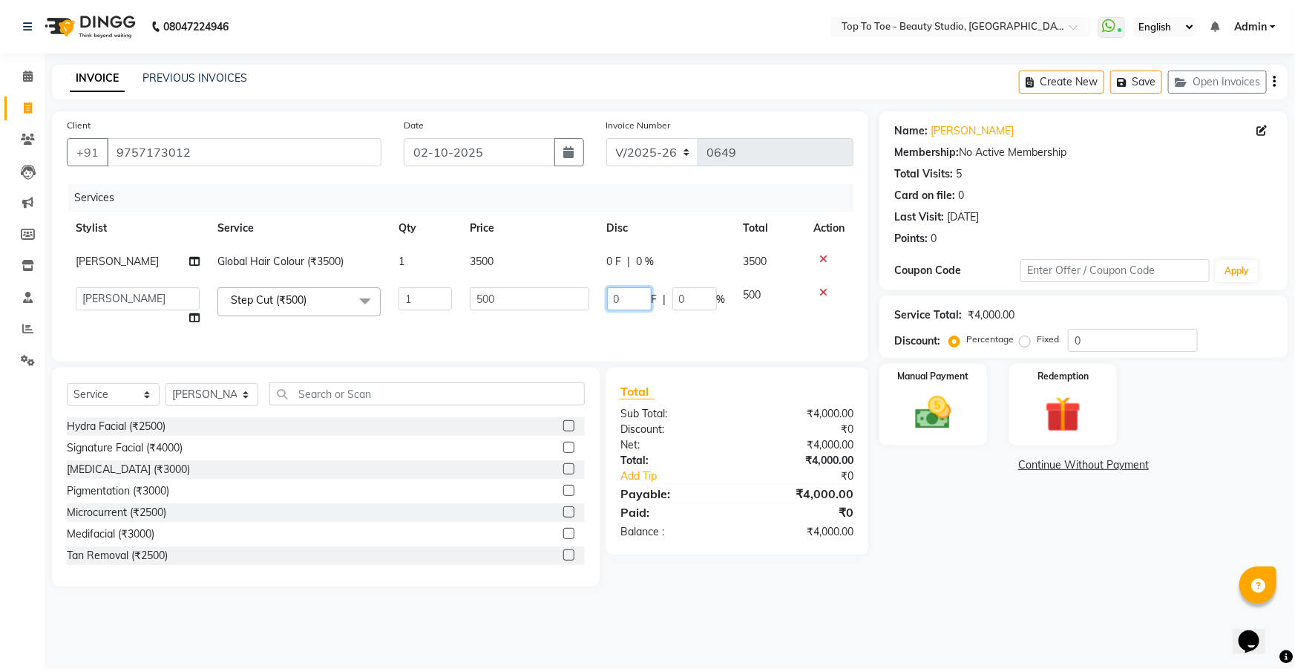
click at [634, 300] on input "0" at bounding box center [629, 298] width 45 height 23
type input "100"
click at [738, 451] on div "₹4,000.00" at bounding box center [801, 445] width 128 height 16
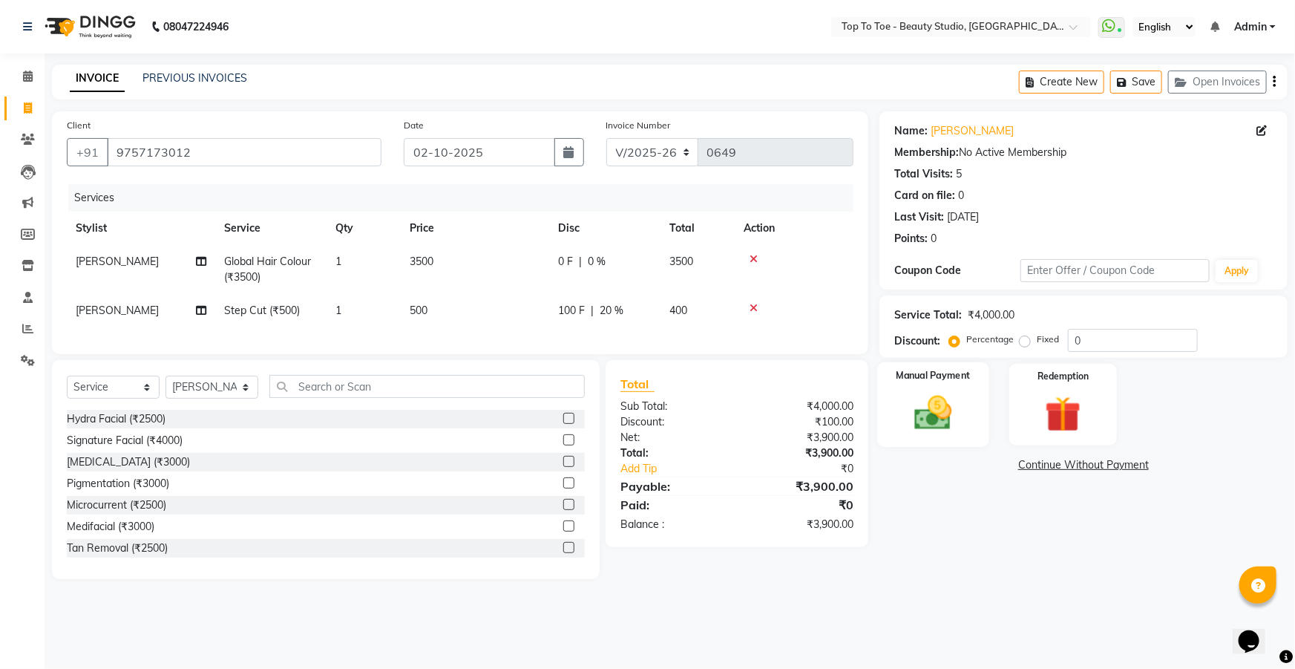
click at [931, 419] on img at bounding box center [933, 412] width 61 height 43
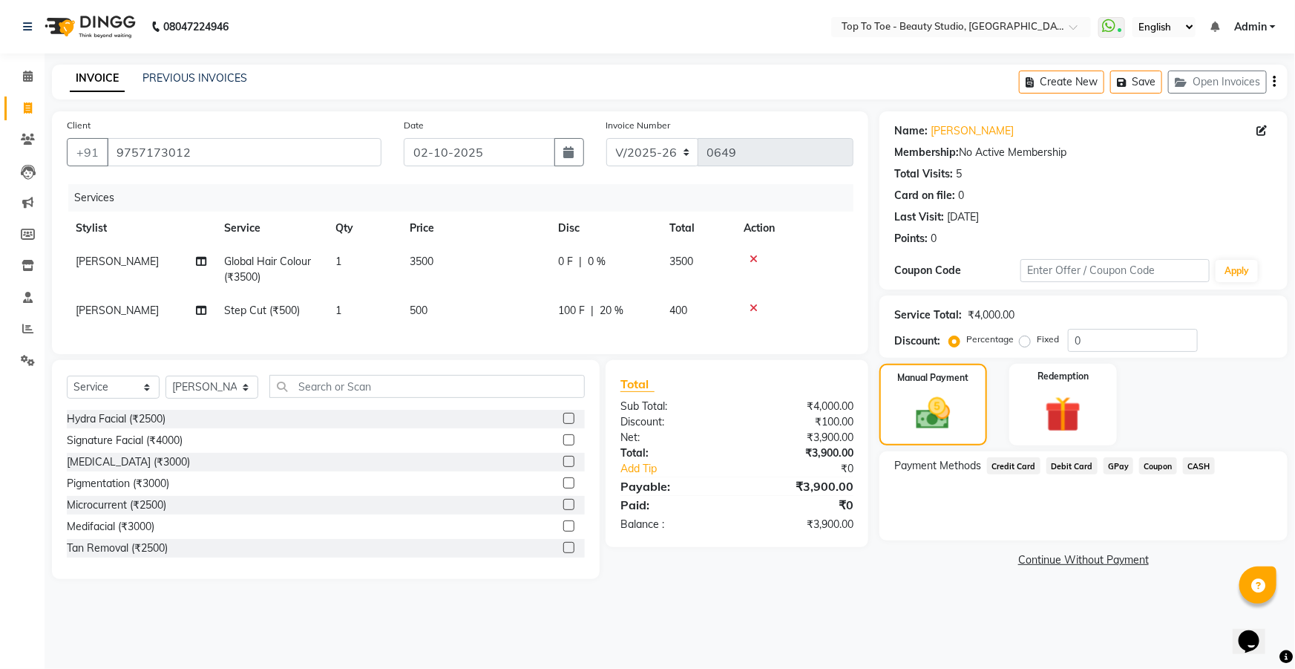
click at [1115, 464] on span "GPay" at bounding box center [1119, 465] width 30 height 17
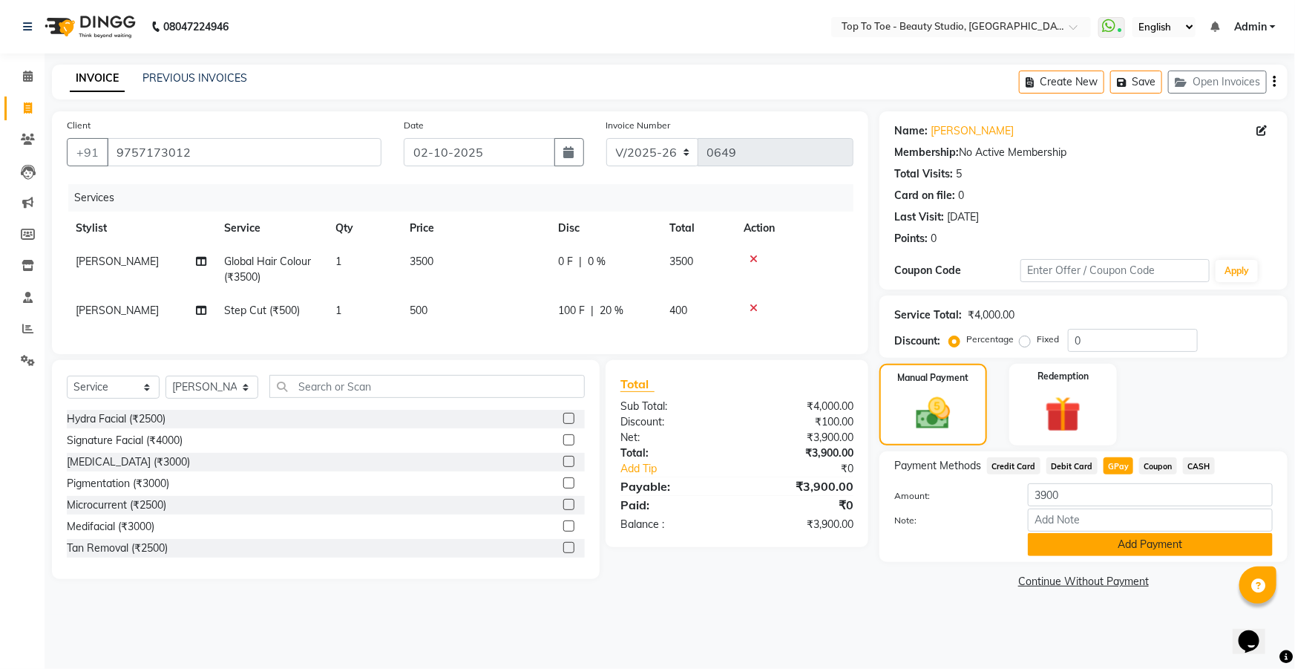
click at [1102, 546] on button "Add Payment" at bounding box center [1150, 544] width 245 height 23
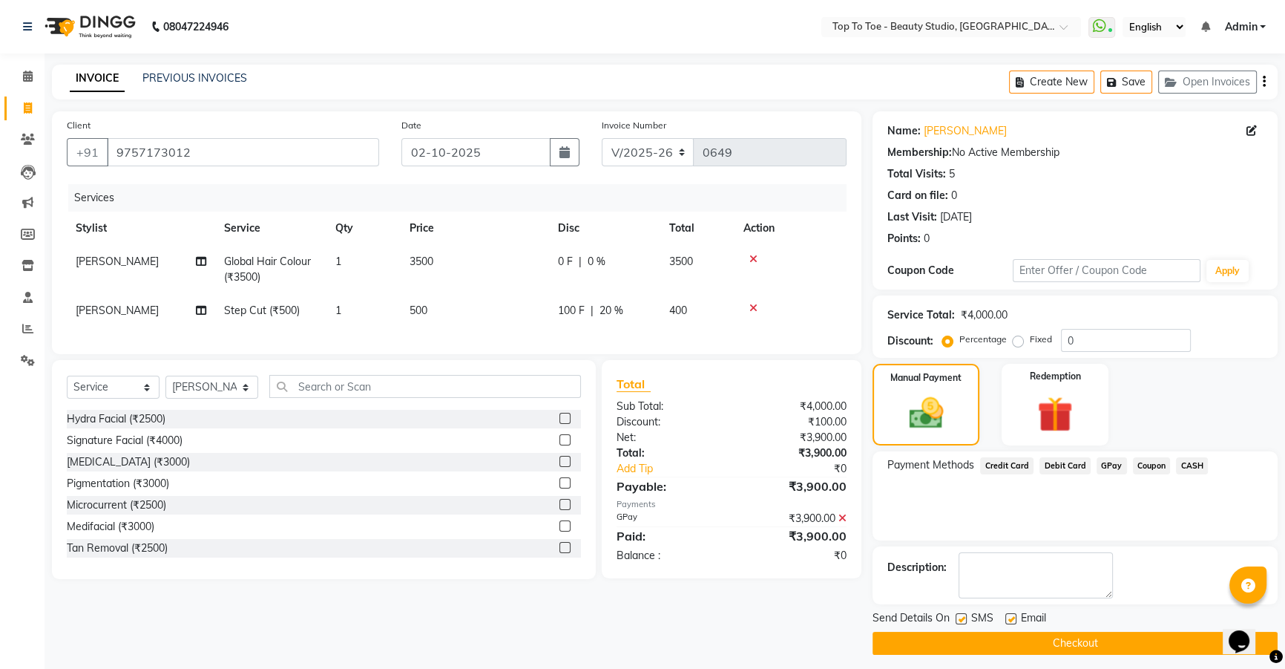
click at [963, 620] on label at bounding box center [961, 618] width 11 height 11
click at [963, 620] on input "checkbox" at bounding box center [961, 619] width 10 height 10
checkbox input "false"
click at [967, 640] on button "Checkout" at bounding box center [1075, 643] width 405 height 23
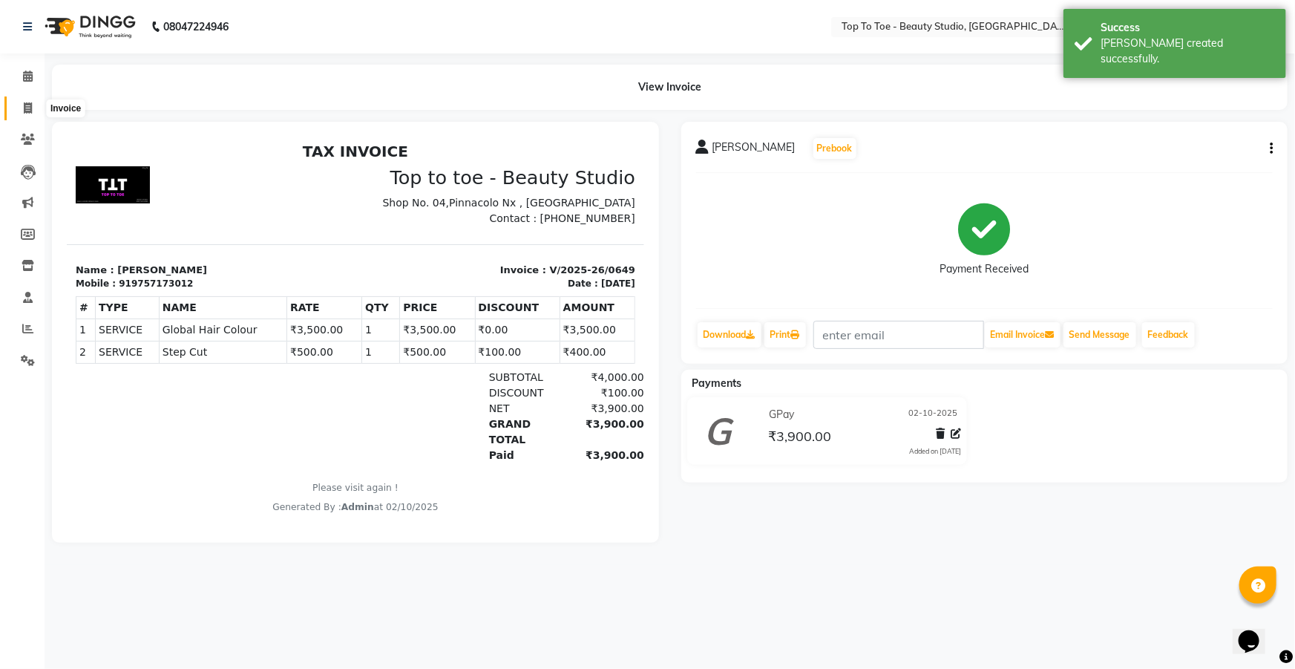
click at [27, 110] on icon at bounding box center [28, 107] width 8 height 11
select select "7233"
select select "service"
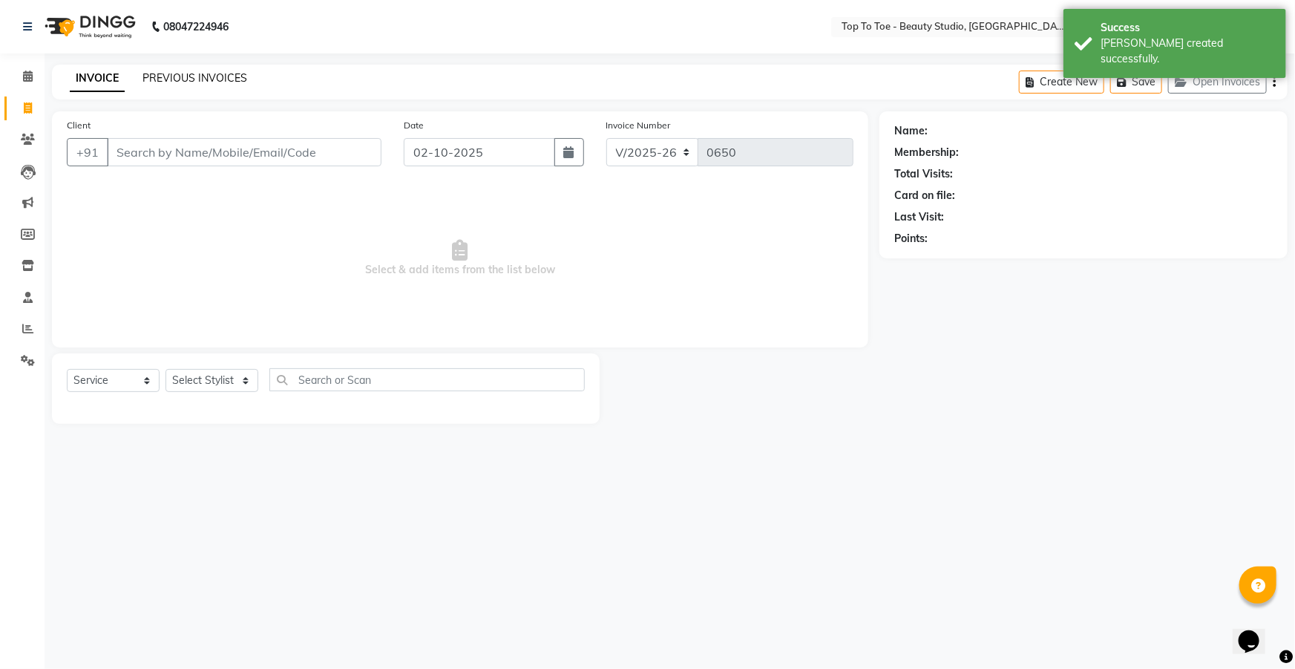
click at [179, 76] on link "PREVIOUS INVOICES" at bounding box center [194, 77] width 105 height 13
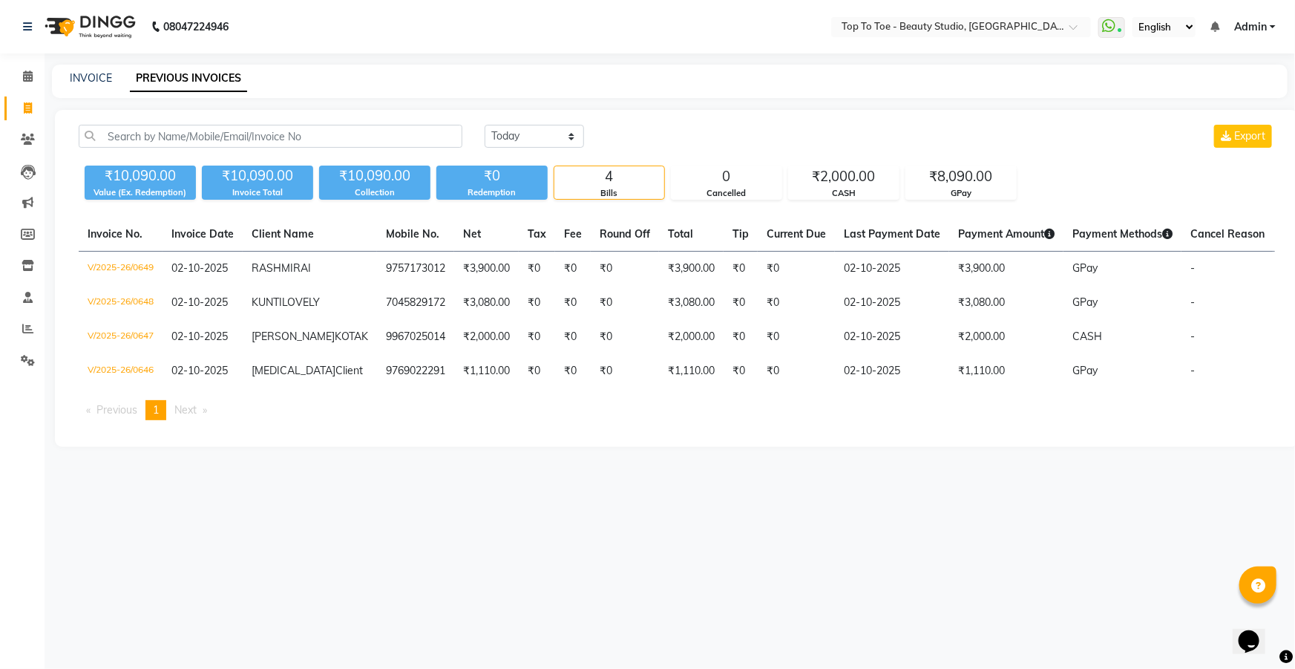
select select "service"
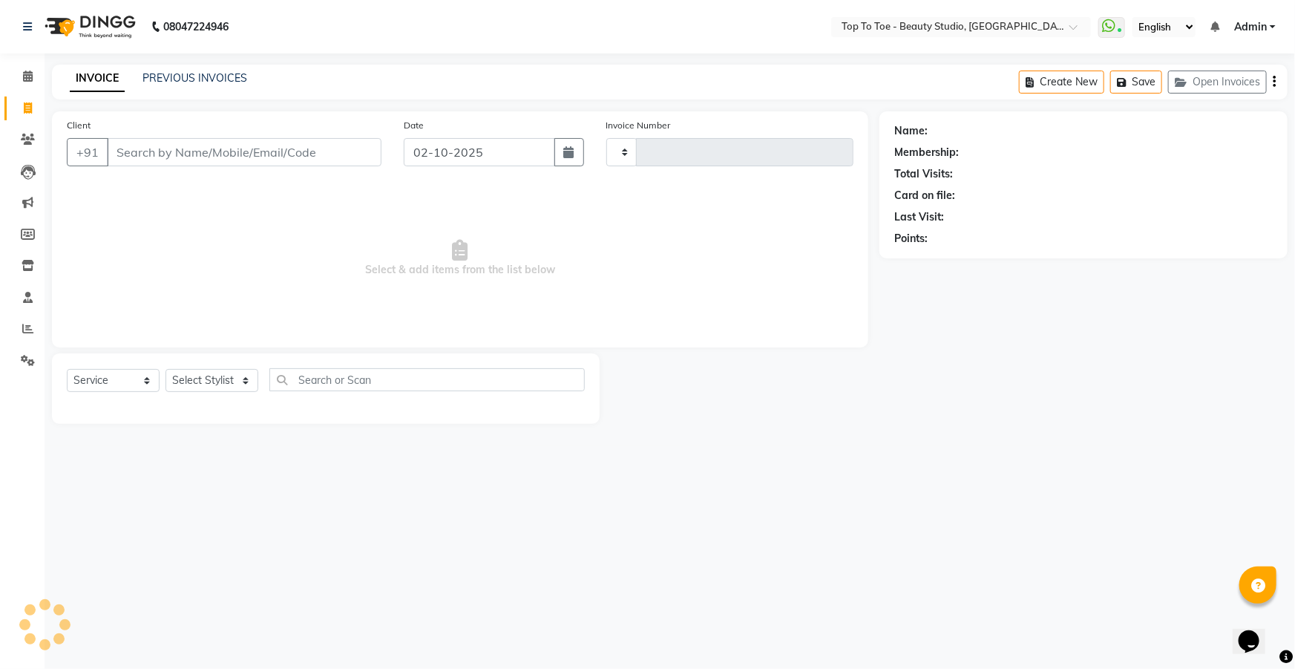
type input "0650"
select select "7233"
click at [148, 75] on link "PREVIOUS INVOICES" at bounding box center [194, 77] width 105 height 13
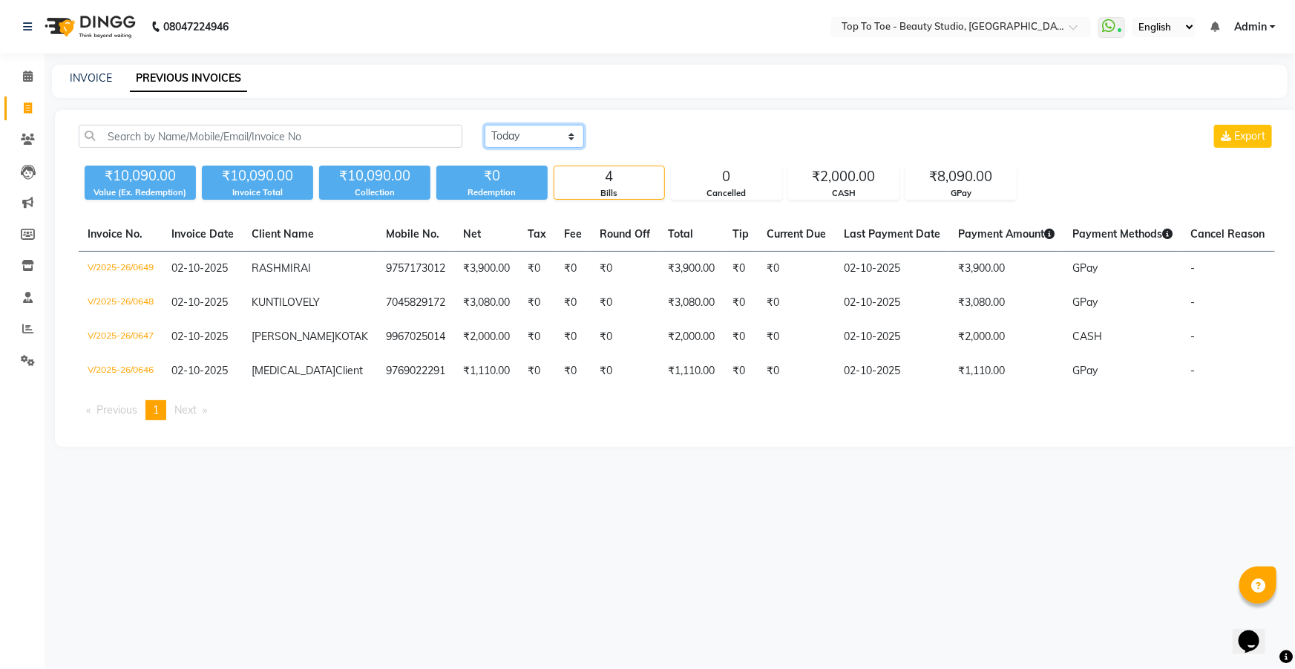
click at [525, 141] on select "[DATE] [DATE] Custom Range" at bounding box center [534, 136] width 99 height 23
select select "range"
click at [485, 125] on select "[DATE] [DATE] Custom Range" at bounding box center [534, 136] width 99 height 23
click at [661, 132] on input "02-10-2025" at bounding box center [655, 136] width 104 height 21
select select "10"
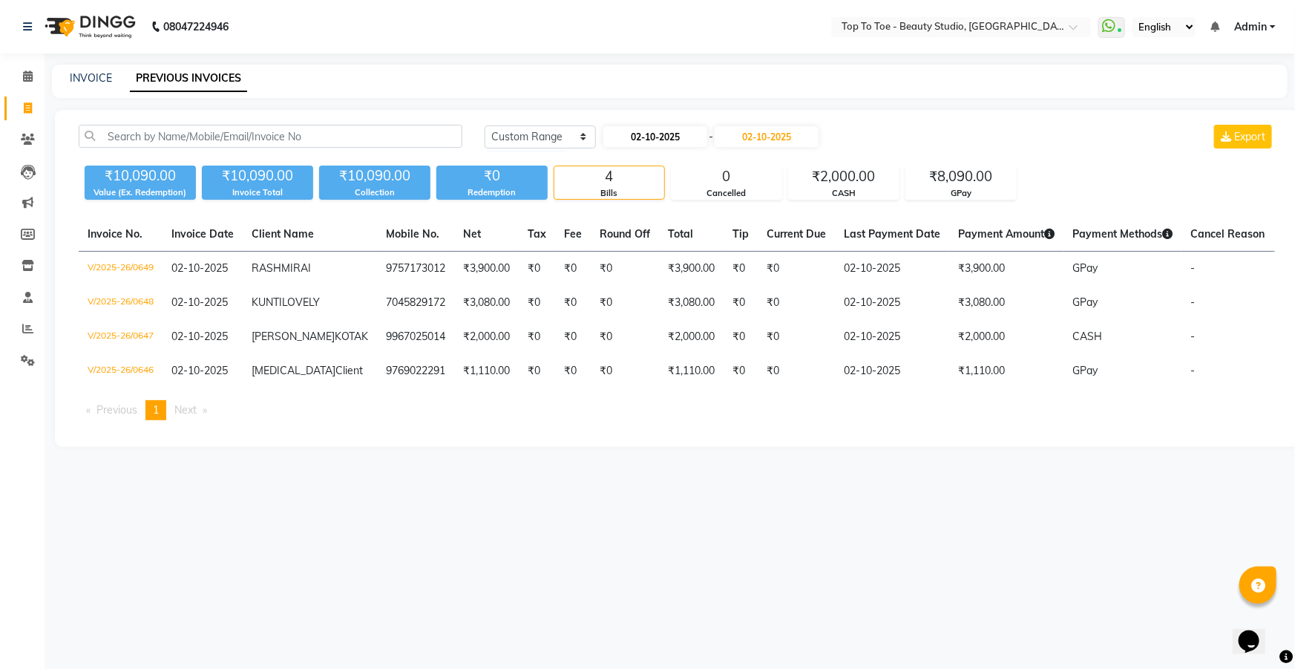
select select "2025"
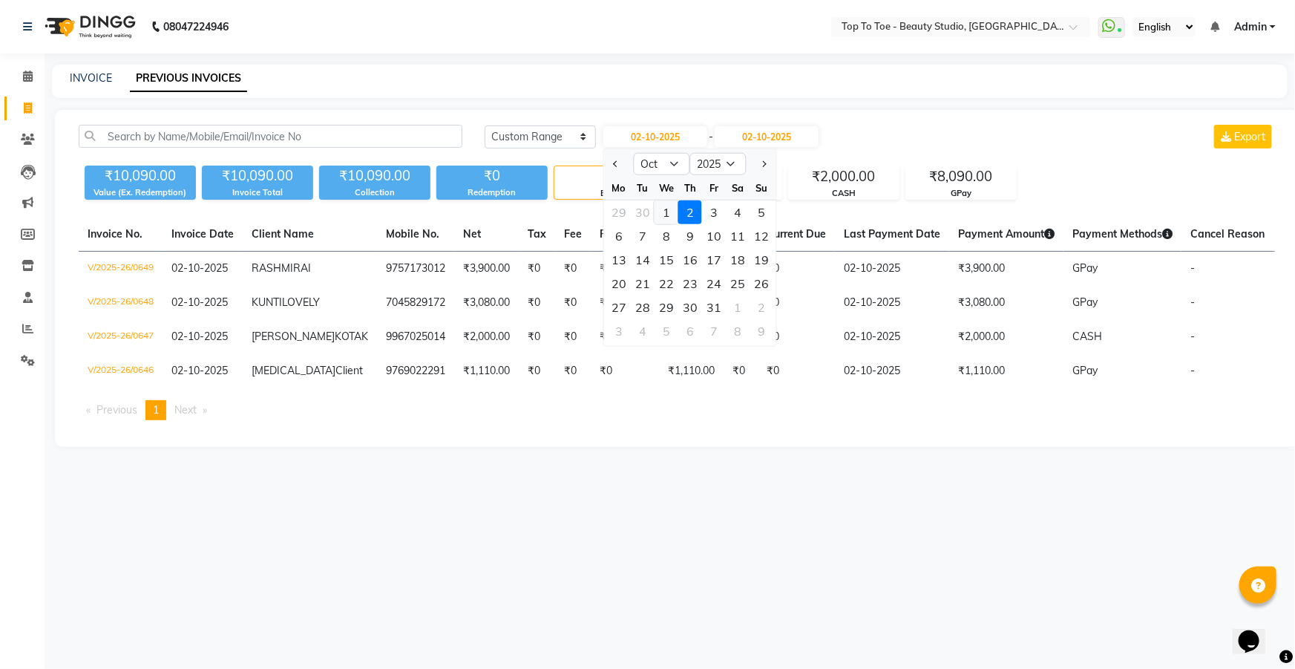
click at [669, 210] on div "1" at bounding box center [667, 212] width 24 height 24
type input "01-10-2025"
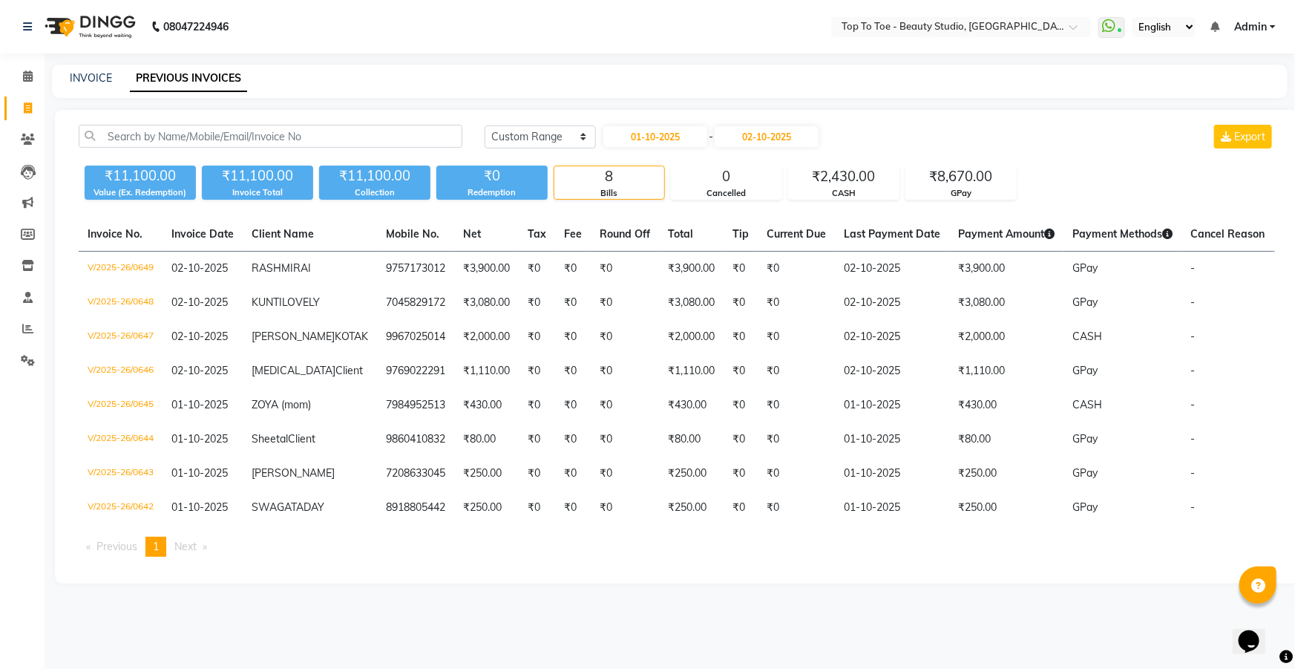
select select "service"
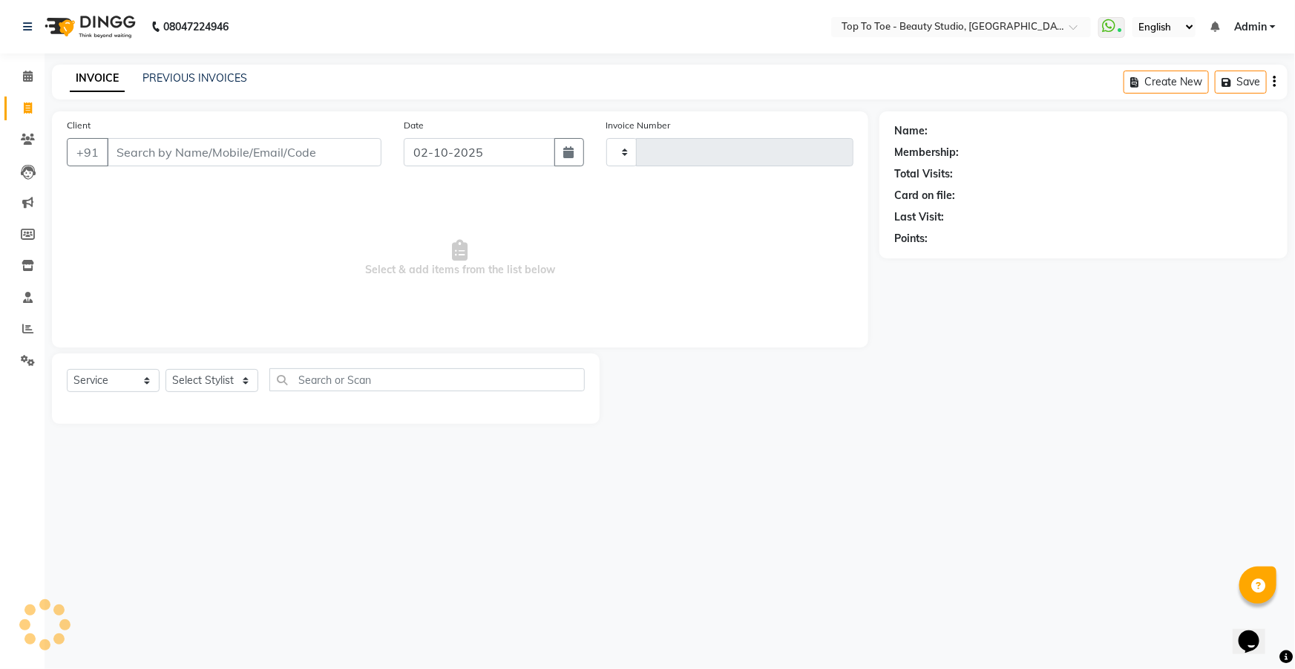
type input "0650"
select select "7233"
